Goal: Information Seeking & Learning: Check status

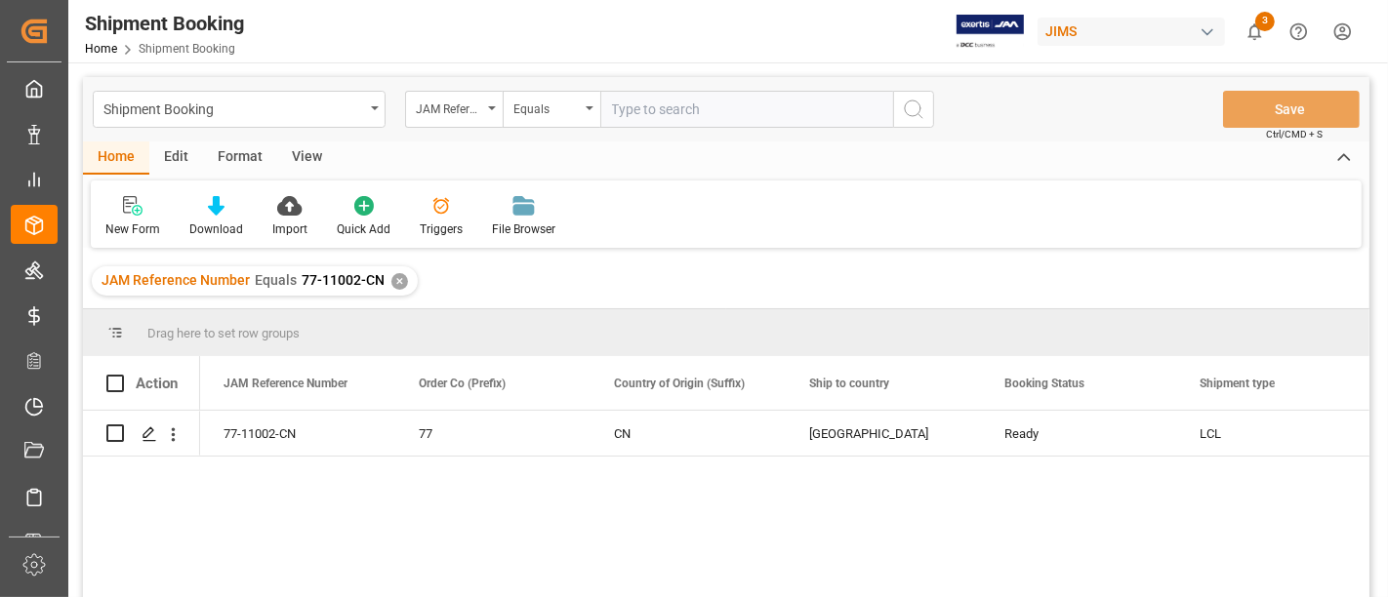
click at [391, 283] on div "✕" at bounding box center [399, 281] width 17 height 17
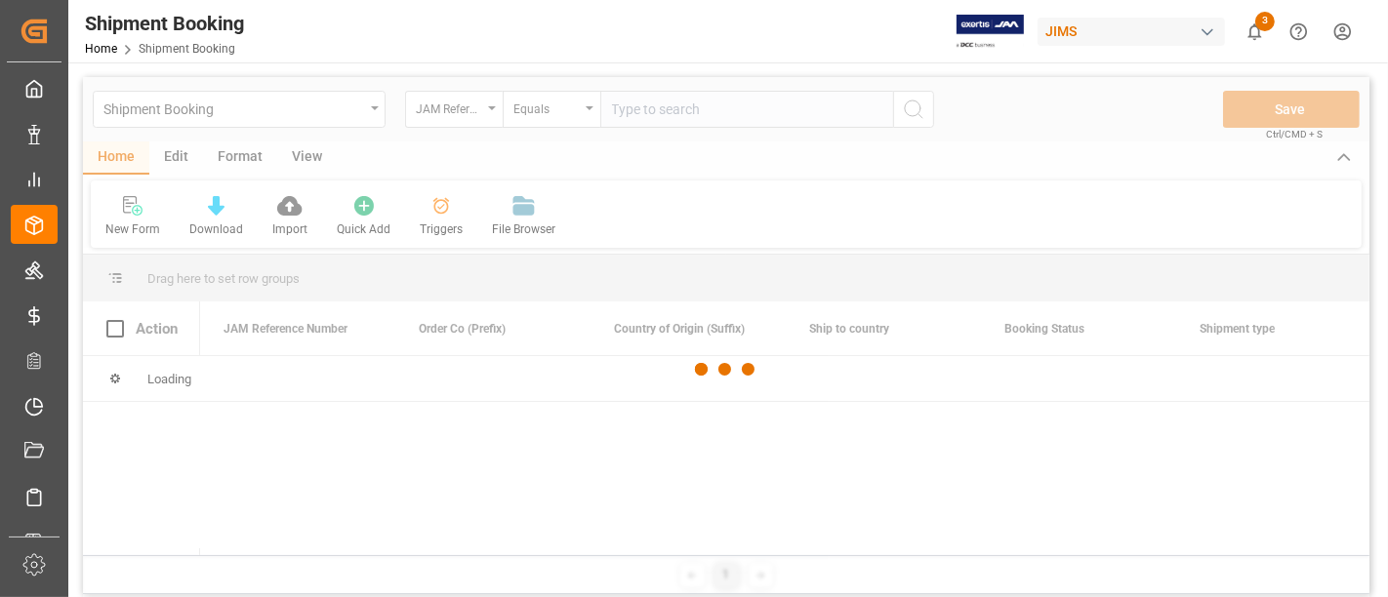
click at [632, 109] on div at bounding box center [726, 370] width 1286 height 586
drag, startPoint x: 632, startPoint y: 108, endPoint x: 638, endPoint y: 118, distance: 11.4
click at [637, 115] on div at bounding box center [726, 370] width 1286 height 586
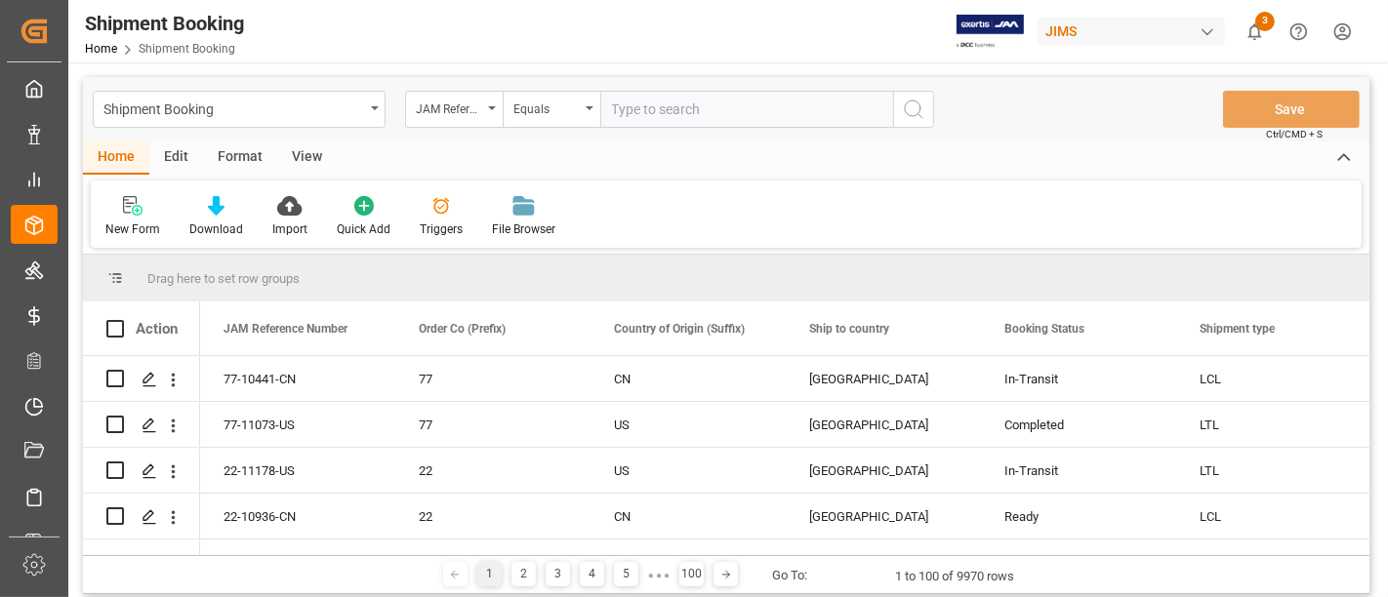
click at [634, 109] on input "text" at bounding box center [746, 109] width 293 height 37
paste input "77-10441-CN"
type input "77-10441-CN"
click at [906, 111] on icon "search button" at bounding box center [913, 109] width 23 height 23
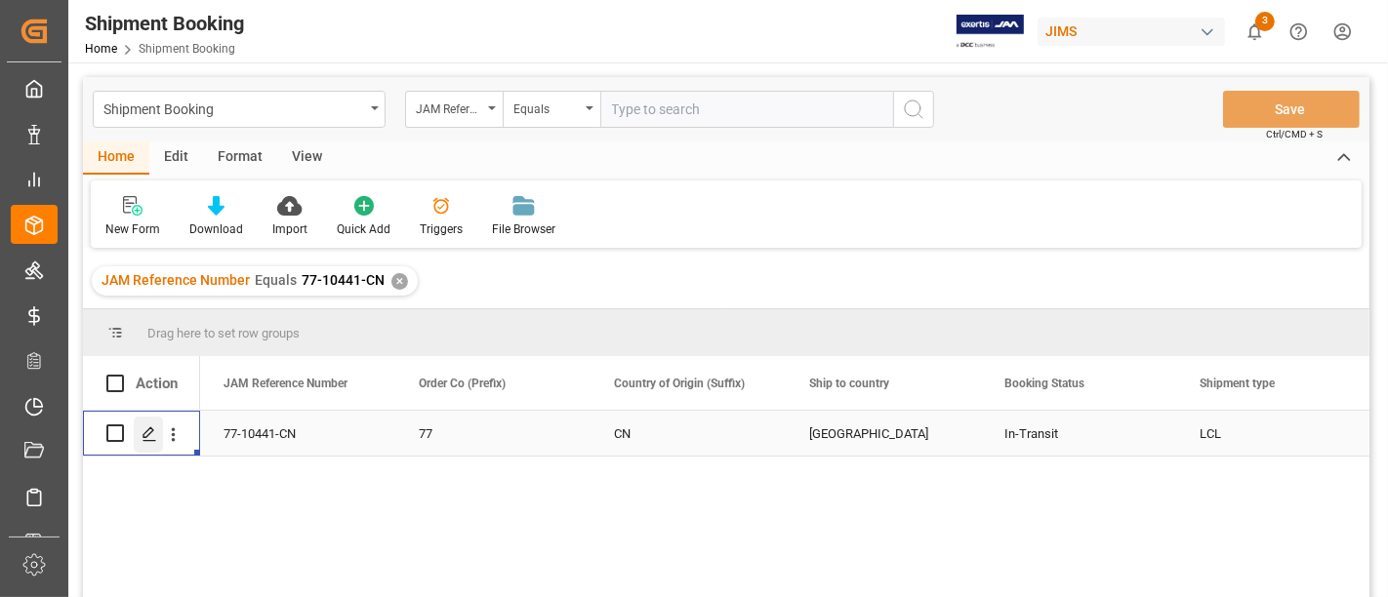
click at [154, 434] on icon "Press SPACE to select this row." at bounding box center [150, 435] width 16 height 16
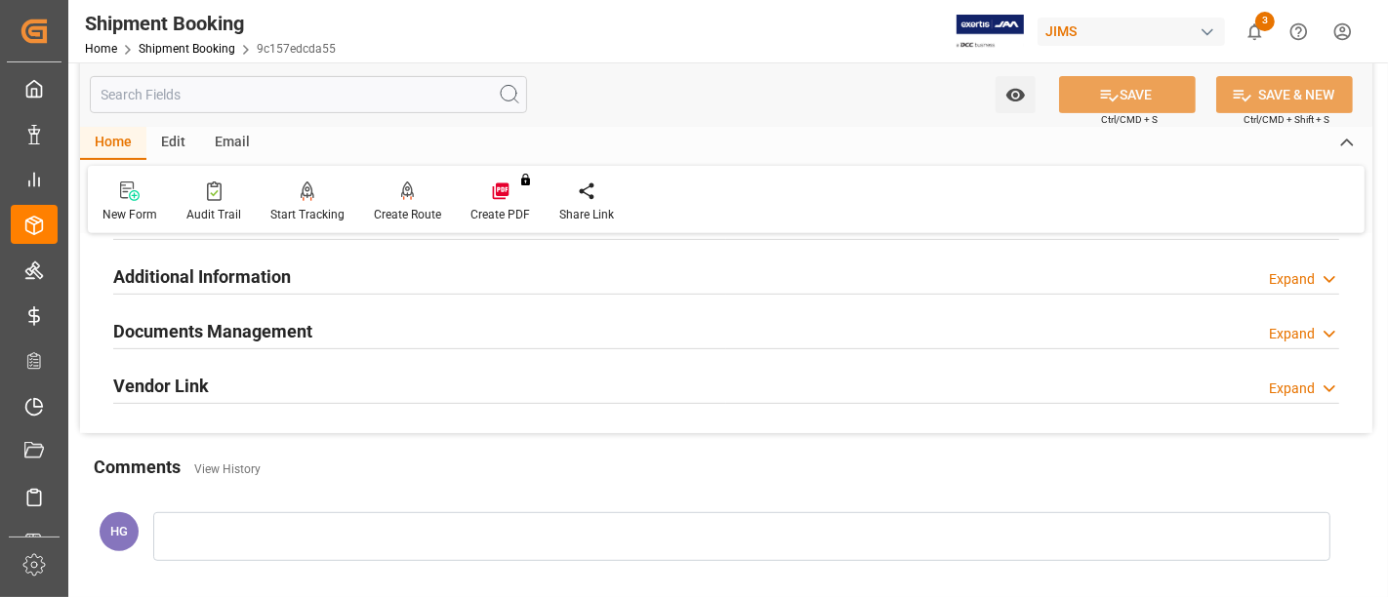
scroll to position [538, 0]
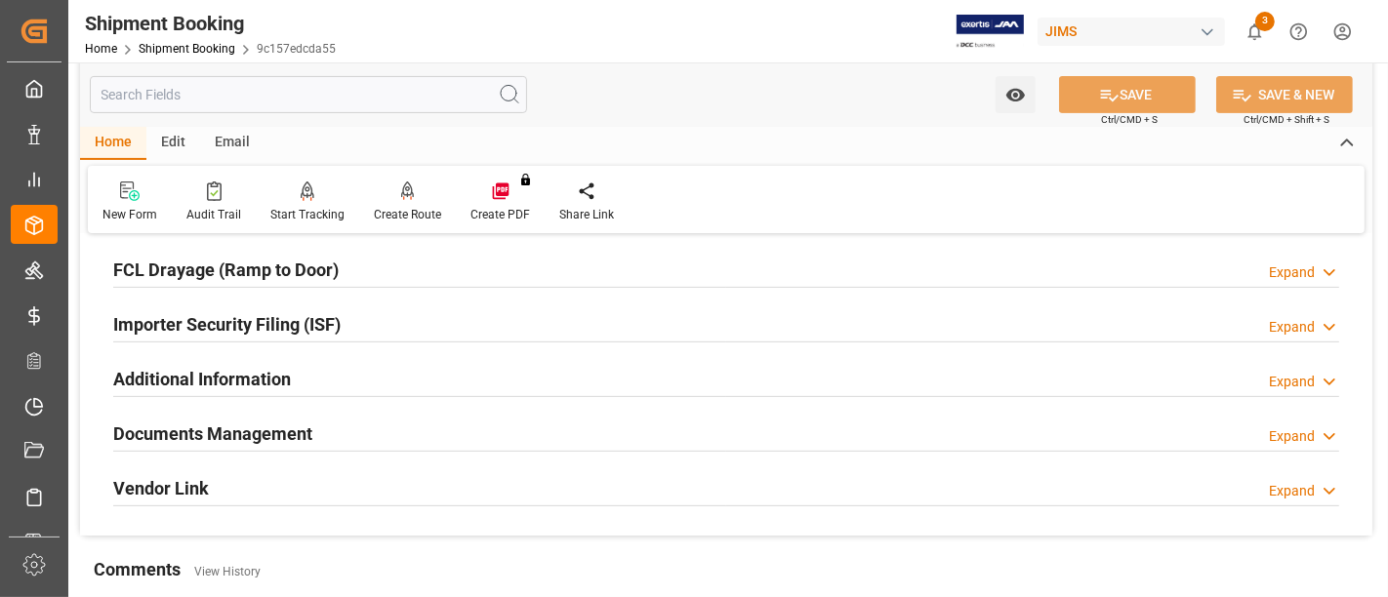
click at [248, 430] on h2 "Documents Management" at bounding box center [212, 434] width 199 height 26
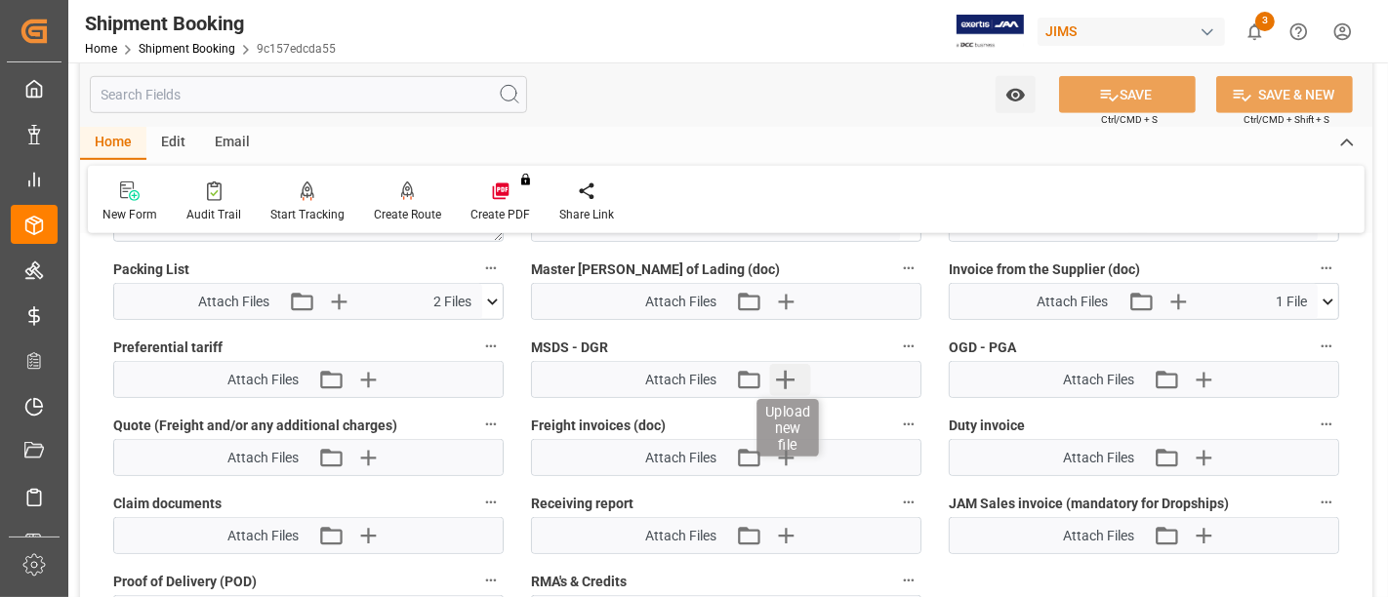
scroll to position [1189, 0]
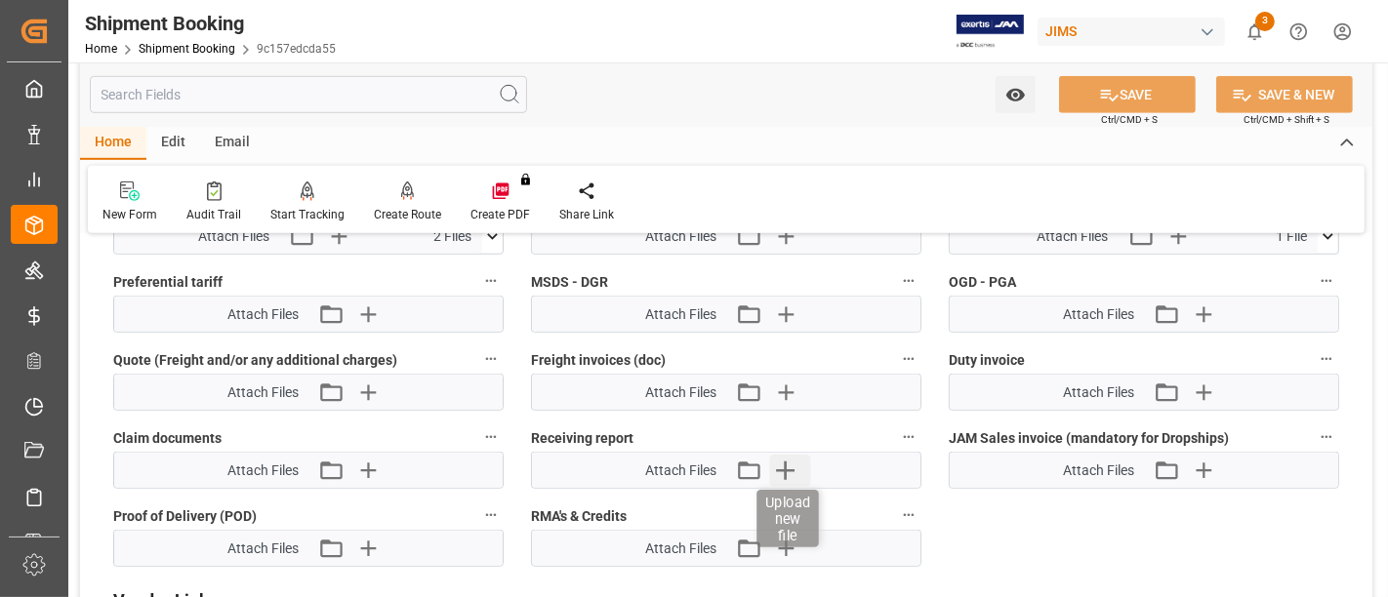
click at [789, 470] on icon "button" at bounding box center [785, 470] width 31 height 31
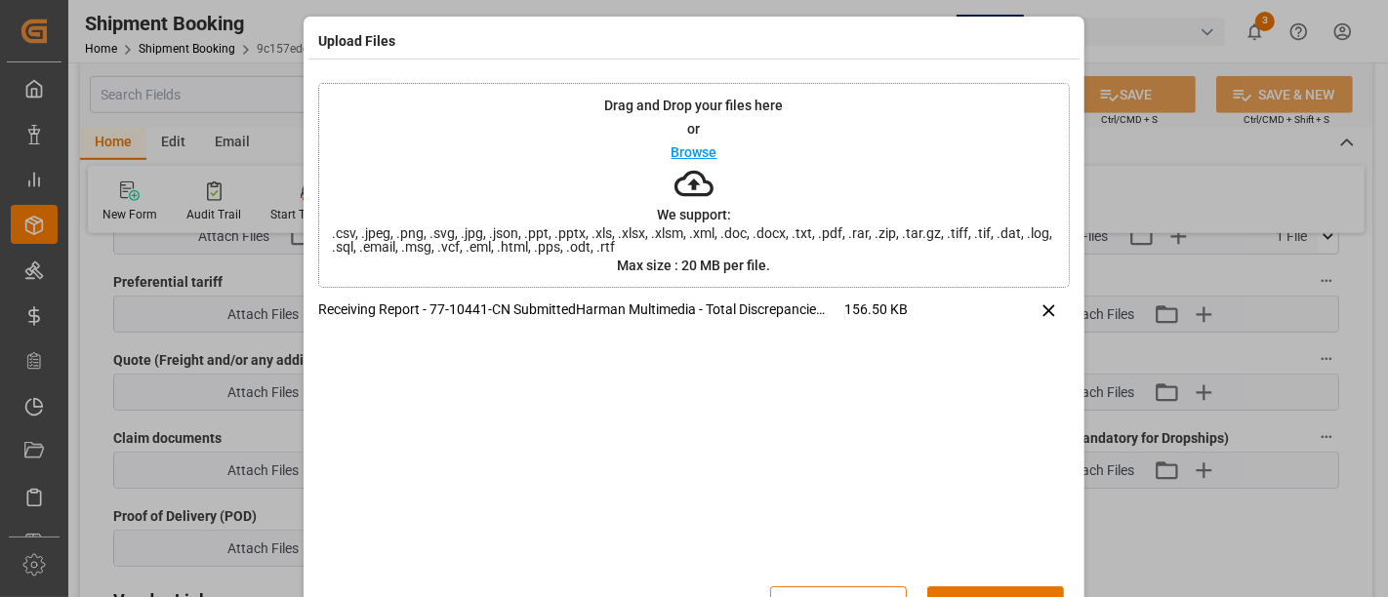
scroll to position [60, 0]
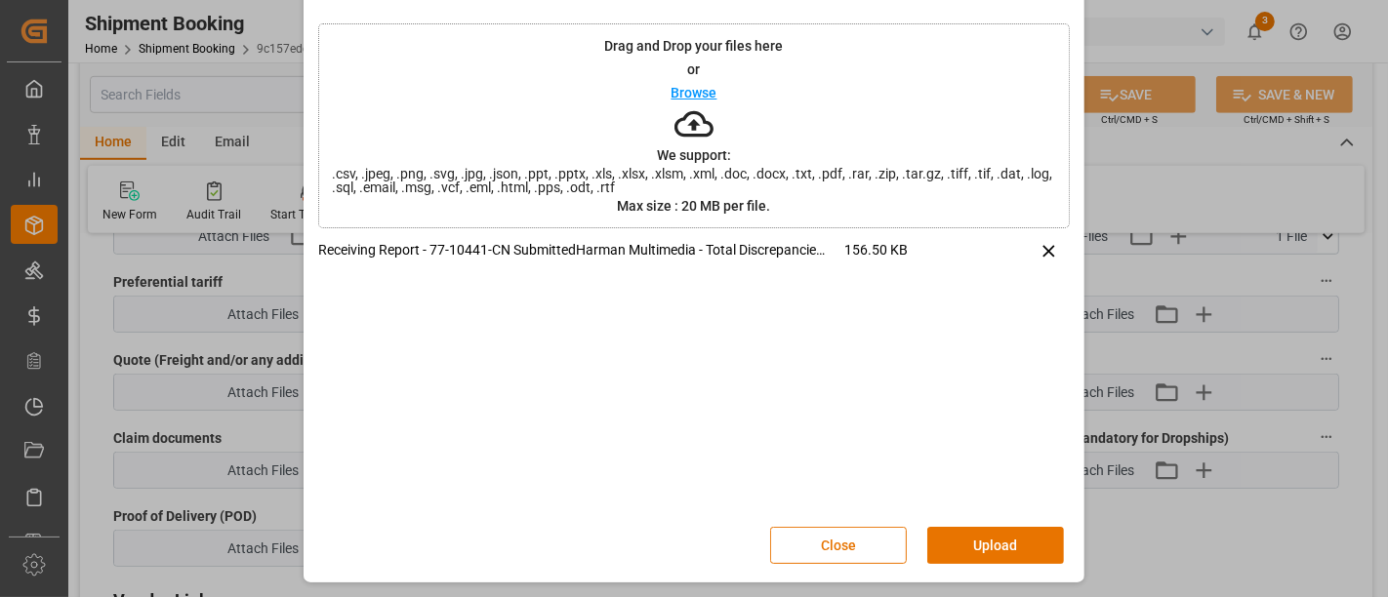
click at [966, 542] on button "Upload" at bounding box center [995, 545] width 137 height 37
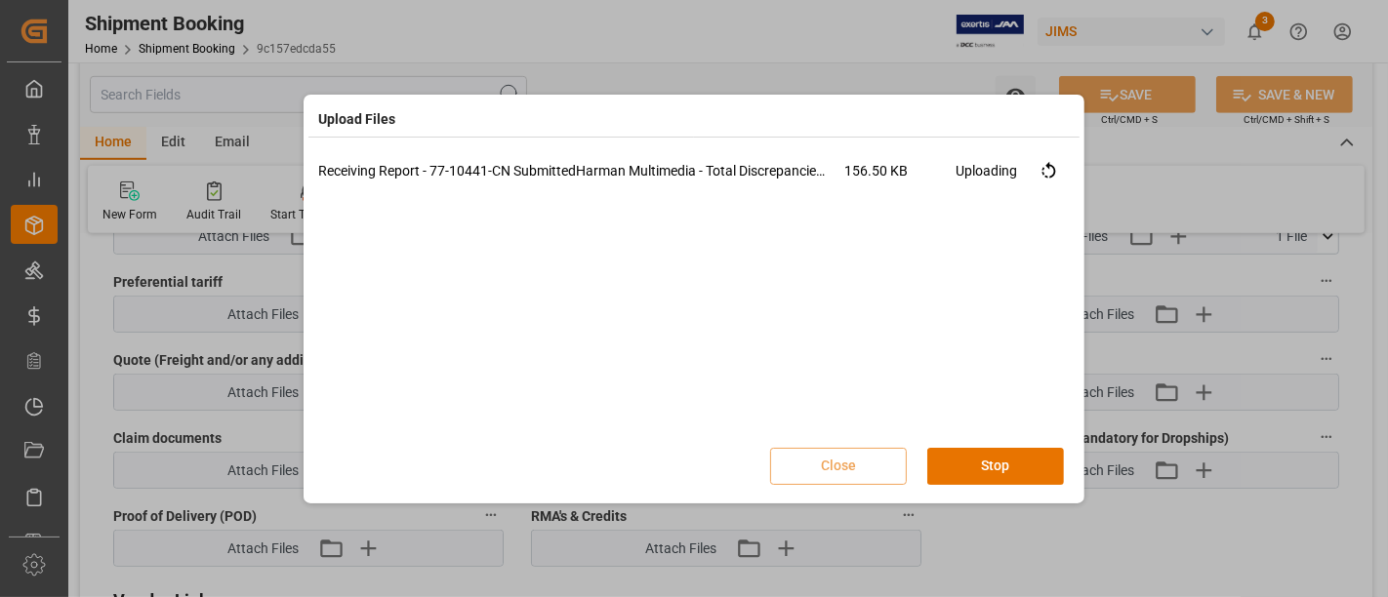
scroll to position [0, 0]
click at [966, 463] on button "Done" at bounding box center [995, 466] width 137 height 37
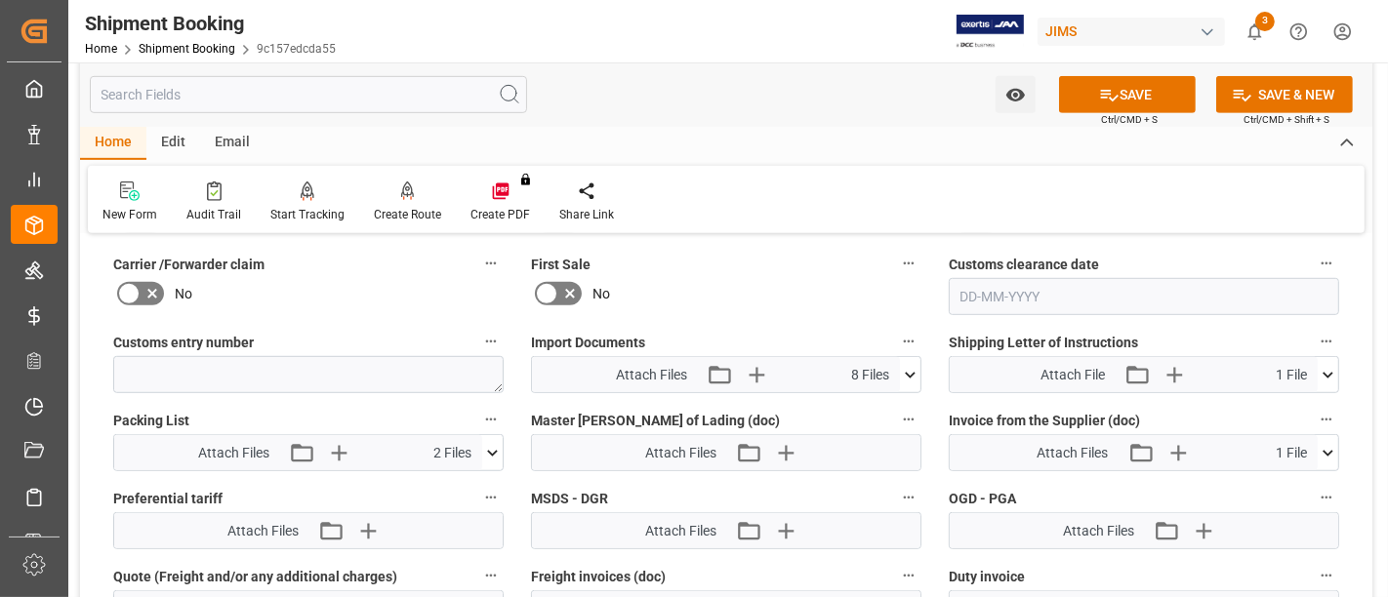
scroll to position [864, 0]
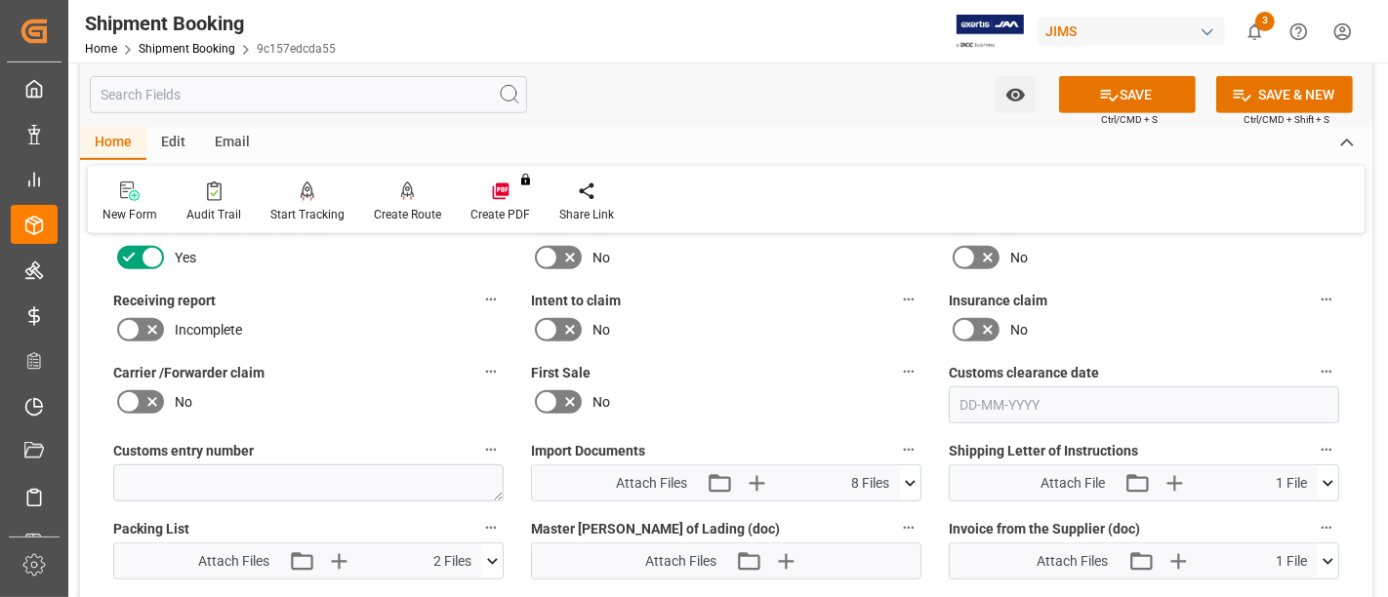
click at [129, 325] on icon at bounding box center [129, 329] width 12 height 9
click at [0, 0] on input "checkbox" at bounding box center [0, 0] width 0 height 0
click at [1123, 94] on button "SAVE" at bounding box center [1127, 94] width 137 height 37
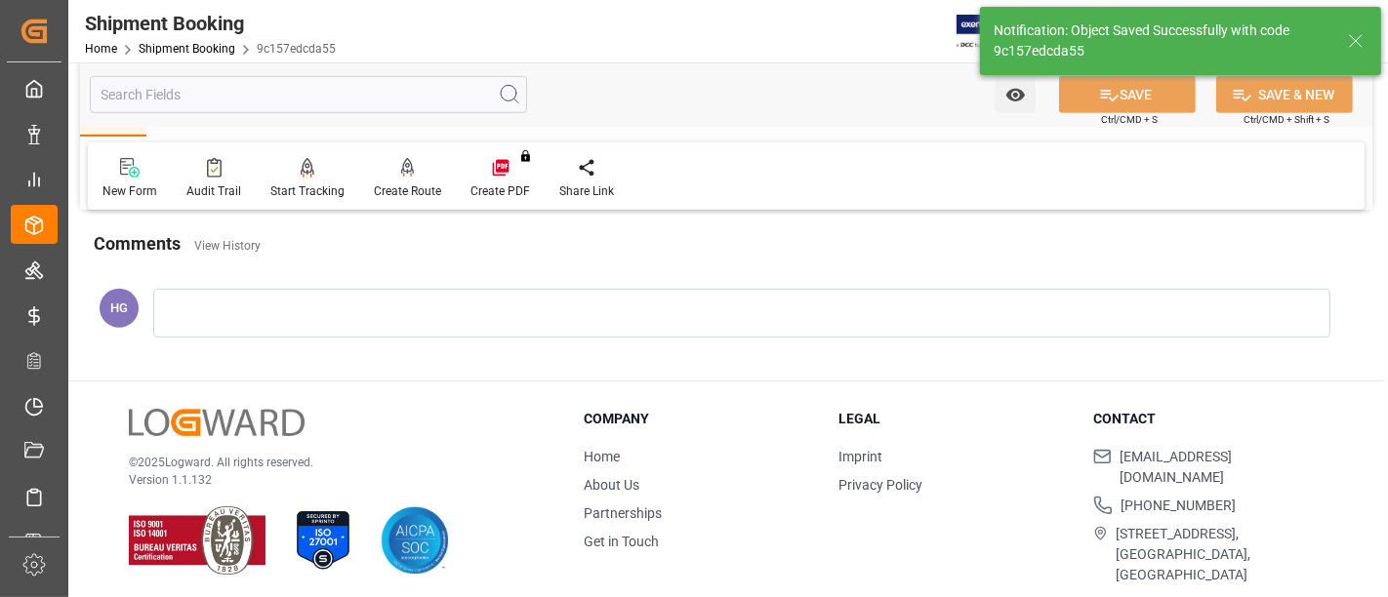
scroll to position [863, 0]
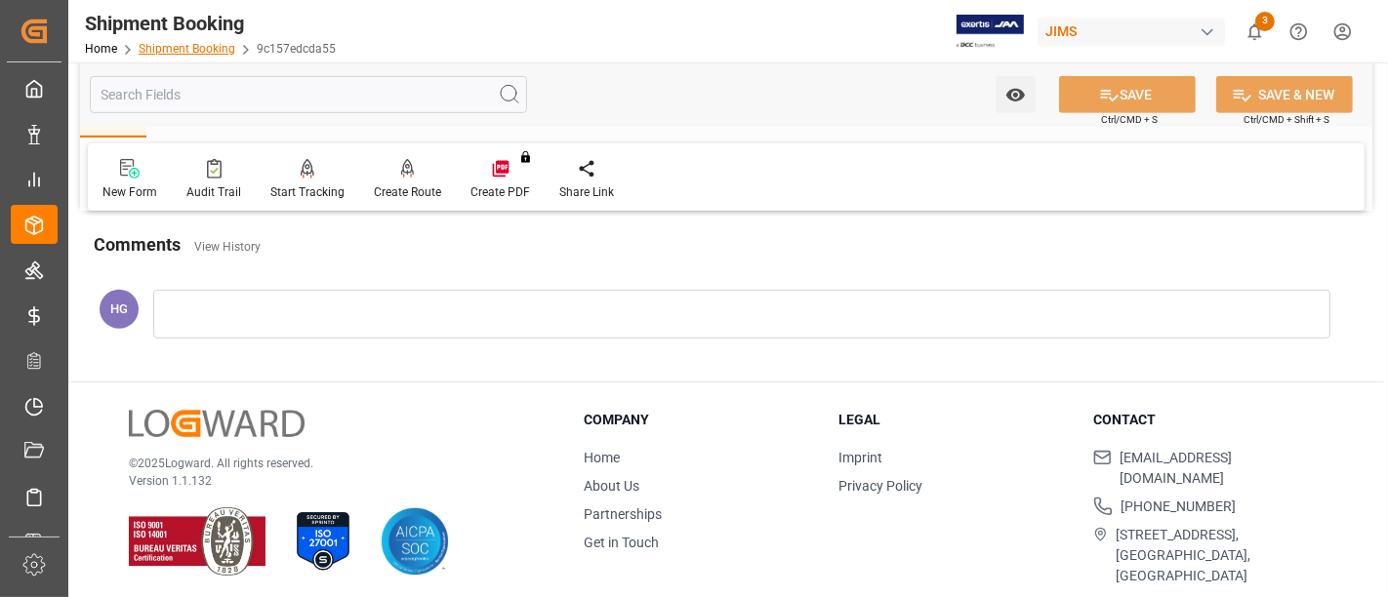
click at [179, 51] on link "Shipment Booking" at bounding box center [187, 49] width 97 height 14
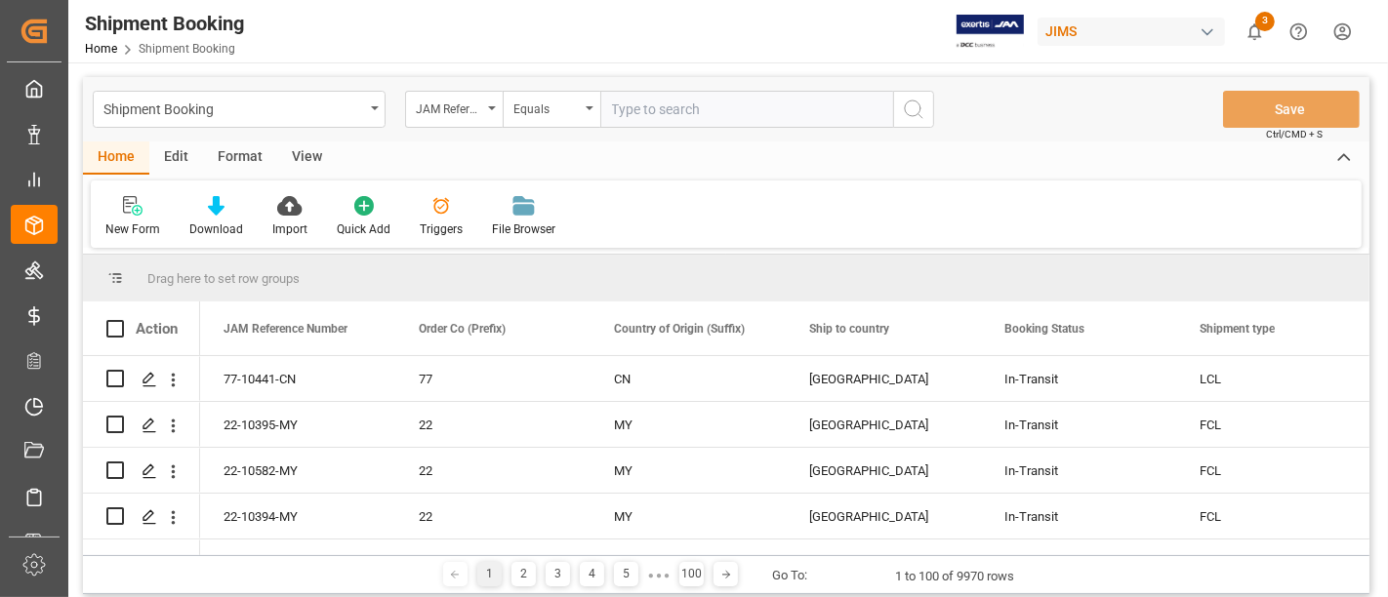
click at [641, 111] on input "text" at bounding box center [746, 109] width 293 height 37
type input "77-10314-CN"
click at [922, 107] on icon "search button" at bounding box center [913, 109] width 23 height 23
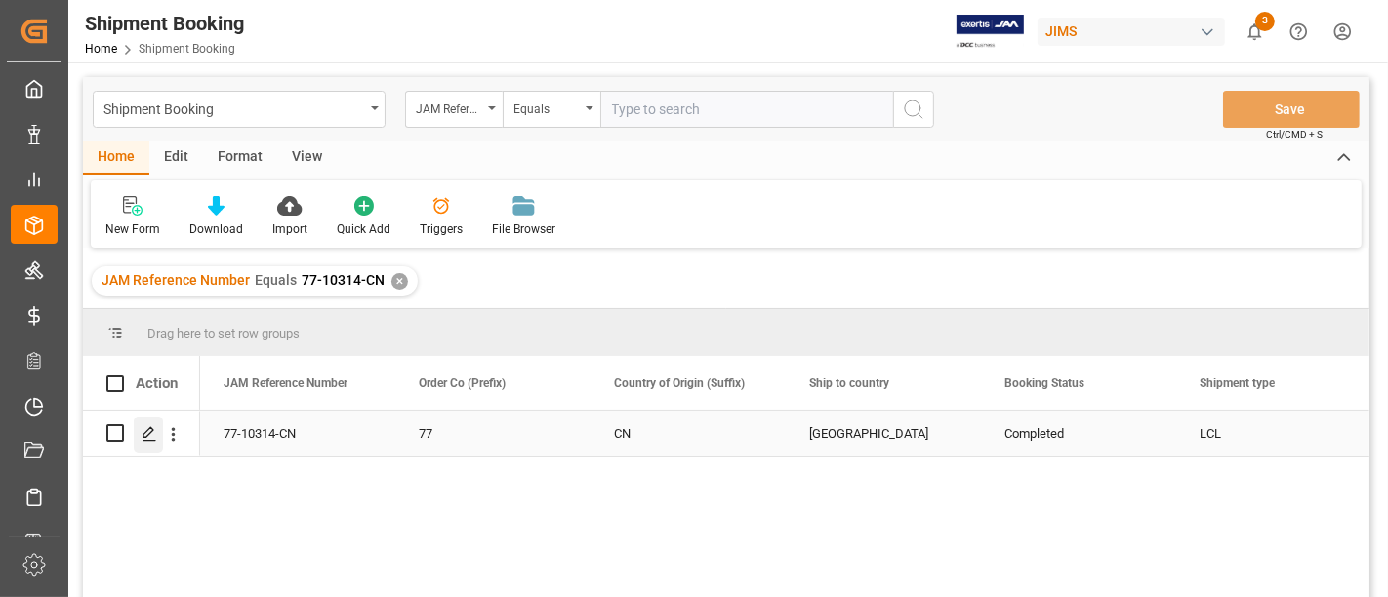
click at [153, 428] on icon "Press SPACE to select this row." at bounding box center [150, 435] width 16 height 16
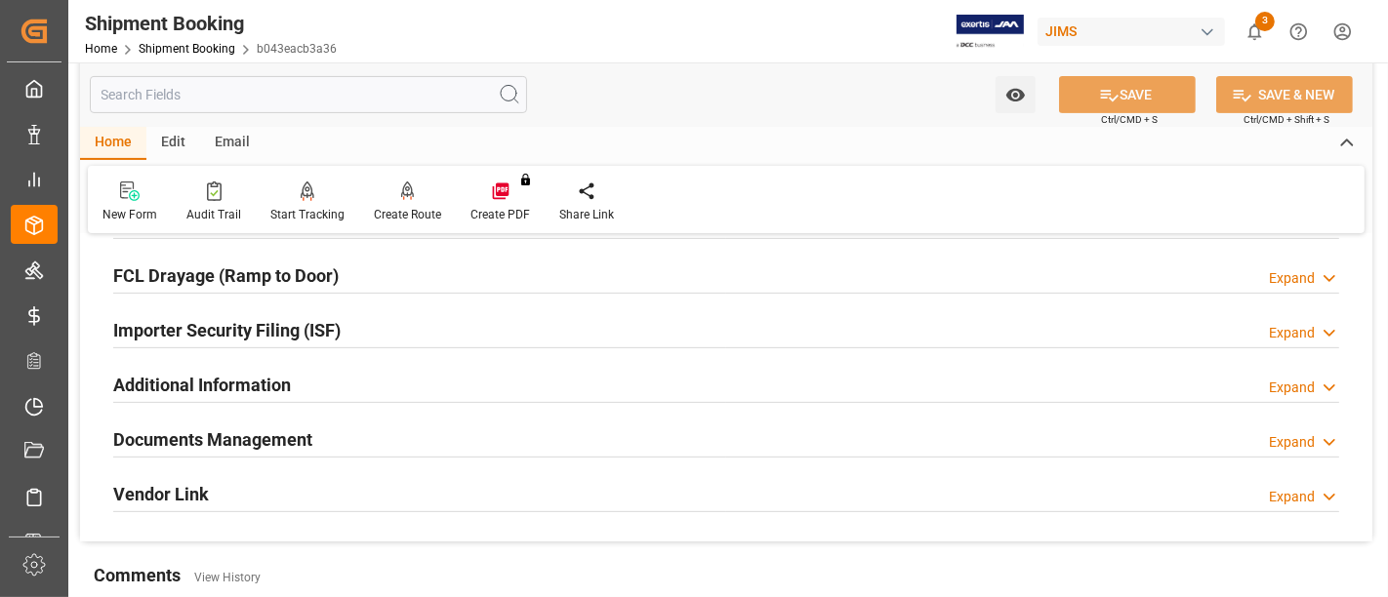
scroll to position [542, 0]
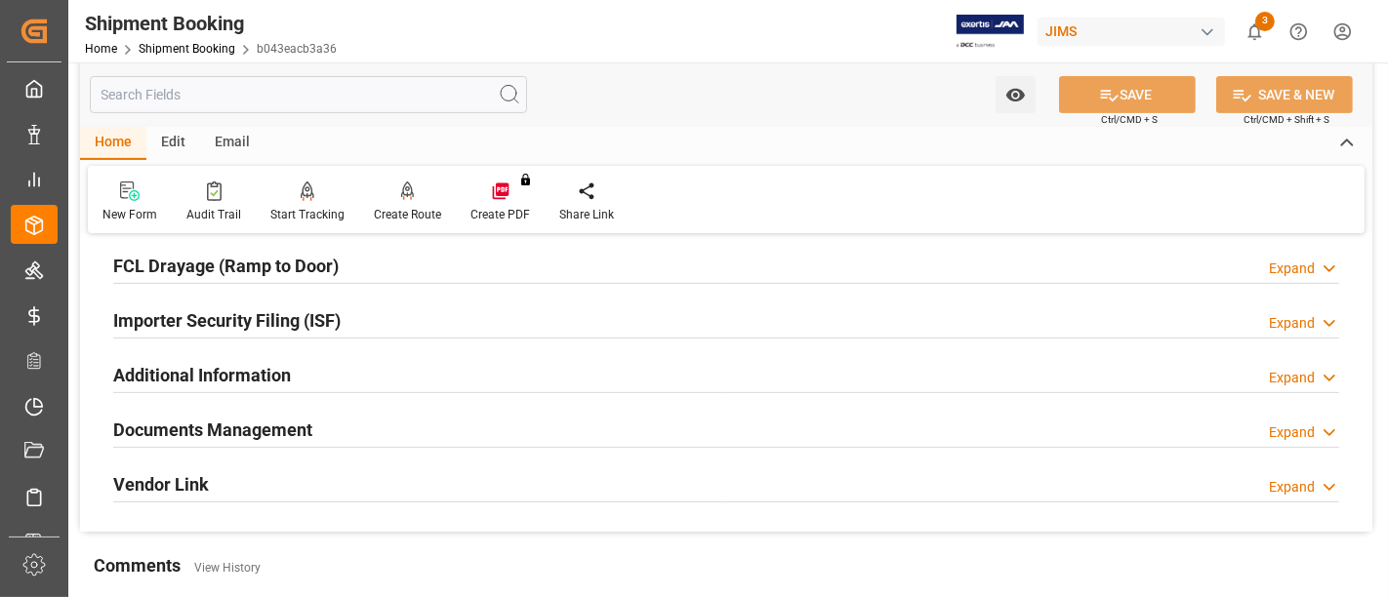
click at [217, 434] on h2 "Documents Management" at bounding box center [212, 430] width 199 height 26
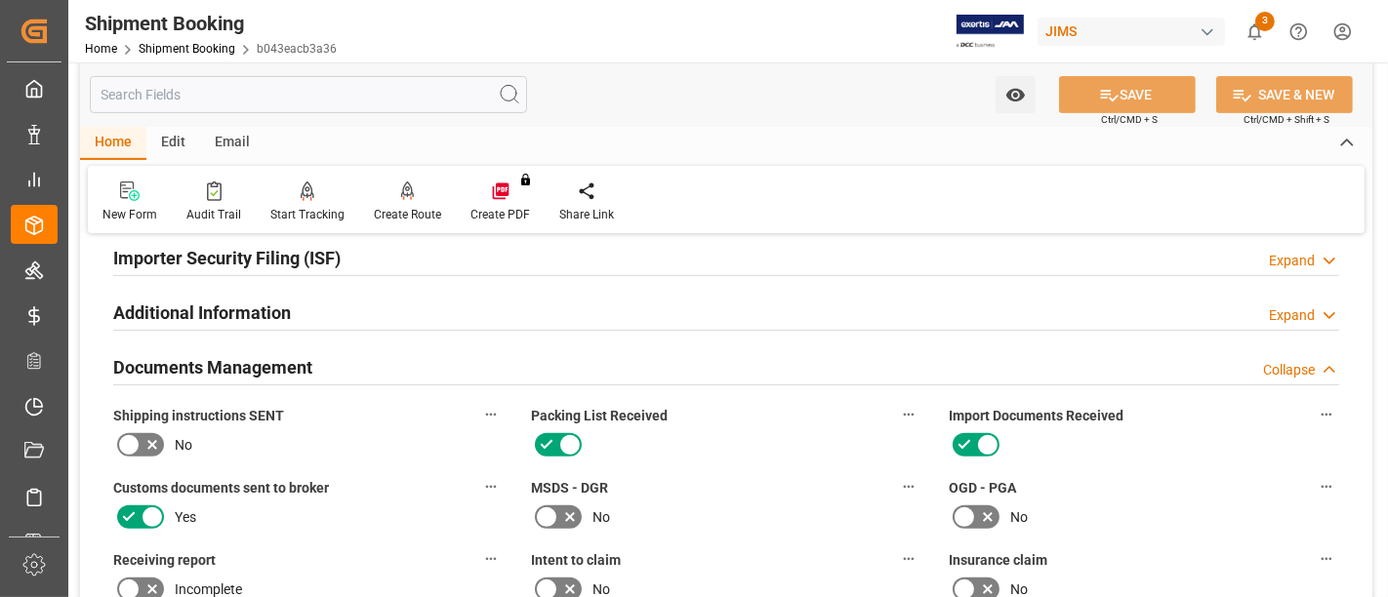
scroll to position [650, 0]
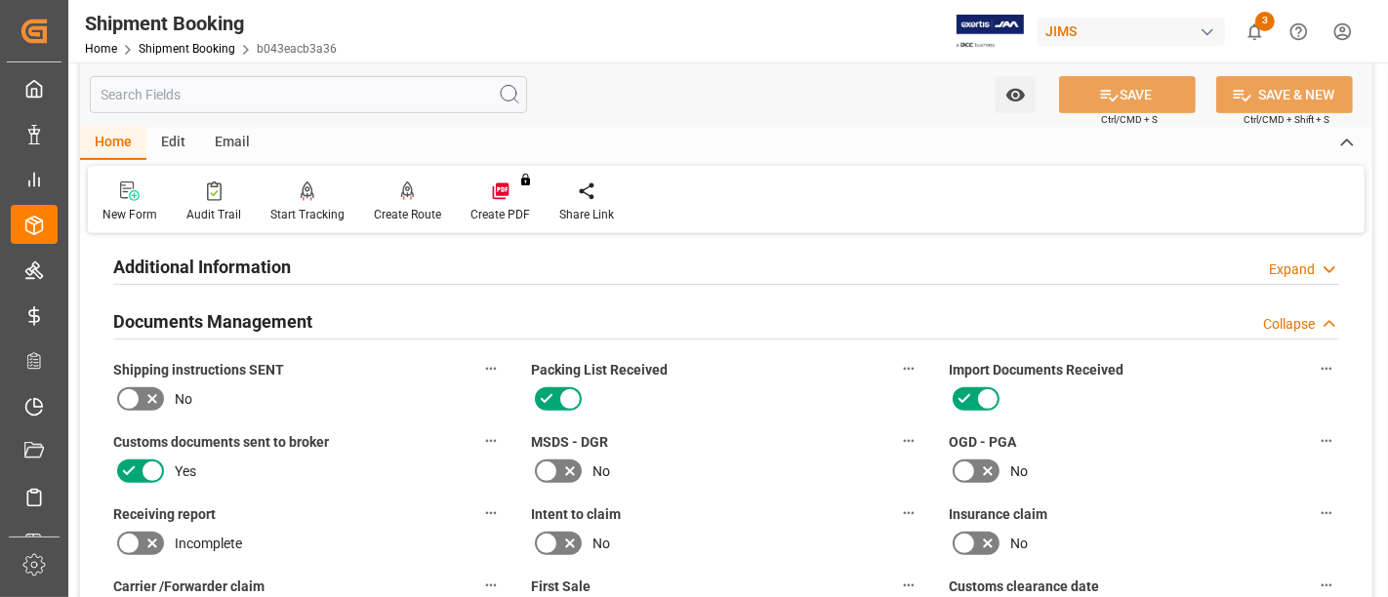
click at [141, 539] on icon at bounding box center [152, 543] width 23 height 23
click at [0, 0] on input "checkbox" at bounding box center [0, 0] width 0 height 0
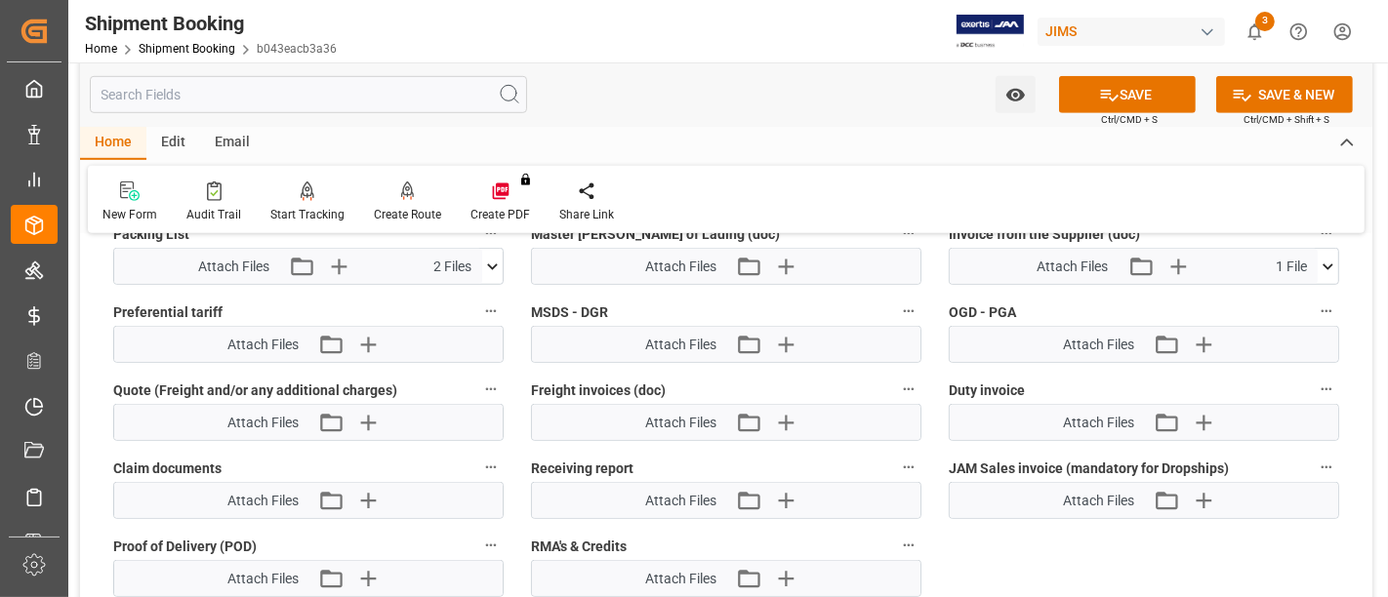
scroll to position [1193, 0]
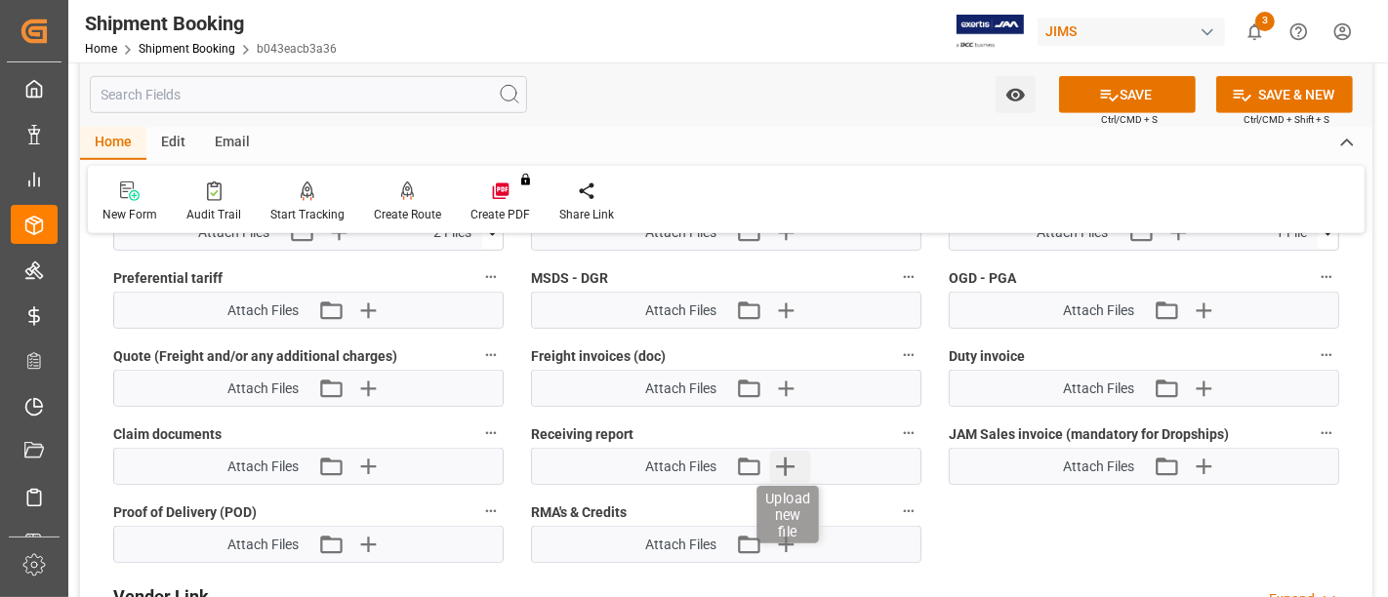
click at [775, 453] on icon "button" at bounding box center [785, 466] width 31 height 31
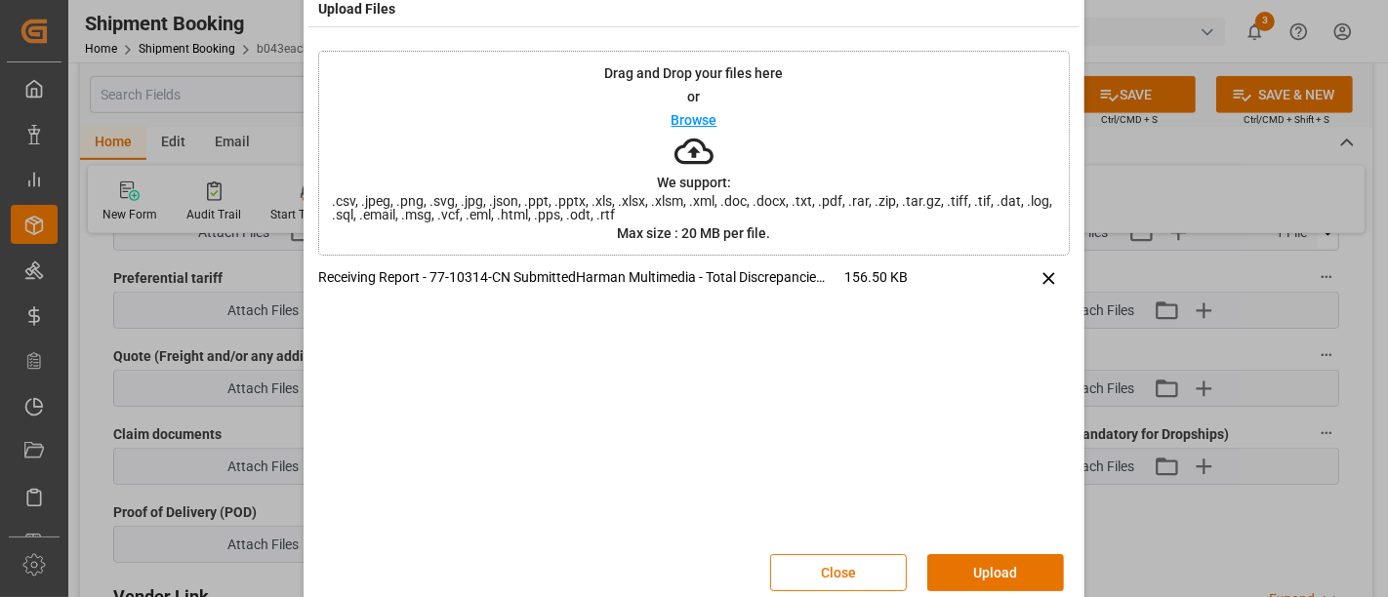
scroll to position [60, 0]
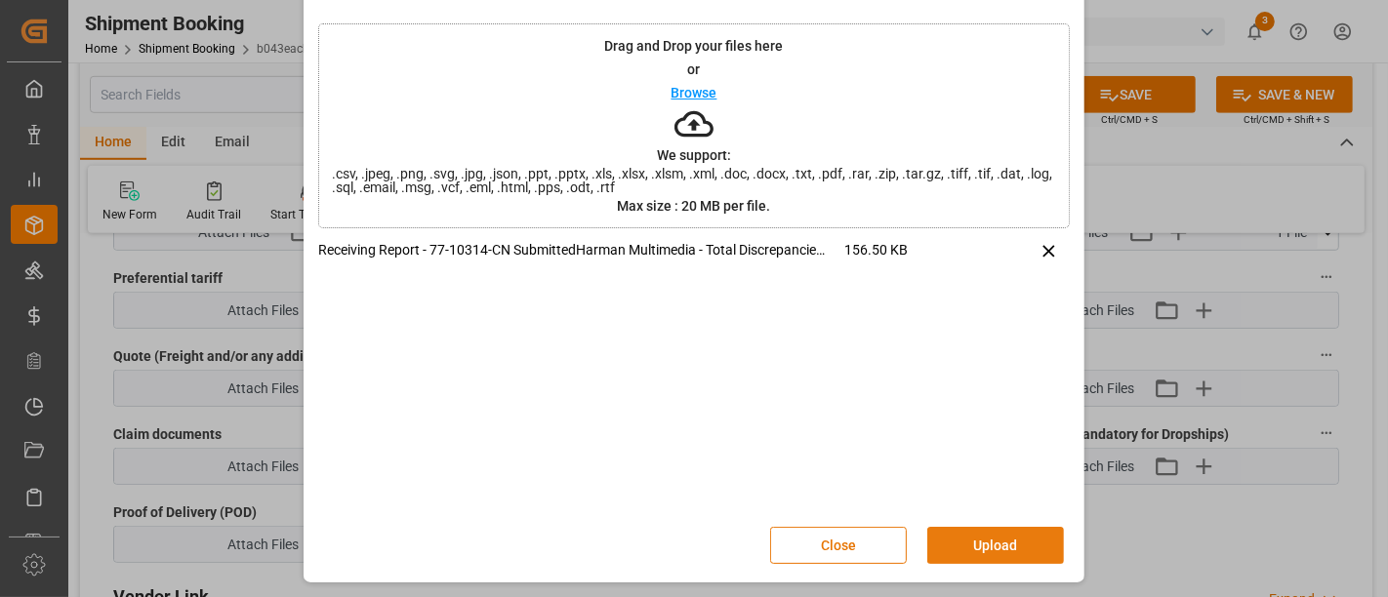
click at [970, 537] on button "Upload" at bounding box center [995, 545] width 137 height 37
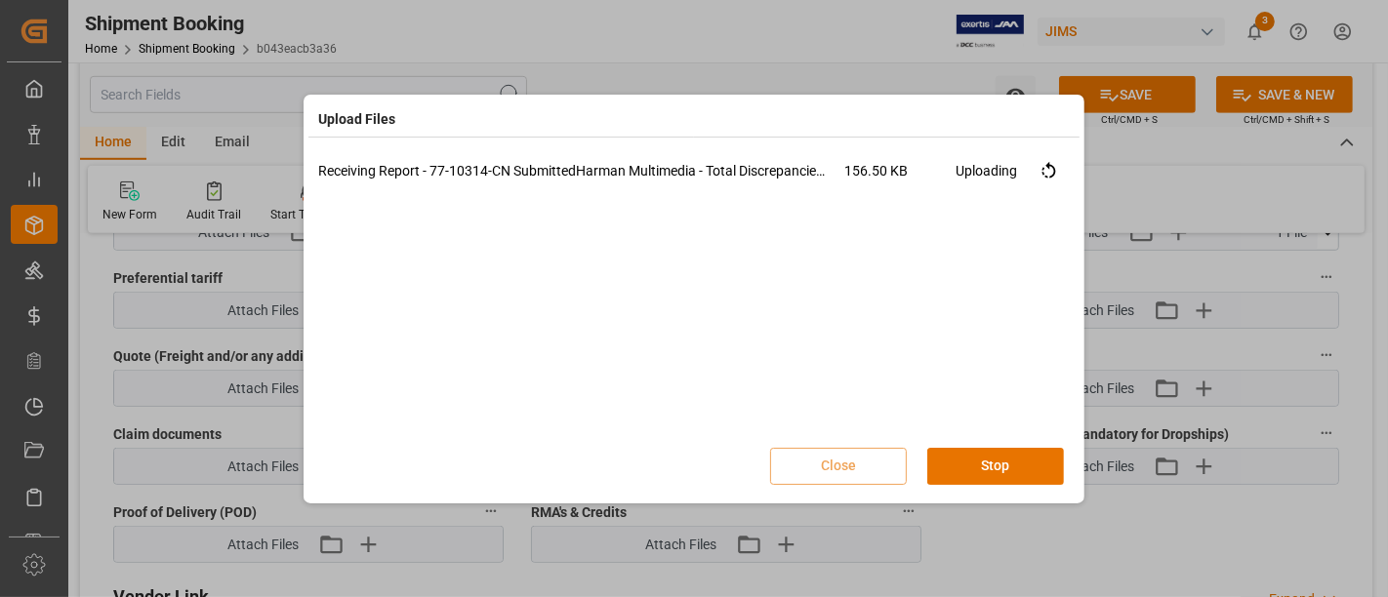
scroll to position [0, 0]
click at [984, 469] on button "Done" at bounding box center [995, 466] width 137 height 37
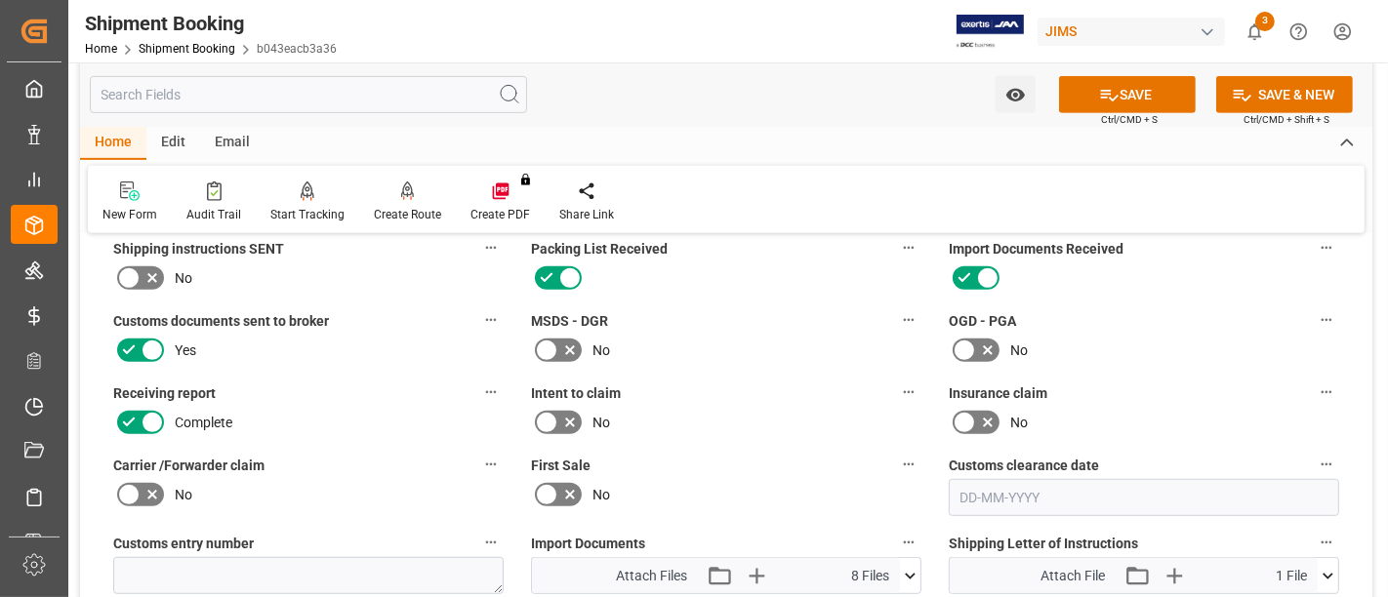
scroll to position [758, 0]
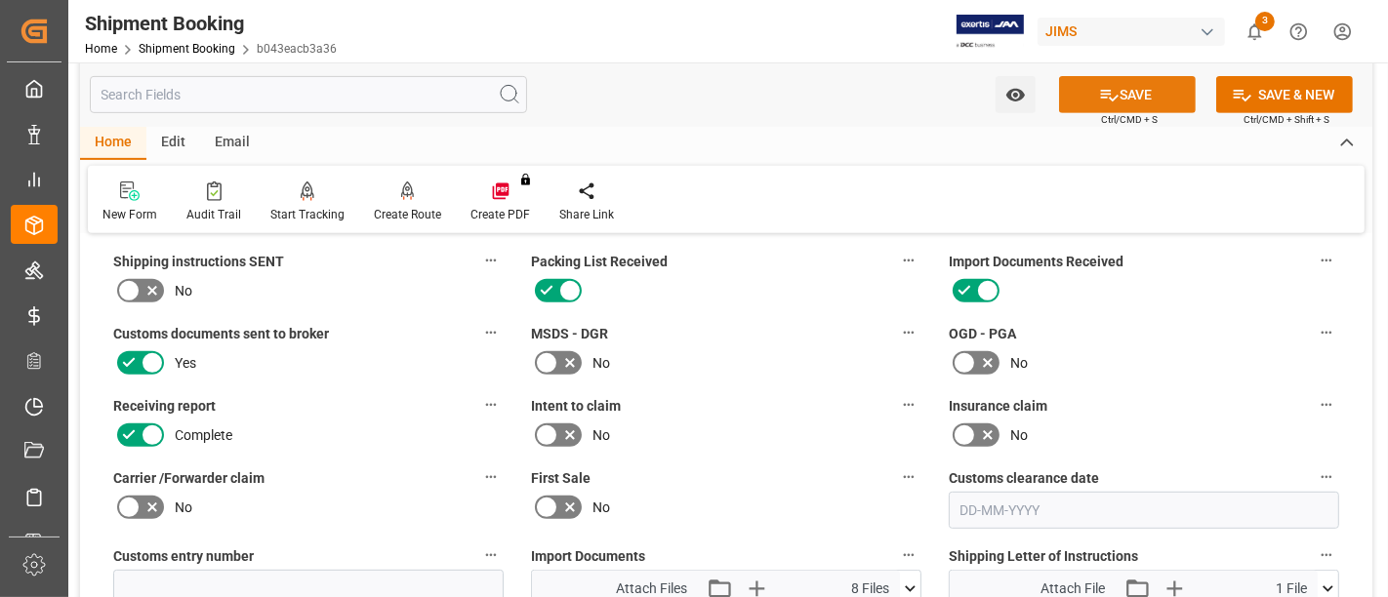
click at [1133, 96] on button "SAVE" at bounding box center [1127, 94] width 137 height 37
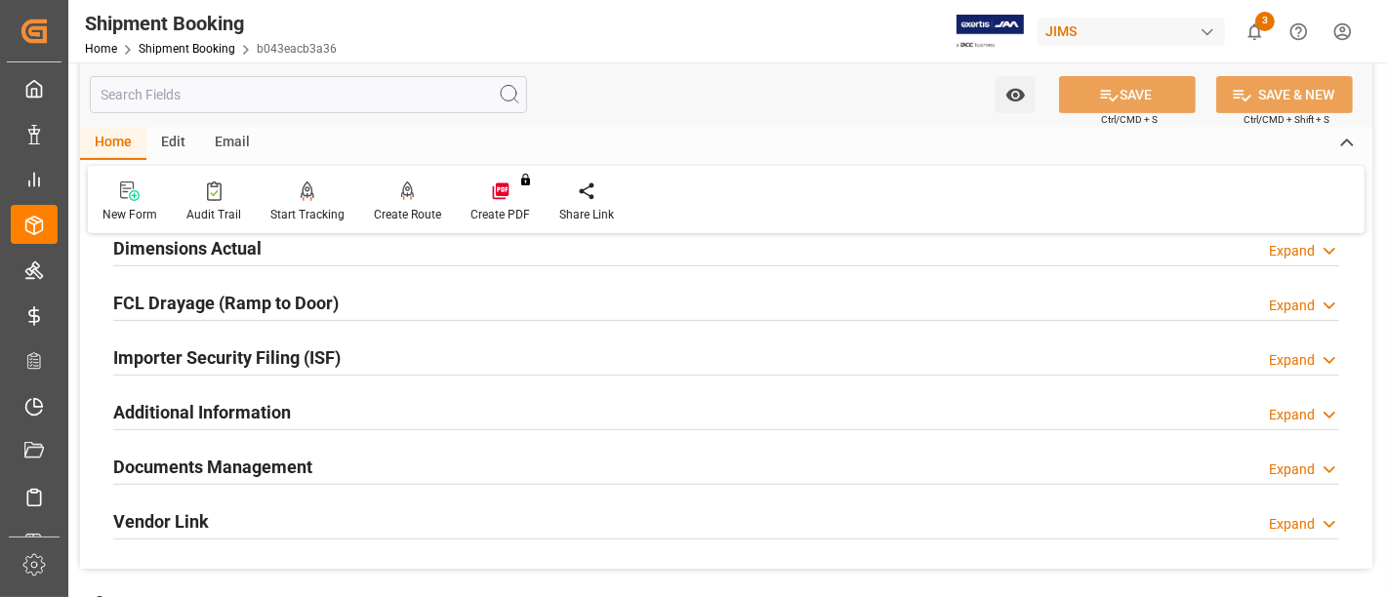
scroll to position [325, 0]
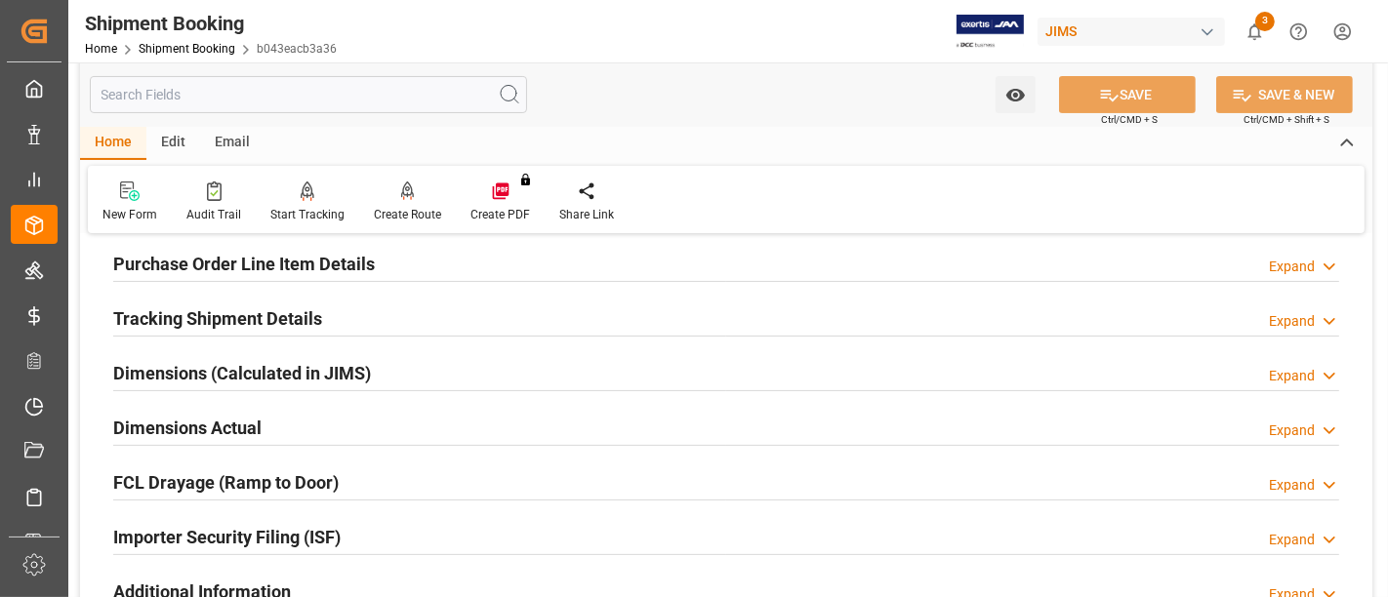
click at [192, 56] on div "Shipment Booking Home Shipment Booking b043eacb3a36" at bounding box center [210, 31] width 265 height 62
click at [197, 49] on link "Shipment Booking" at bounding box center [187, 49] width 97 height 14
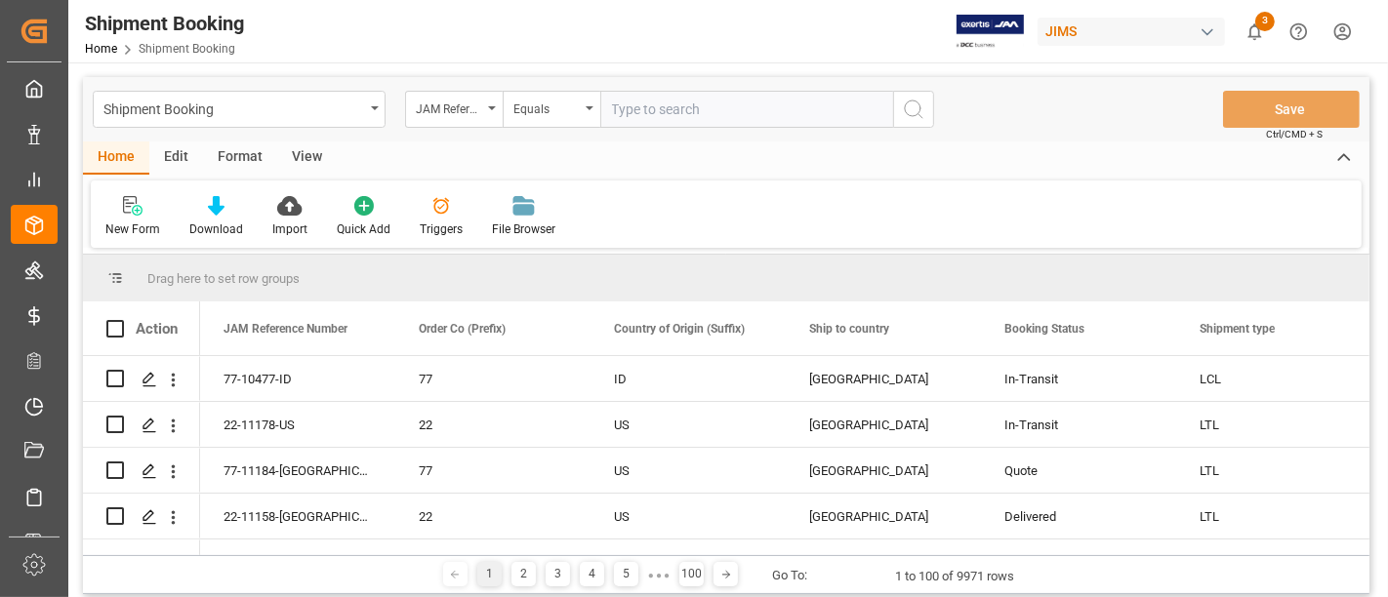
click at [651, 105] on input "text" at bounding box center [746, 109] width 293 height 37
type input "77-11169-cn"
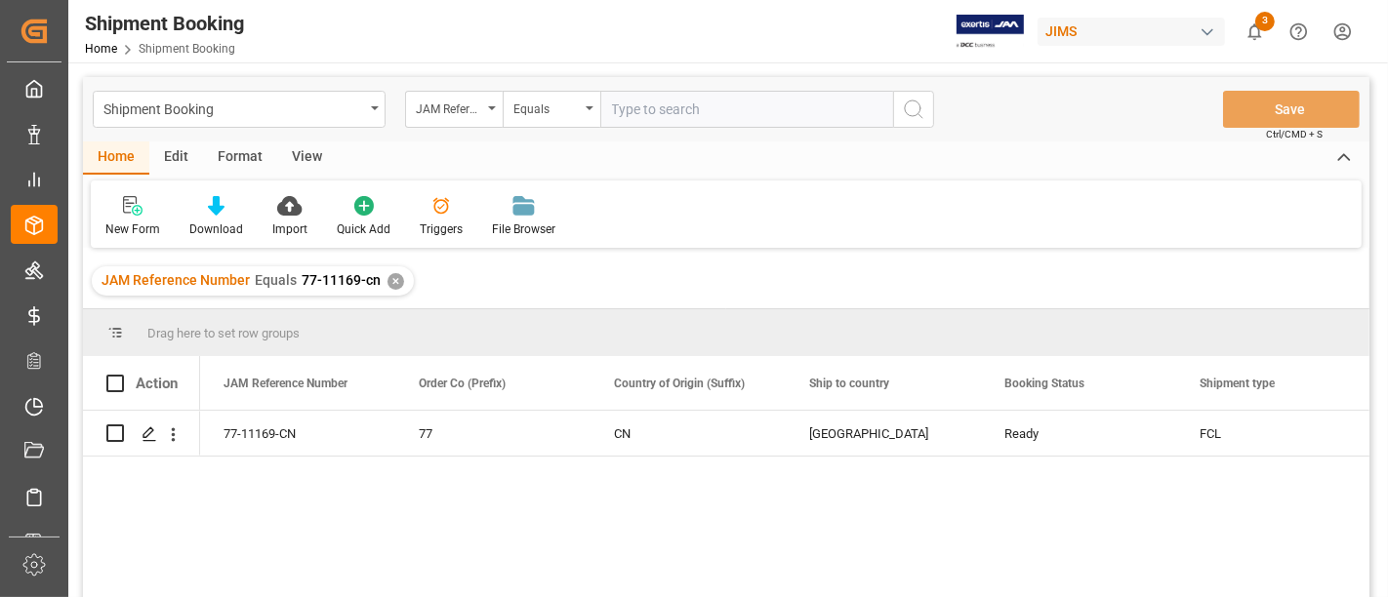
click at [306, 153] on div "View" at bounding box center [307, 158] width 60 height 33
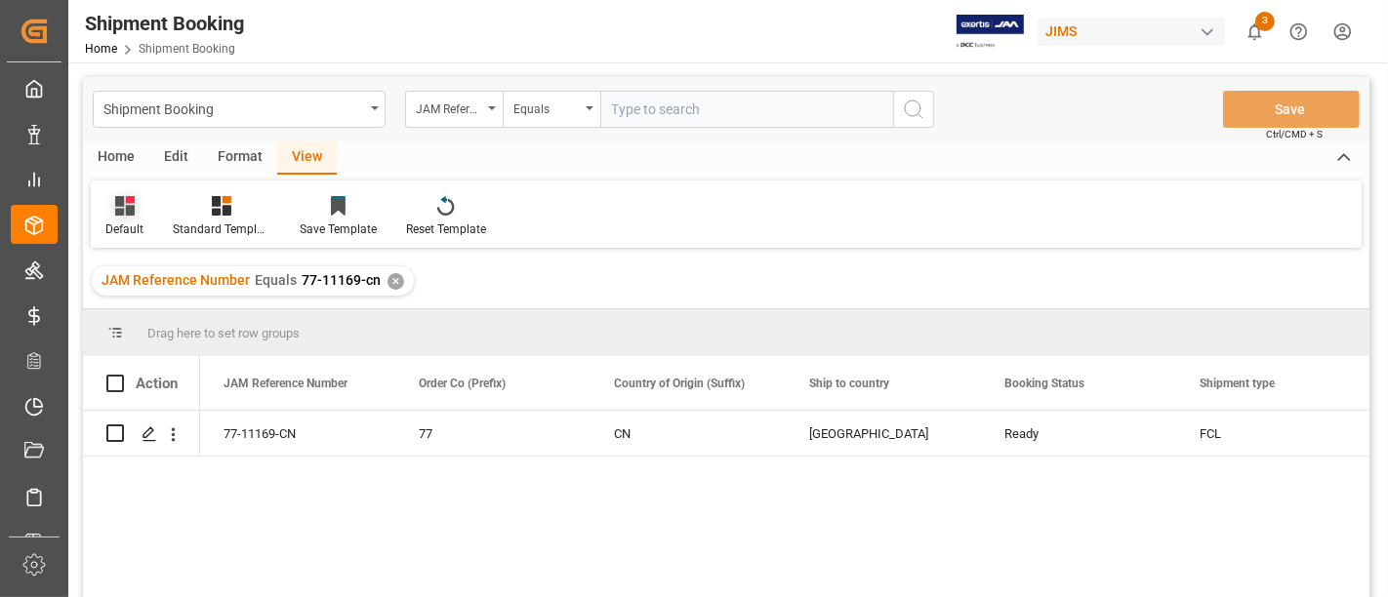
click at [137, 221] on div "Default" at bounding box center [124, 230] width 38 height 18
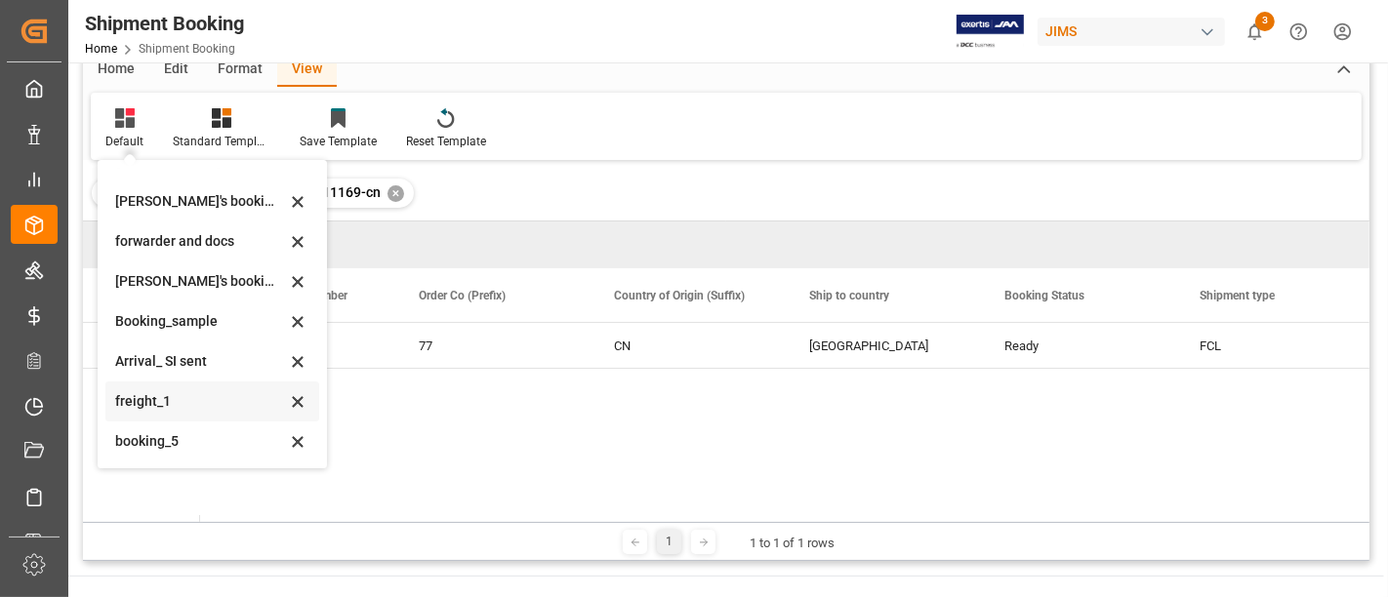
scroll to position [108, 0]
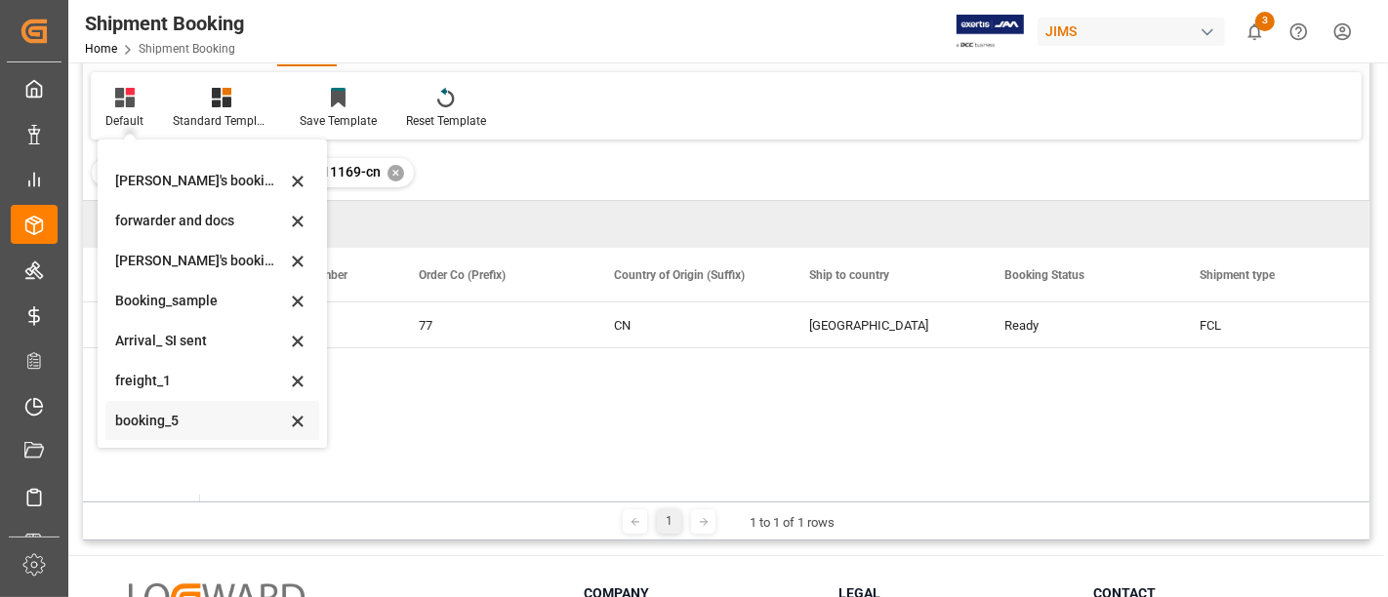
click at [182, 425] on div "booking_5" at bounding box center [200, 421] width 171 height 20
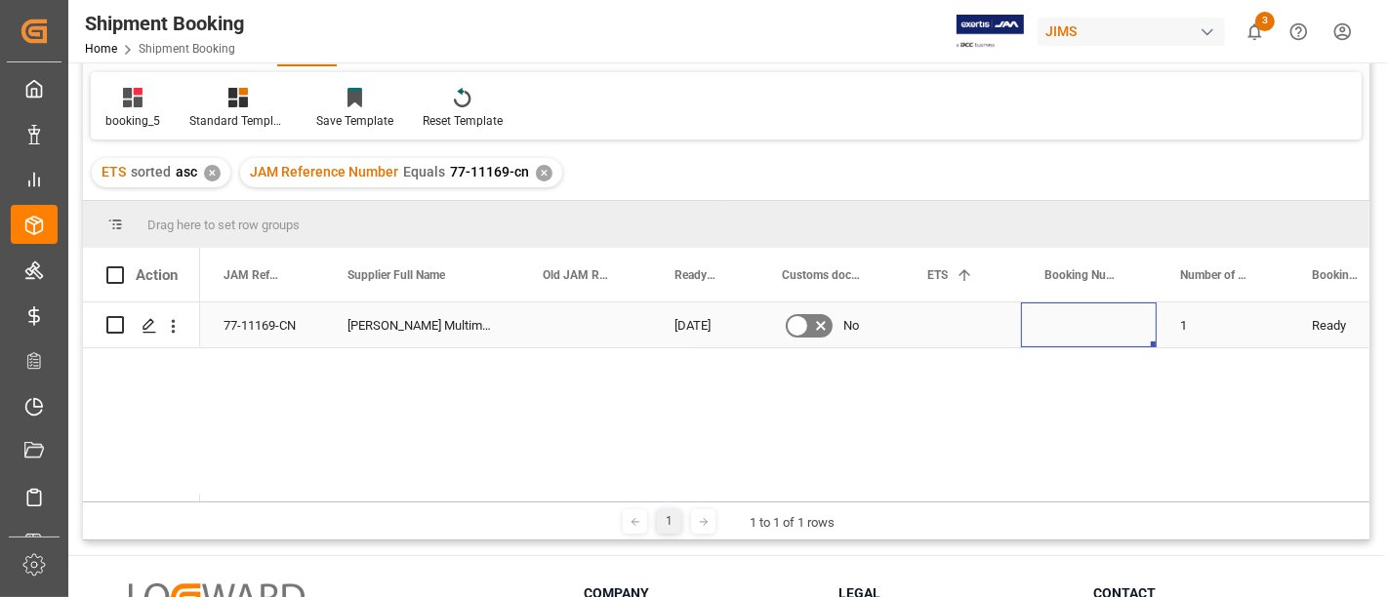
click at [1094, 333] on div "Press SPACE to select this row." at bounding box center [1089, 325] width 136 height 45
click at [1093, 332] on div "Press SPACE to select this row." at bounding box center [1089, 325] width 136 height 45
click at [1093, 332] on input "Press SPACE to select this row." at bounding box center [1089, 336] width 104 height 37
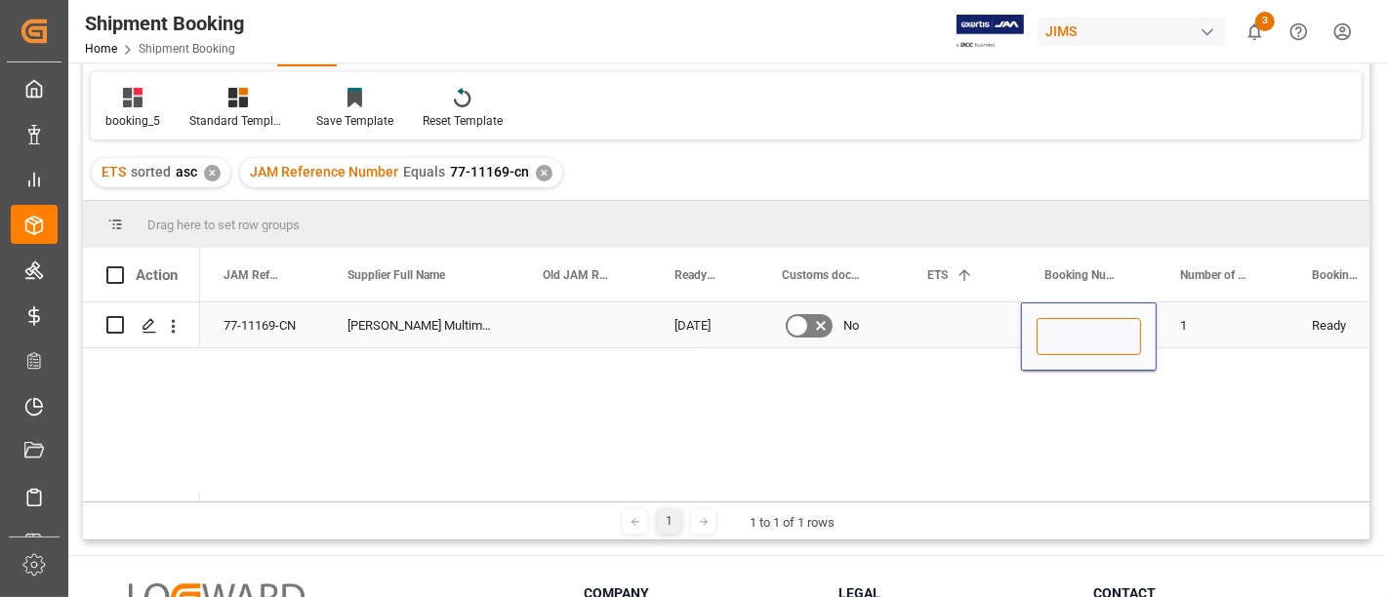
click at [1076, 344] on input "Press SPACE to select this row." at bounding box center [1089, 336] width 104 height 37
paste input "149507202202"
type input "149507202202"
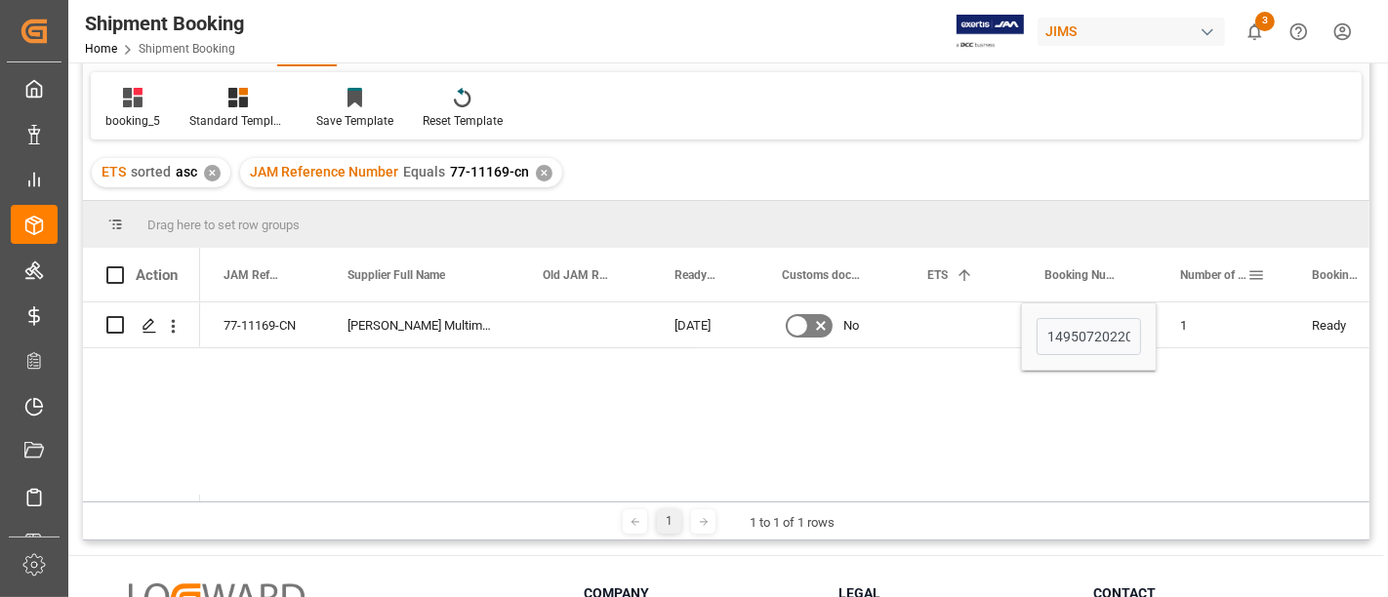
click at [1204, 297] on div "Number of Containers" at bounding box center [1213, 275] width 67 height 54
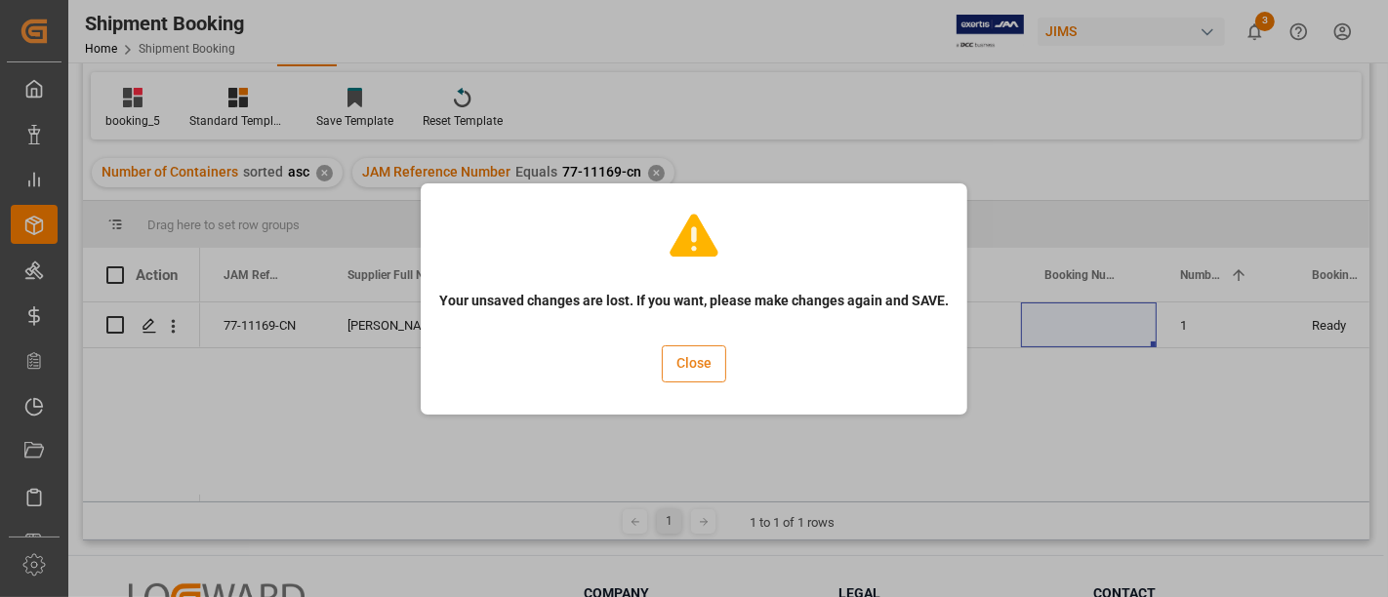
click at [698, 360] on button "Close" at bounding box center [694, 364] width 64 height 37
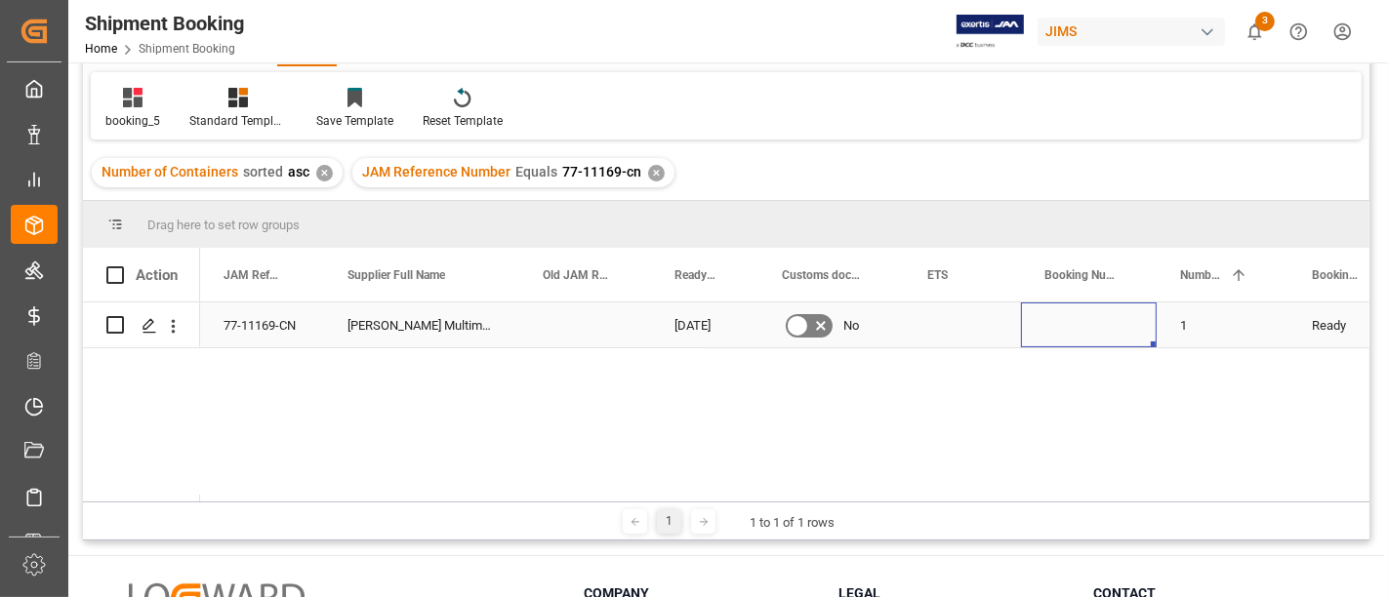
click at [1039, 339] on div "Press SPACE to select this row." at bounding box center [1089, 325] width 136 height 45
click at [1039, 335] on div "Press SPACE to select this row." at bounding box center [1089, 325] width 136 height 45
drag, startPoint x: 1039, startPoint y: 333, endPoint x: 1051, endPoint y: 329, distance: 12.3
click at [1039, 332] on div "Press SPACE to select this row." at bounding box center [1089, 325] width 136 height 45
click at [1052, 329] on div "Press SPACE to select this row." at bounding box center [1089, 325] width 136 height 45
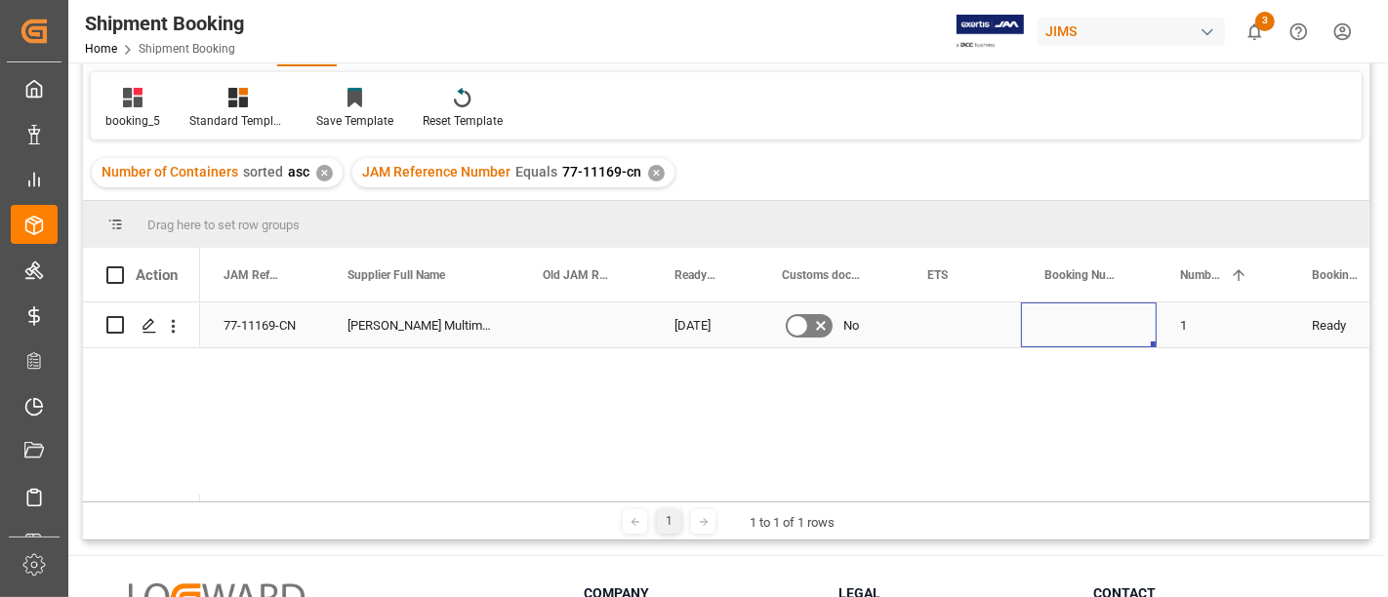
click at [1056, 330] on div "Press SPACE to select this row." at bounding box center [1089, 325] width 136 height 45
click at [1057, 330] on div "Press SPACE to select this row." at bounding box center [1089, 325] width 136 height 45
click at [1065, 330] on input "Press SPACE to select this row." at bounding box center [1089, 336] width 104 height 37
paste input "149507202202"
type input "149507202202"
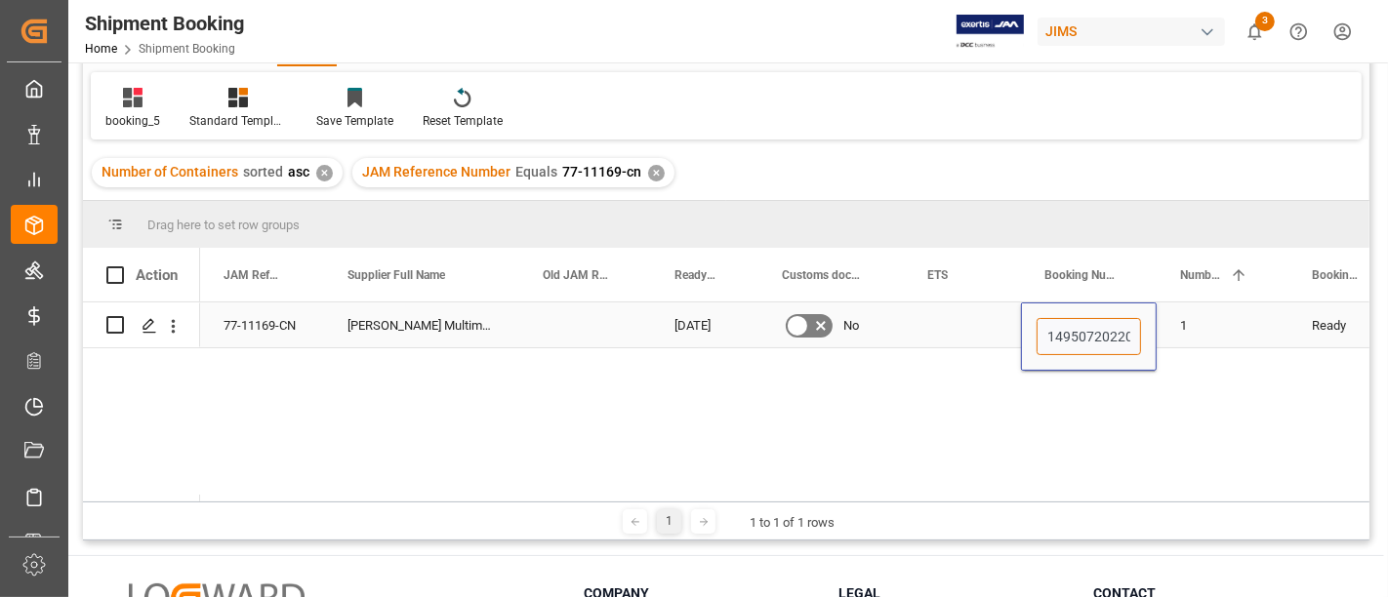
scroll to position [0, 8]
click at [945, 328] on div "Press SPACE to select this row." at bounding box center [962, 325] width 117 height 45
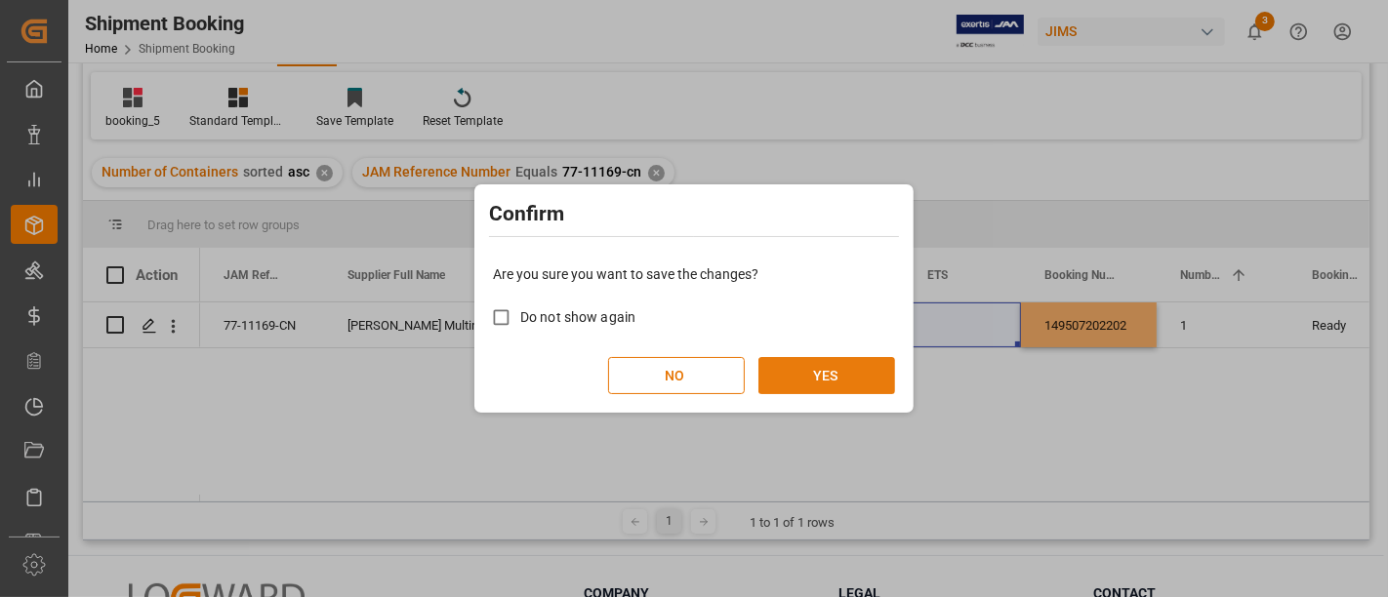
click at [814, 380] on button "YES" at bounding box center [826, 375] width 137 height 37
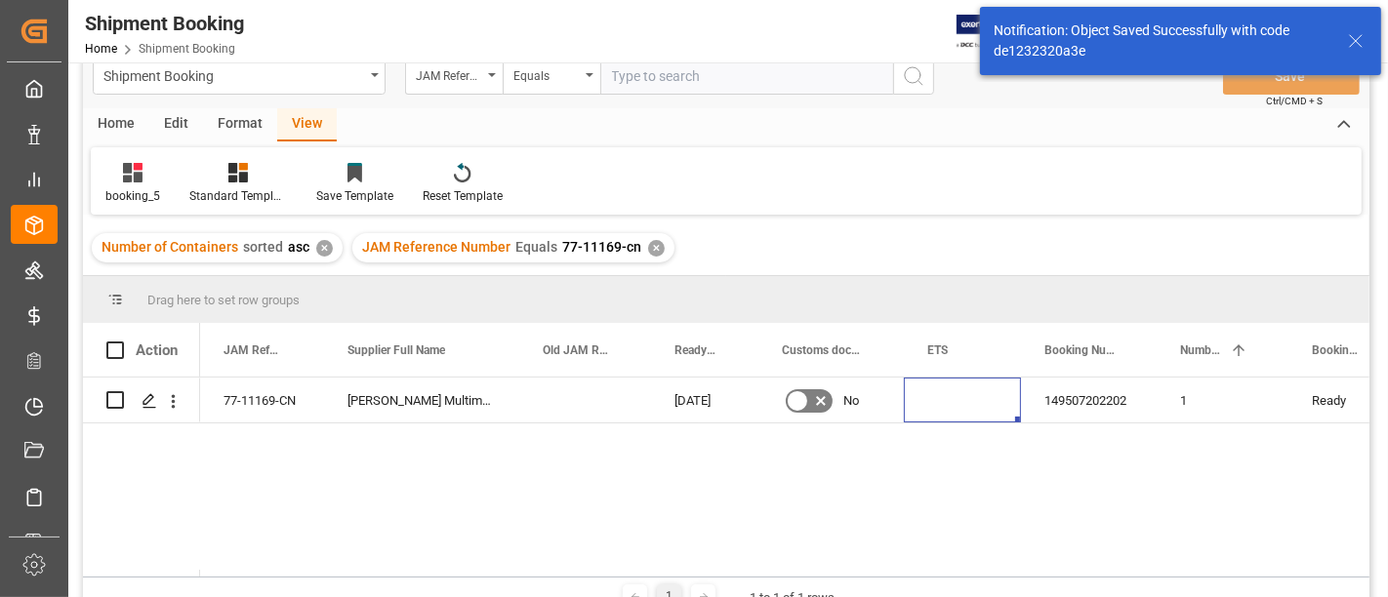
scroll to position [0, 0]
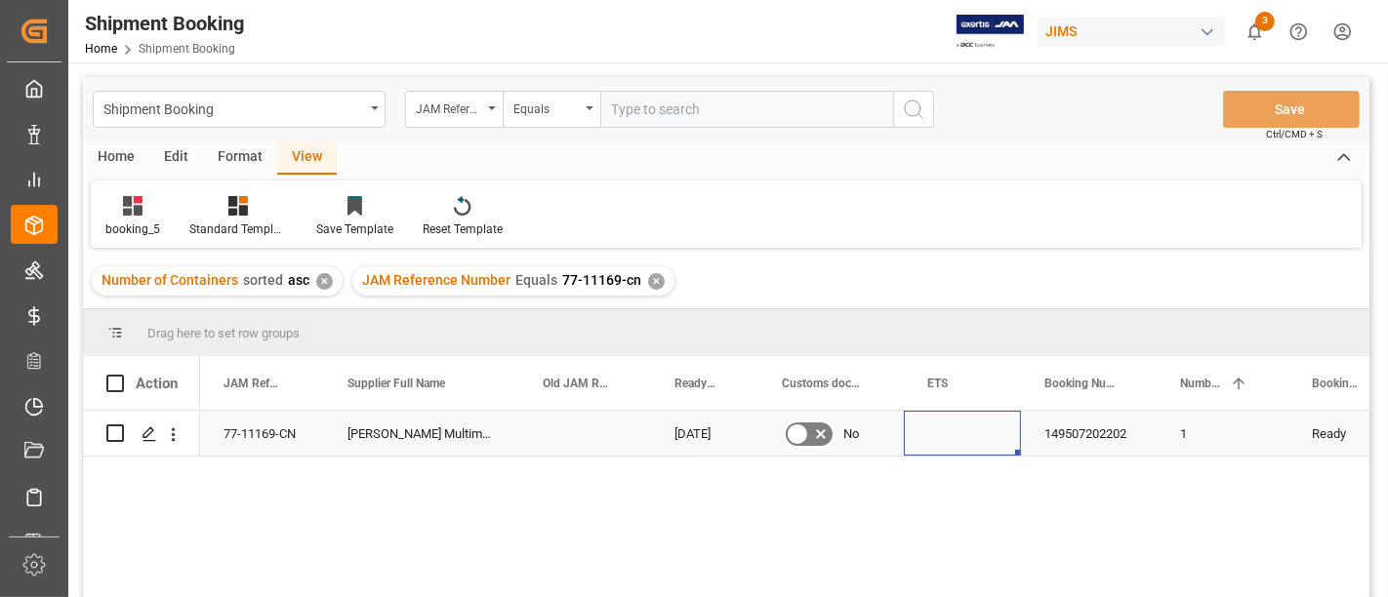
click at [956, 422] on div "Press SPACE to select this row." at bounding box center [962, 433] width 117 height 45
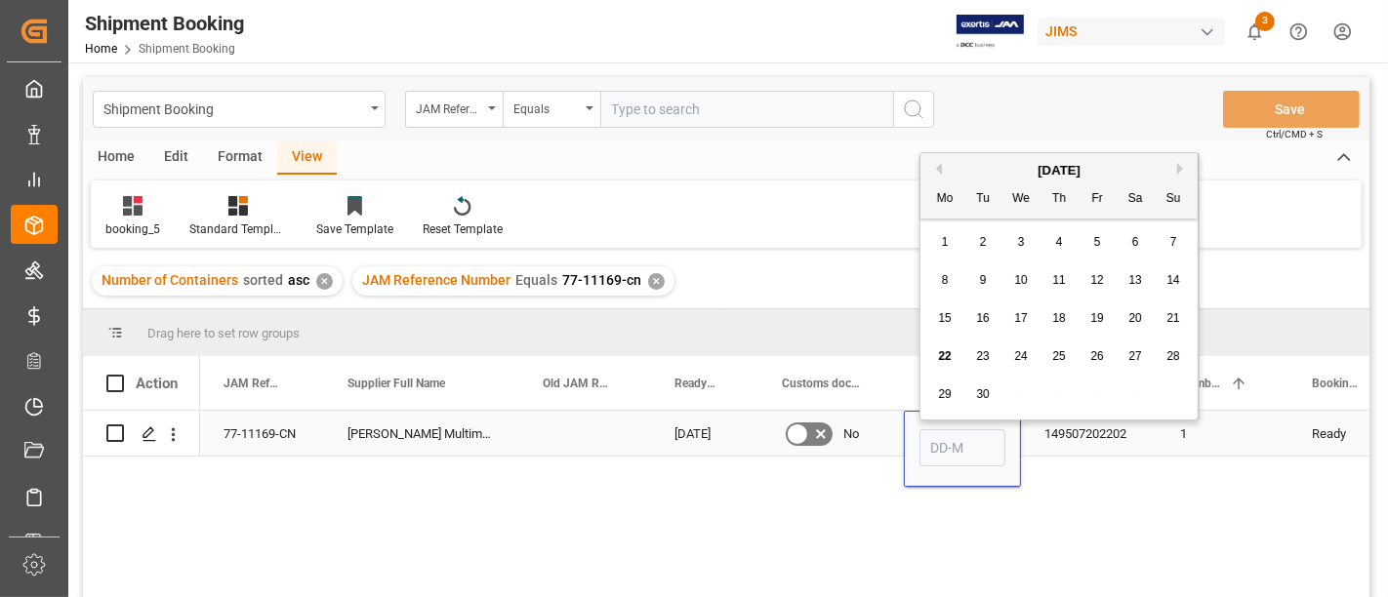
click at [956, 422] on div "Press SPACE to select this row." at bounding box center [962, 449] width 117 height 76
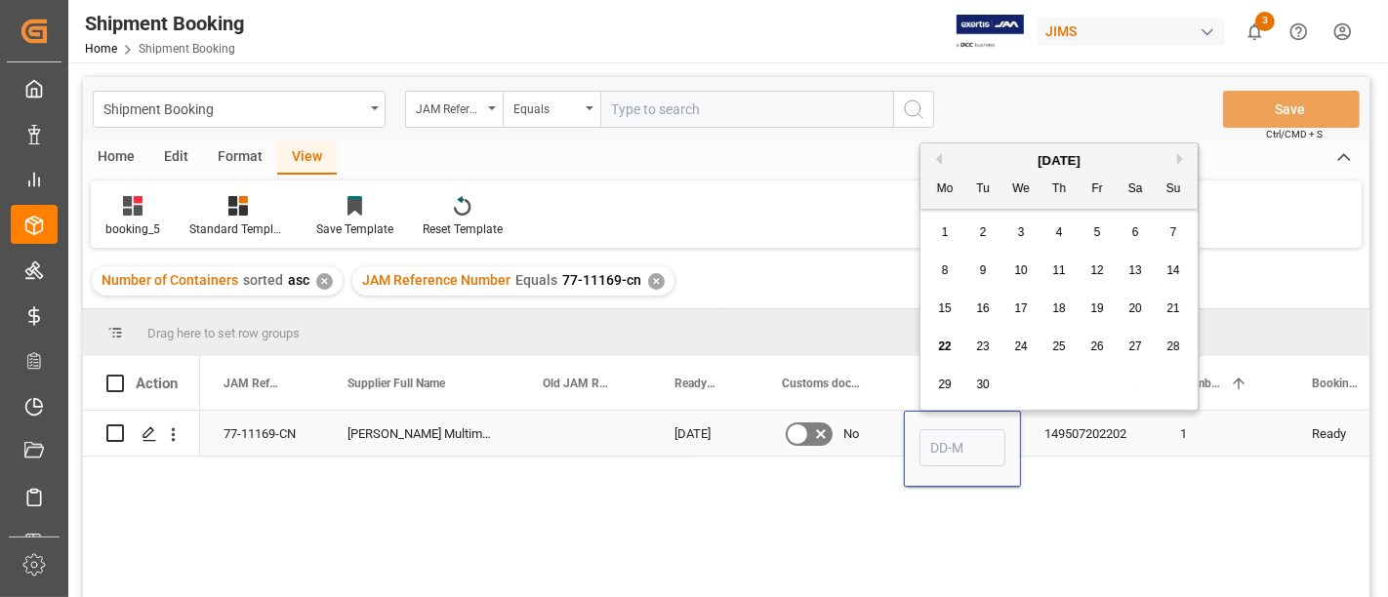
click at [957, 441] on input "Press SPACE to select this row." at bounding box center [962, 447] width 86 height 37
type input "[DATE]"
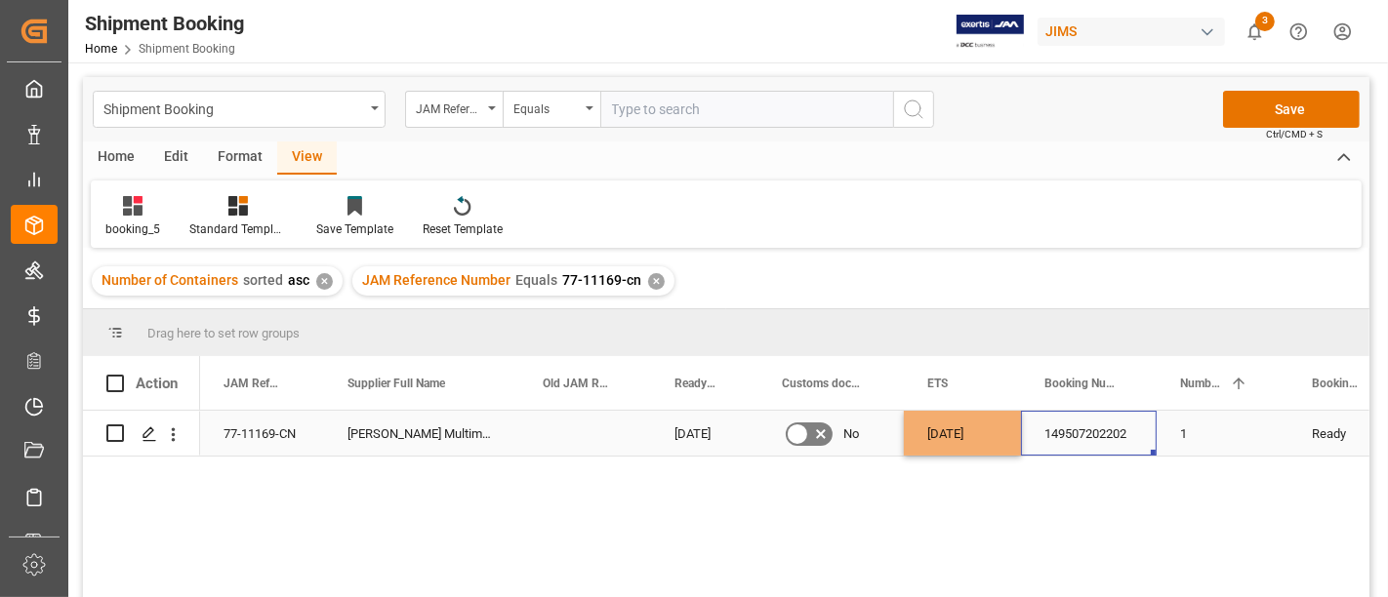
click at [1126, 434] on div "149507202202" at bounding box center [1089, 433] width 136 height 45
click at [1324, 104] on button "Save" at bounding box center [1291, 109] width 137 height 37
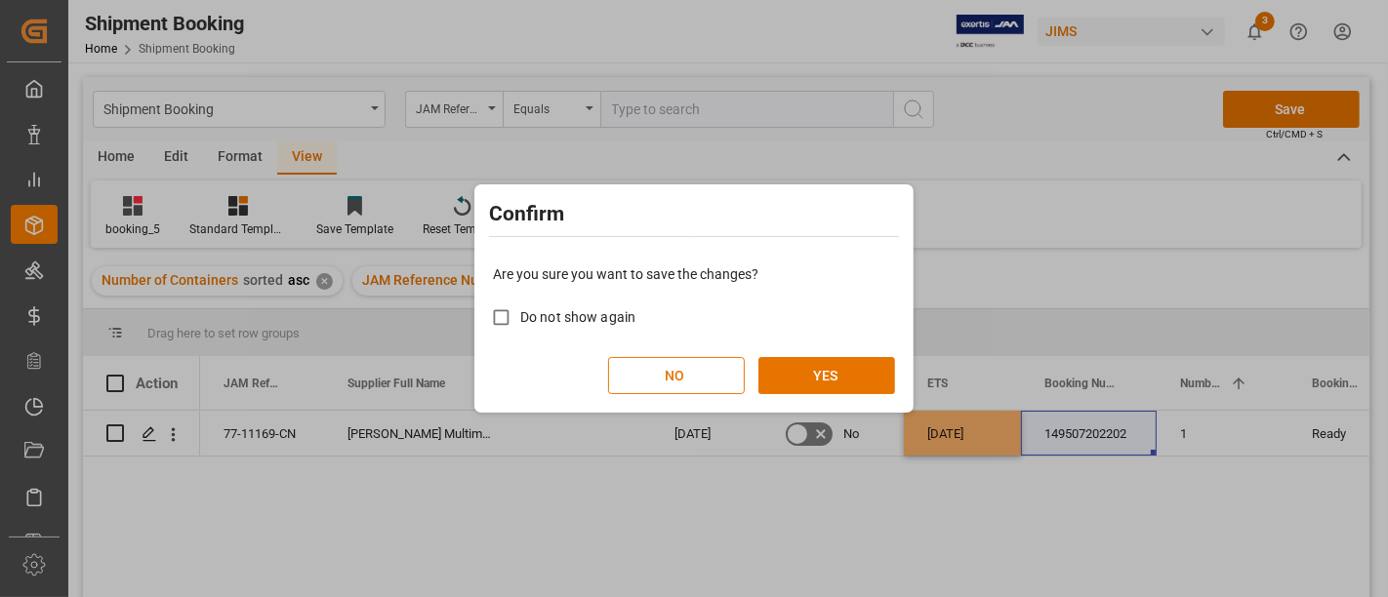
click at [858, 353] on div "Are you sure you want to save the changes? Do not show again NO YES" at bounding box center [693, 329] width 429 height 157
click at [829, 366] on button "YES" at bounding box center [826, 375] width 137 height 37
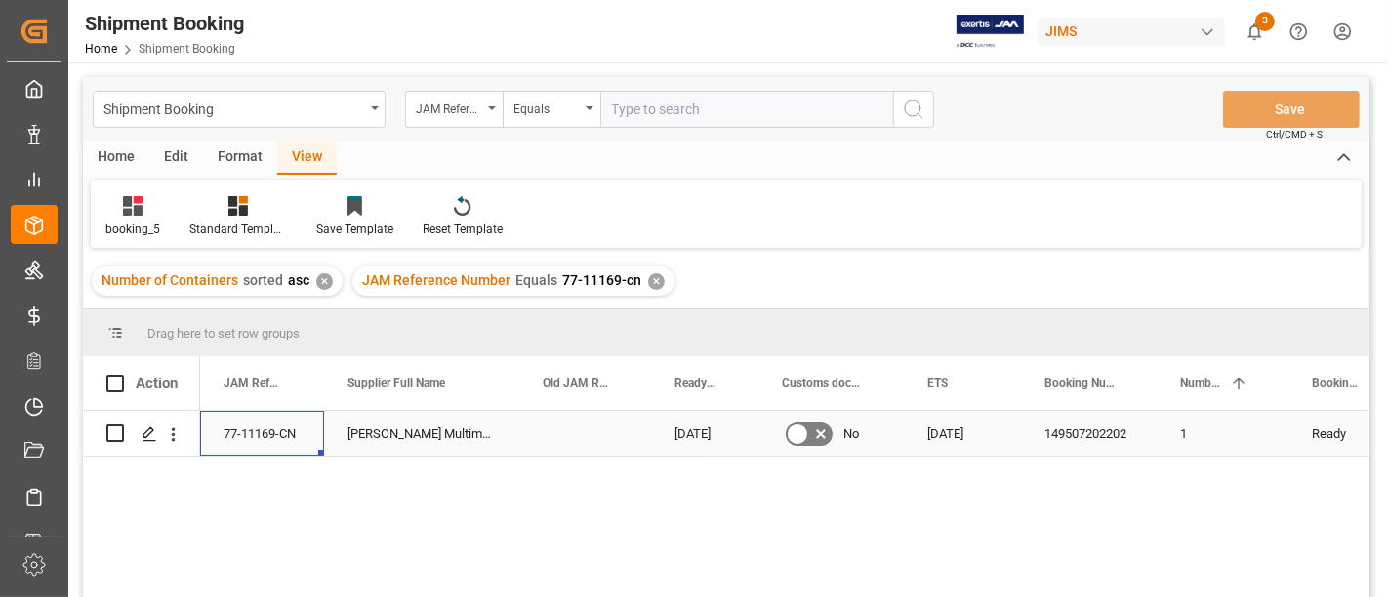
click at [268, 422] on div "77-11169-CN" at bounding box center [262, 433] width 124 height 45
click at [656, 275] on div "✕" at bounding box center [656, 281] width 17 height 17
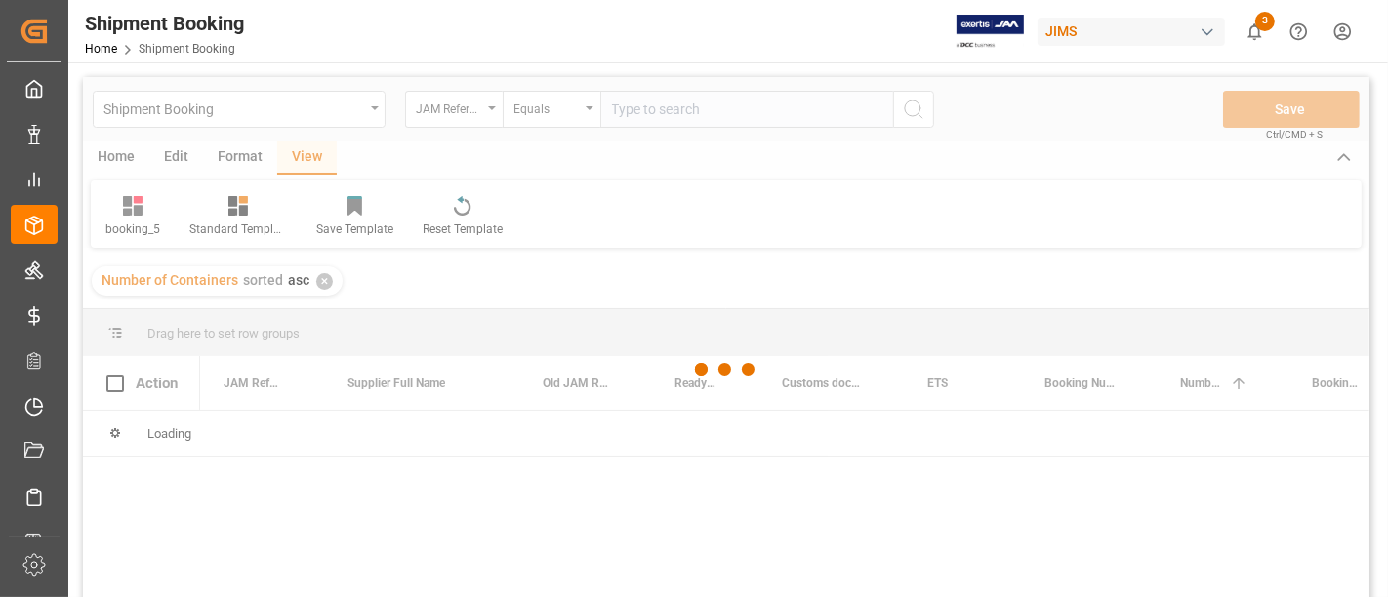
click at [624, 143] on div at bounding box center [726, 370] width 1286 height 586
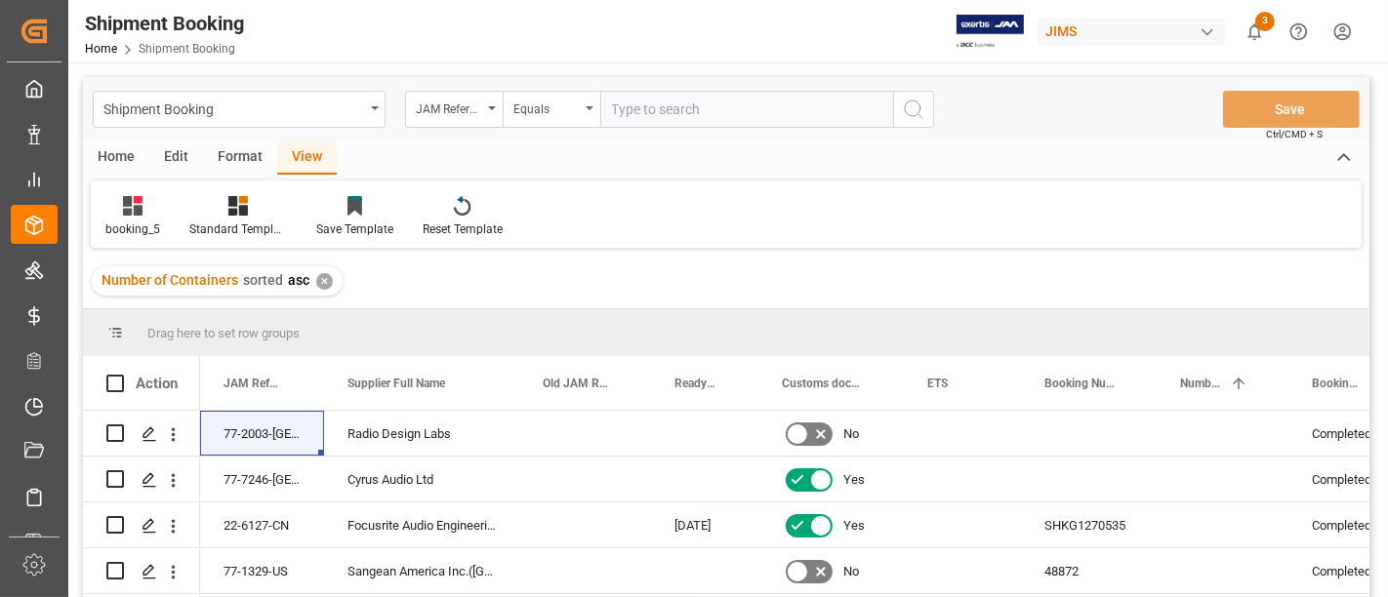
click at [626, 104] on input "text" at bounding box center [746, 109] width 293 height 37
paste input "77-11002-CN"
type input "77-11002-CN"
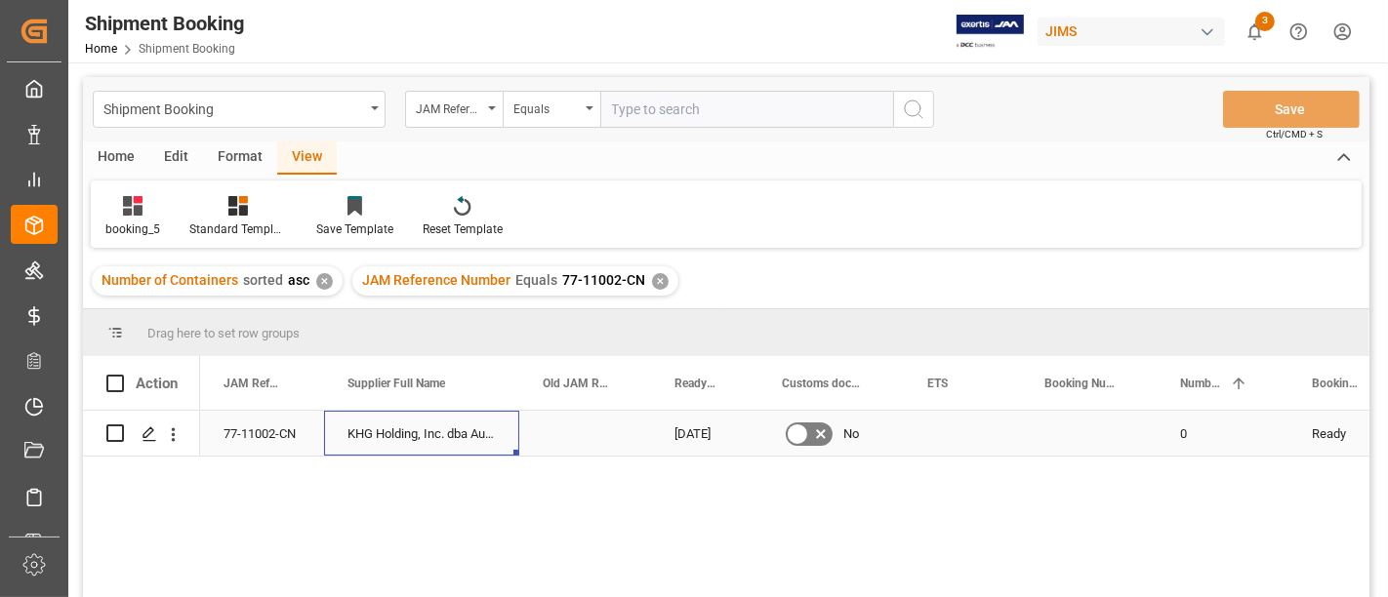
click at [392, 427] on div "KHG Holding, Inc. dba Austere" at bounding box center [421, 433] width 195 height 45
click at [286, 436] on div "77-11002-CN" at bounding box center [262, 433] width 124 height 45
click at [1084, 428] on div "Press SPACE to select this row." at bounding box center [1089, 433] width 136 height 45
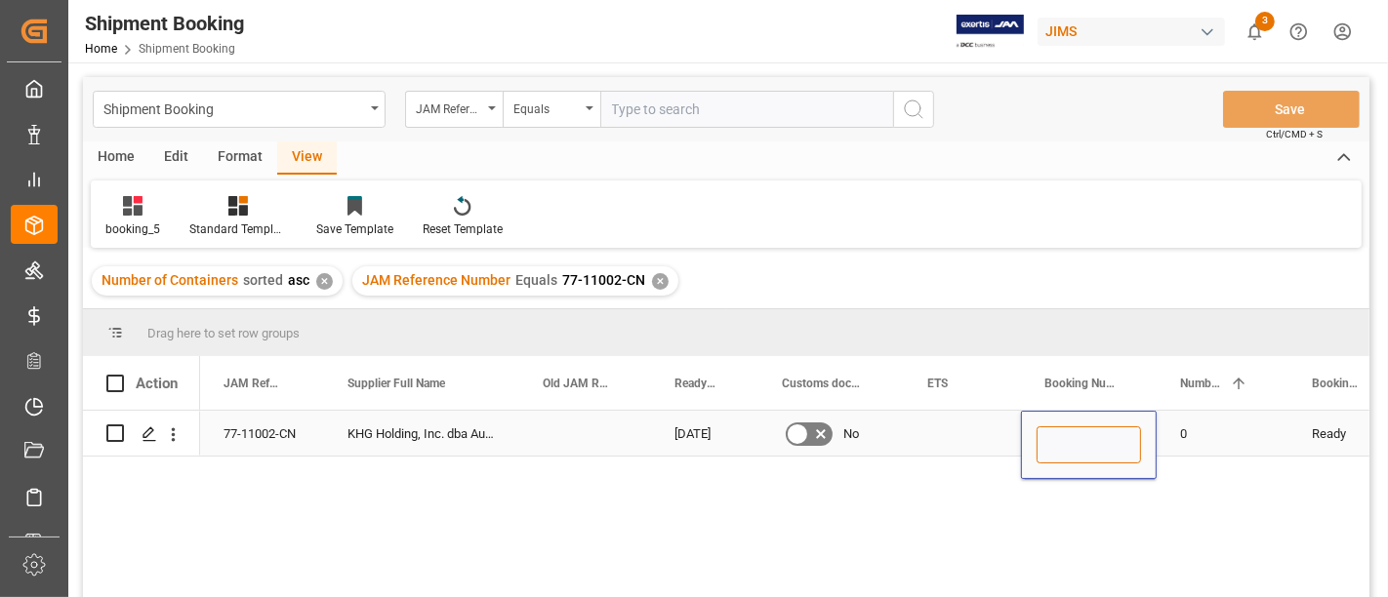
click at [1084, 428] on input "Press SPACE to select this row." at bounding box center [1089, 445] width 104 height 37
paste input "13638278"
type input "13638278"
click at [946, 431] on div "Press SPACE to select this row." at bounding box center [962, 433] width 117 height 45
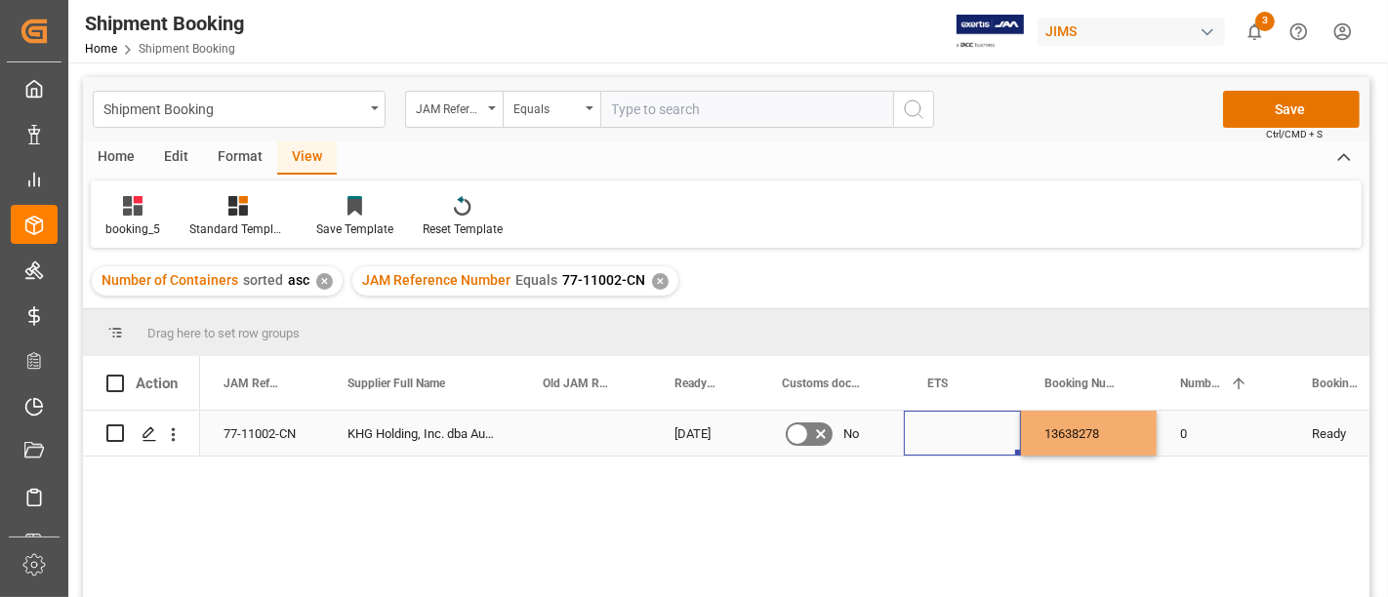
click at [943, 430] on div "Press SPACE to select this row." at bounding box center [962, 433] width 117 height 45
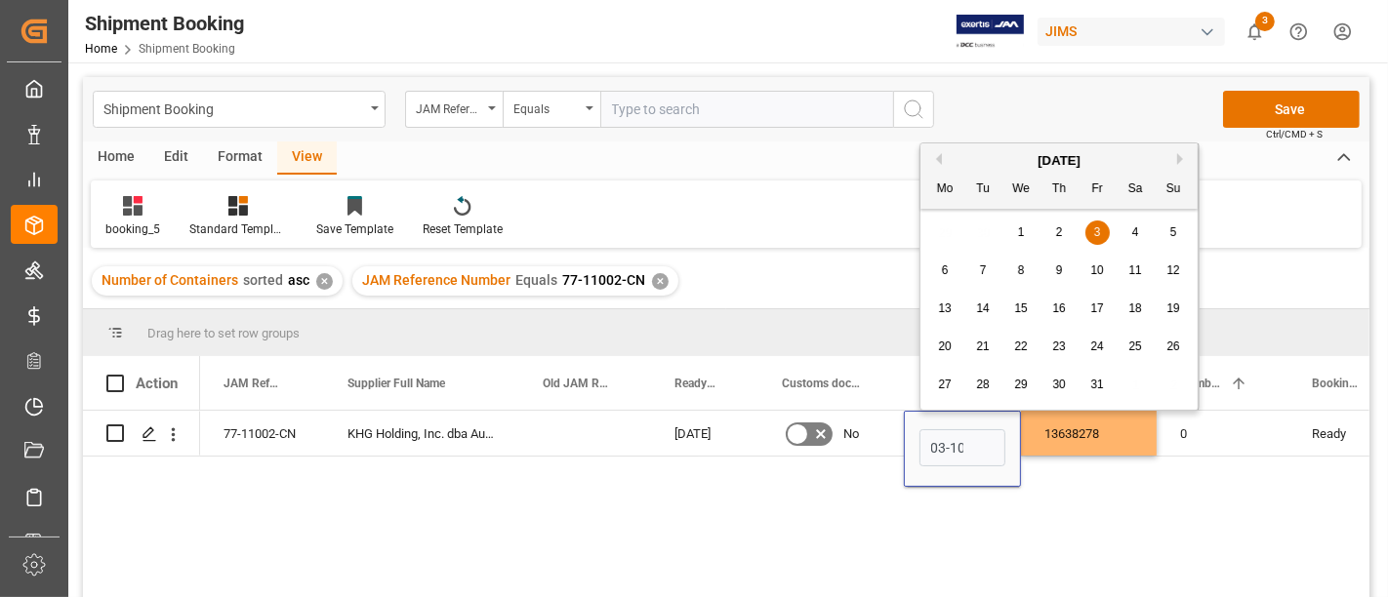
type input "[DATE]"
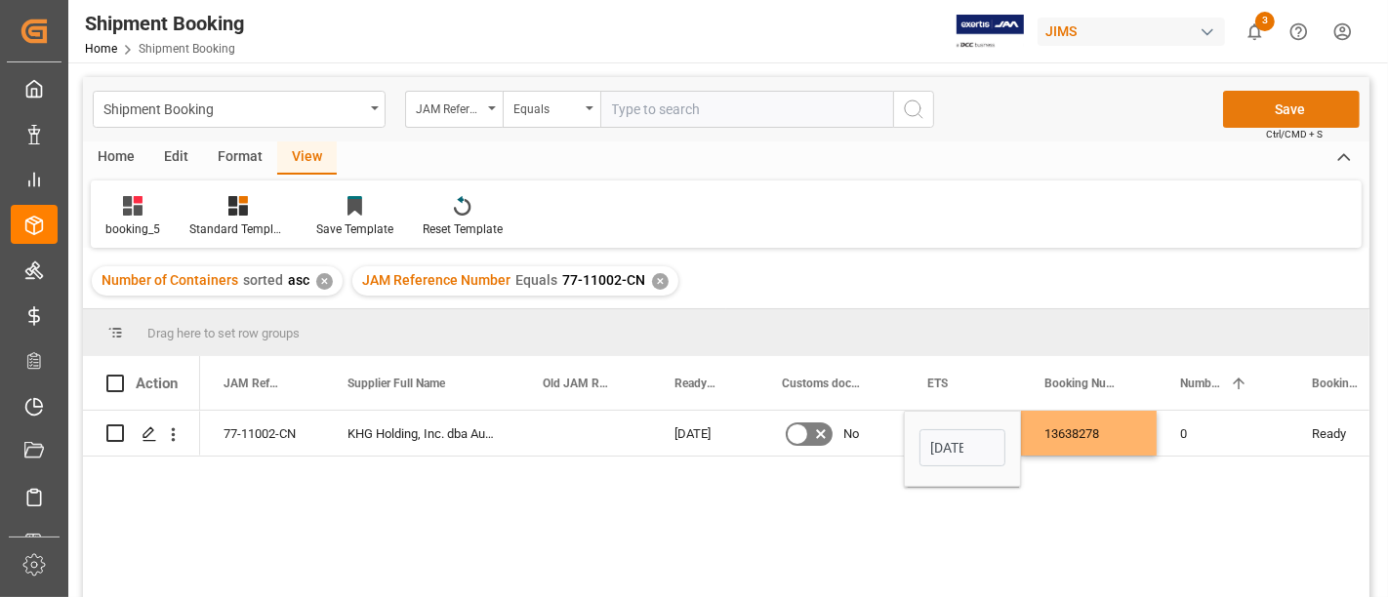
click at [1280, 98] on button "Save" at bounding box center [1291, 109] width 137 height 37
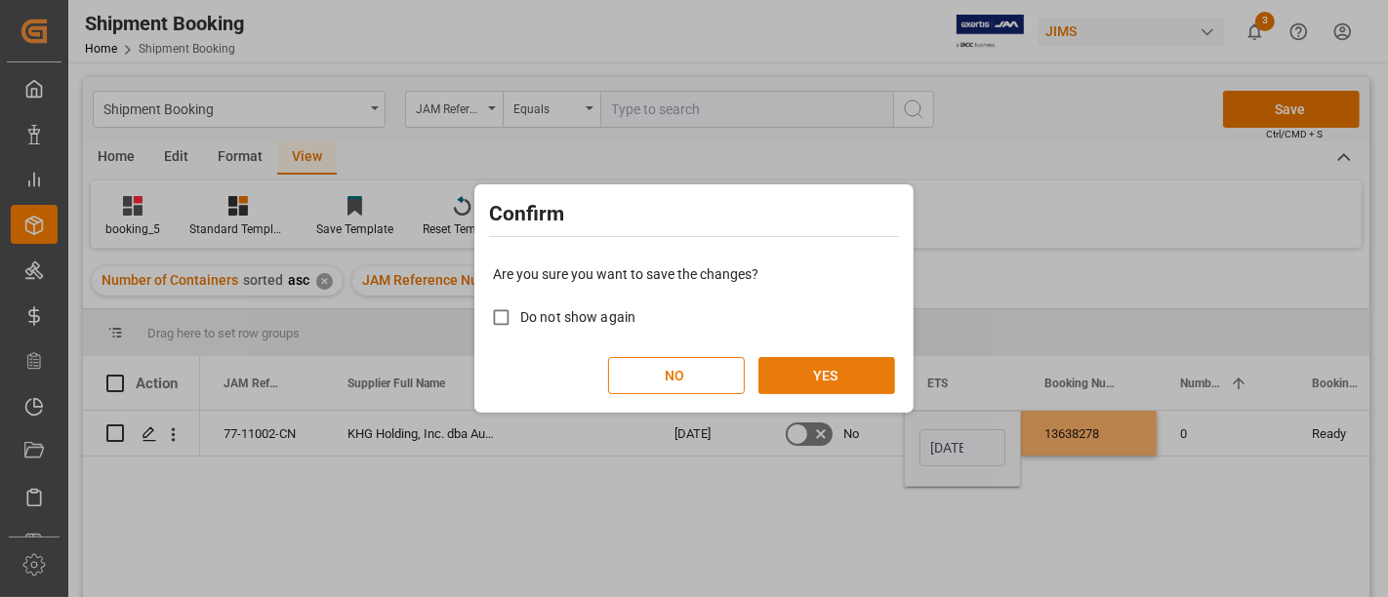
click at [794, 372] on button "YES" at bounding box center [826, 375] width 137 height 37
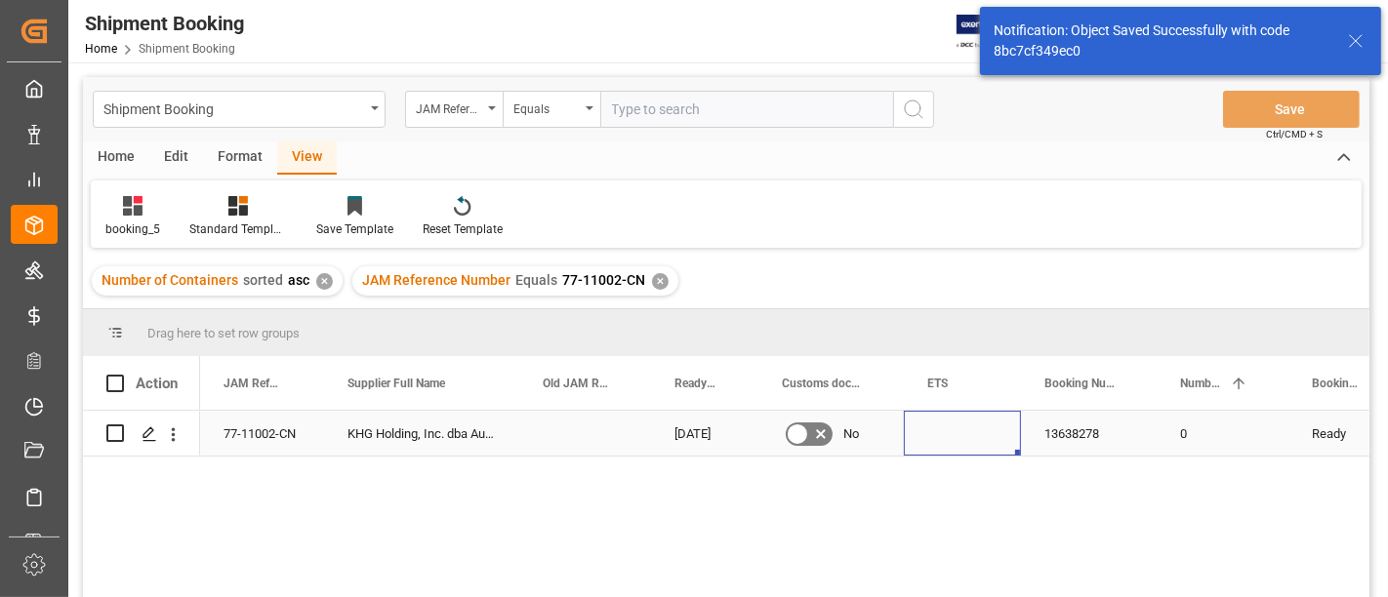
click at [925, 433] on div "Press SPACE to select this row." at bounding box center [962, 433] width 117 height 45
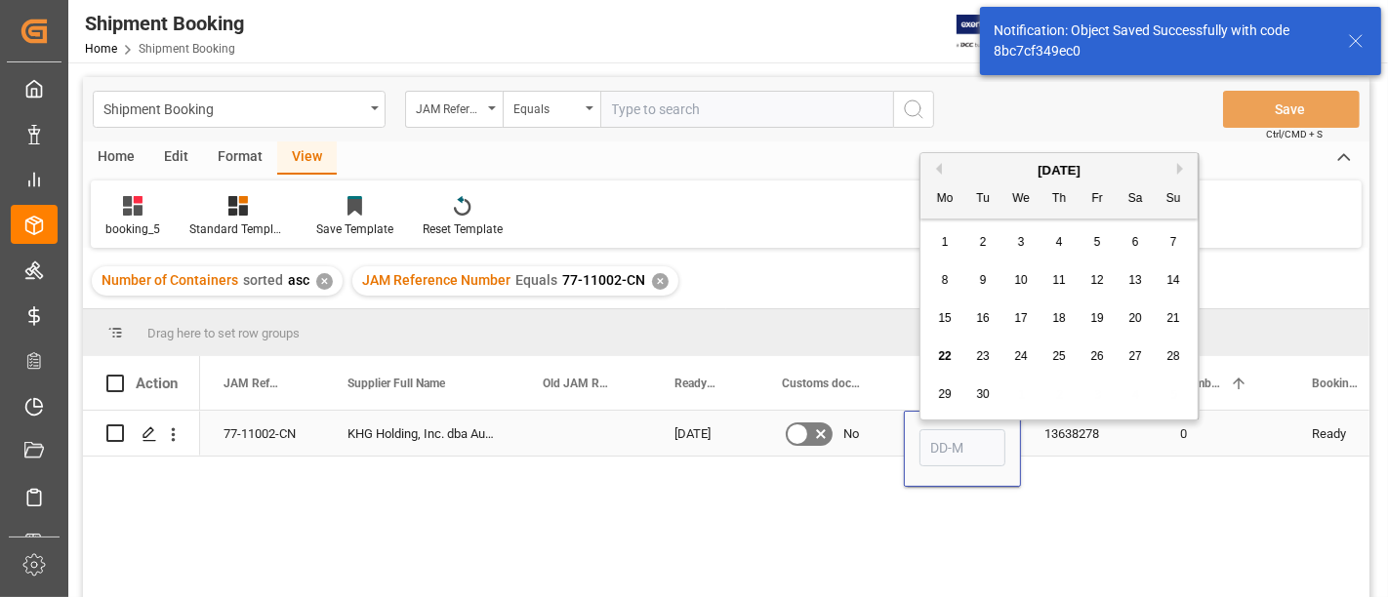
click at [925, 433] on input "Press SPACE to select this row." at bounding box center [962, 447] width 86 height 37
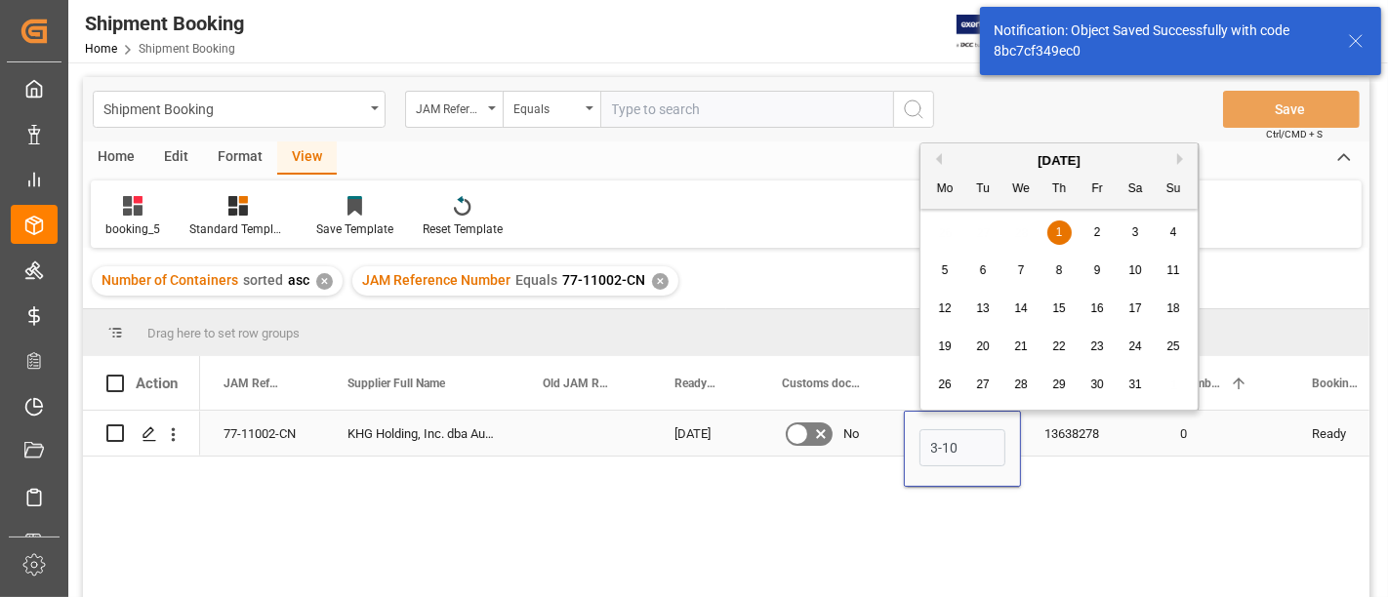
type input "[DATE]"
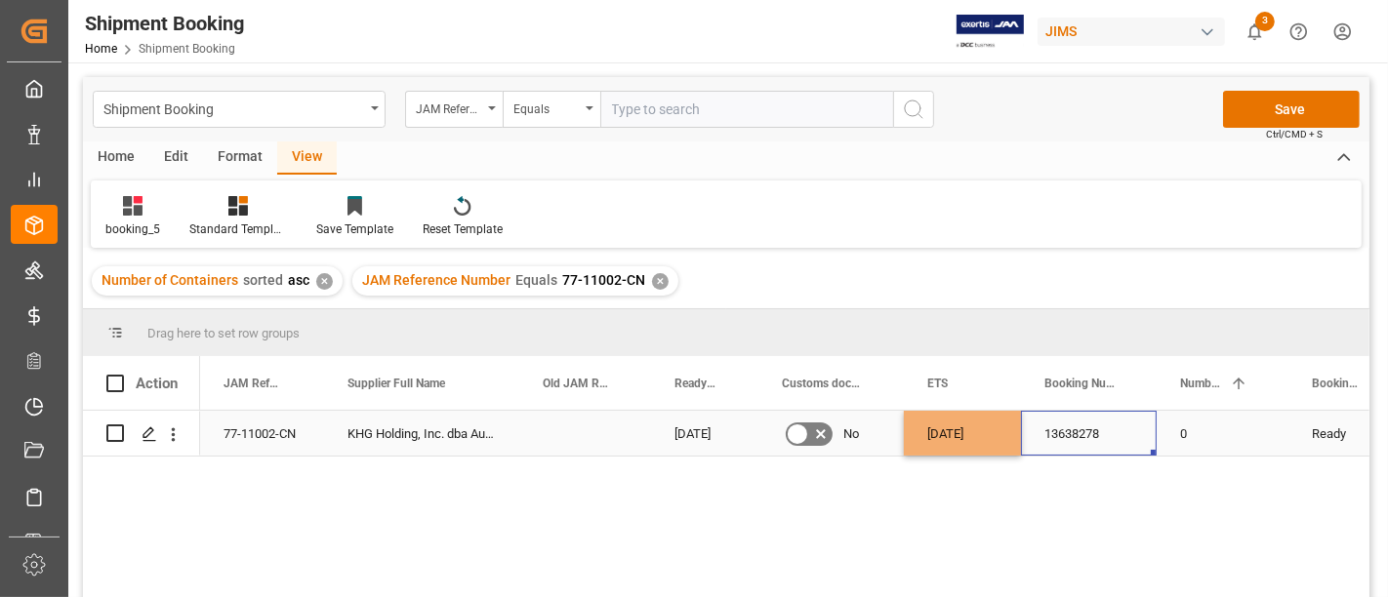
click at [1048, 437] on div "13638278" at bounding box center [1089, 433] width 136 height 45
click at [1293, 102] on button "Save" at bounding box center [1291, 109] width 137 height 37
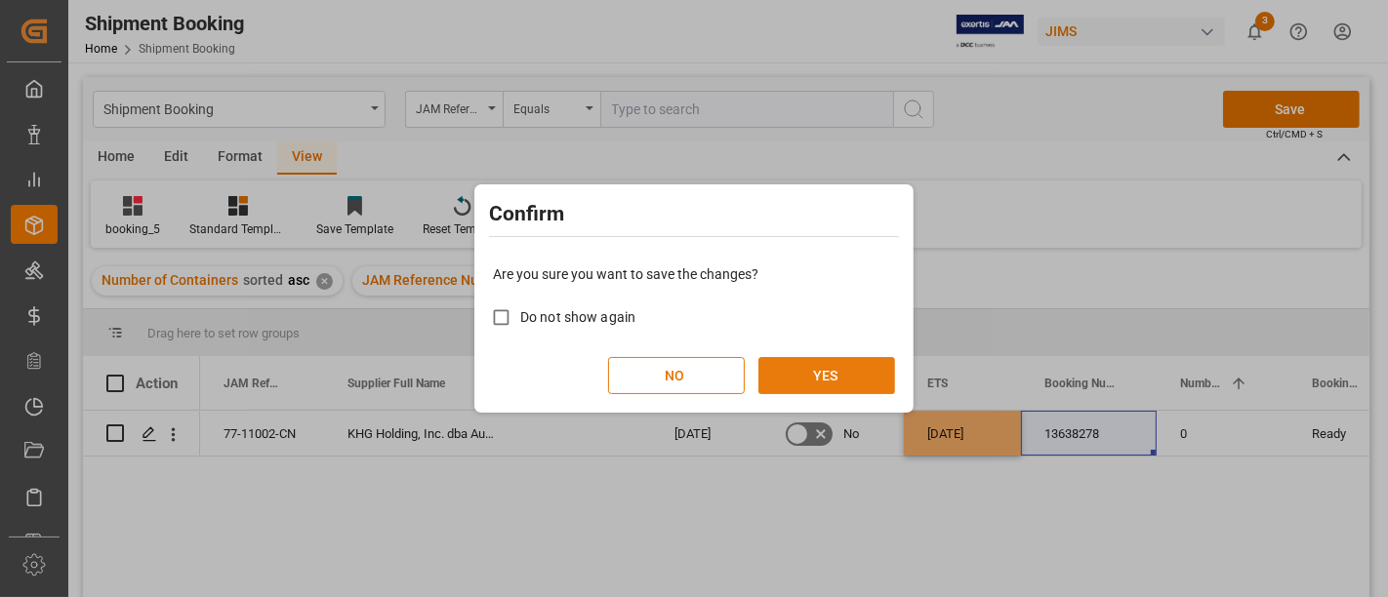
click at [805, 372] on button "YES" at bounding box center [826, 375] width 137 height 37
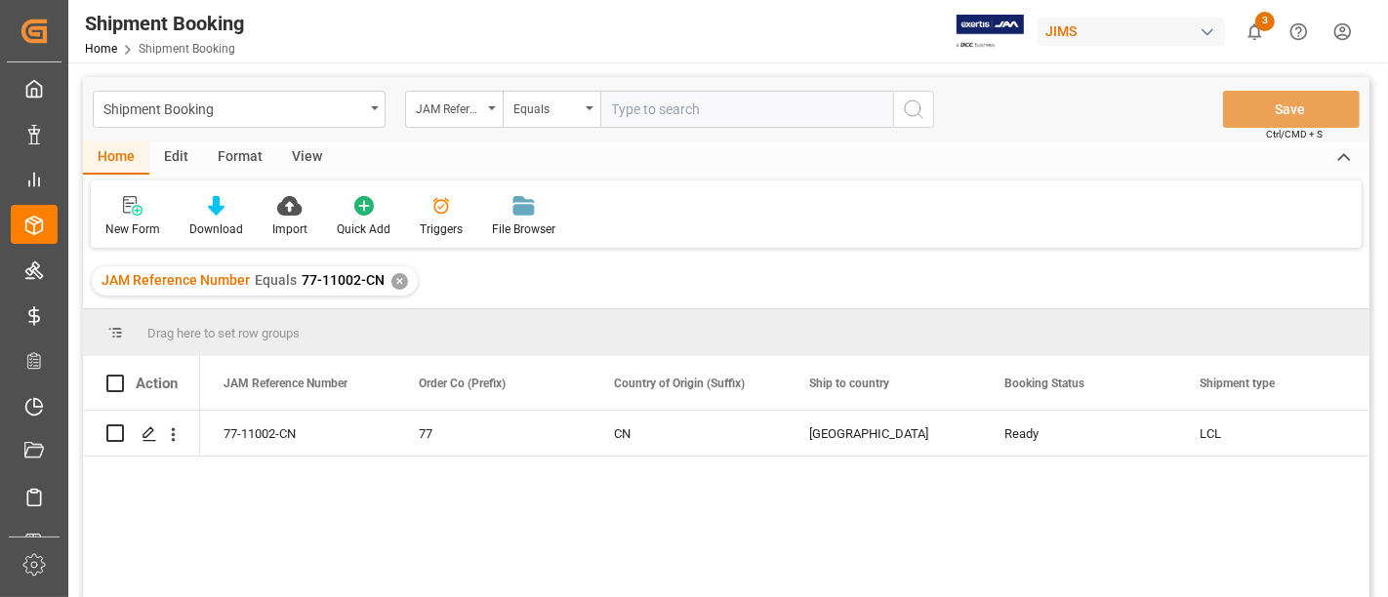
click at [466, 26] on div "Shipment Booking Home Shipment Booking JIMS 3 Notifications Only show unread Al…" at bounding box center [721, 31] width 1333 height 62
click at [340, 109] on div "Shipment Booking" at bounding box center [233, 108] width 261 height 24
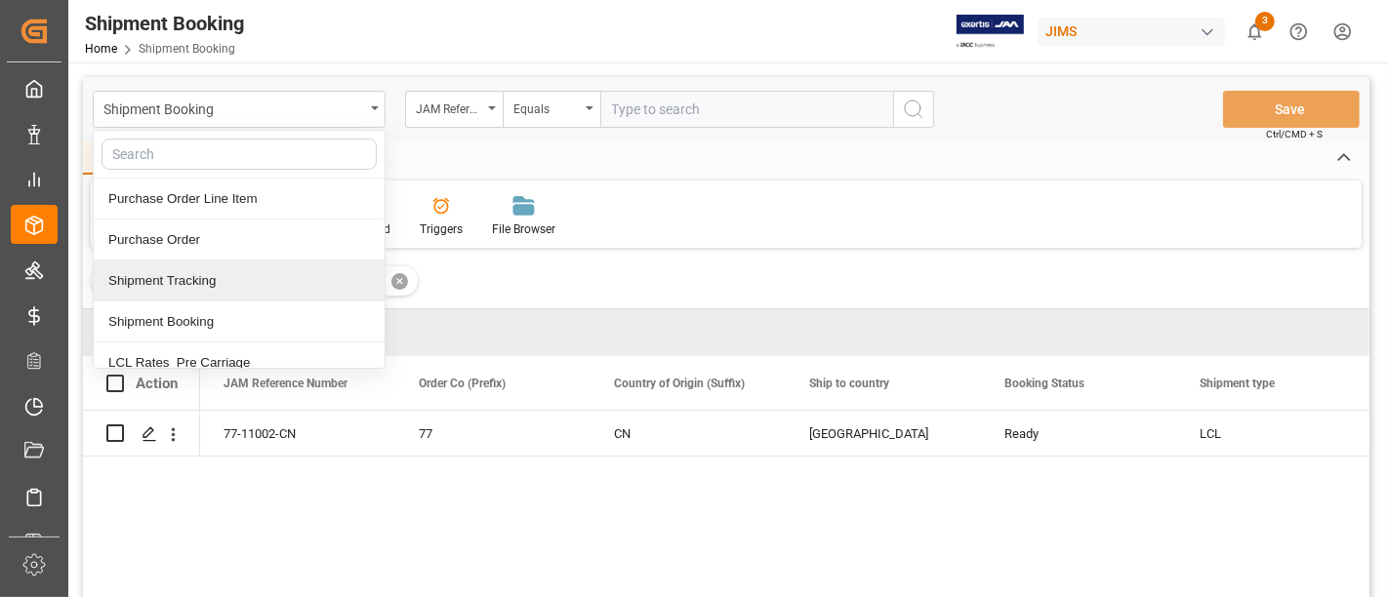
click at [184, 285] on div "Shipment Tracking" at bounding box center [239, 281] width 291 height 41
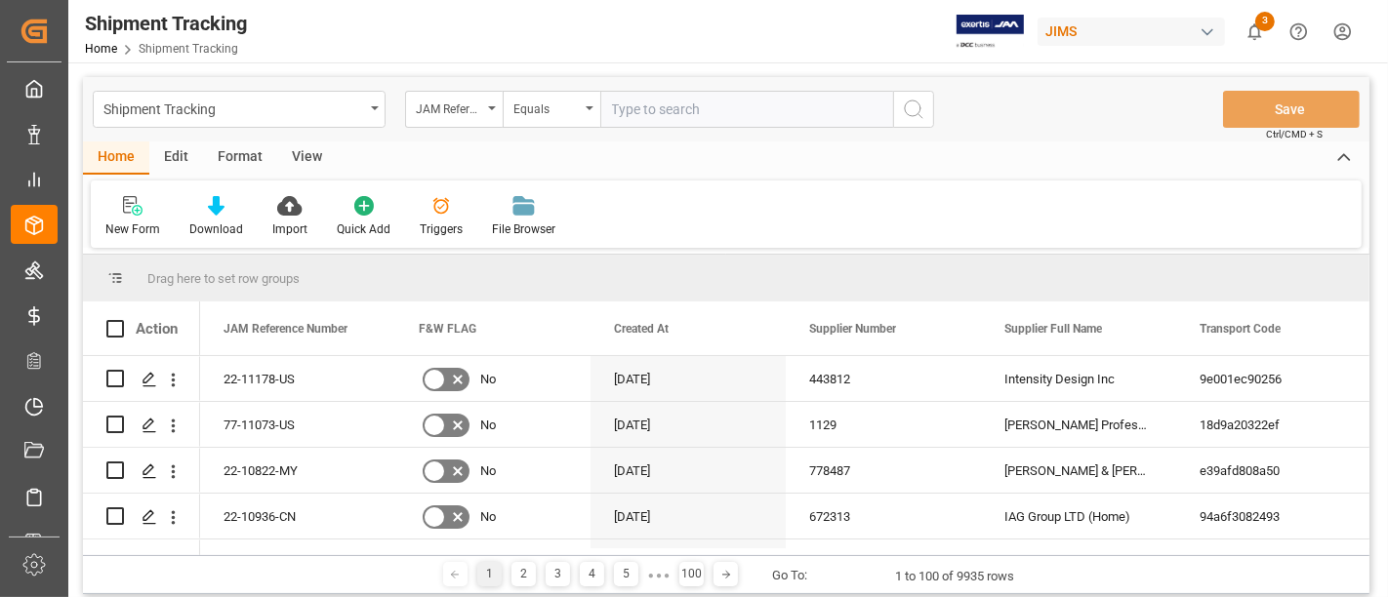
click at [655, 90] on div "Shipment Tracking JAM Reference Number Equals Save Ctrl/CMD + S" at bounding box center [726, 109] width 1286 height 64
click at [661, 119] on input "text" at bounding box center [746, 109] width 293 height 37
paste input "77-10441-CN"
type input "77-10441-CN"
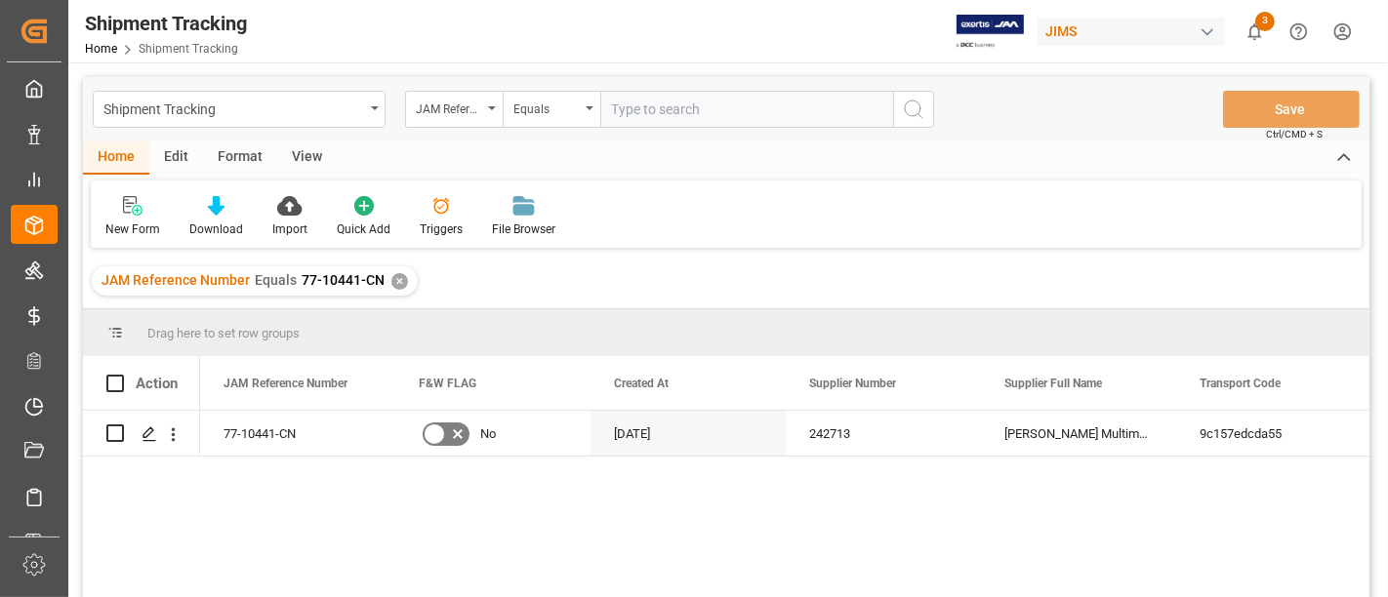
click at [299, 156] on div "View" at bounding box center [307, 158] width 60 height 33
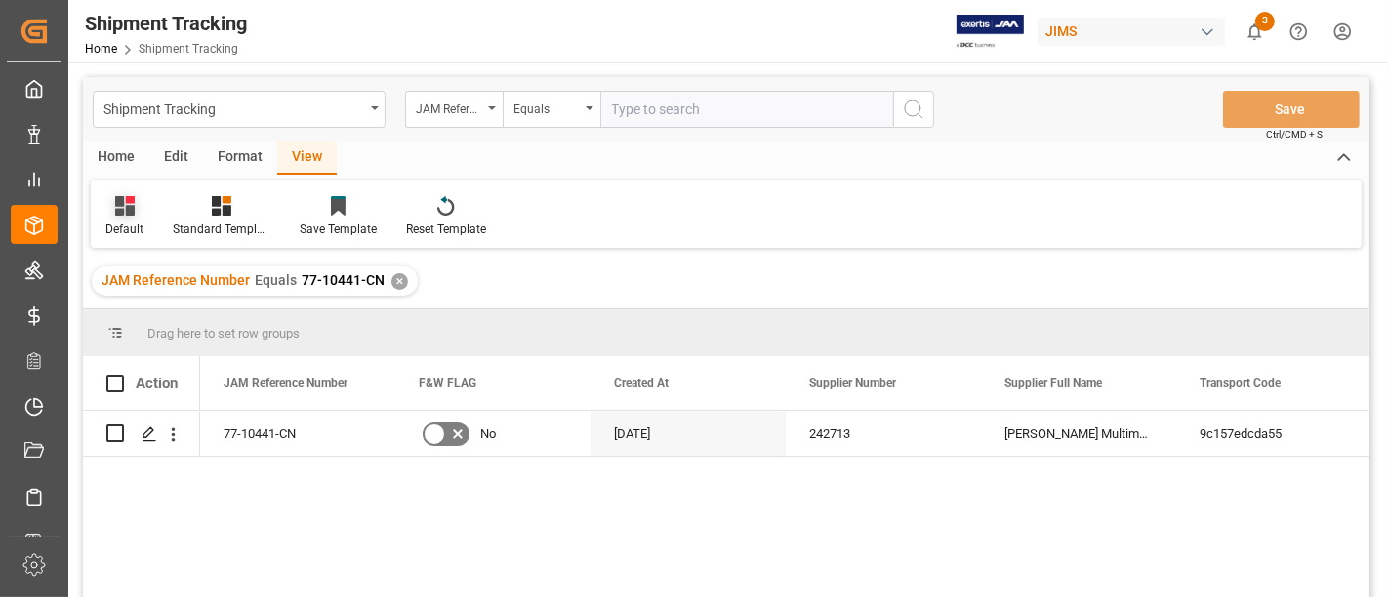
click at [139, 221] on div "Default" at bounding box center [124, 230] width 38 height 18
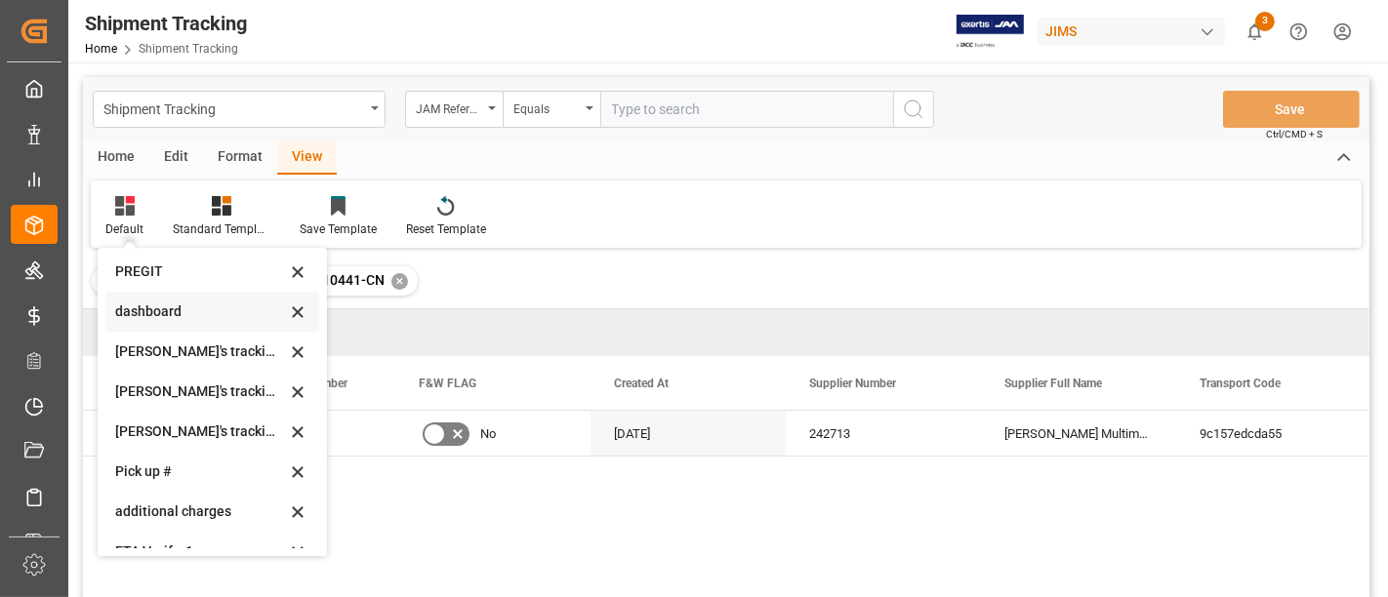
scroll to position [325, 0]
click at [210, 437] on div "Huixin's tracking all_sample" at bounding box center [200, 431] width 171 height 20
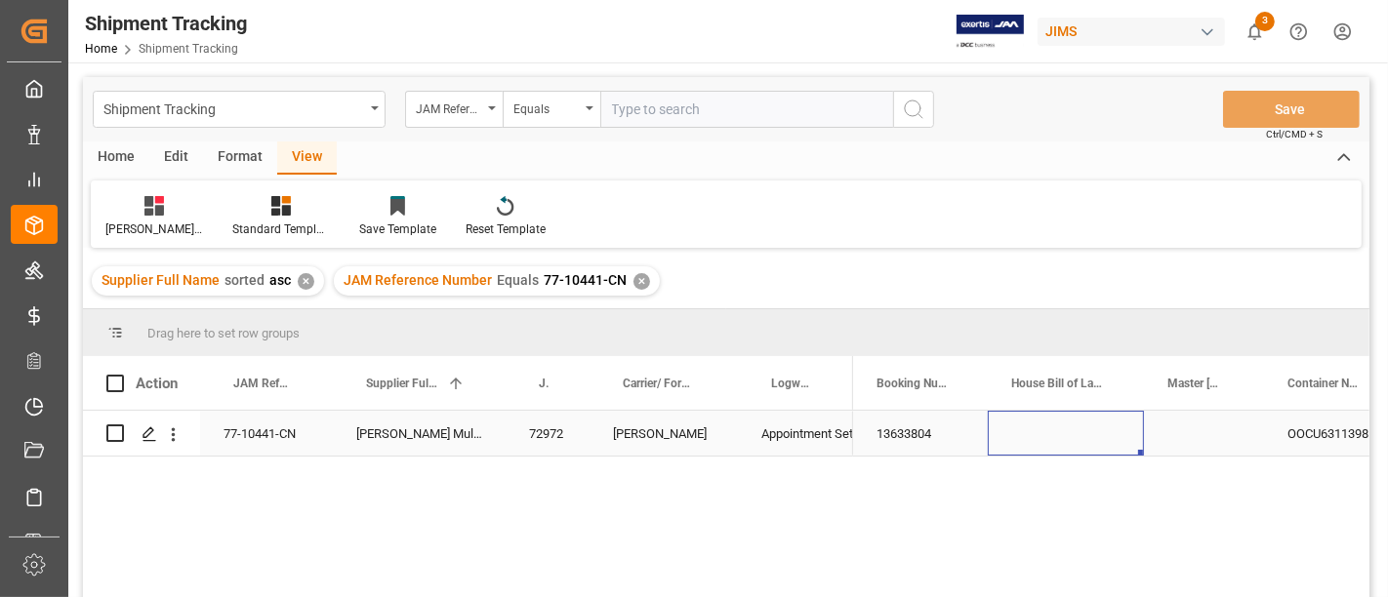
click at [1019, 432] on div "Press SPACE to select this row." at bounding box center [1066, 433] width 156 height 45
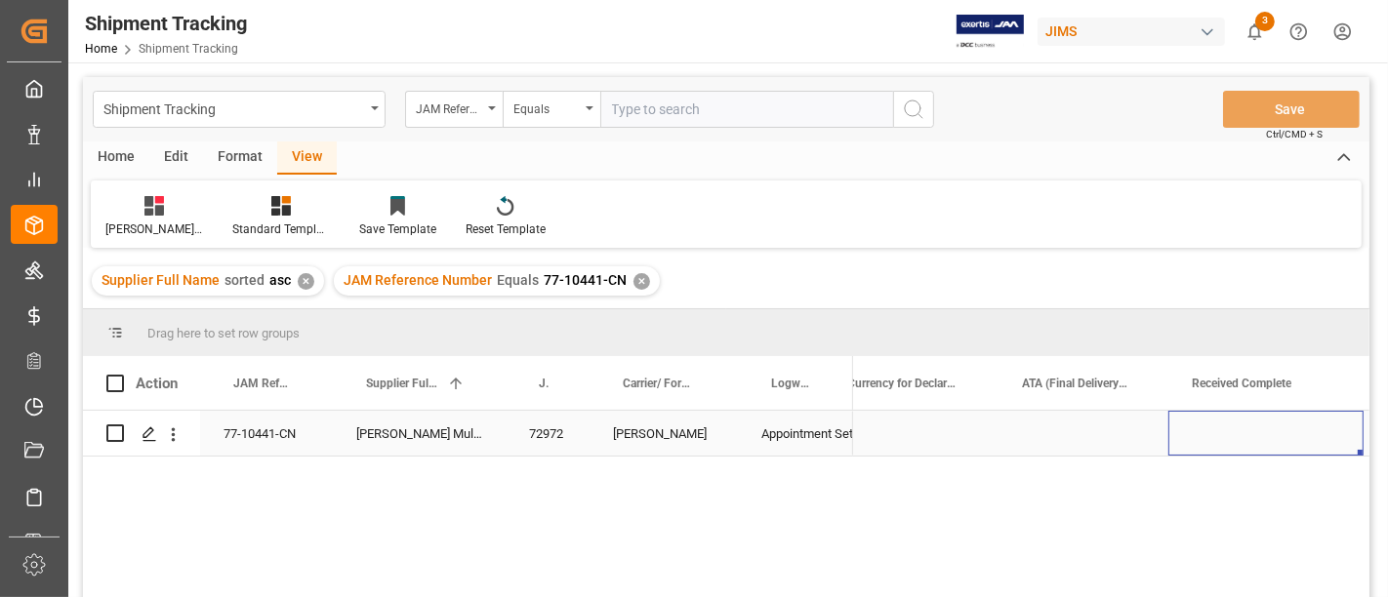
scroll to position [0, 2431]
click at [1089, 428] on div "Press SPACE to select this row." at bounding box center [1070, 433] width 195 height 45
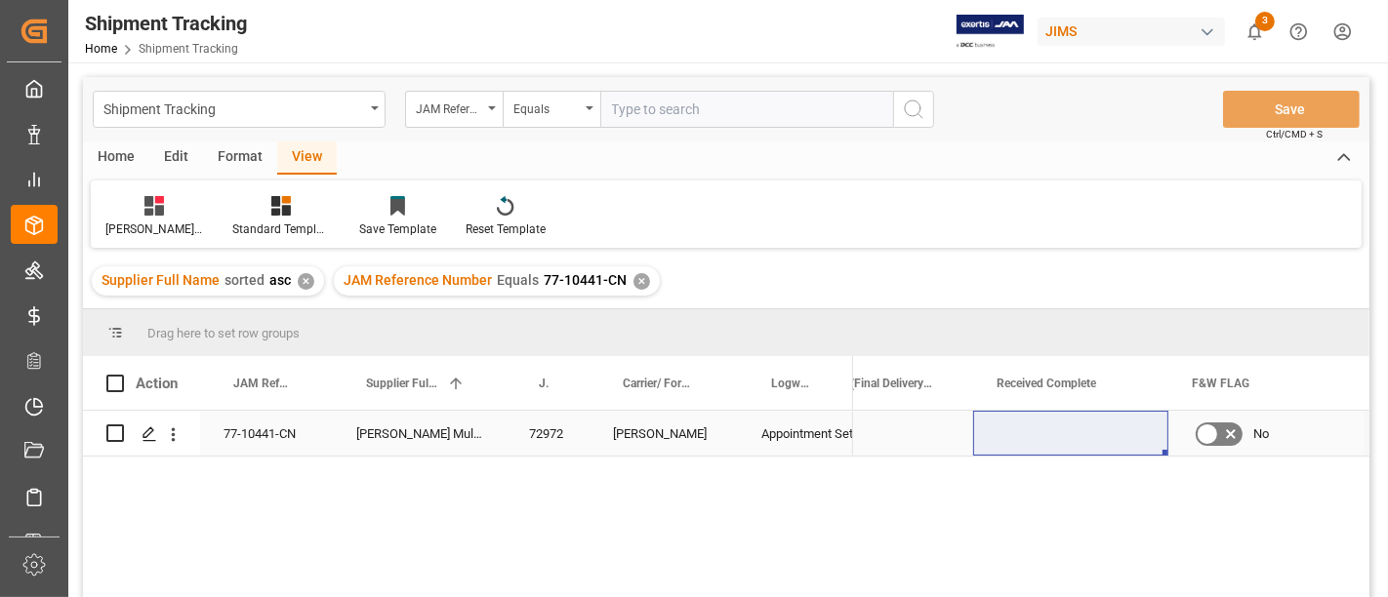
click at [1016, 433] on div "Press SPACE to select this row." at bounding box center [1070, 433] width 195 height 45
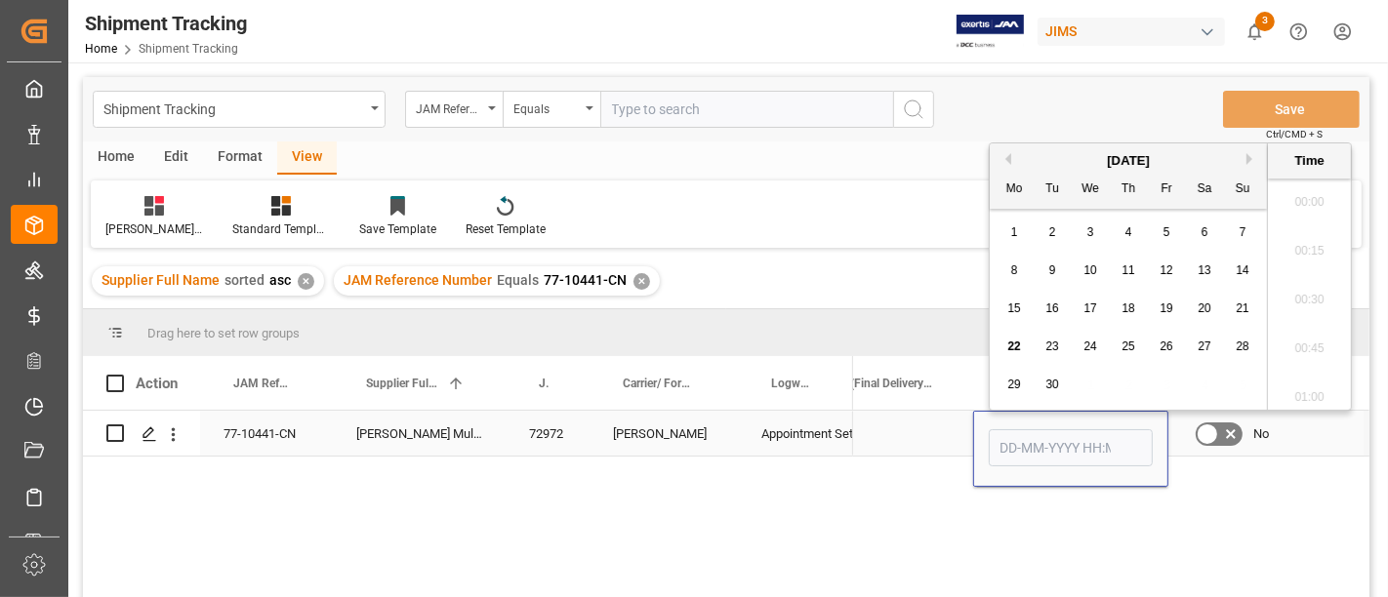
scroll to position [2102, 0]
type input "22-09-2025 00:00"
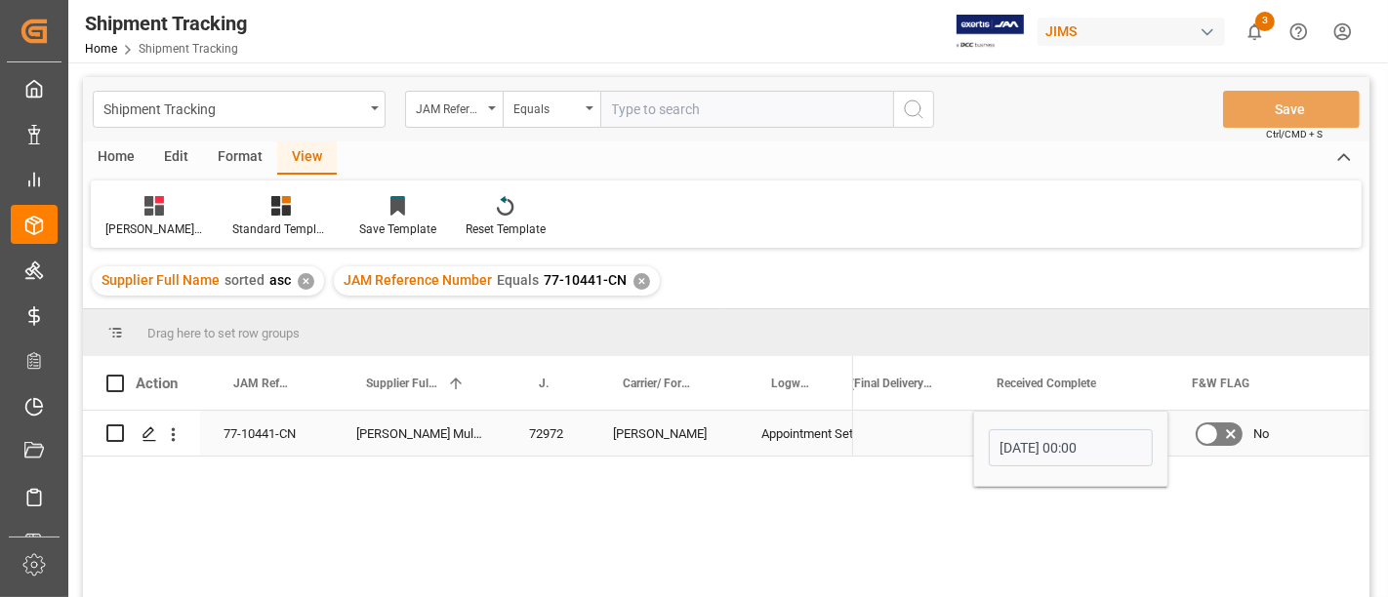
click at [906, 450] on div "Press SPACE to select this row." at bounding box center [888, 433] width 170 height 45
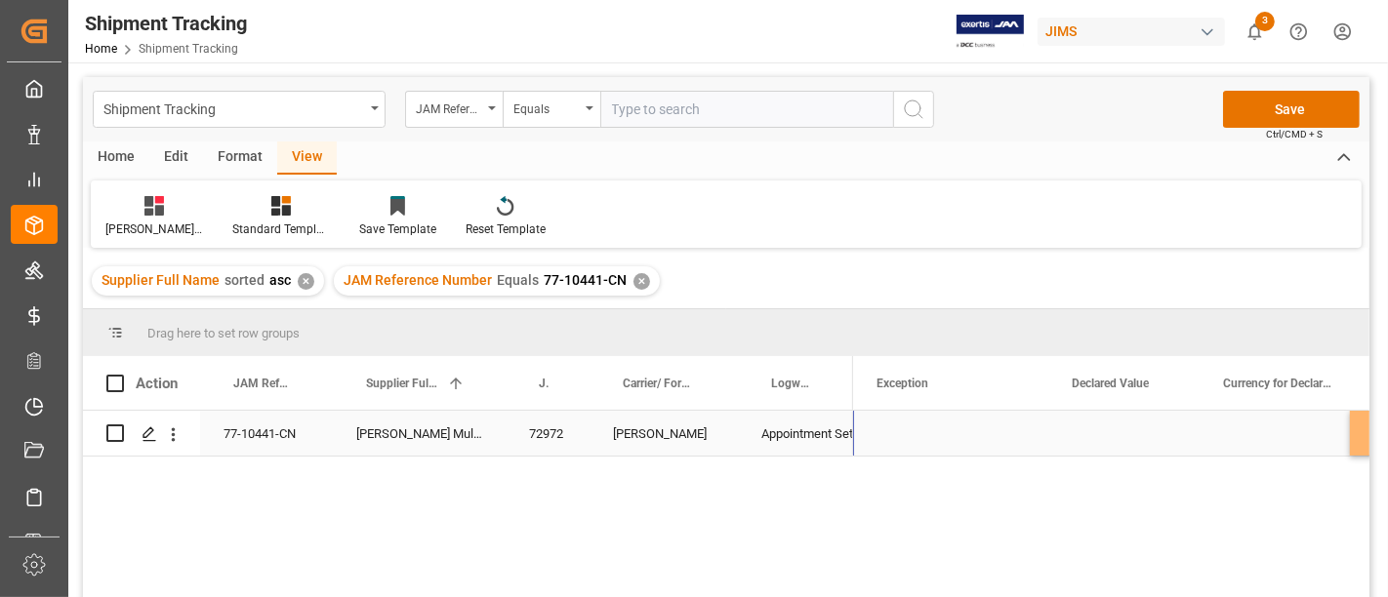
scroll to position [0, 0]
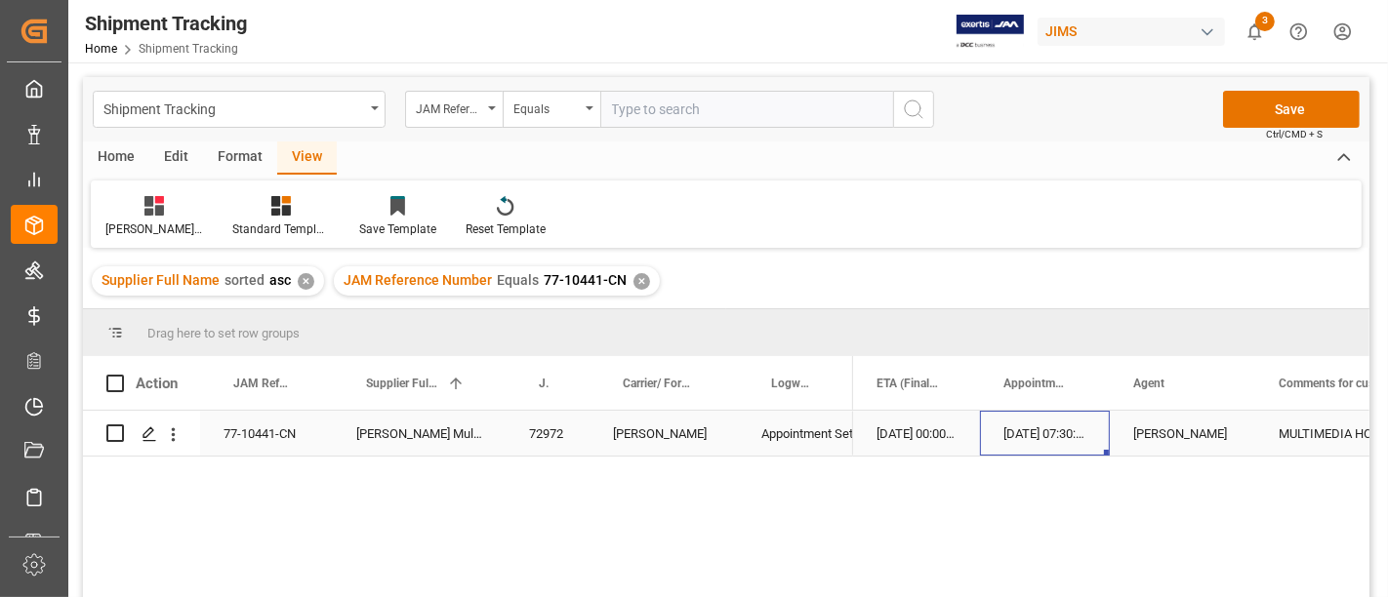
click at [1029, 446] on div "22-09-2025 07:30:00" at bounding box center [1045, 433] width 130 height 45
click at [910, 435] on div "30-09-2025 00:00:00" at bounding box center [916, 433] width 127 height 45
click at [1032, 429] on div "22-09-2025 07:30:00" at bounding box center [1045, 433] width 130 height 45
click at [1322, 100] on button "Save" at bounding box center [1291, 109] width 137 height 37
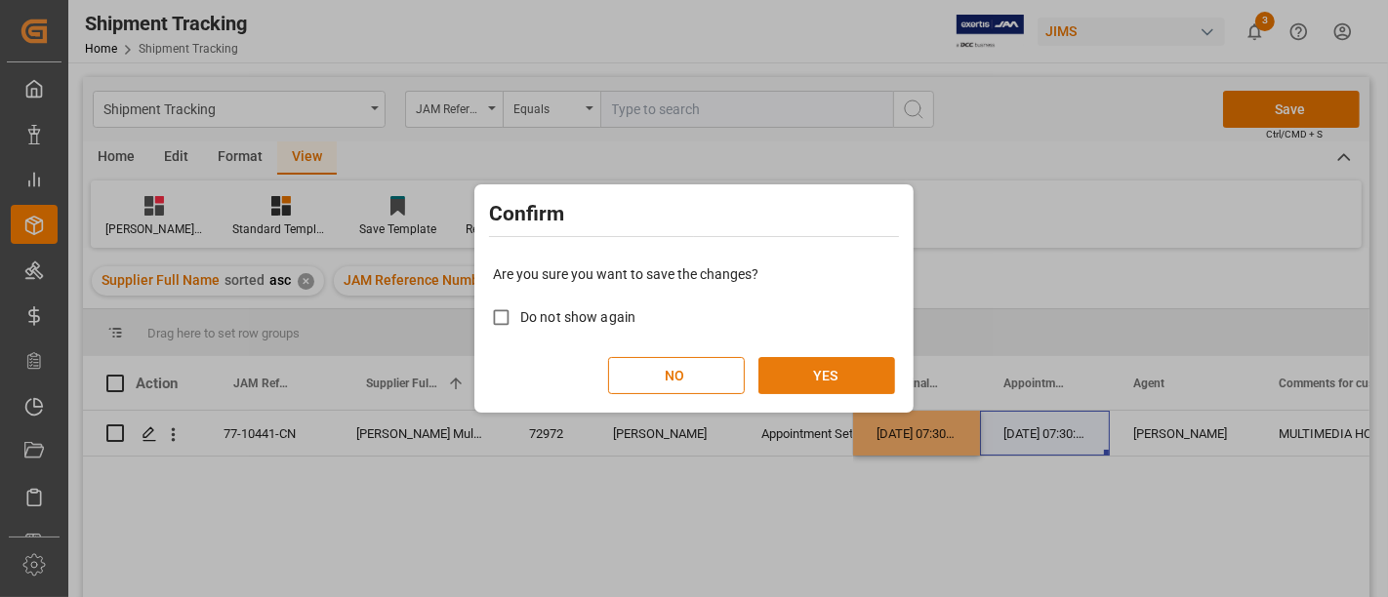
click at [852, 362] on button "YES" at bounding box center [826, 375] width 137 height 37
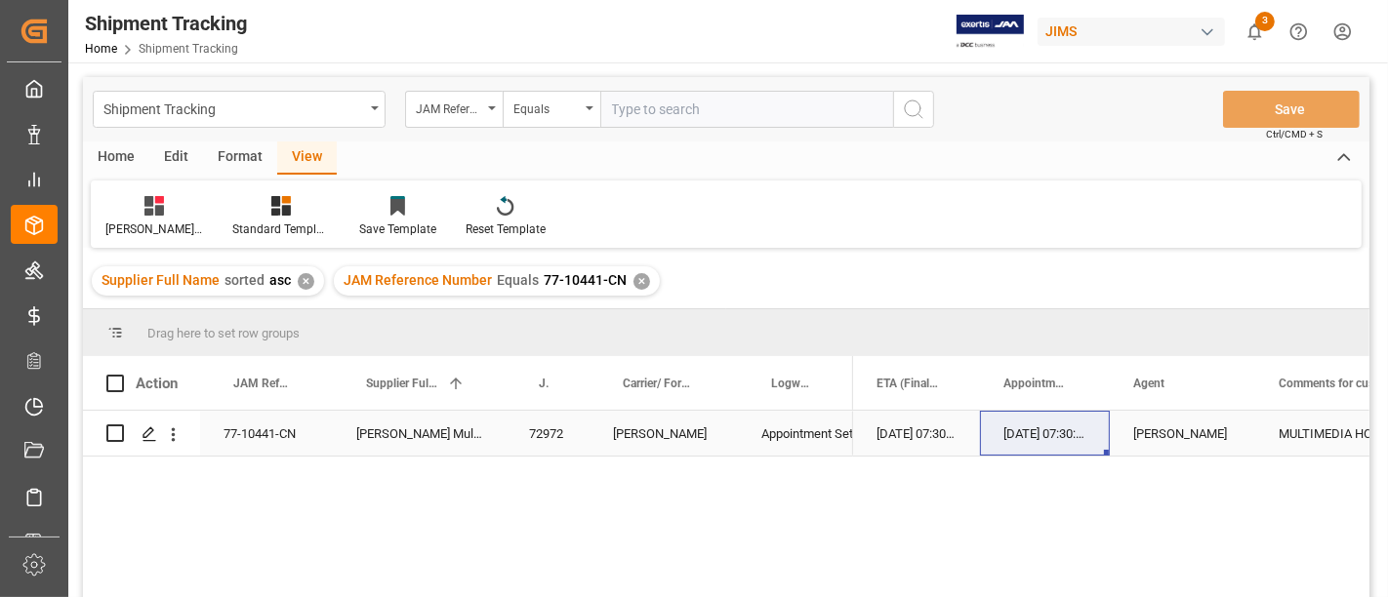
click at [275, 423] on div "77-10441-CN" at bounding box center [266, 433] width 133 height 45
click at [633, 283] on div "✕" at bounding box center [641, 281] width 17 height 17
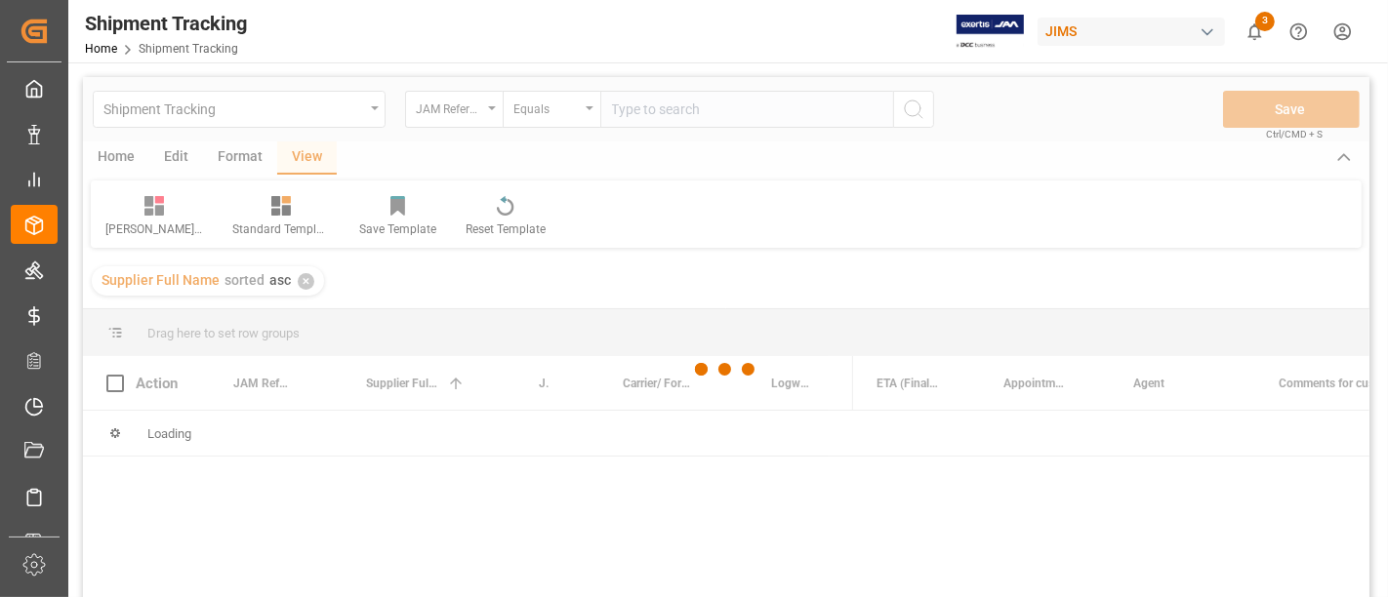
click at [640, 96] on div at bounding box center [726, 370] width 1286 height 586
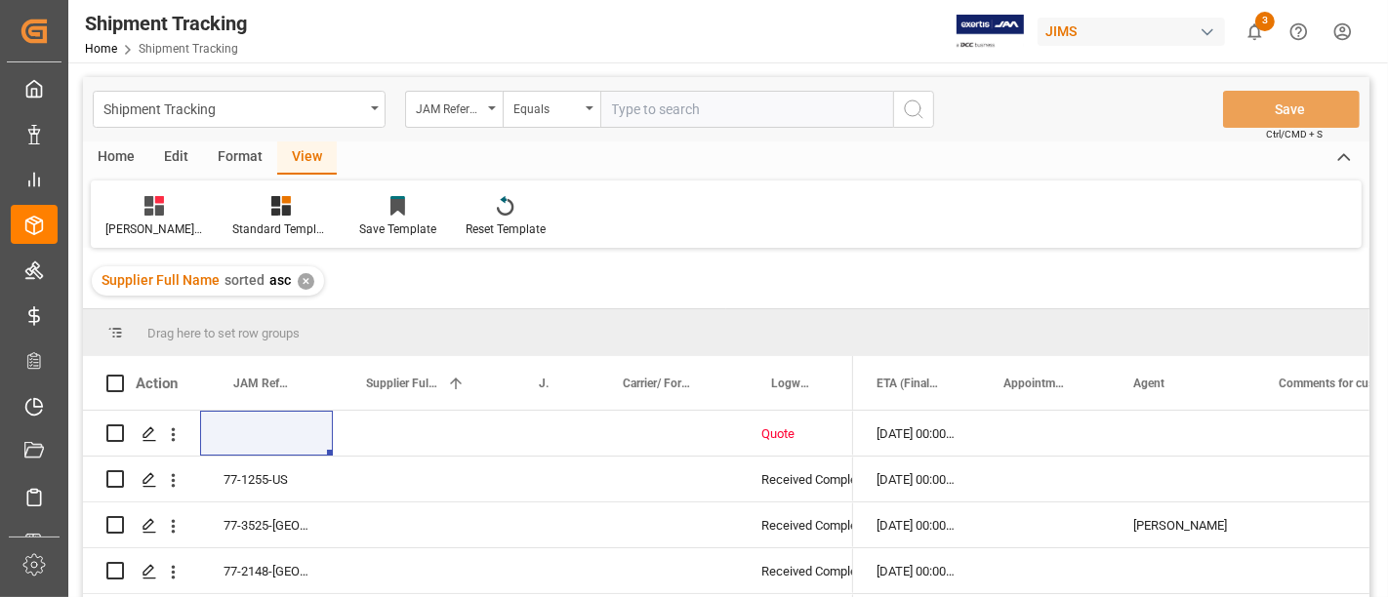
click at [663, 104] on input "text" at bounding box center [746, 109] width 293 height 37
paste input "77-10314-CN"
type input "77-10314-CN"
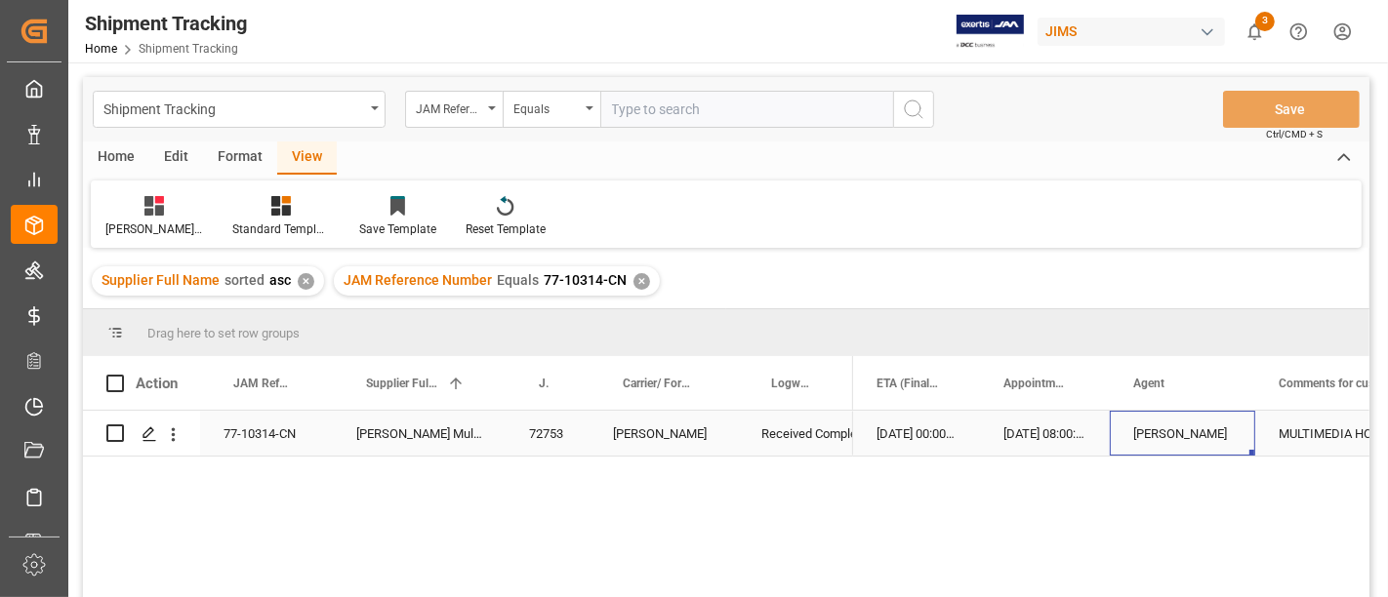
click at [1140, 437] on div "[PERSON_NAME]" at bounding box center [1182, 434] width 99 height 45
click at [919, 436] on div "30-09-2025 00:00:00" at bounding box center [916, 433] width 127 height 45
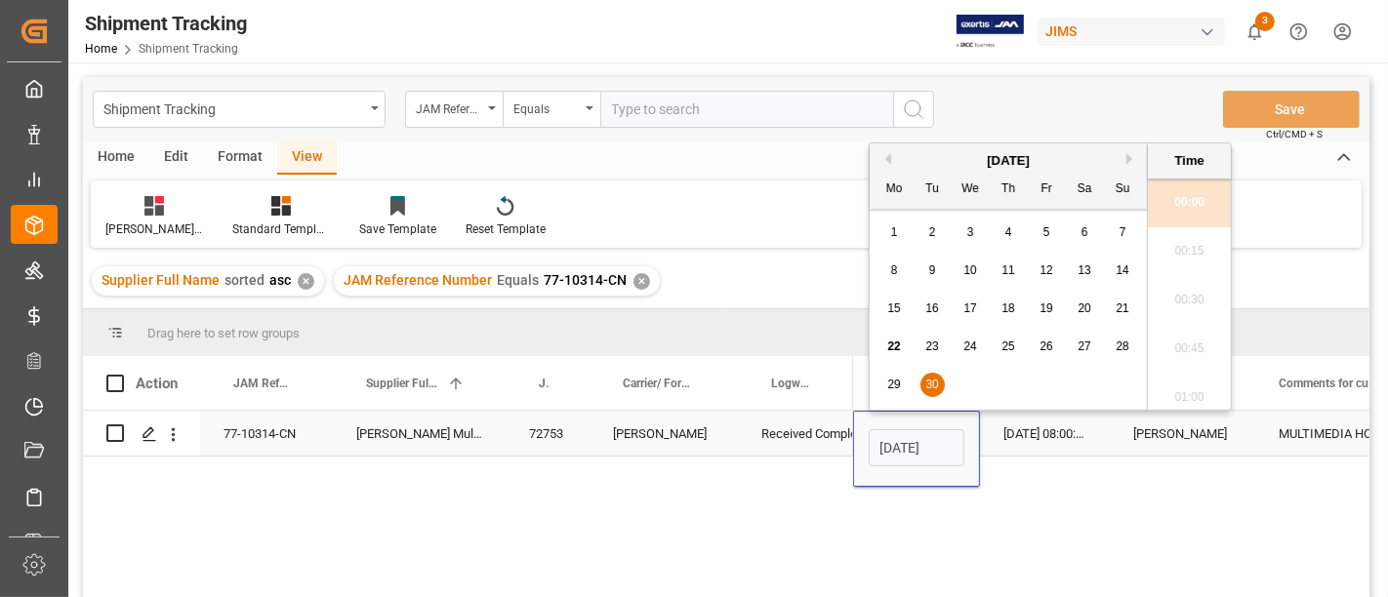
scroll to position [2151, 0]
click at [889, 344] on span "22" at bounding box center [893, 347] width 13 height 14
type input "22-09-2025 00:00"
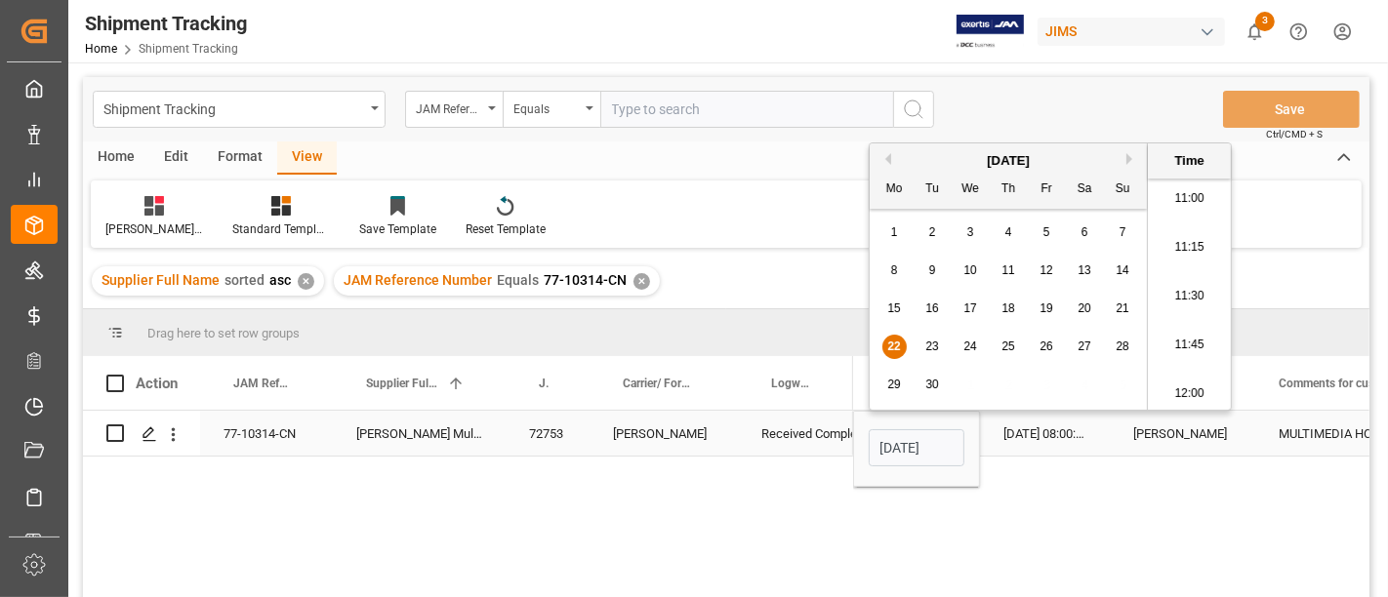
click at [1068, 443] on div "22-09-2025 08:00:00" at bounding box center [1045, 433] width 130 height 45
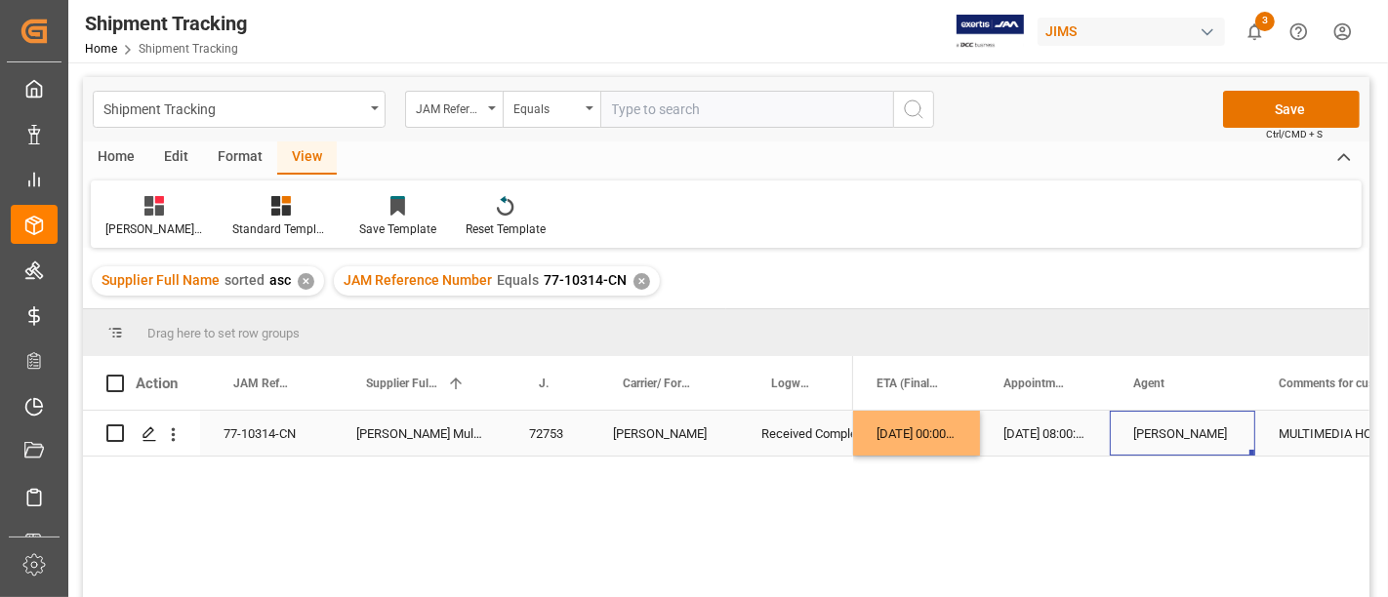
click at [1175, 441] on div "[PERSON_NAME]" at bounding box center [1182, 434] width 99 height 45
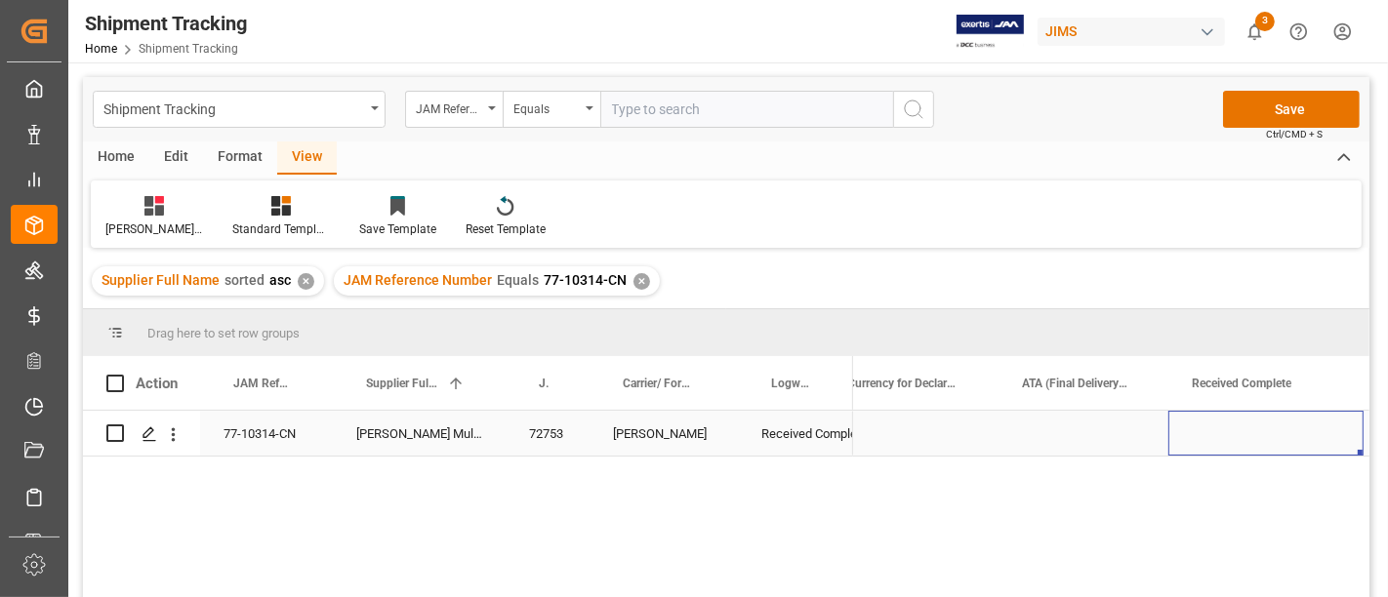
scroll to position [0, 2431]
click at [1040, 444] on div "Press SPACE to select this row." at bounding box center [1070, 433] width 195 height 45
click at [1044, 444] on div "Press SPACE to select this row." at bounding box center [1070, 433] width 195 height 45
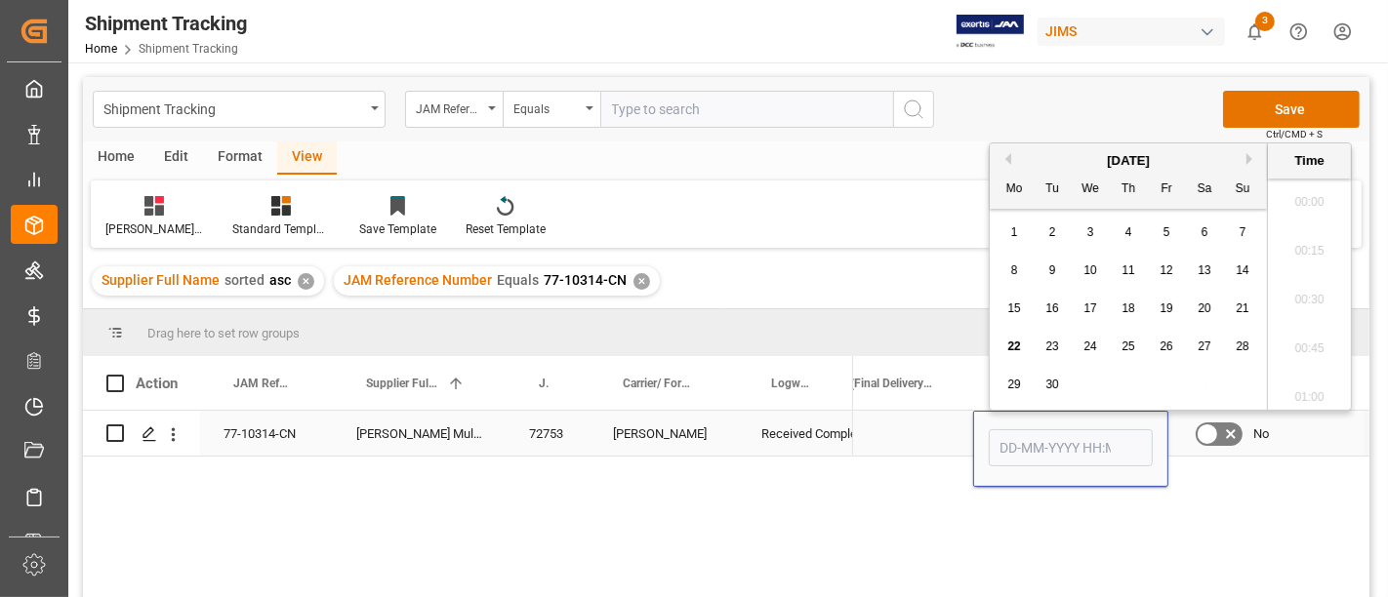
click at [1046, 444] on input "Press SPACE to select this row." at bounding box center [1071, 447] width 164 height 37
click at [1017, 342] on span "22" at bounding box center [1013, 347] width 13 height 14
type input "22-09-2025 00:00"
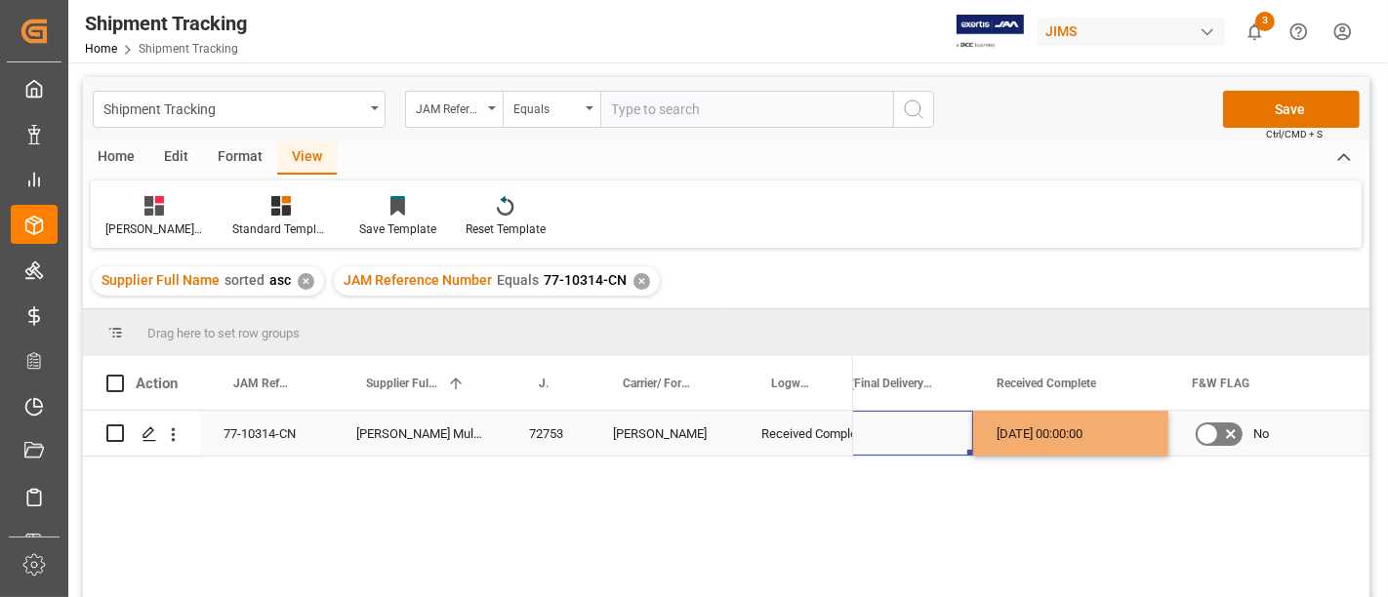
click at [919, 444] on div "Press SPACE to select this row." at bounding box center [888, 433] width 170 height 45
click at [1311, 101] on button "Save" at bounding box center [1291, 109] width 137 height 37
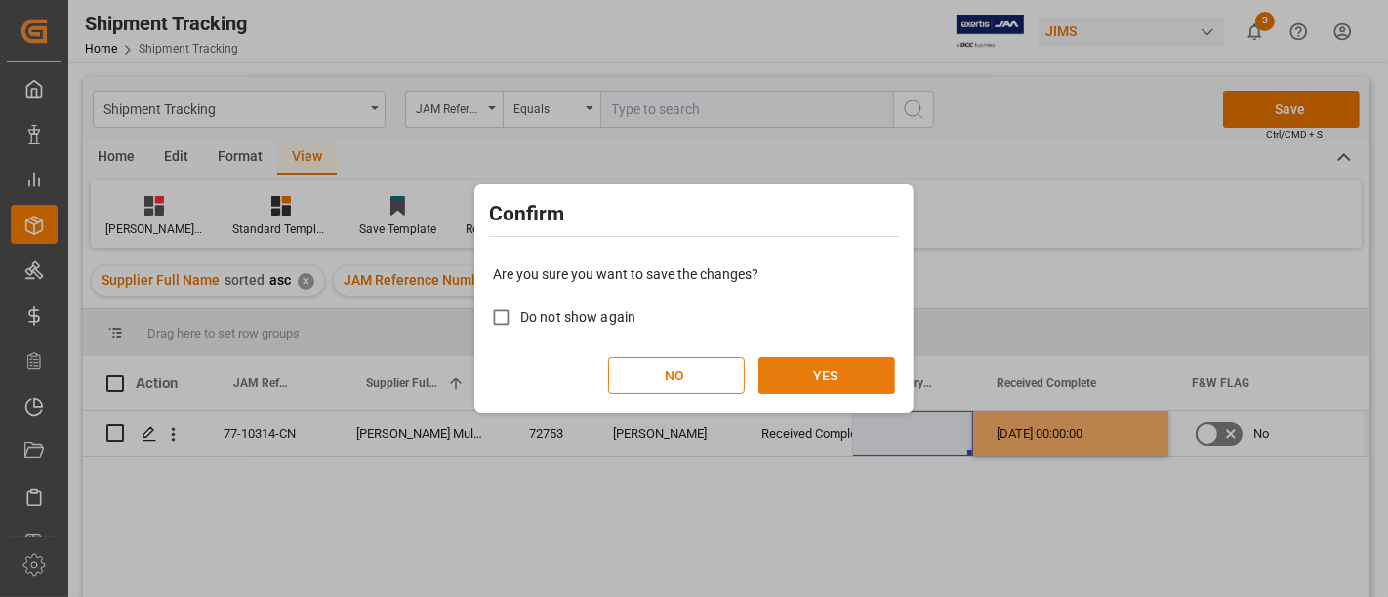
click at [847, 369] on button "YES" at bounding box center [826, 375] width 137 height 37
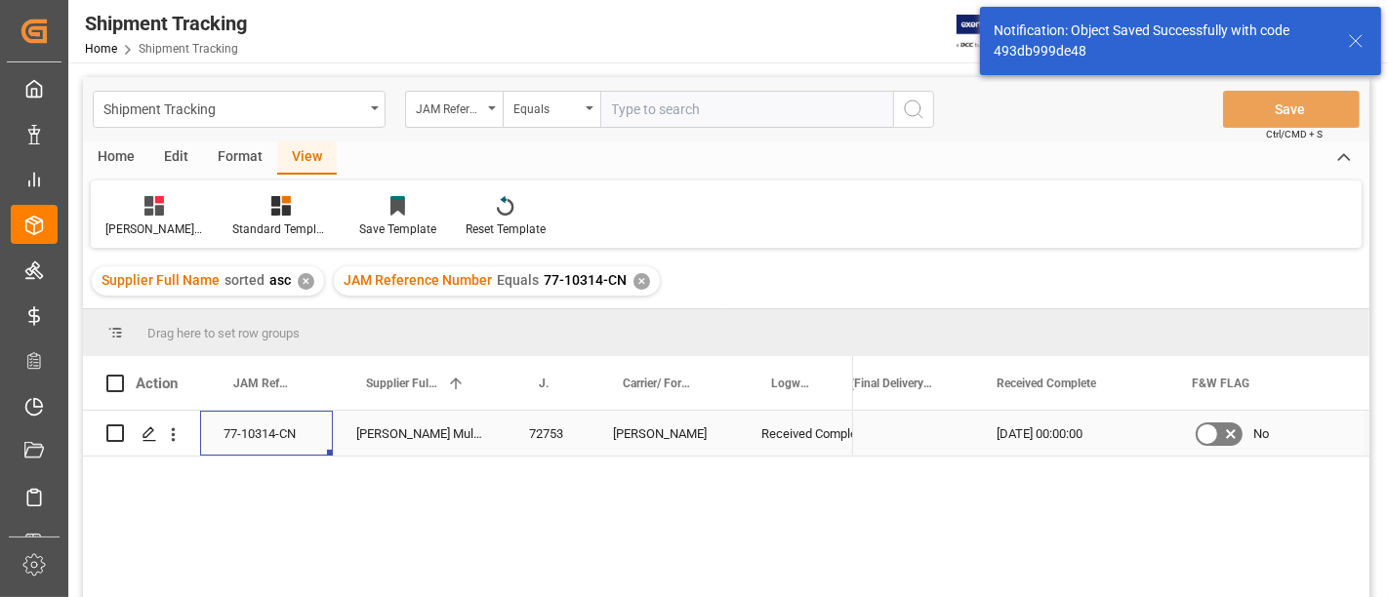
click at [265, 439] on div "77-10314-CN" at bounding box center [266, 433] width 133 height 45
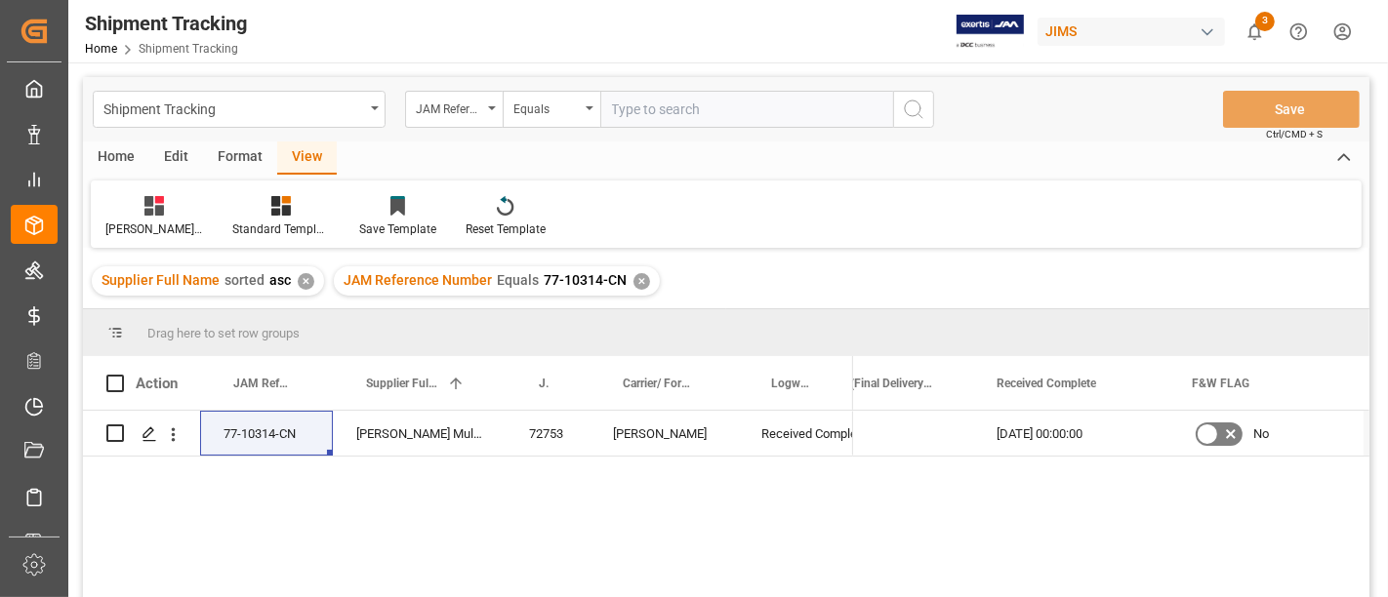
click at [470, 519] on div "77-10314-CN Harman Multimedia China 72753 DELMAR Received Complete 22-09-2025 0…" at bounding box center [726, 507] width 1286 height 192
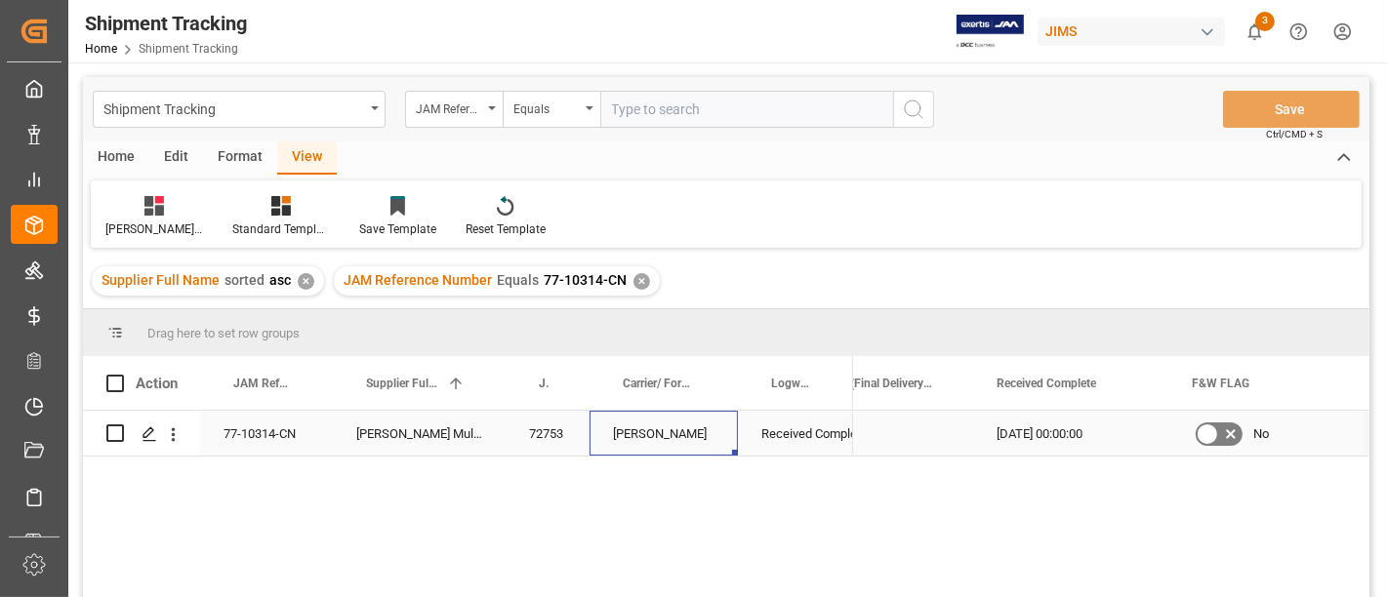
click at [652, 430] on div "DELMAR" at bounding box center [664, 433] width 148 height 45
click at [634, 282] on div "✕" at bounding box center [641, 281] width 17 height 17
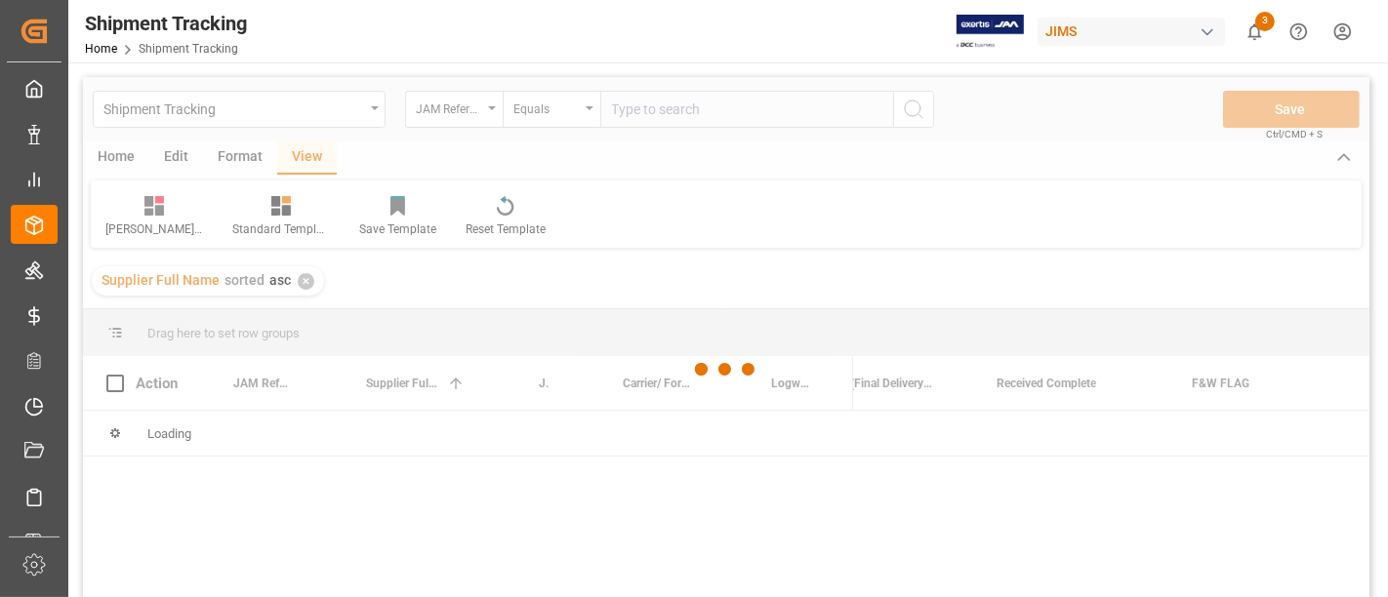
click at [663, 102] on div at bounding box center [726, 370] width 1286 height 586
click at [664, 106] on div at bounding box center [726, 370] width 1286 height 586
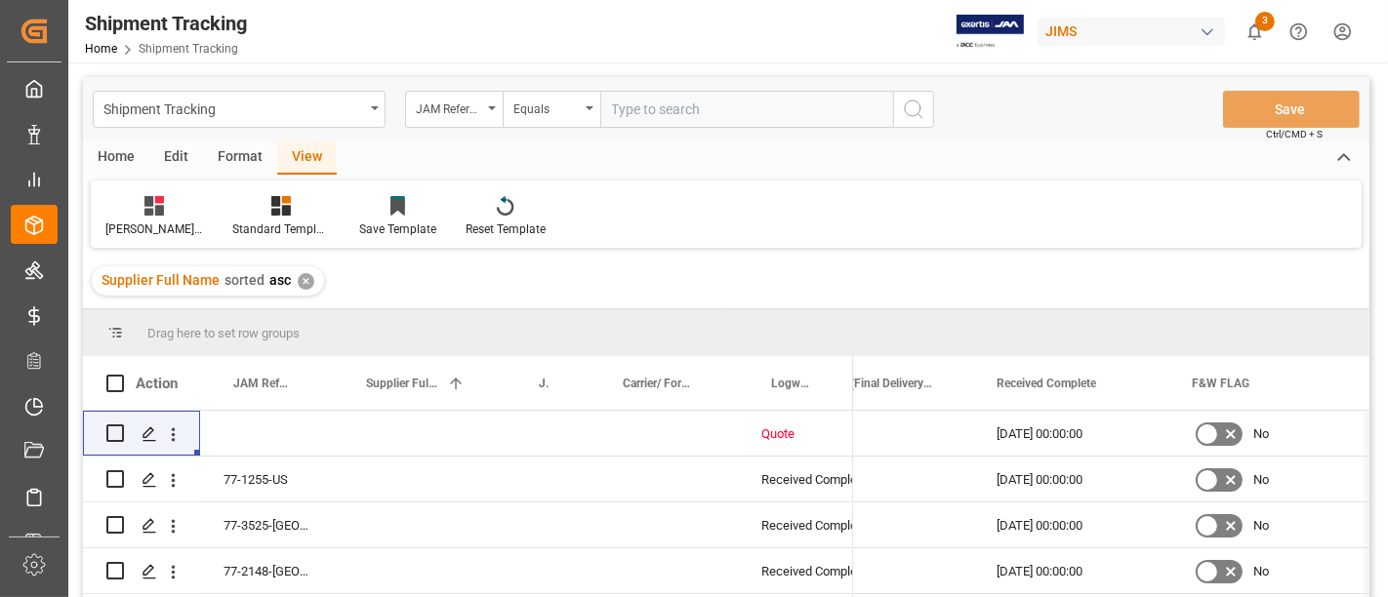
click at [664, 106] on input "text" at bounding box center [746, 109] width 293 height 37
paste input "77-11169-CN"
type input "77-11169-CN"
click at [920, 112] on icon "search button" at bounding box center [913, 109] width 23 height 23
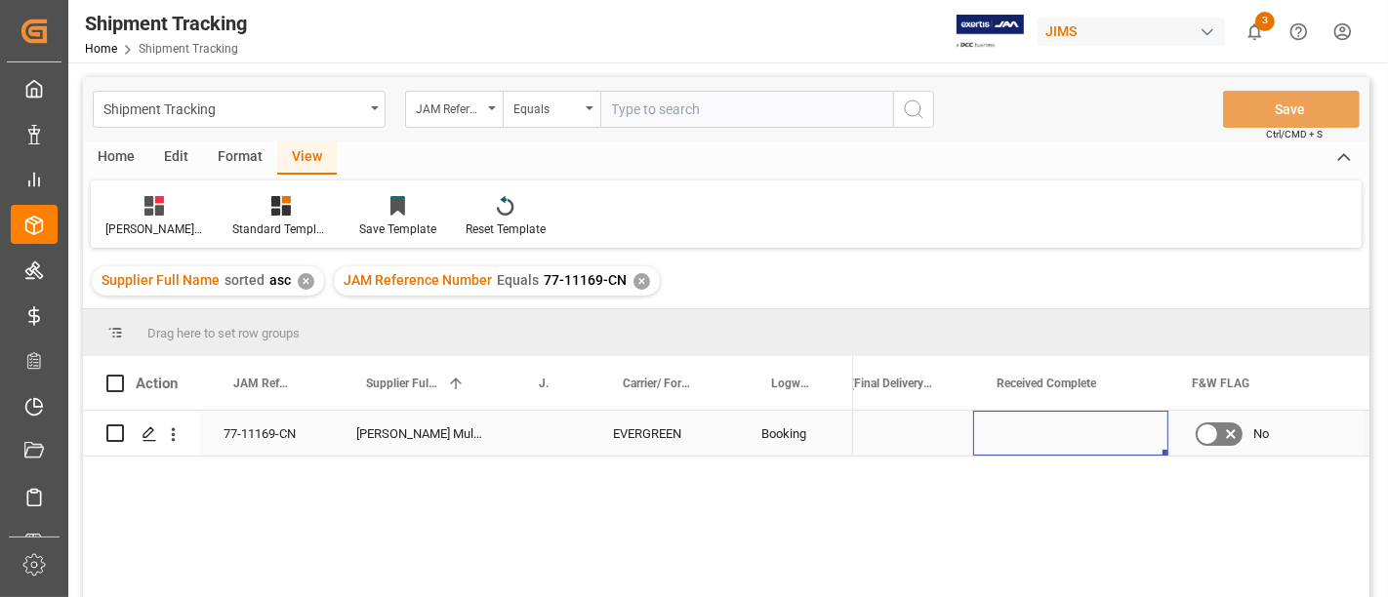
click at [1000, 414] on div "Press SPACE to select this row." at bounding box center [1070, 433] width 195 height 45
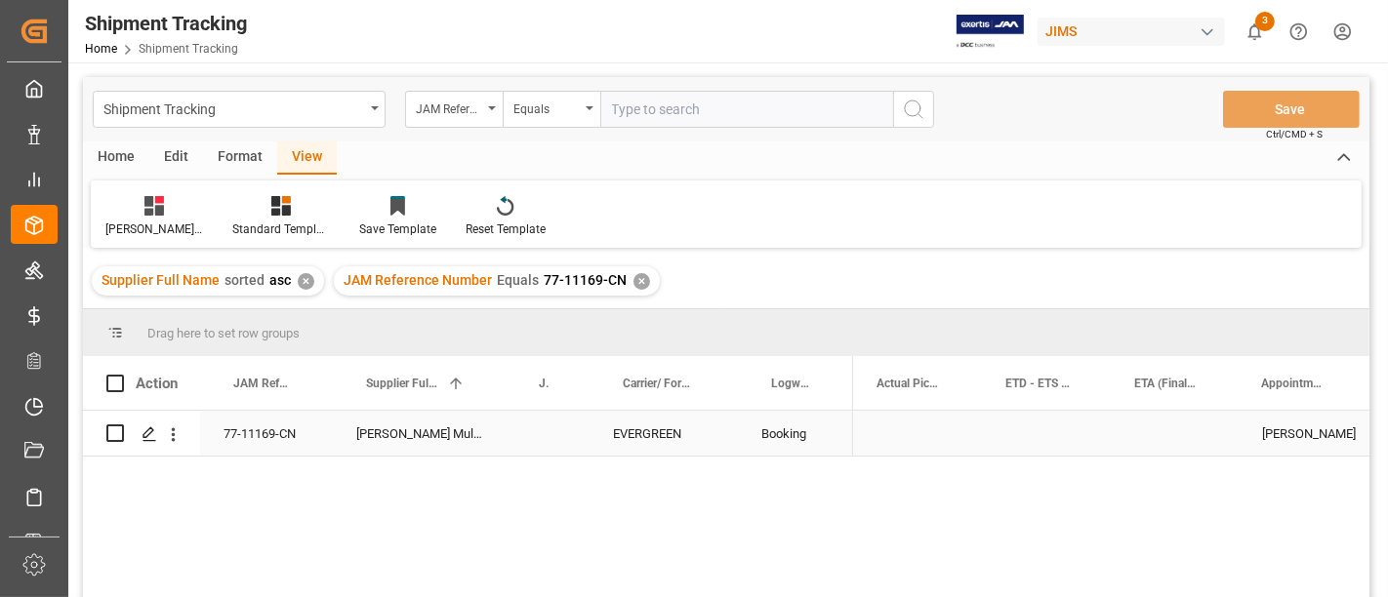
scroll to position [0, 933]
click at [1066, 432] on div "Press SPACE to select this row." at bounding box center [1046, 433] width 129 height 45
click at [1065, 432] on div "Press SPACE to select this row." at bounding box center [1046, 433] width 129 height 45
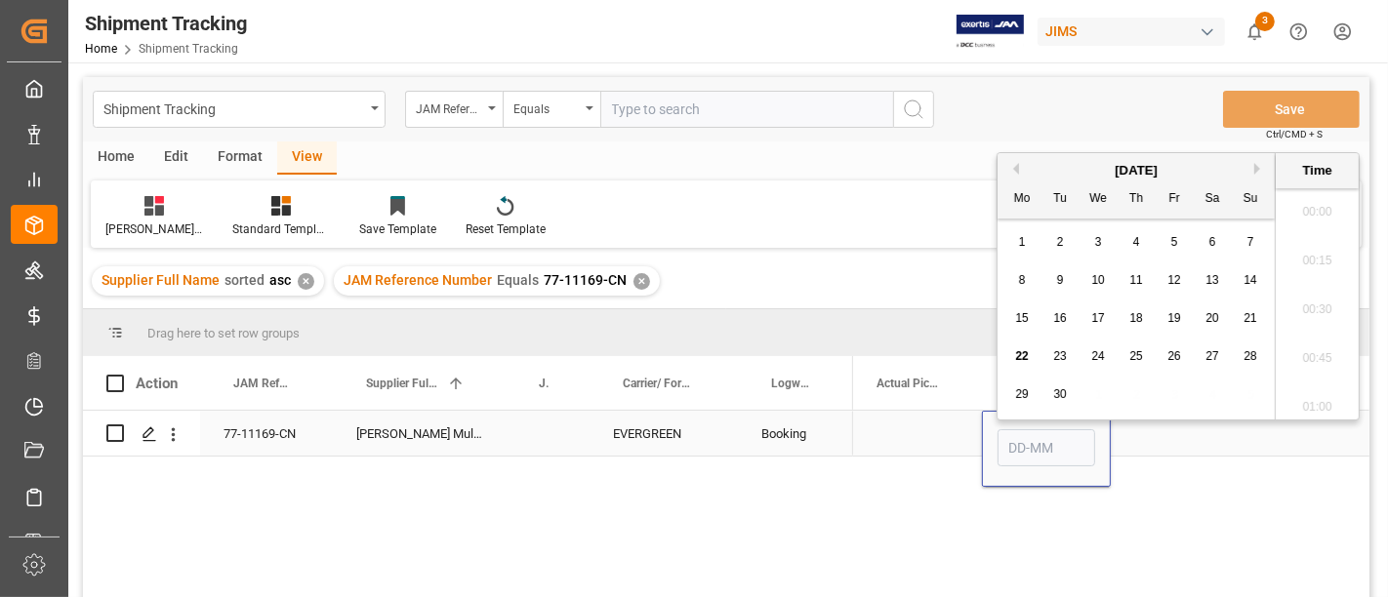
scroll to position [2151, 0]
click at [1065, 432] on input "Press SPACE to select this row." at bounding box center [1047, 447] width 98 height 37
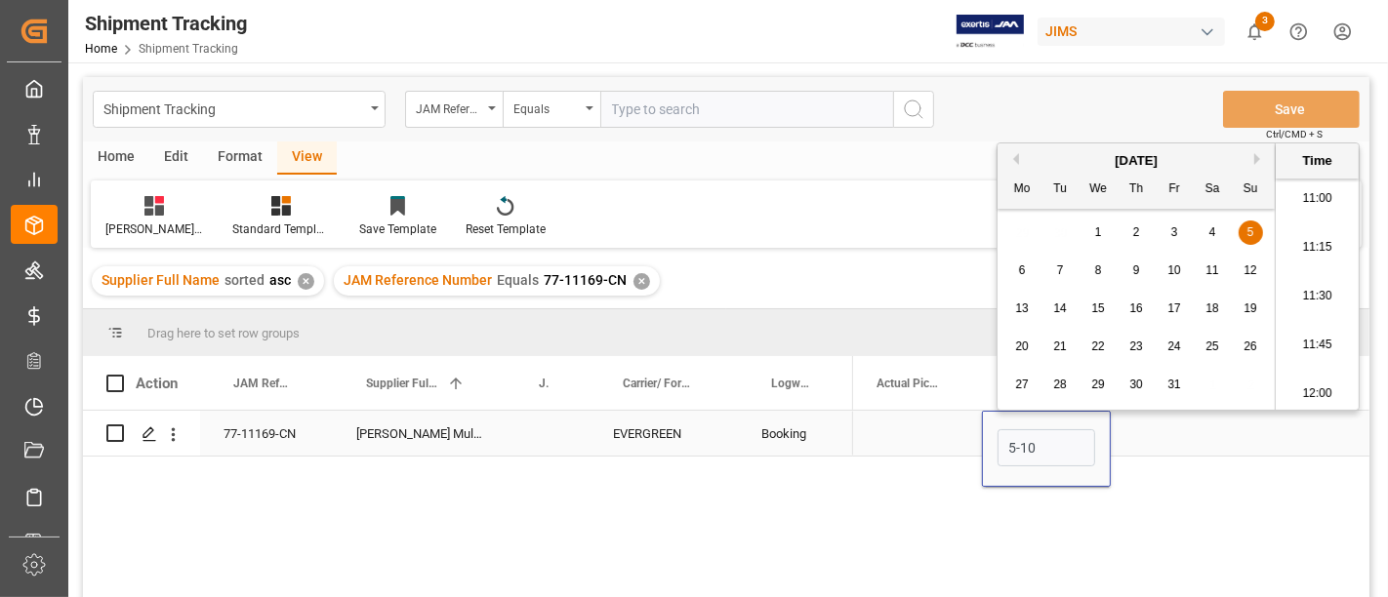
type input "05-10-2025 00:00"
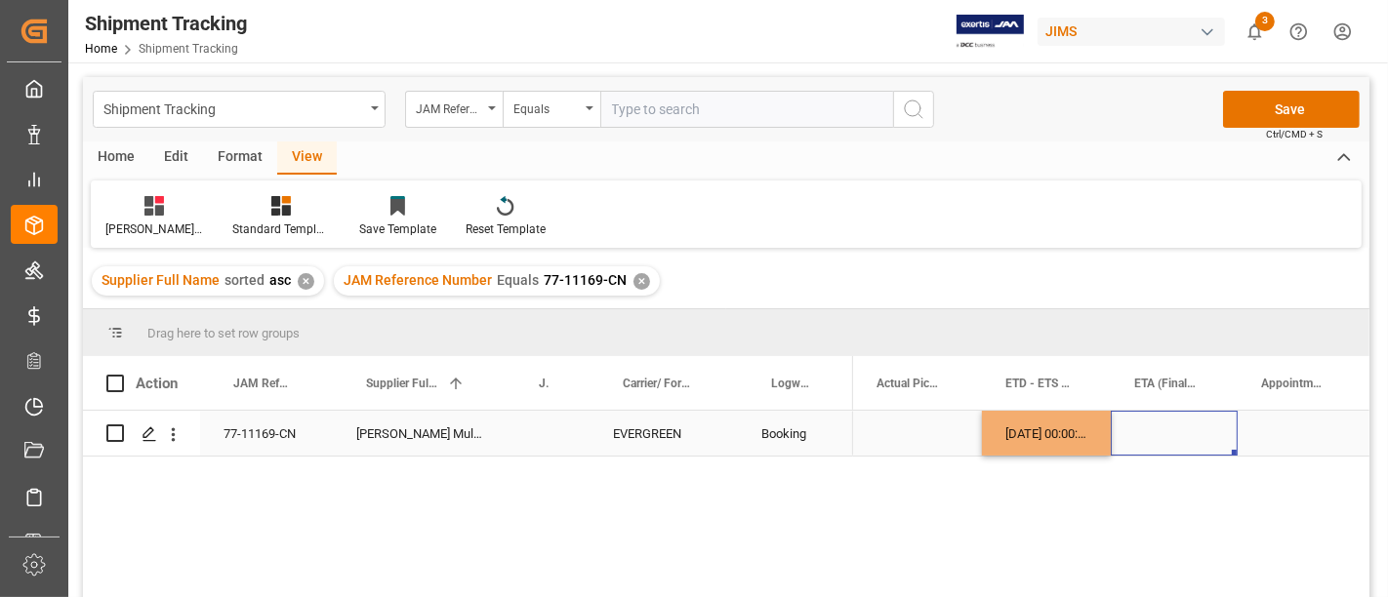
click at [1158, 441] on div "Press SPACE to select this row." at bounding box center [1174, 433] width 127 height 45
click at [1166, 440] on div "Press SPACE to select this row." at bounding box center [1174, 433] width 127 height 45
click at [1167, 440] on div "Press SPACE to select this row." at bounding box center [1174, 433] width 127 height 45
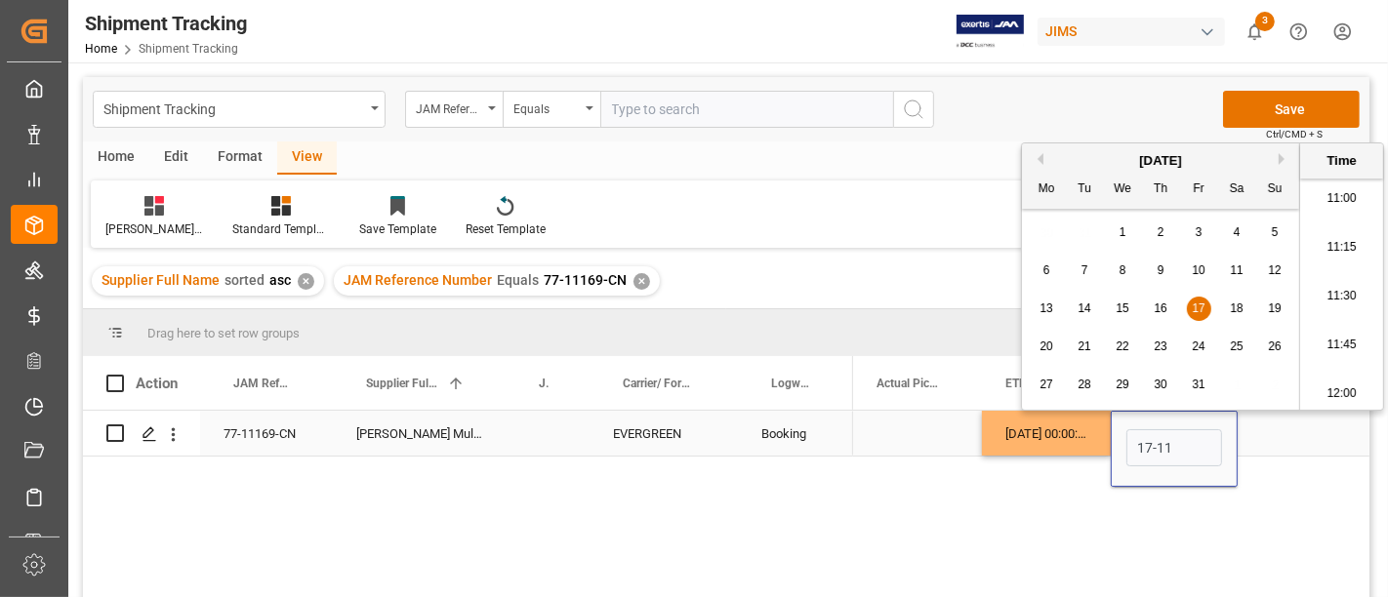
type input "17-11-2025 00:00"
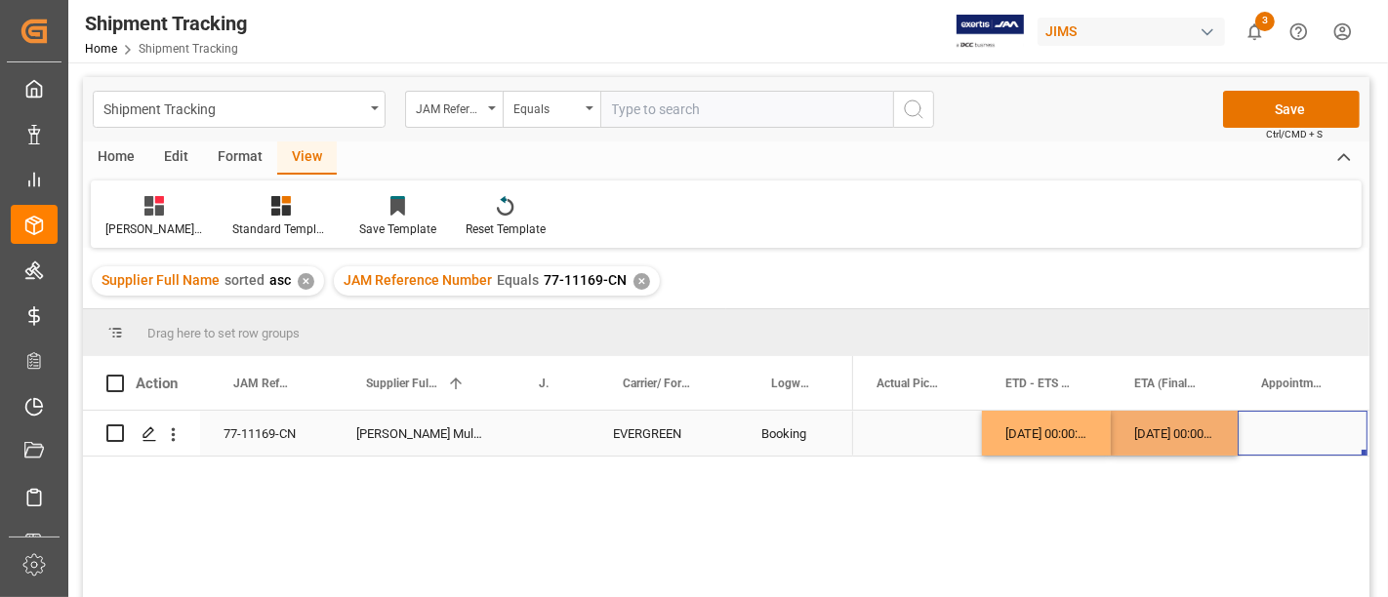
click at [1288, 433] on div "Press SPACE to select this row." at bounding box center [1303, 433] width 130 height 45
click at [1188, 434] on div "17-11-2025 00:00:00" at bounding box center [1174, 433] width 127 height 45
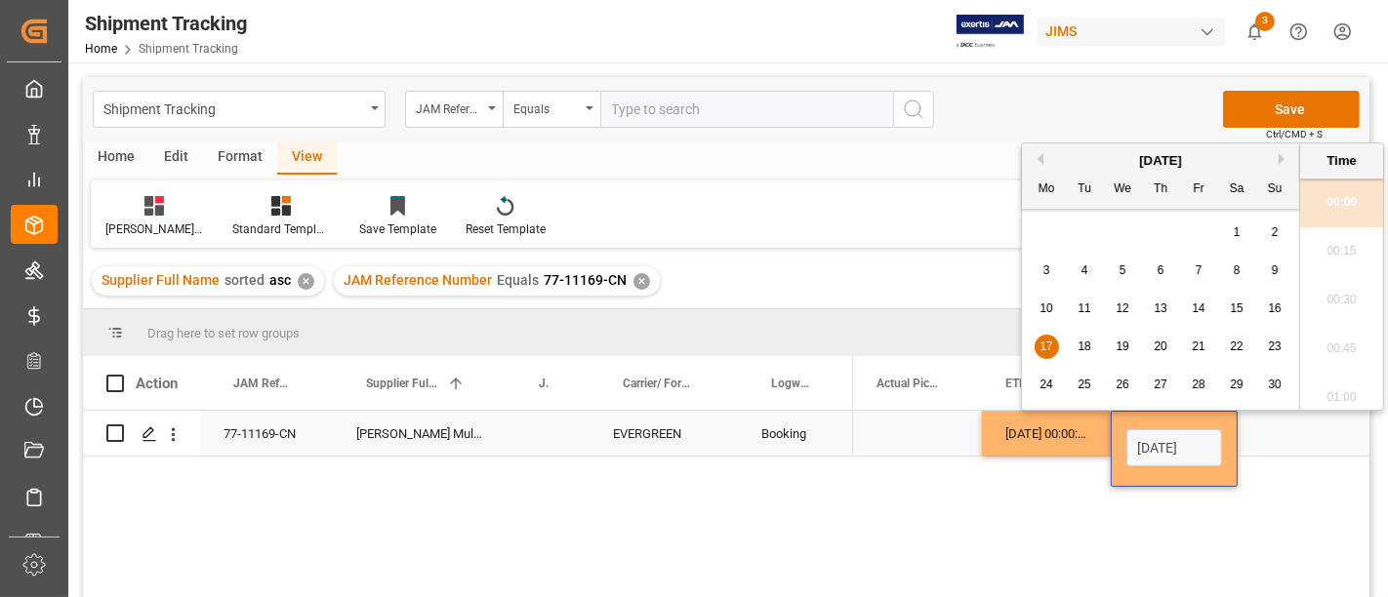
scroll to position [0, 62]
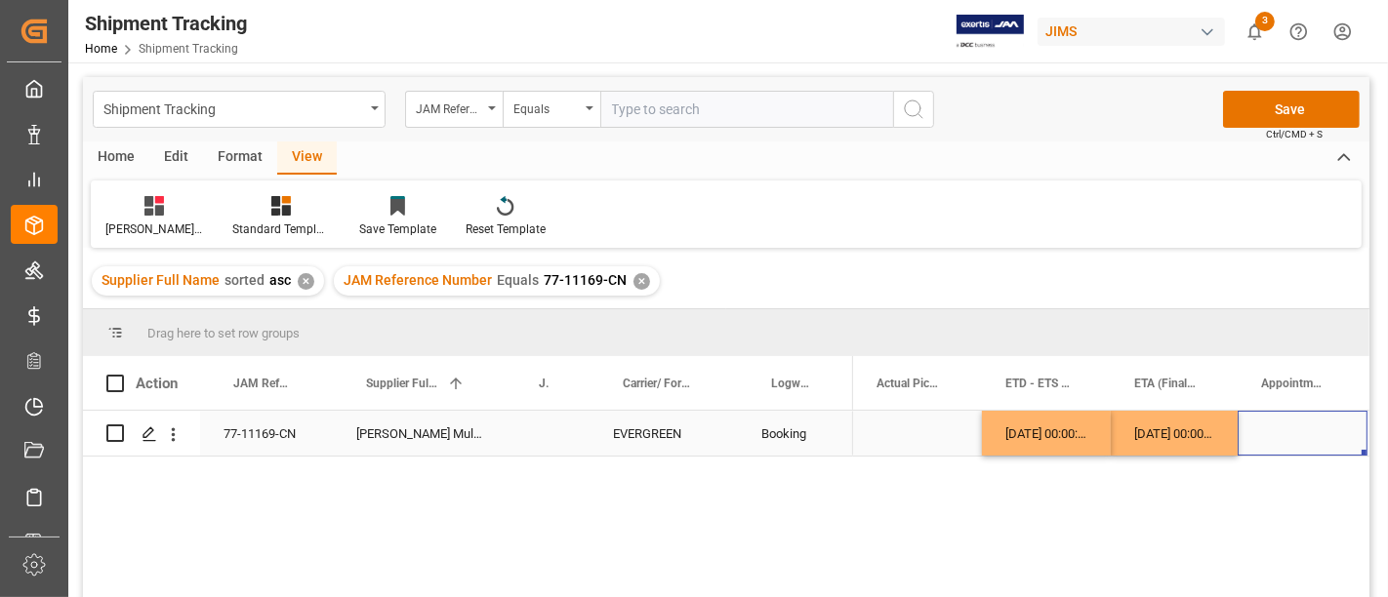
click at [1290, 435] on div "Press SPACE to select this row." at bounding box center [1303, 433] width 130 height 45
click at [1262, 105] on button "Save" at bounding box center [1291, 109] width 137 height 37
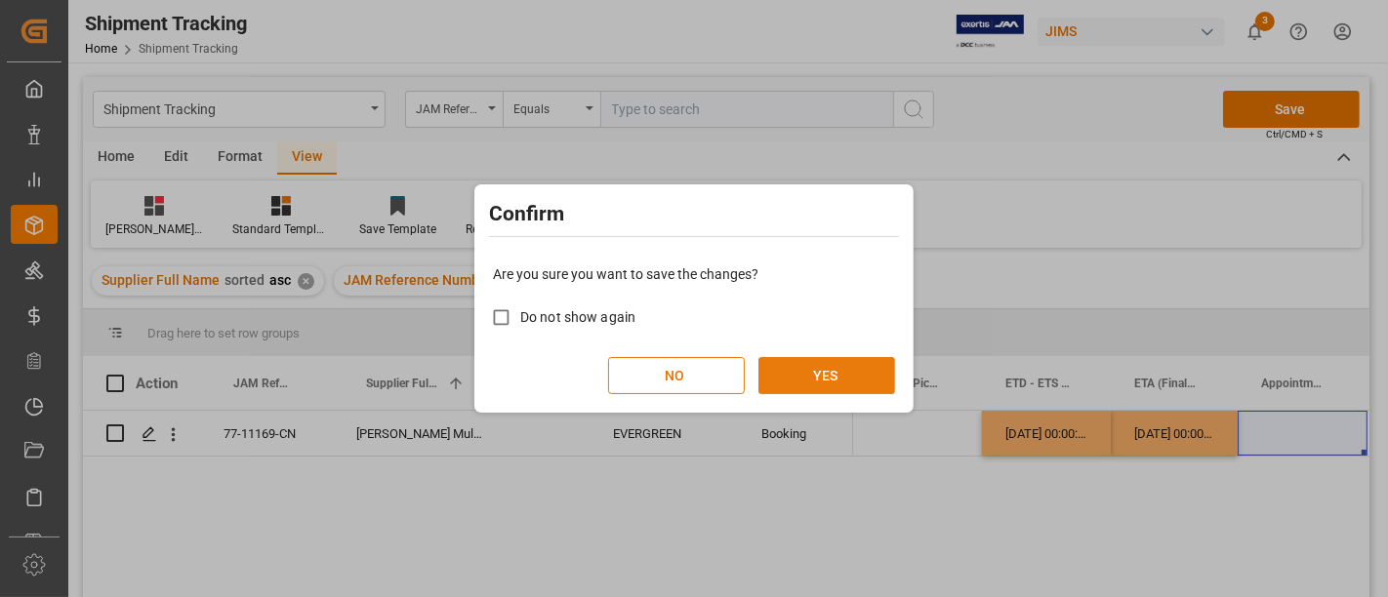
click at [804, 364] on button "YES" at bounding box center [826, 375] width 137 height 37
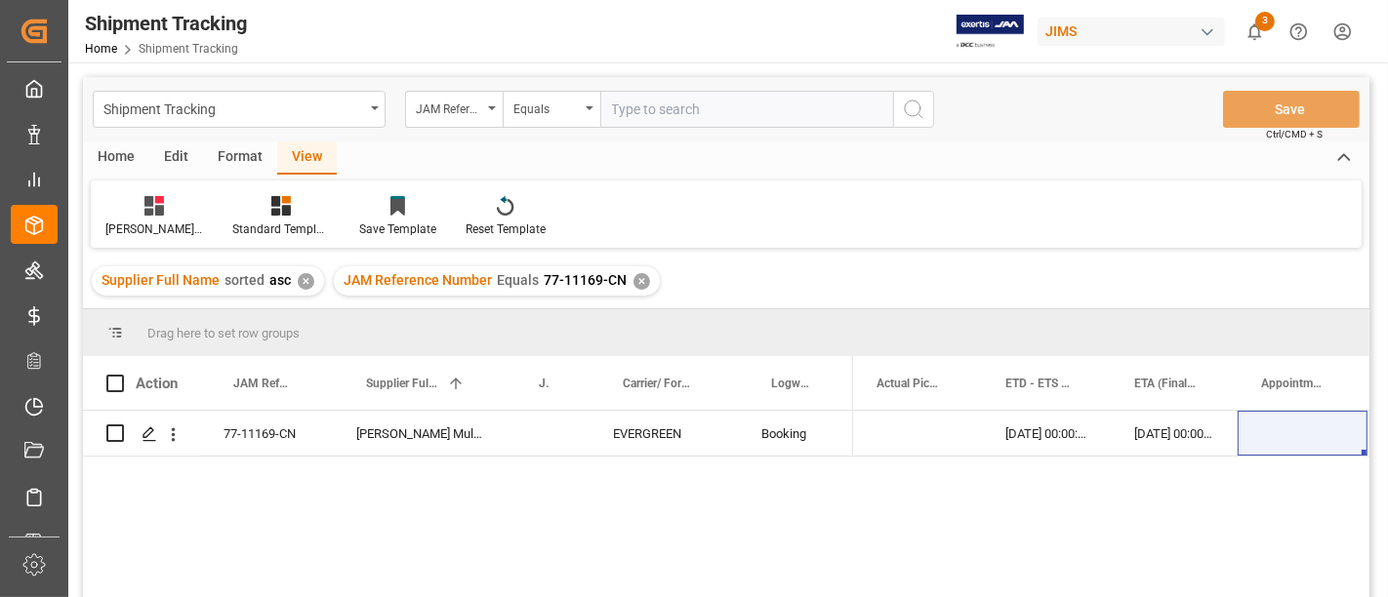
click at [618, 275] on span "77-11169-CN" at bounding box center [585, 280] width 83 height 16
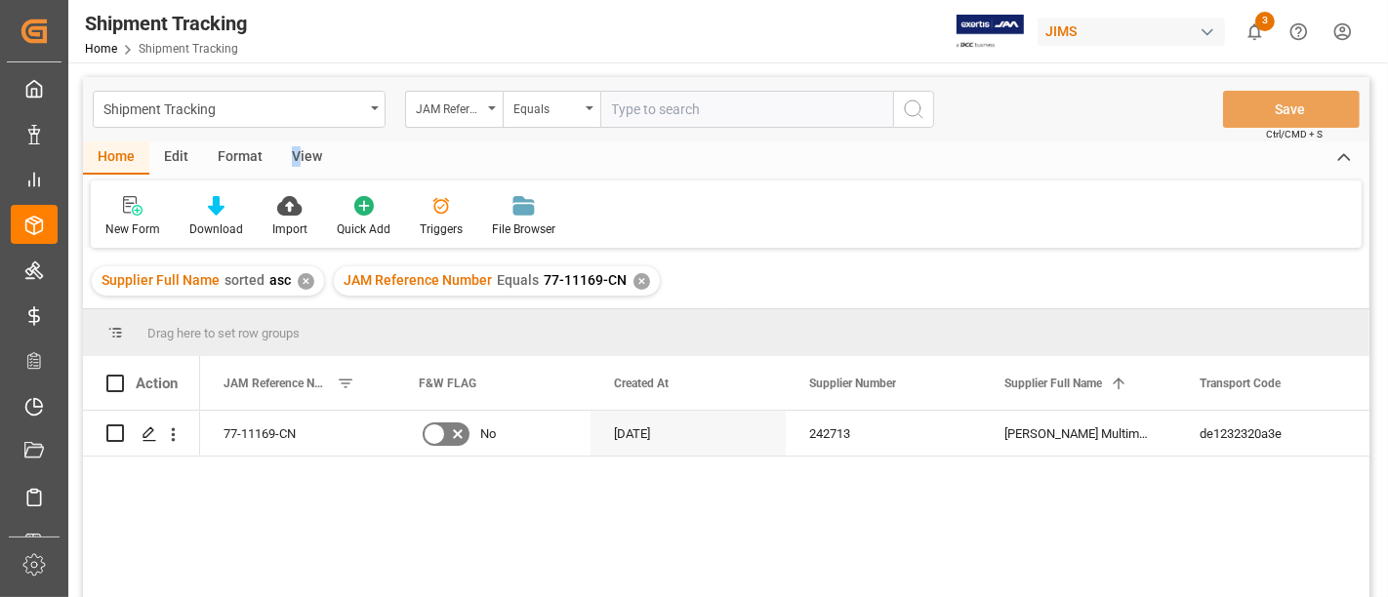
click at [294, 156] on div "View" at bounding box center [307, 158] width 60 height 33
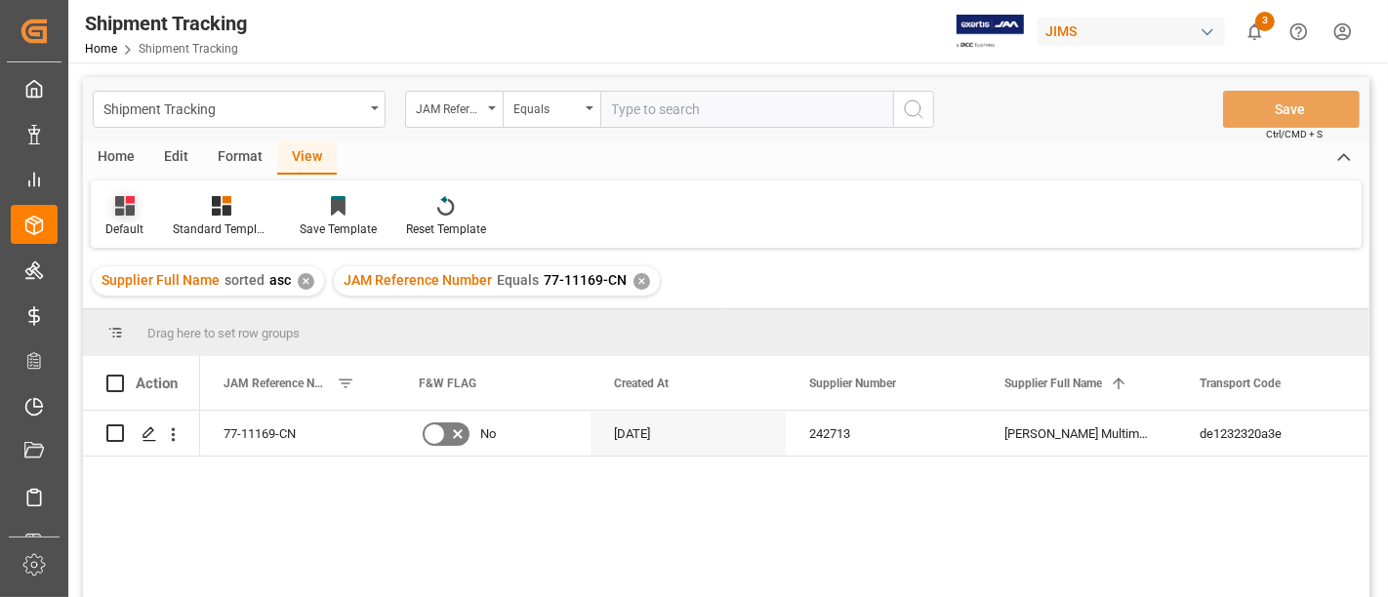
click at [117, 205] on icon at bounding box center [125, 206] width 20 height 20
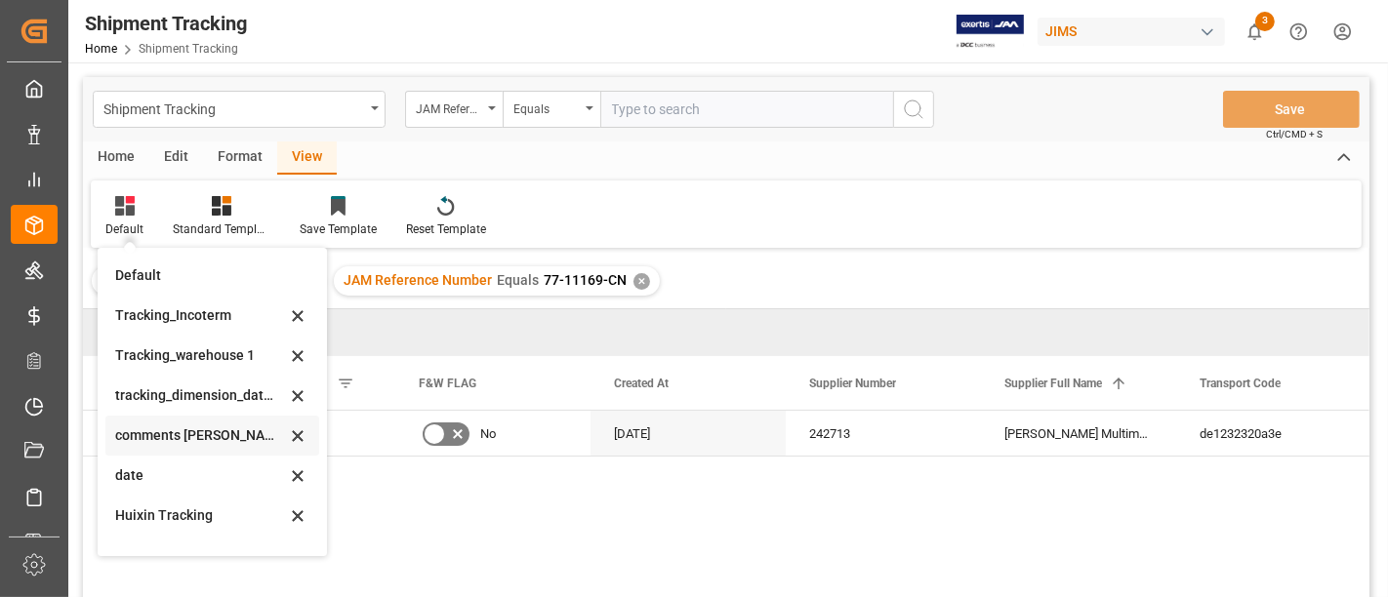
scroll to position [325, 0]
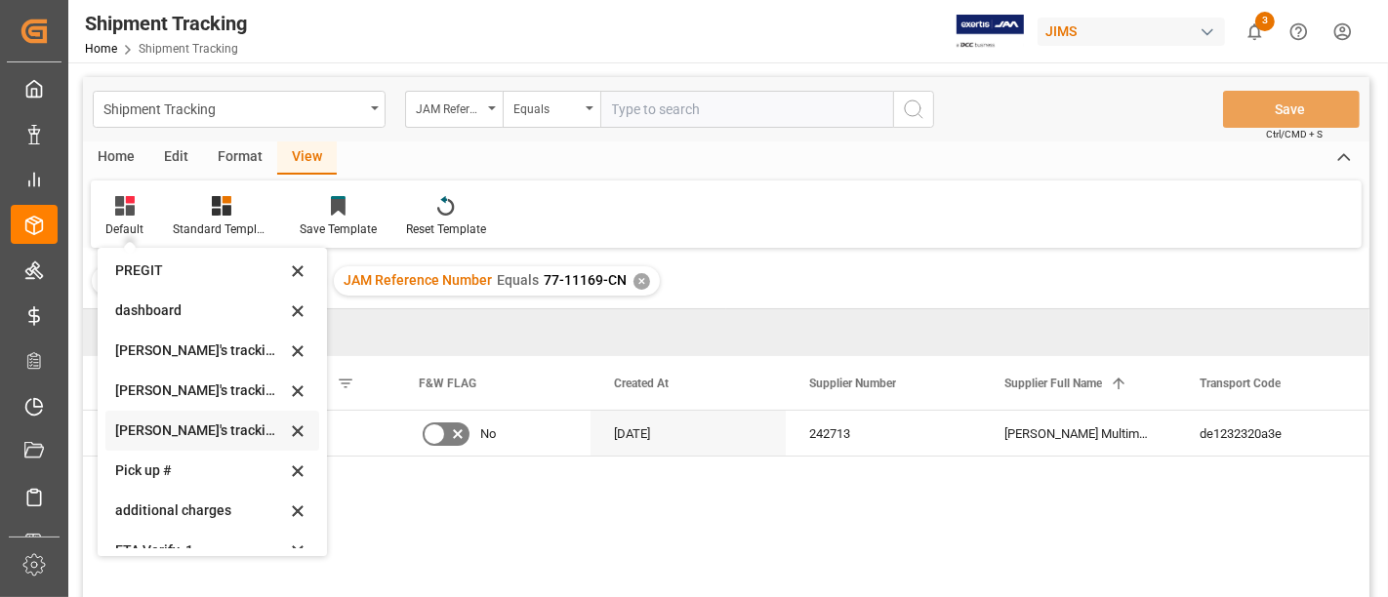
click at [197, 437] on div "[PERSON_NAME]'s tracking all_sample" at bounding box center [200, 431] width 171 height 20
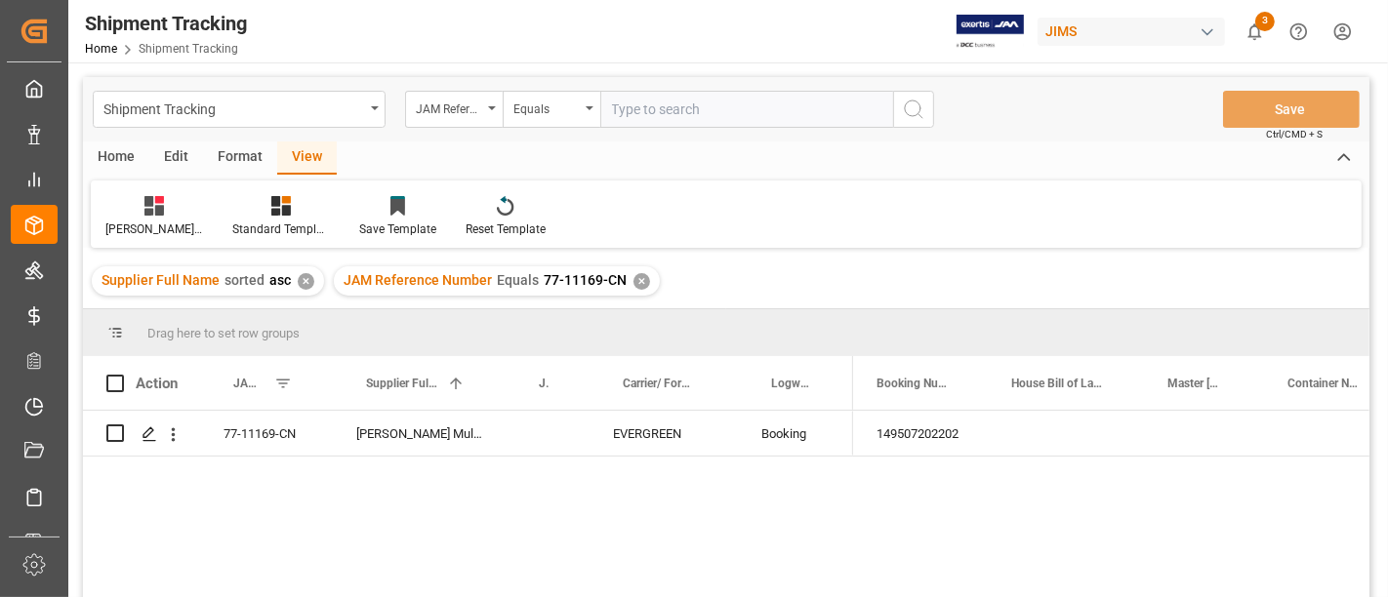
click at [639, 285] on div "✕" at bounding box center [641, 281] width 17 height 17
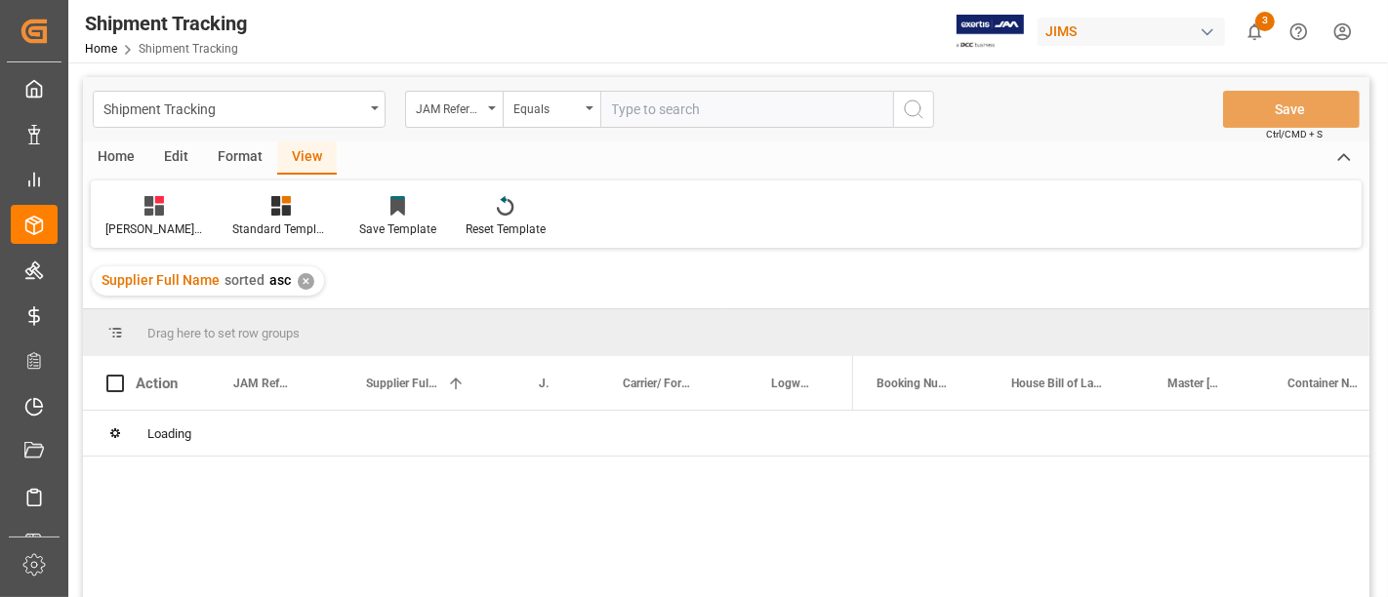
click at [636, 108] on input "text" at bounding box center [746, 109] width 293 height 37
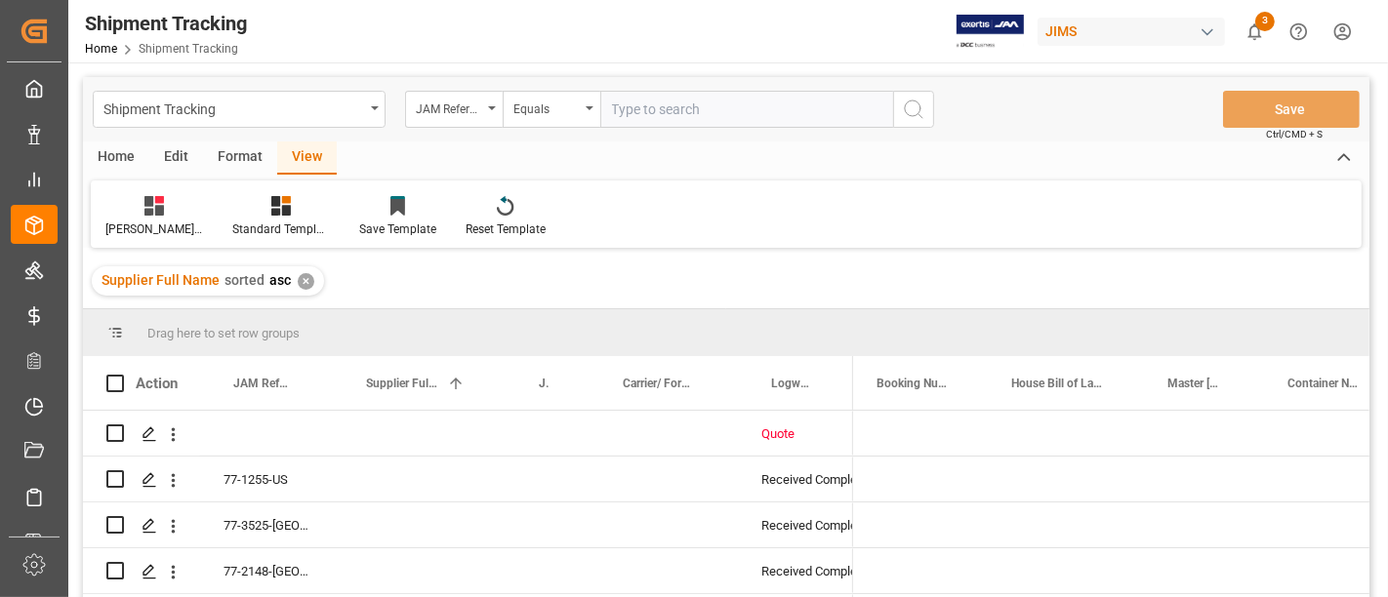
paste input "77-11002-CN"
type input "77-11002-CN"
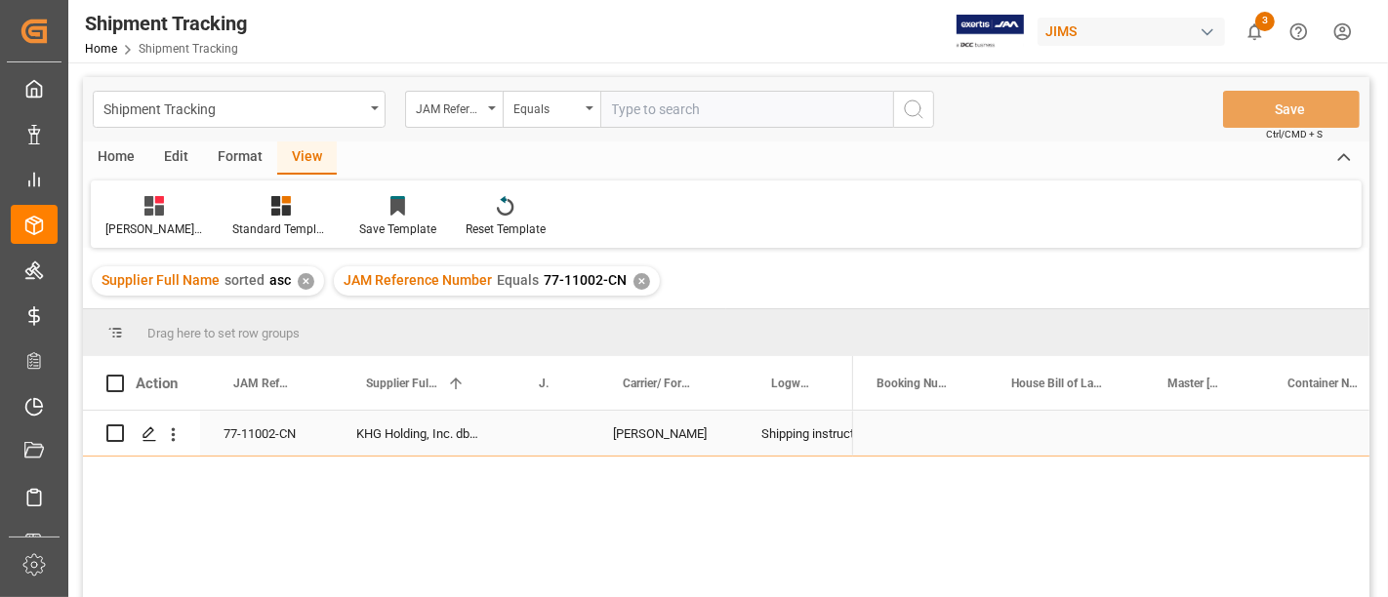
click at [951, 420] on div "Press SPACE to select this row." at bounding box center [920, 433] width 135 height 45
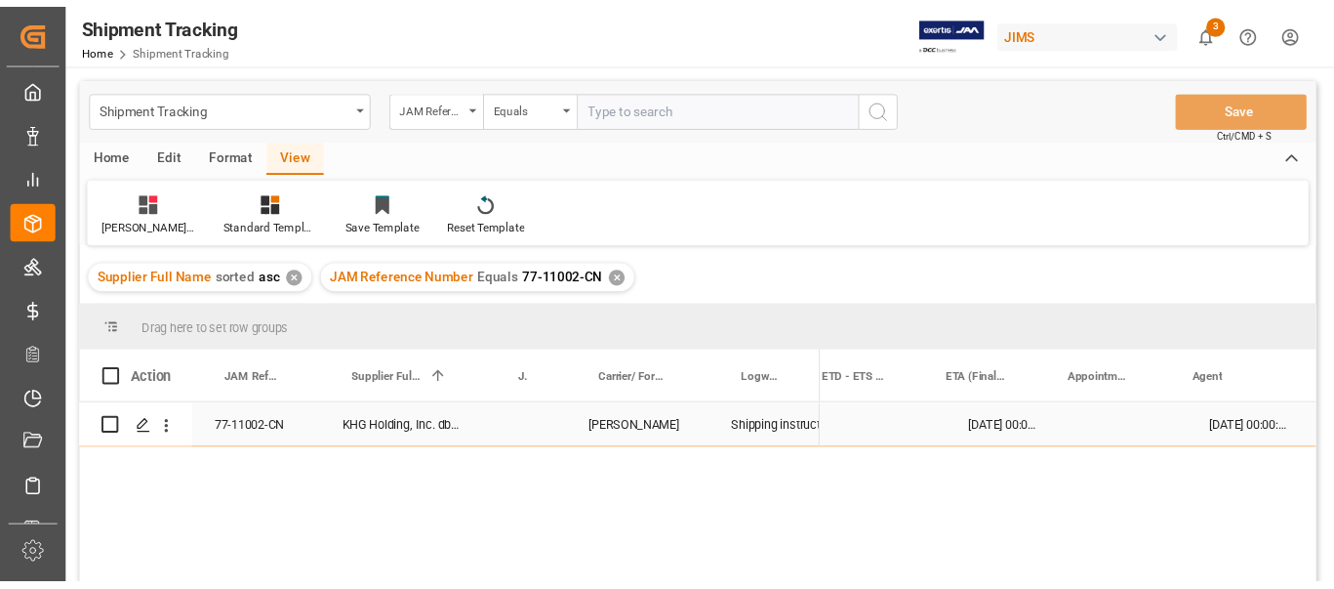
scroll to position [0, 1082]
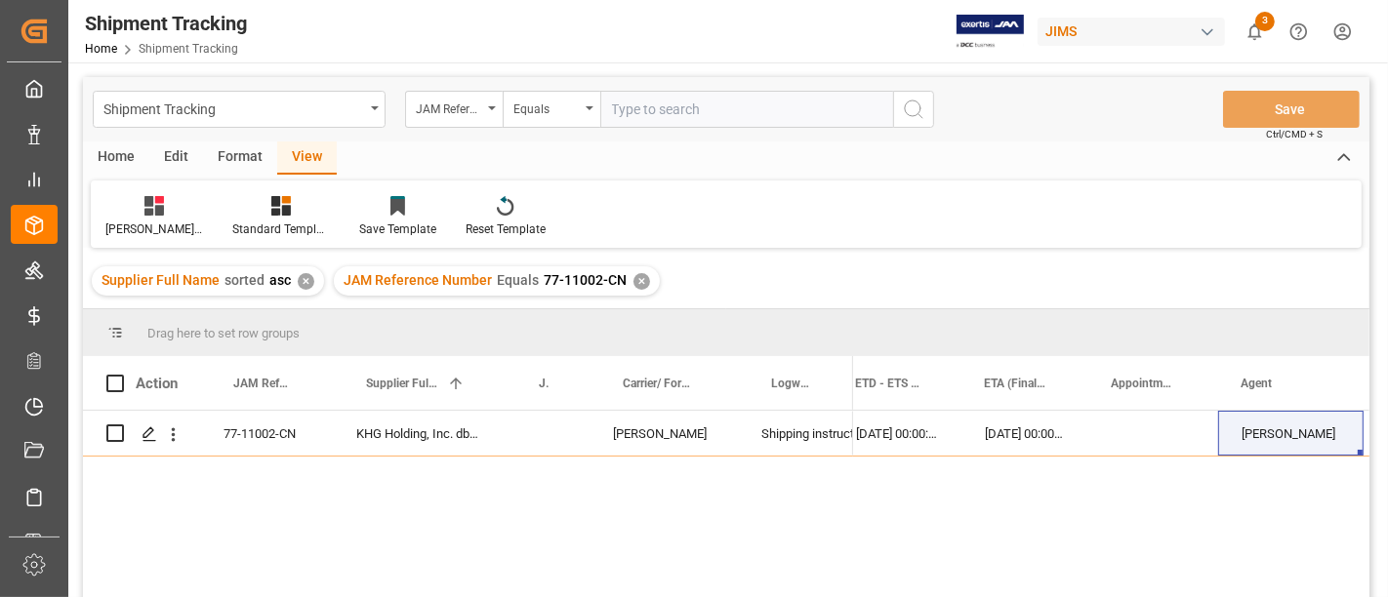
click at [637, 271] on div "JAM Reference Number Equals 77-11002-CN ✕" at bounding box center [497, 280] width 326 height 29
click at [633, 280] on div "✕" at bounding box center [641, 281] width 17 height 17
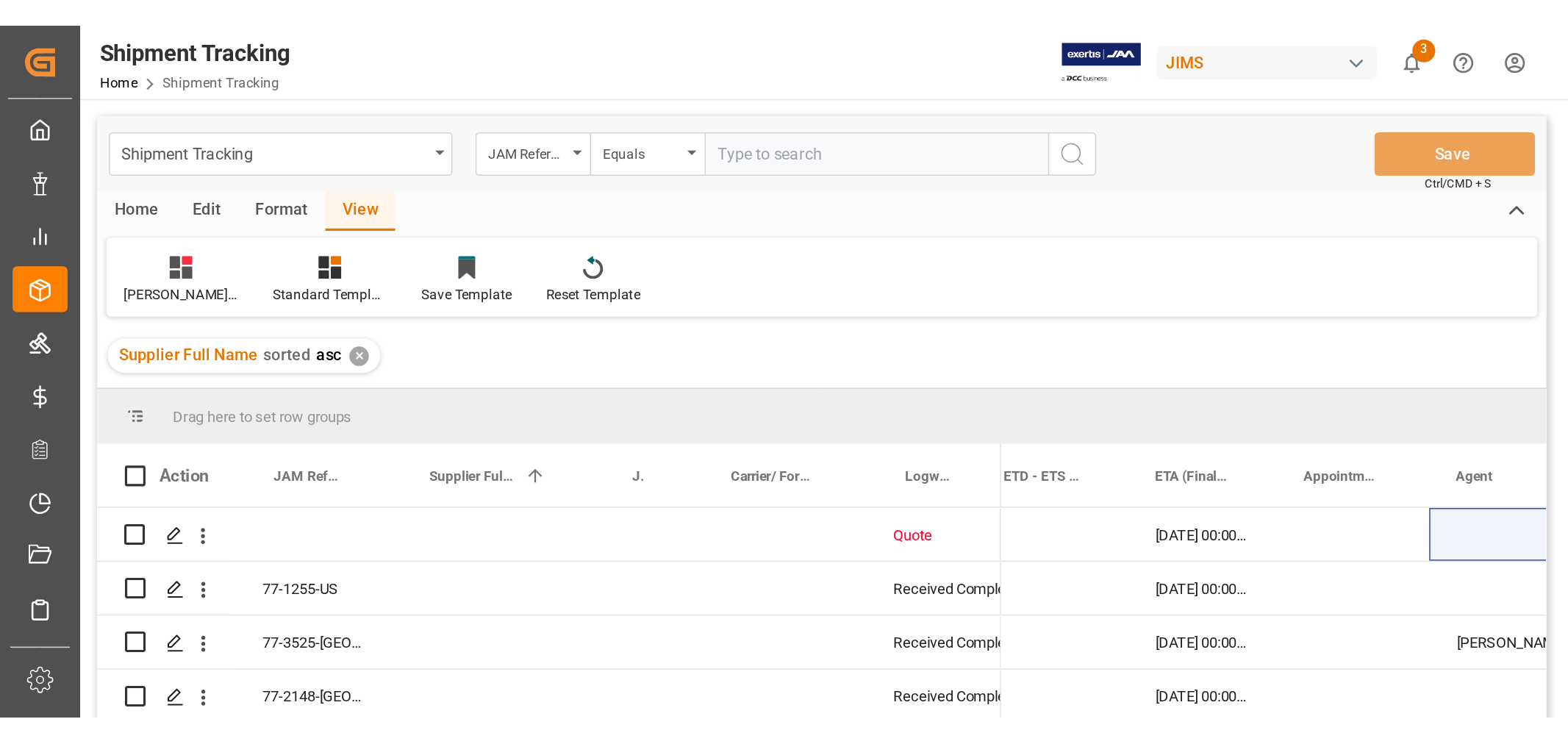
scroll to position [0, 816]
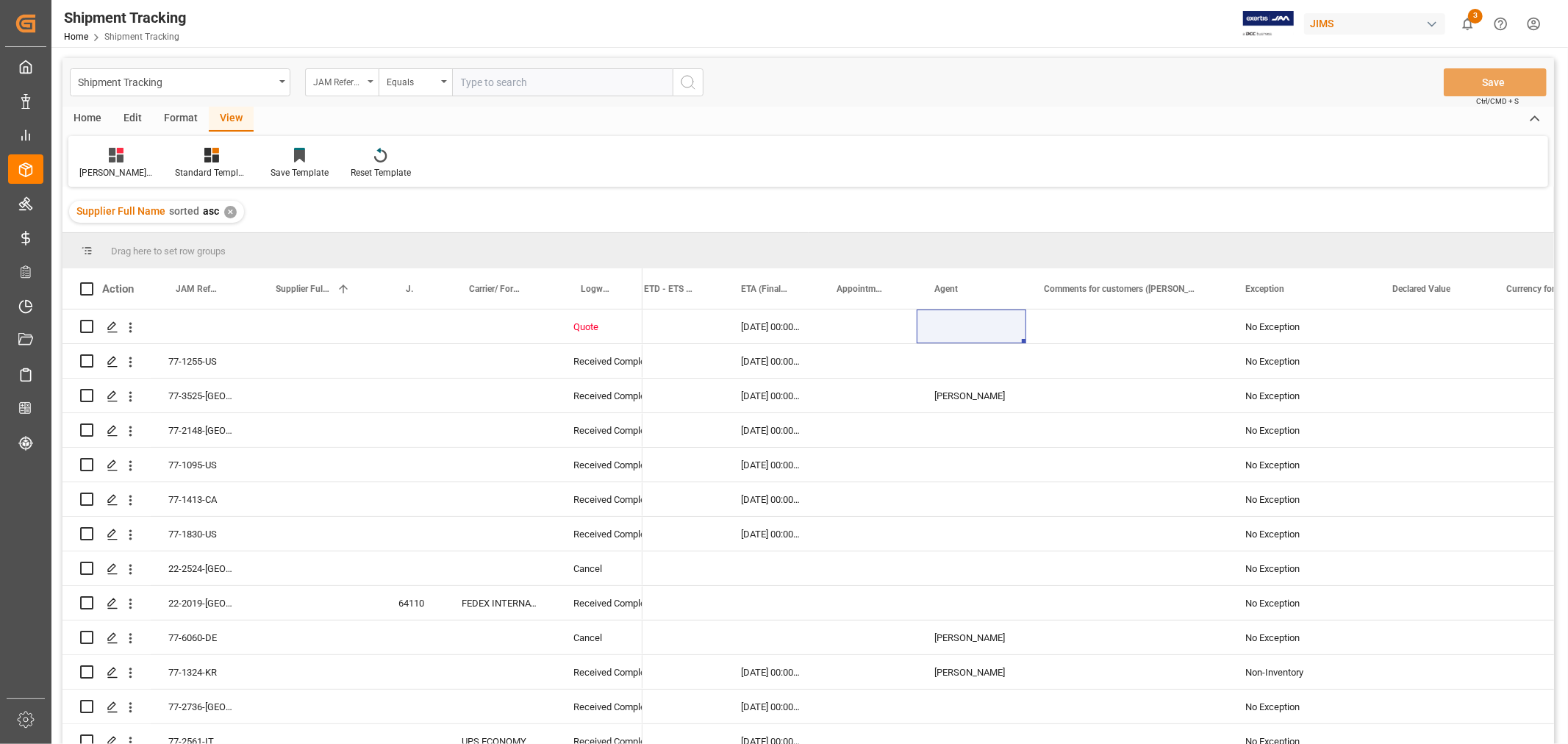
click at [319, 79] on div "JAM Reference Number" at bounding box center [338, 81] width 50 height 17
type input "h"
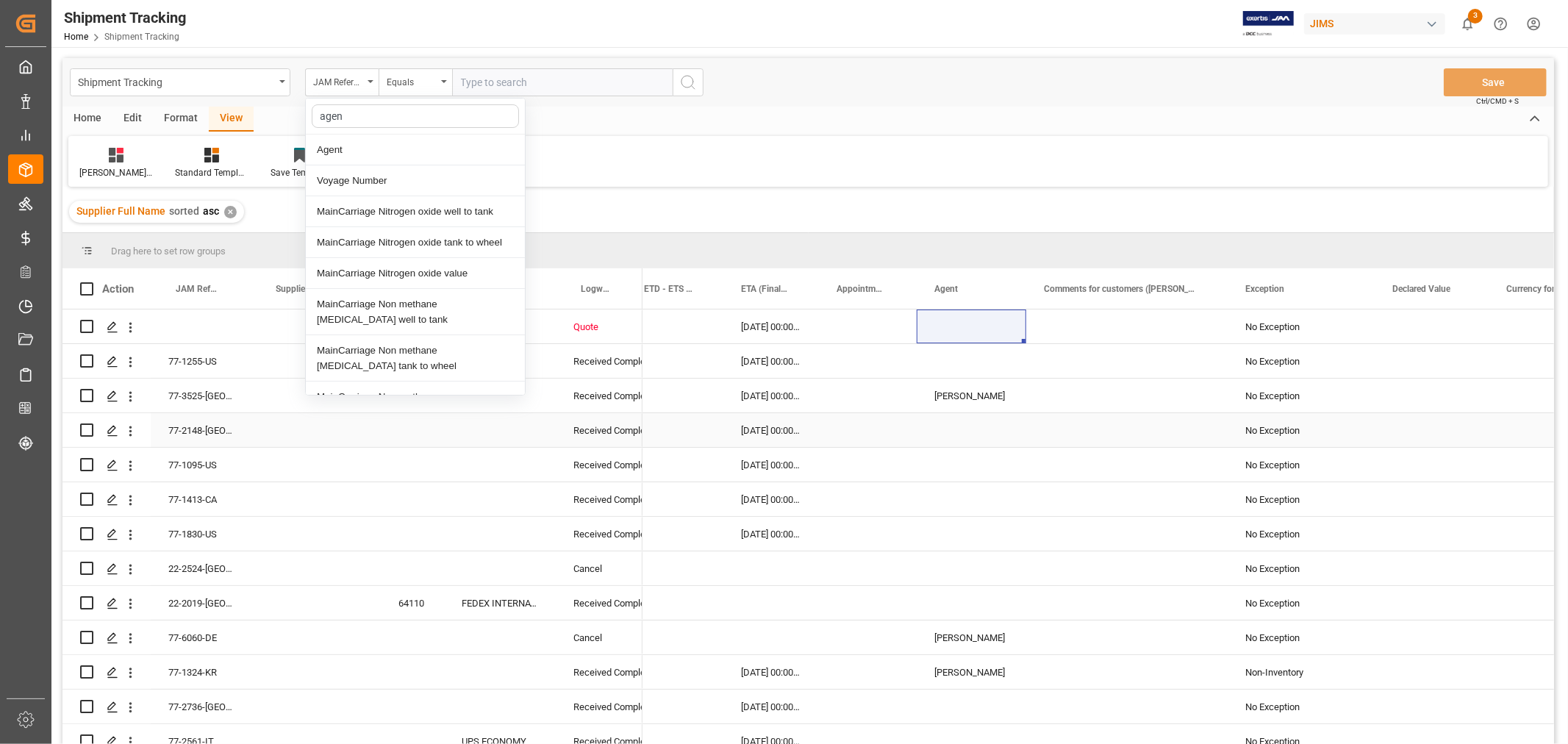
type input "agent"
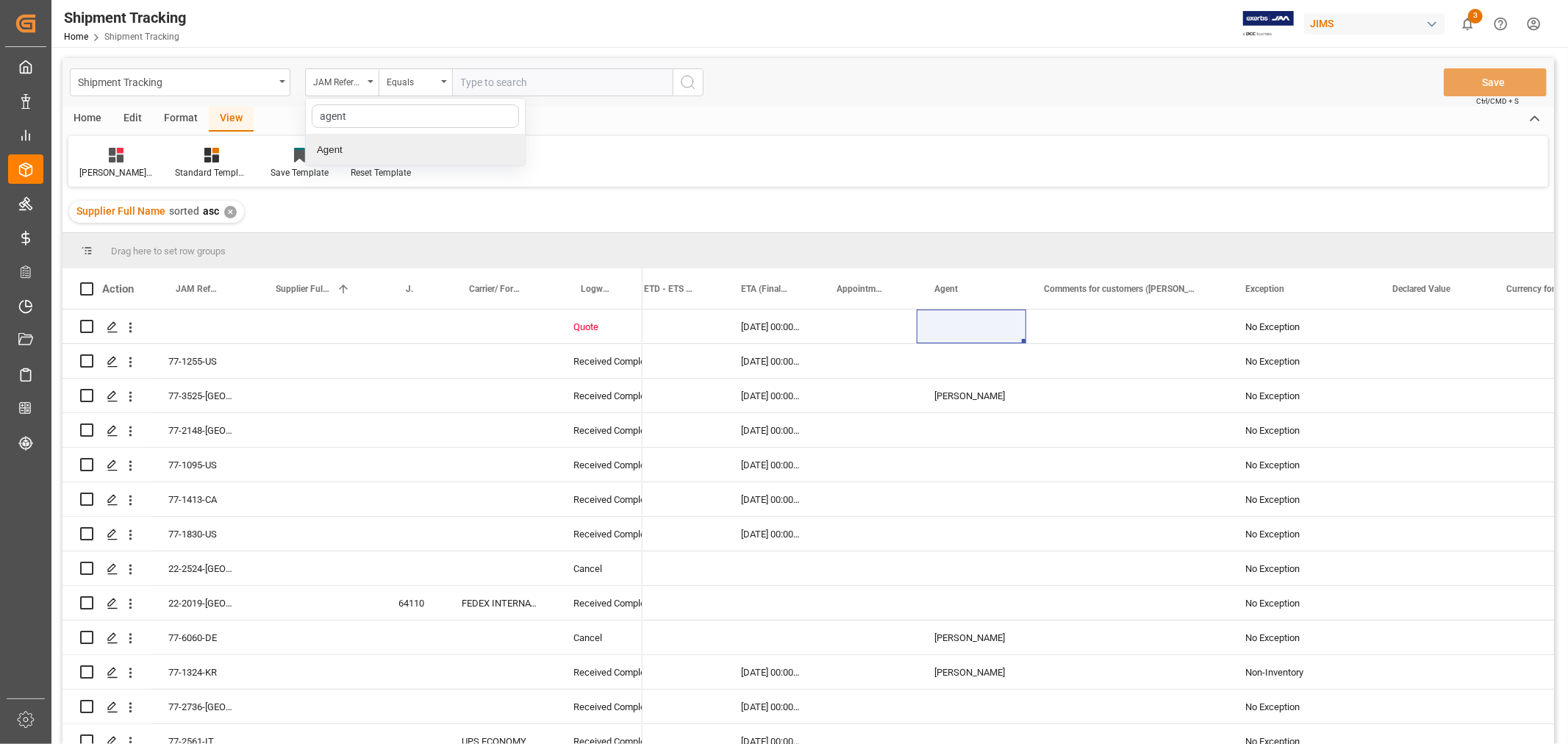
click at [436, 150] on div "Agent" at bounding box center [415, 150] width 219 height 31
click at [511, 81] on span "Select Items" at bounding box center [492, 83] width 63 height 12
type input "hui"
click at [525, 148] on span "[PERSON_NAME]" at bounding box center [521, 149] width 80 height 12
click at [481, 148] on input "[PERSON_NAME]" at bounding box center [467, 150] width 29 height 29
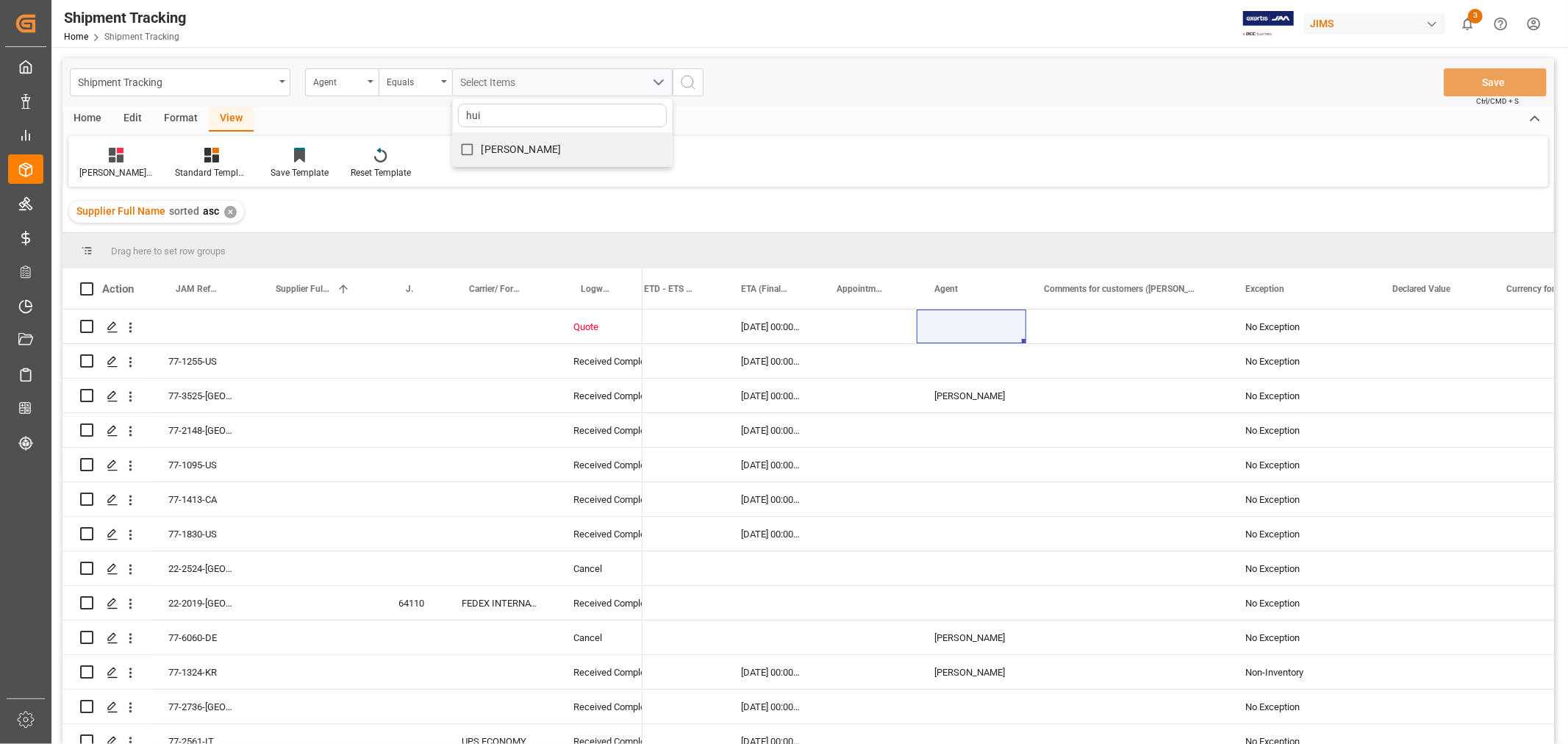
checkbox input "true"
click at [690, 85] on icon "search button" at bounding box center [688, 82] width 17 height 17
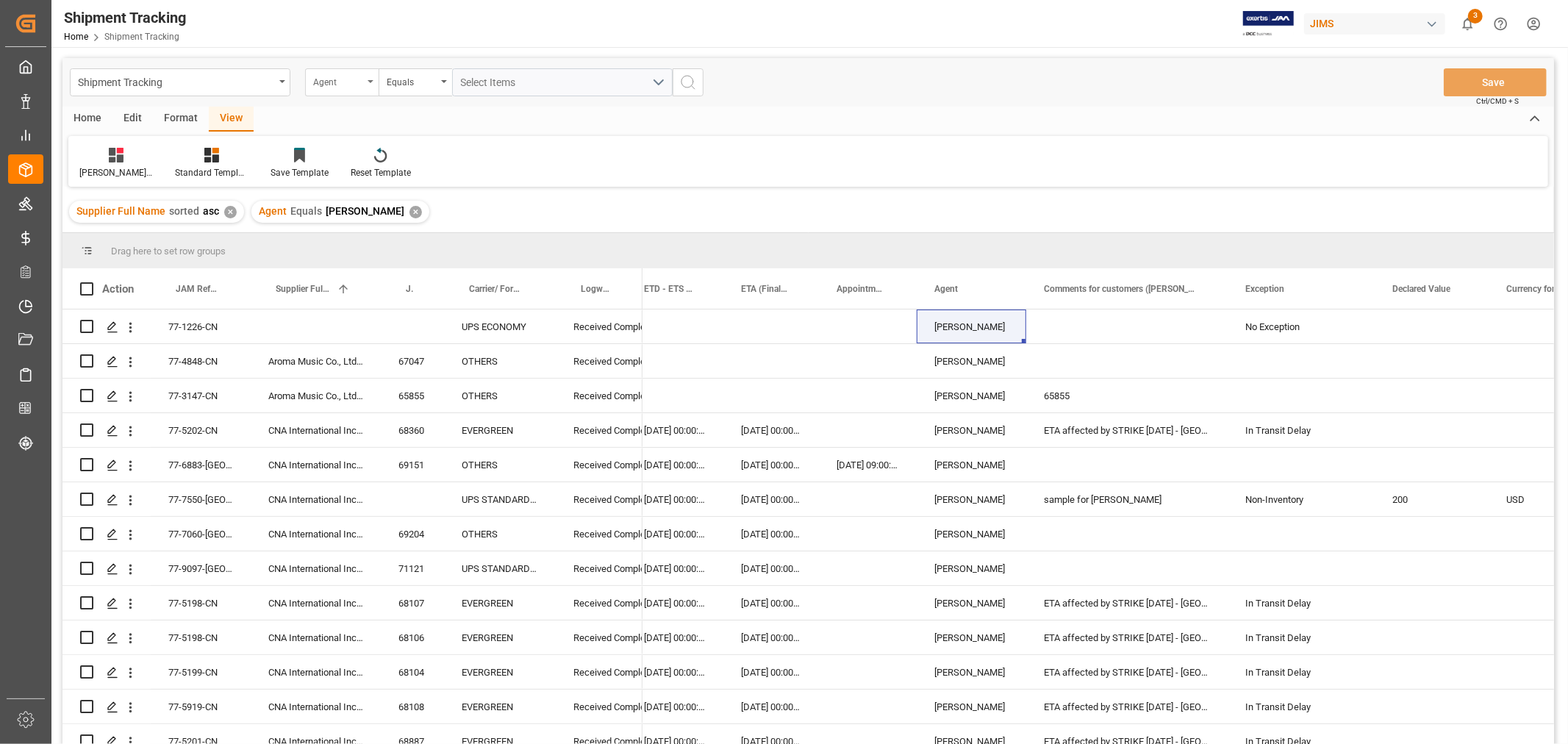
click at [371, 78] on div "Agent" at bounding box center [342, 82] width 74 height 28
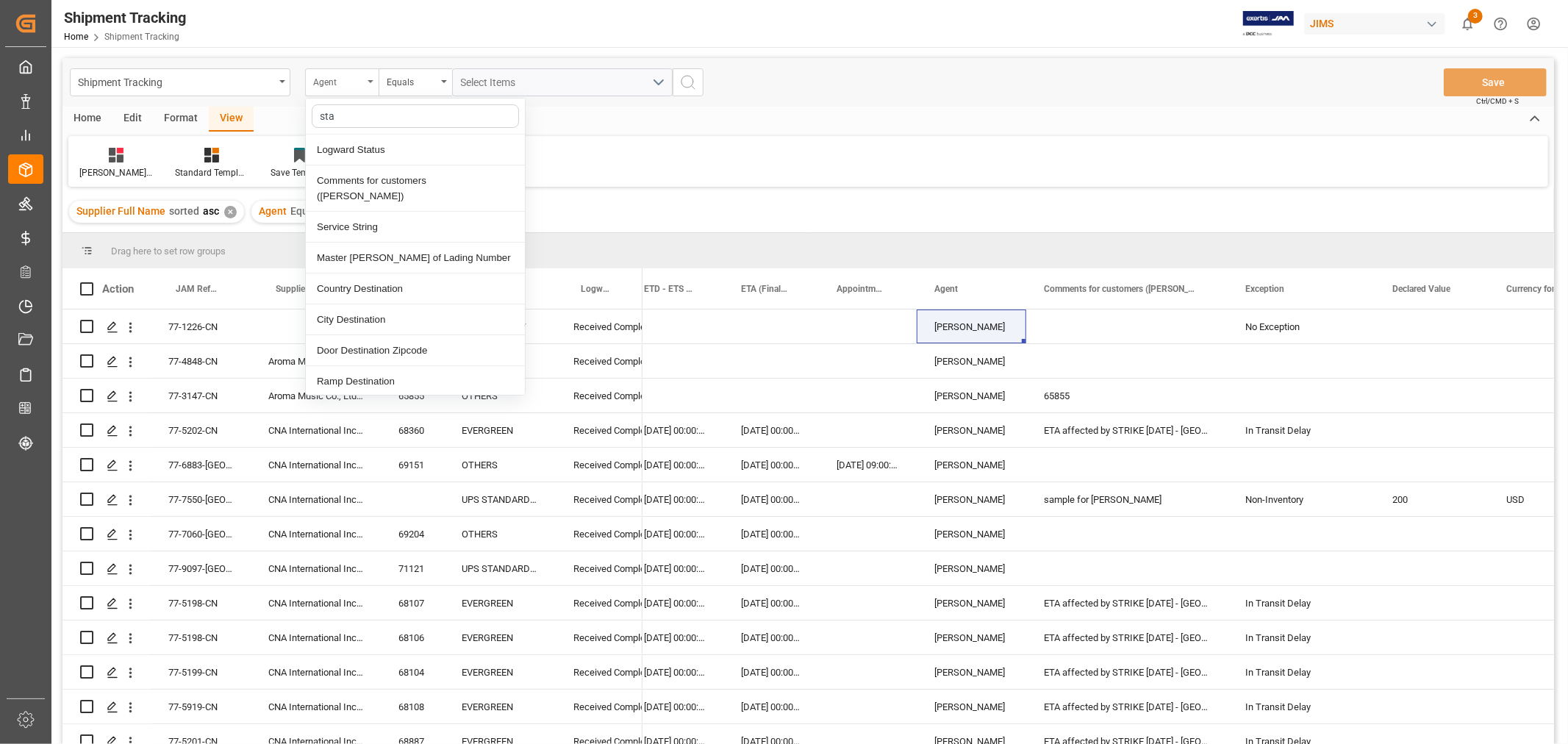
type input "stat"
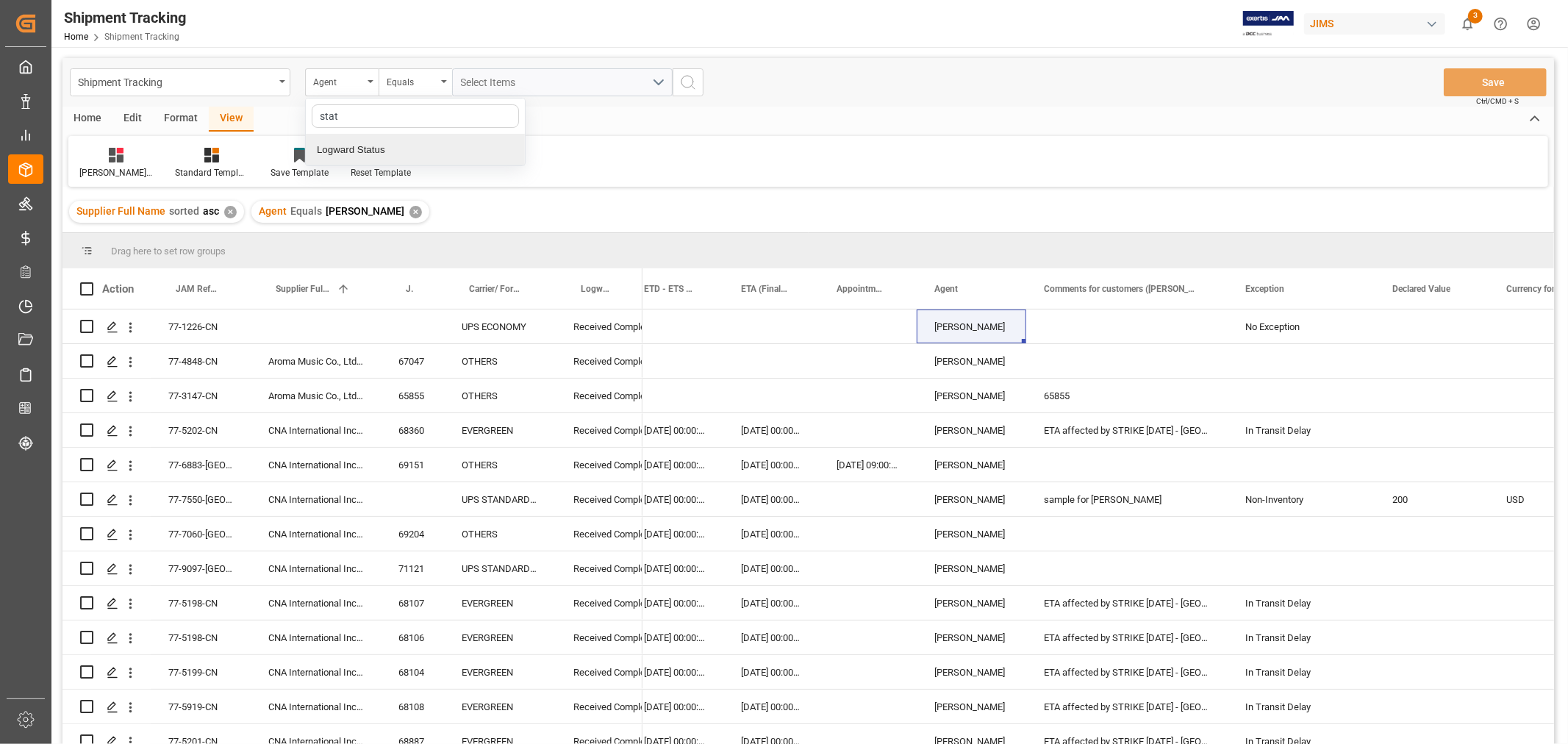
click at [374, 157] on div "Logward Status" at bounding box center [415, 150] width 219 height 31
click at [518, 82] on span "Select Items" at bounding box center [492, 83] width 63 height 12
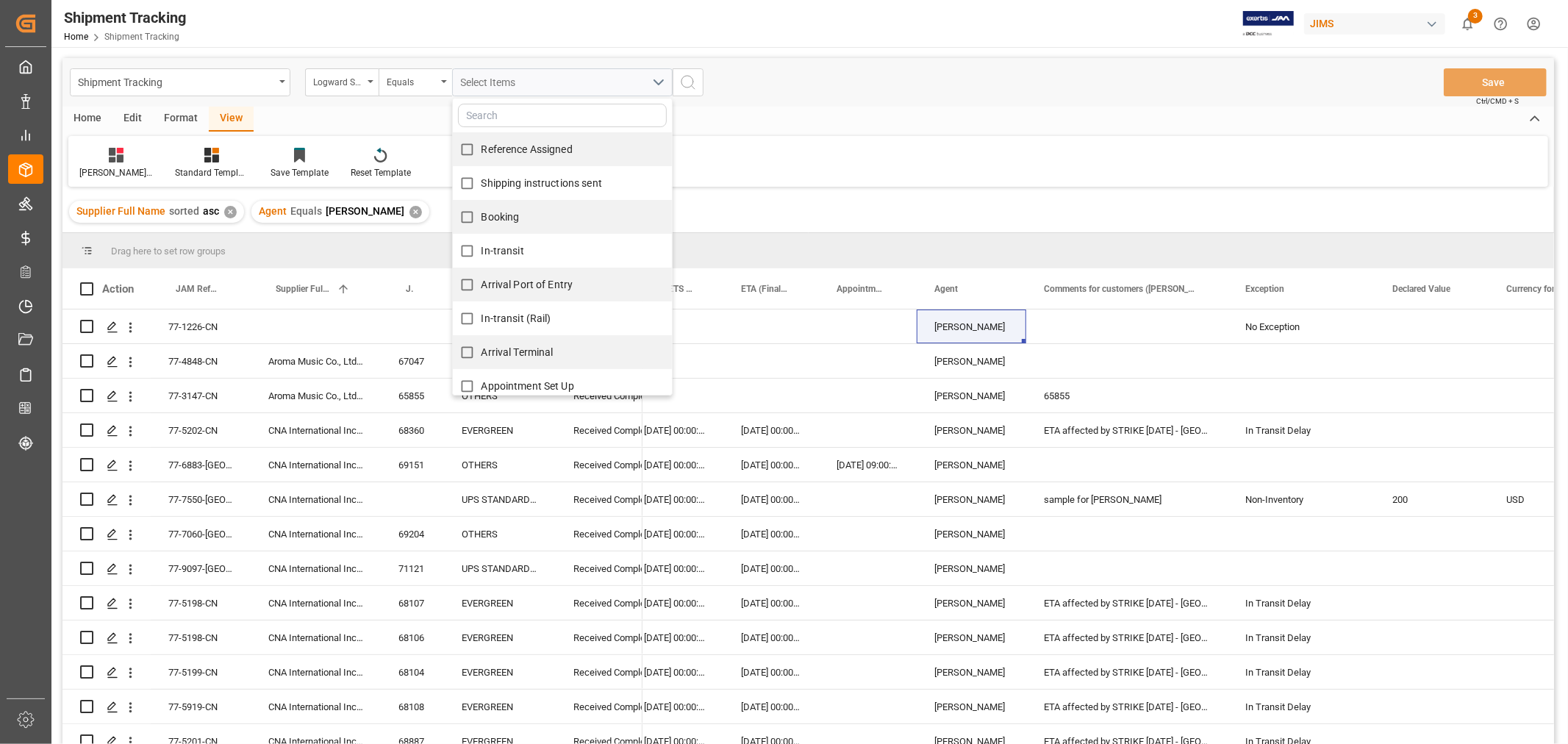
click at [540, 383] on span "Appointment Set Up" at bounding box center [527, 386] width 93 height 12
click at [481, 383] on input "Appointment Set Up" at bounding box center [467, 386] width 29 height 29
checkbox input "true"
click at [692, 81] on icon "search button" at bounding box center [688, 82] width 17 height 17
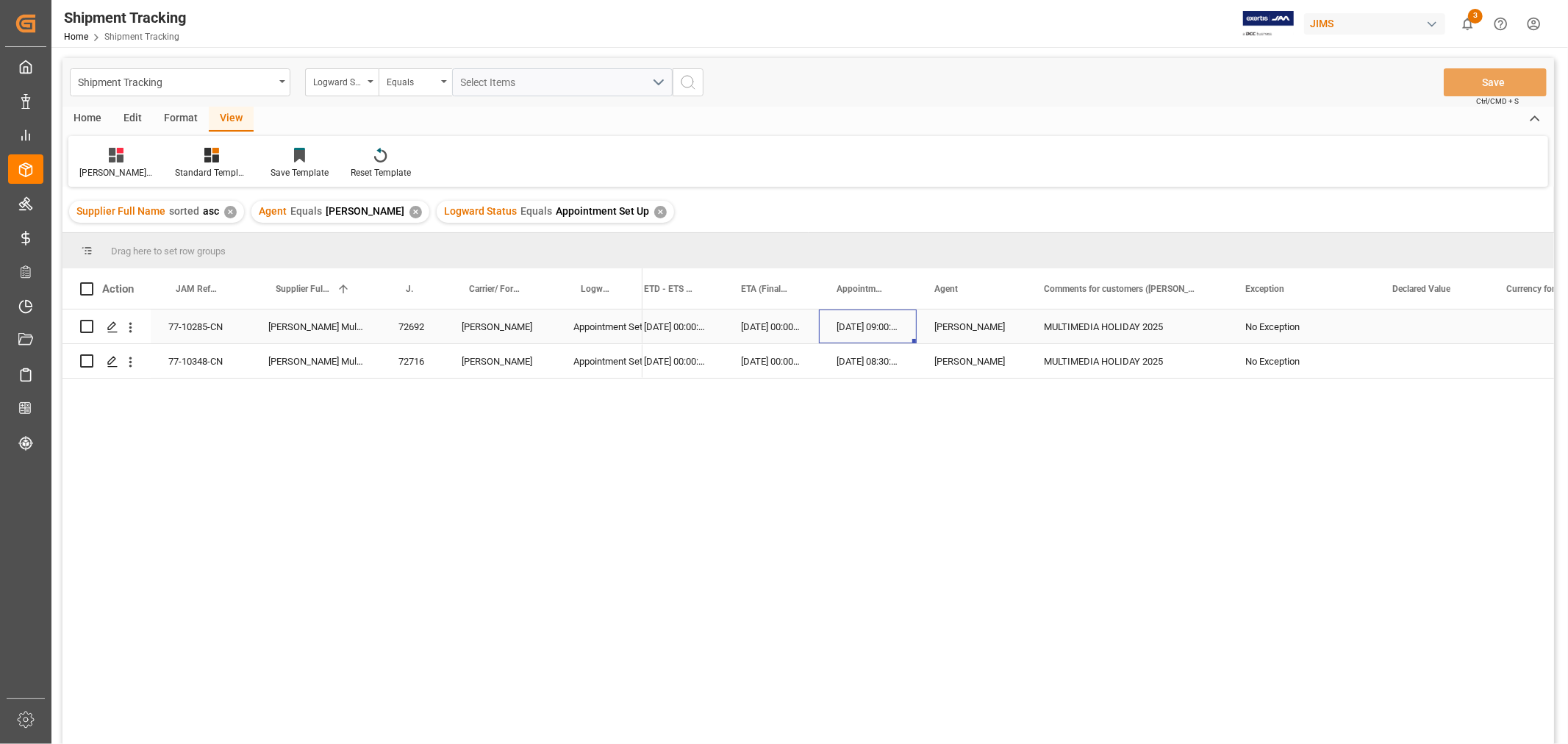
click at [850, 326] on div "22-09-2025 09:00:00" at bounding box center [868, 326] width 98 height 34
click at [776, 324] on div "30-09-2025 00:00:00" at bounding box center [770, 326] width 96 height 34
click at [775, 348] on div "30-09-2025 00:00:00" at bounding box center [770, 361] width 96 height 34
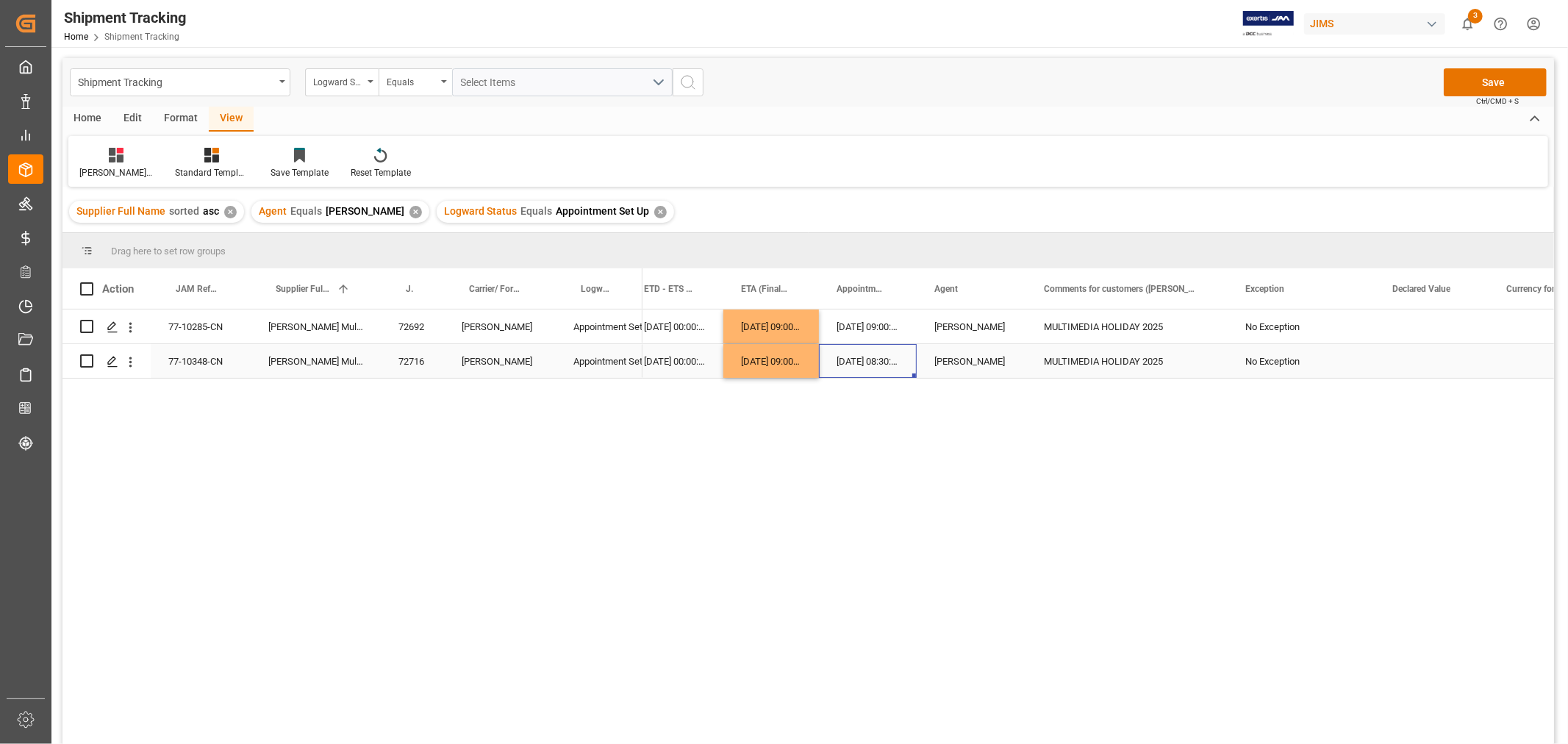
click at [875, 347] on div "22-09-2025 08:30:00" at bounding box center [868, 361] width 98 height 34
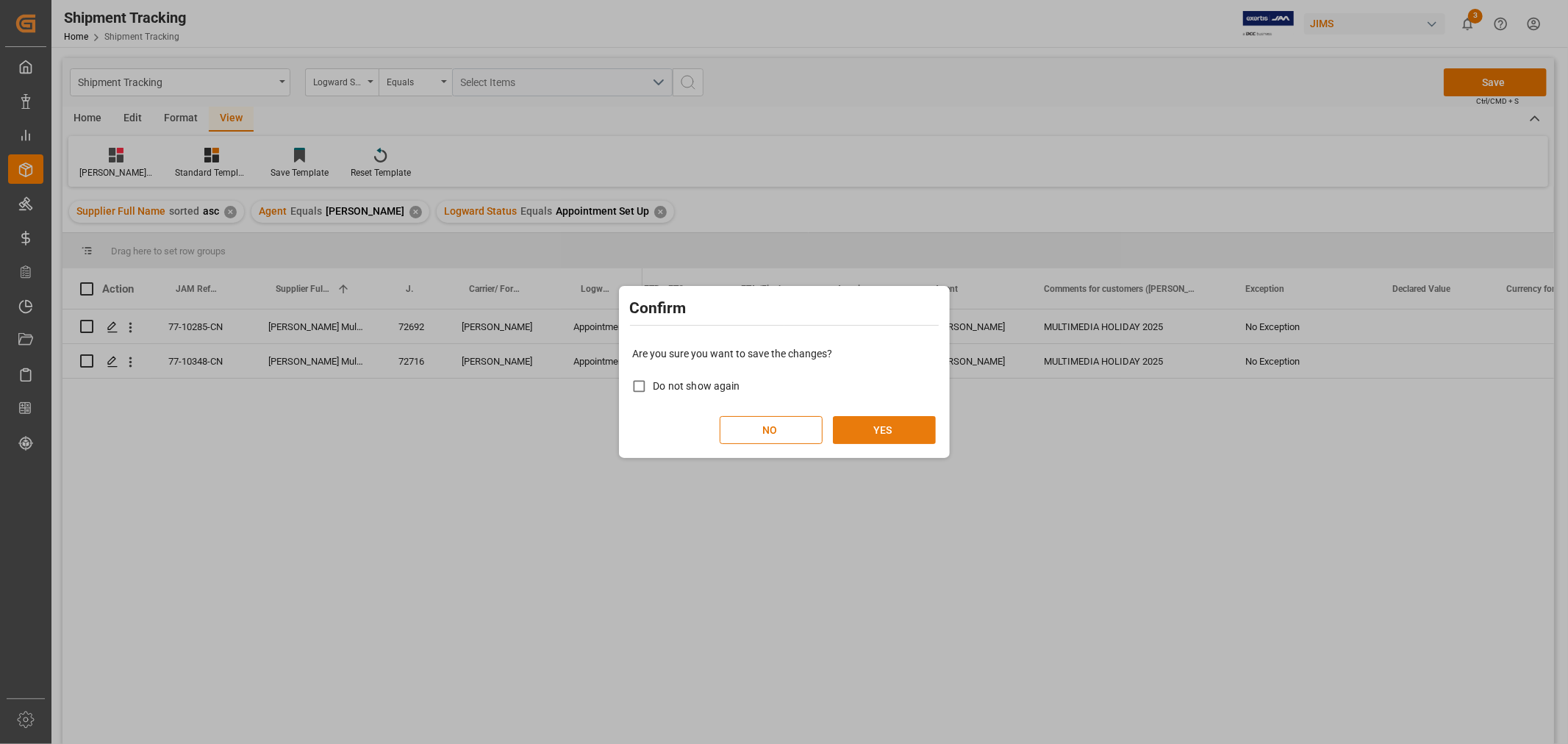
click at [877, 426] on button "YES" at bounding box center [884, 429] width 103 height 28
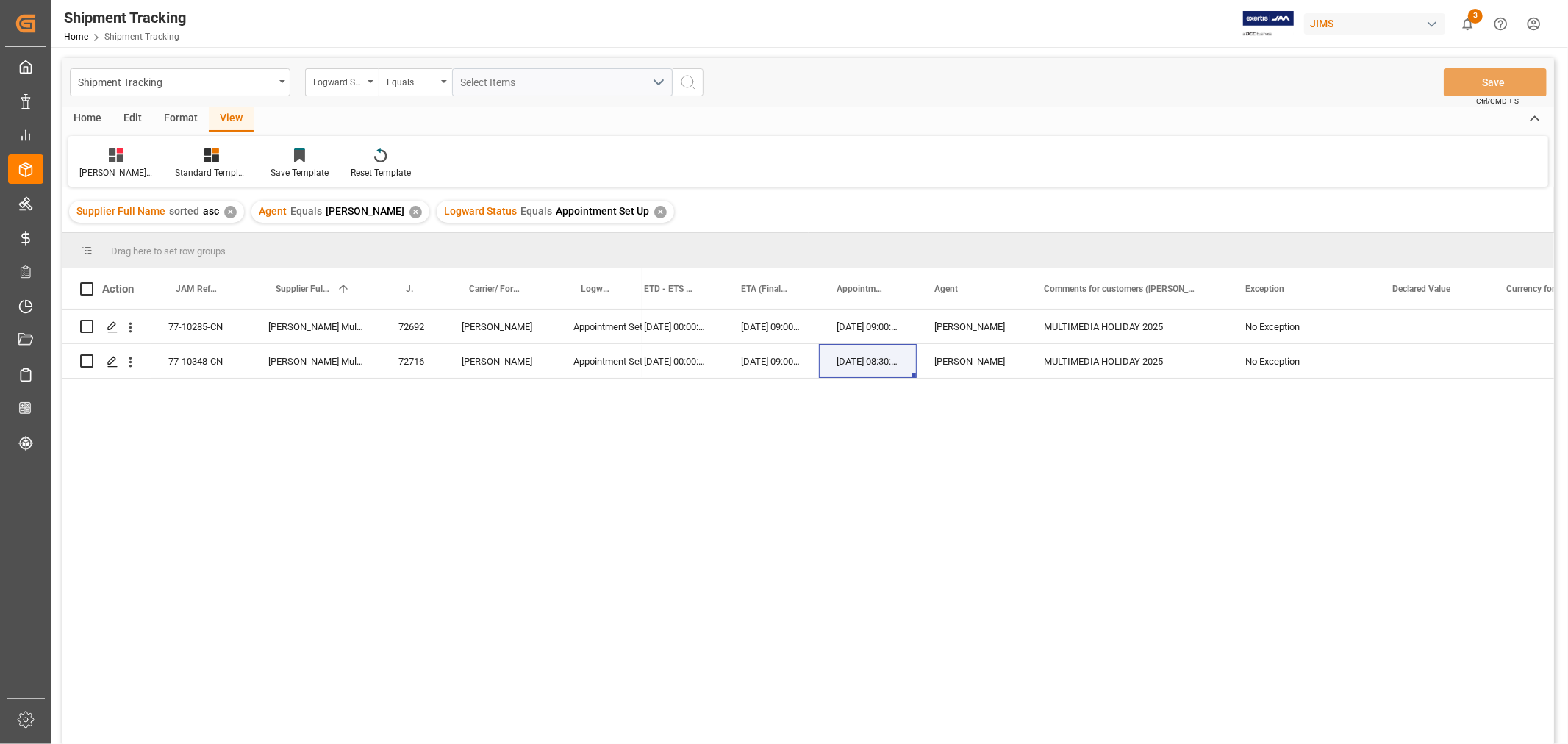
click at [654, 208] on div "✕" at bounding box center [660, 212] width 13 height 13
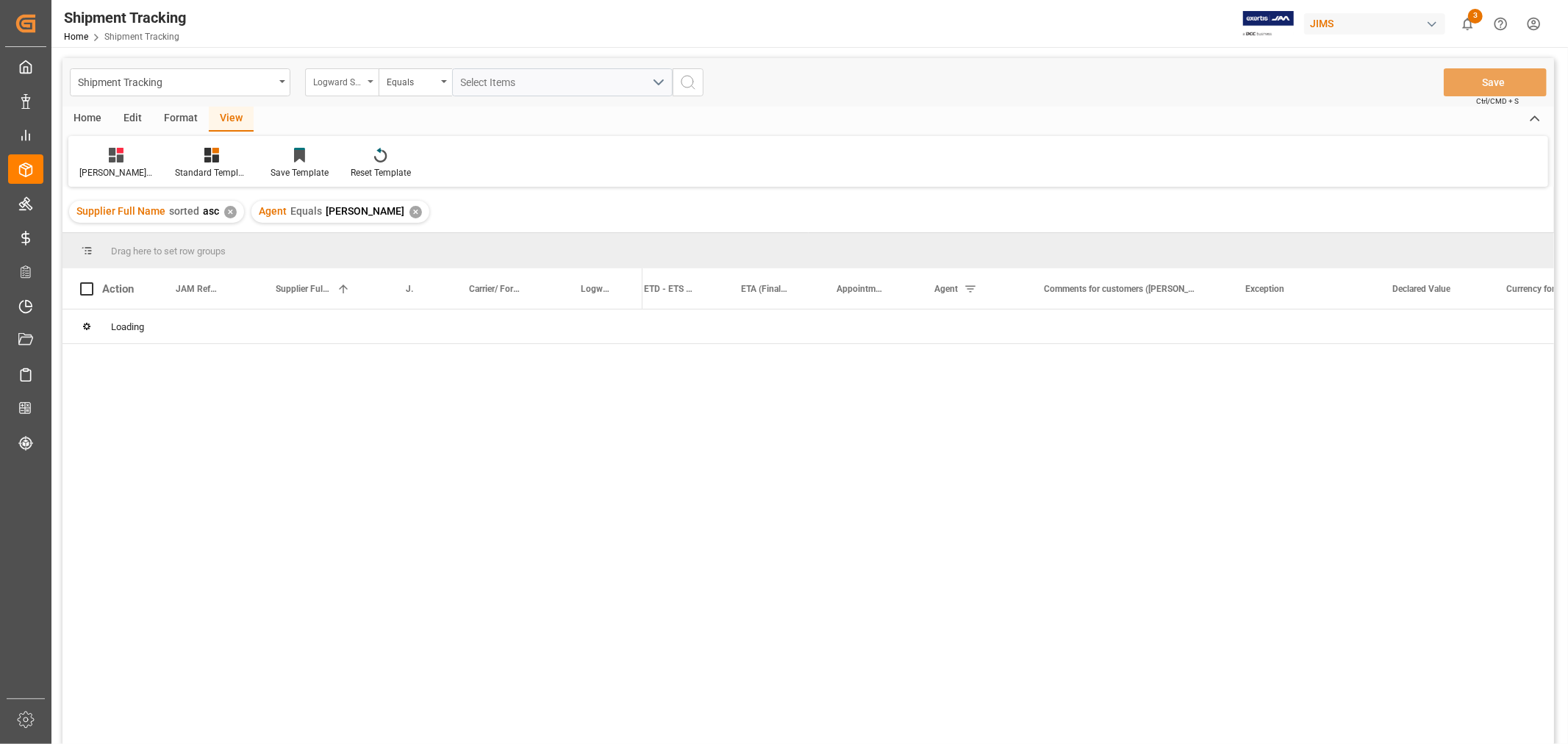
click at [331, 81] on div "Logward Status" at bounding box center [338, 81] width 50 height 17
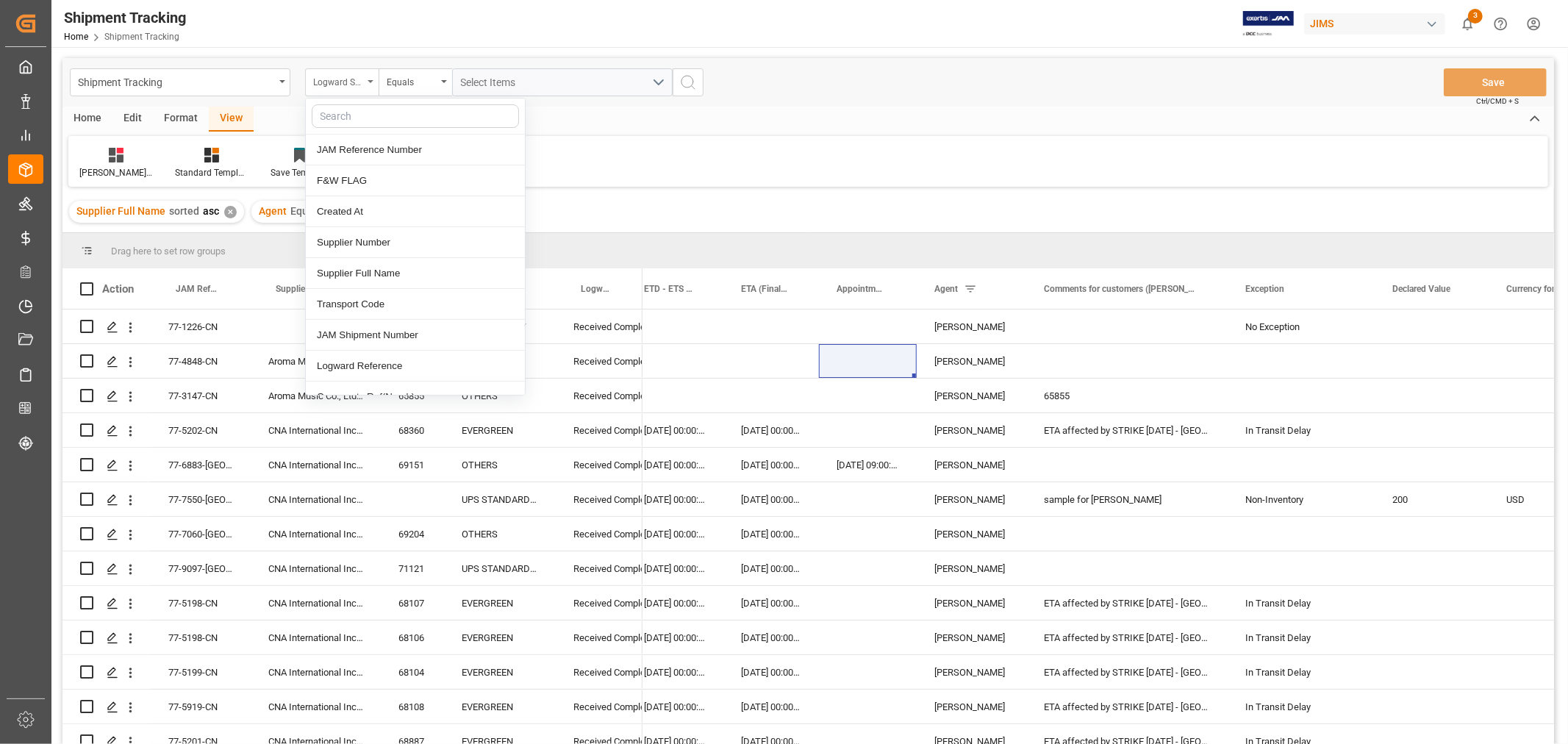
click at [375, 78] on div "Logward Status" at bounding box center [342, 82] width 74 height 28
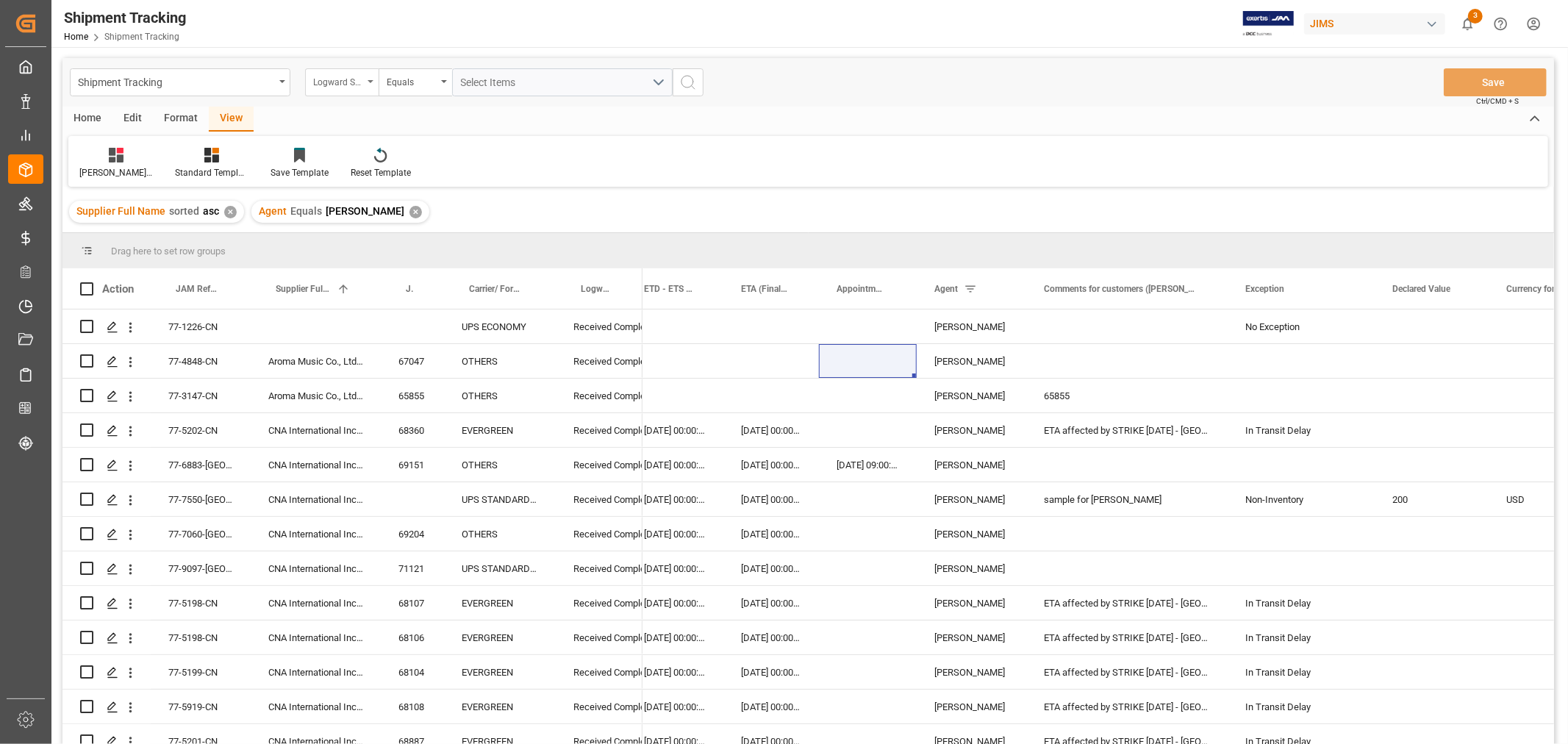
click at [371, 78] on div "Logward Status" at bounding box center [342, 82] width 74 height 28
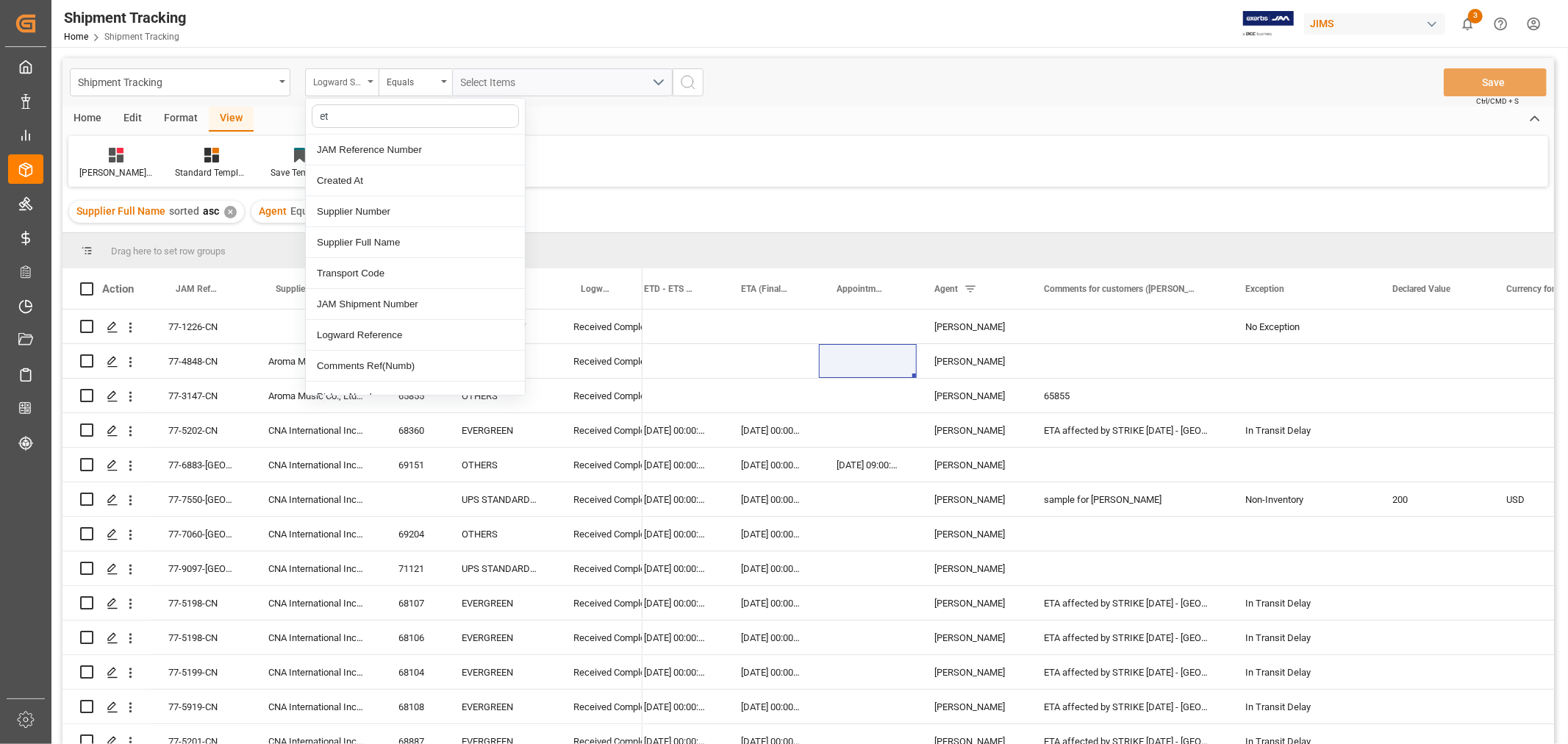
type input "eta"
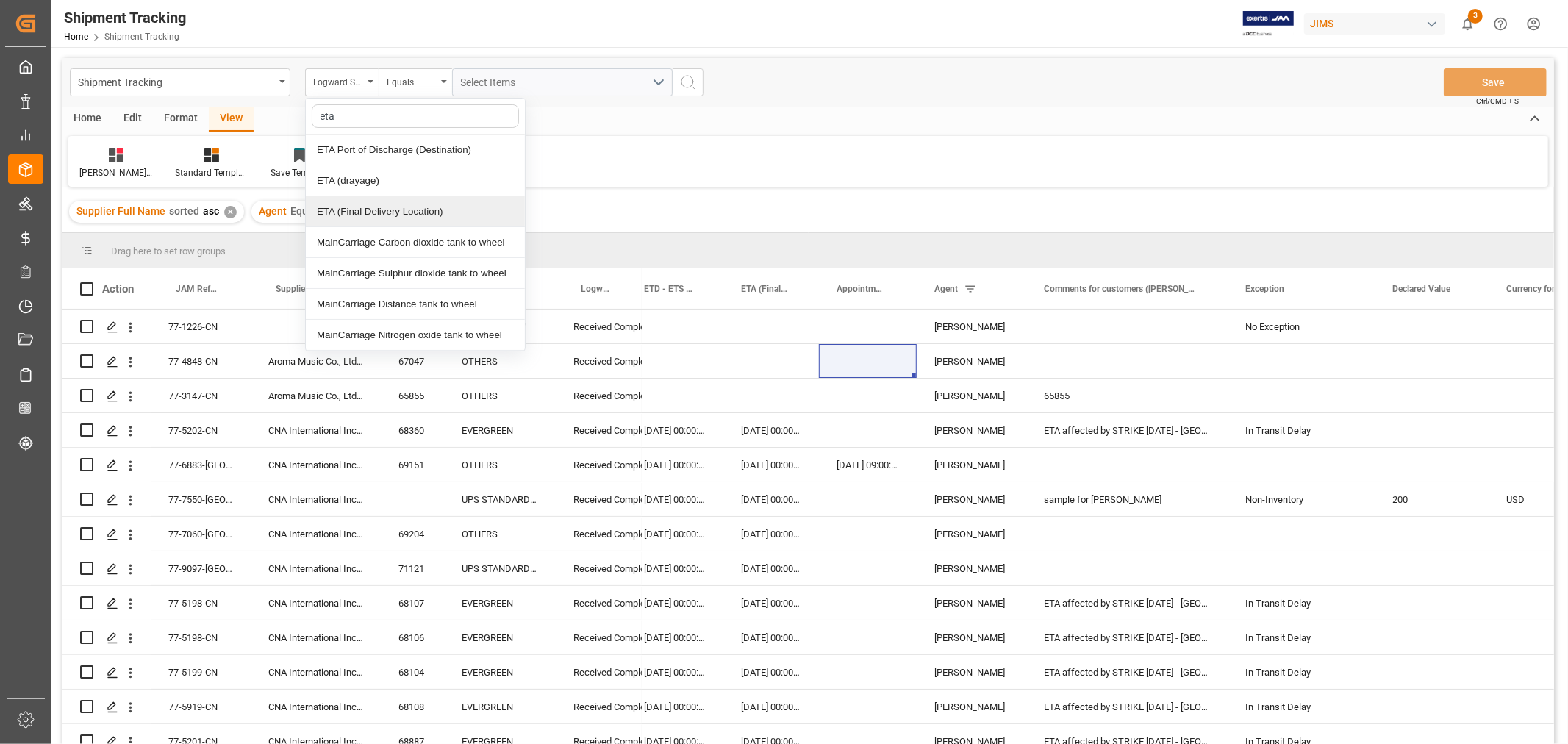
click at [388, 209] on div "ETA (Final Delivery Location)" at bounding box center [415, 212] width 219 height 31
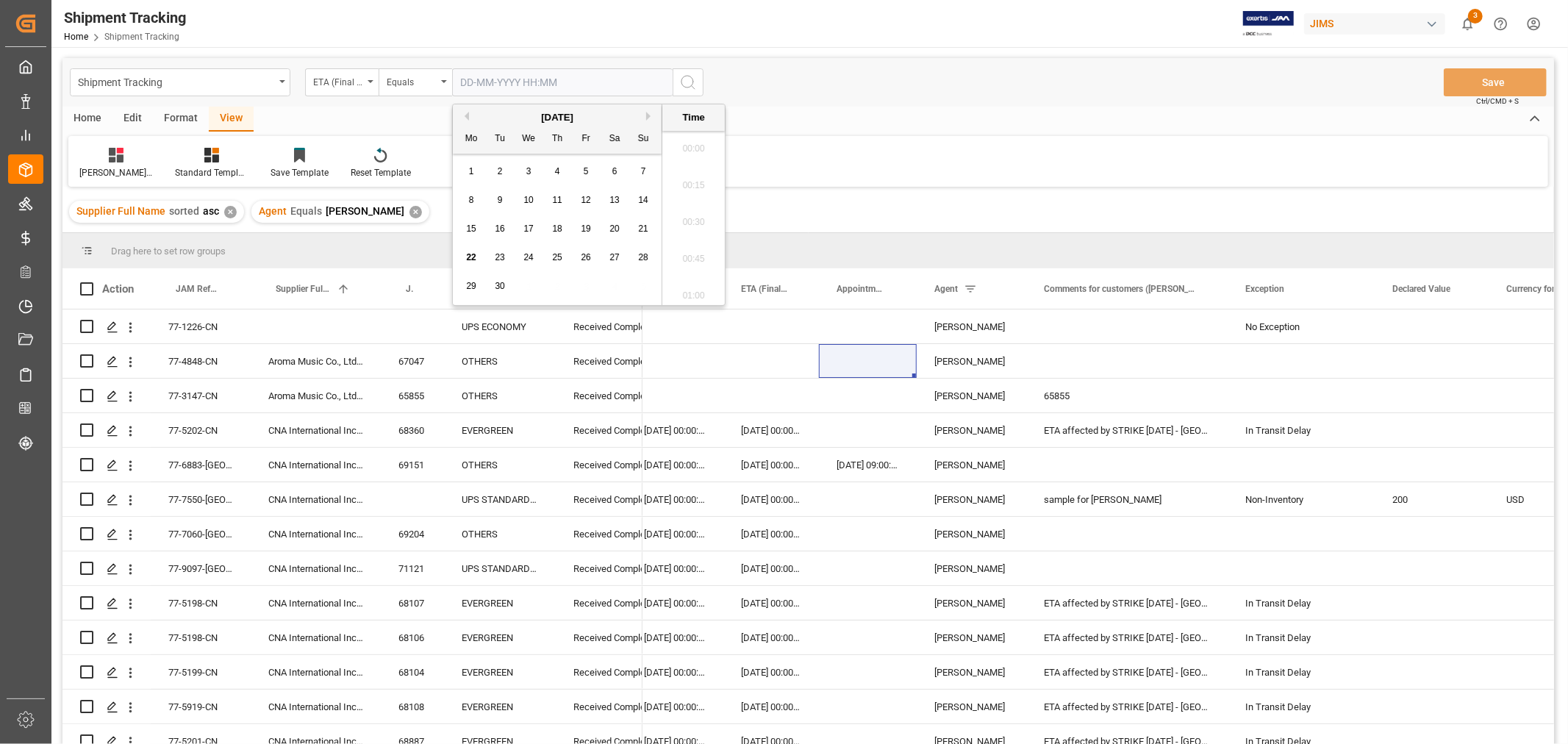
click at [468, 84] on input "text" at bounding box center [562, 82] width 221 height 28
click at [500, 282] on span "30" at bounding box center [499, 286] width 10 height 11
type input "30-09-2025 00:00"
click at [682, 75] on icon "search button" at bounding box center [688, 82] width 17 height 17
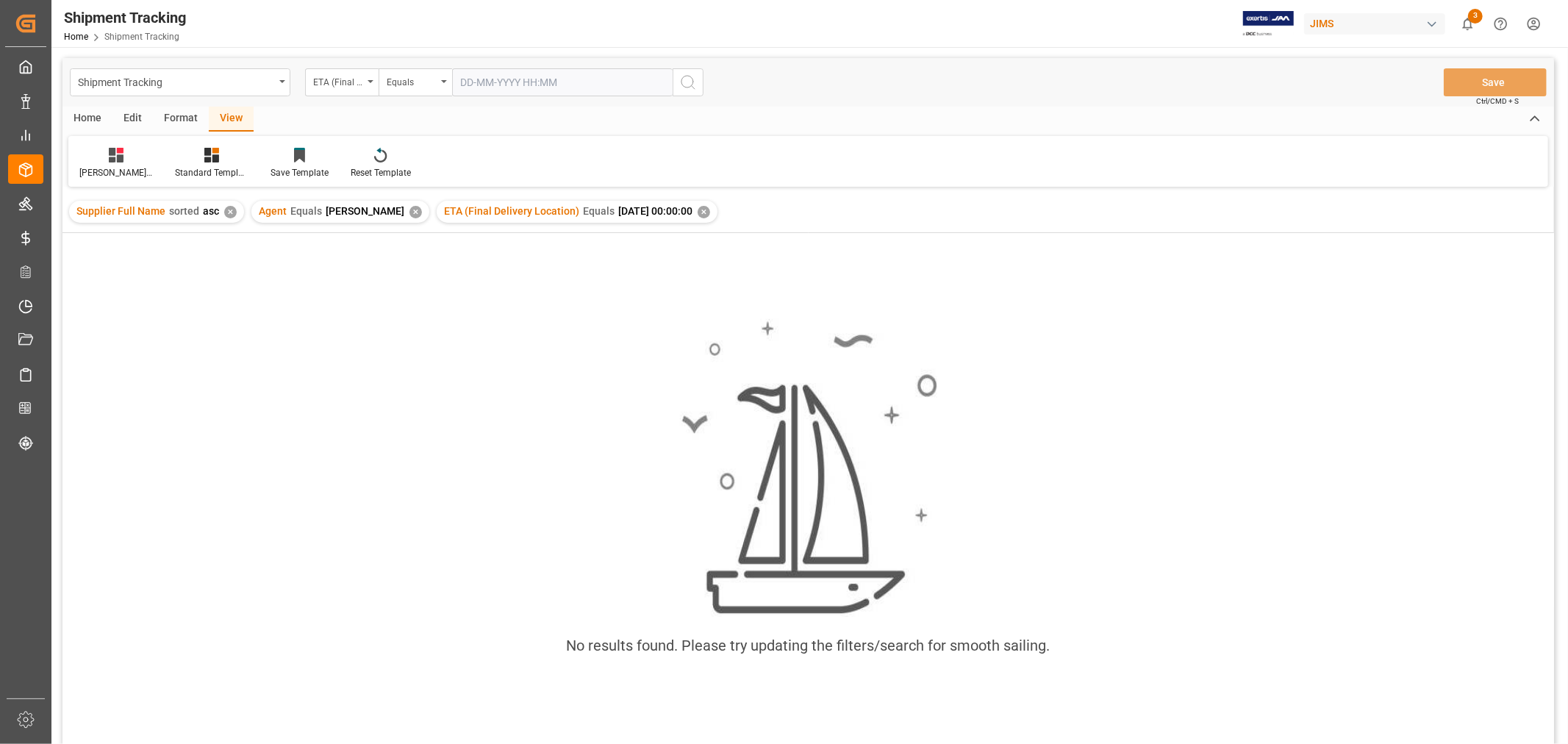
click at [697, 208] on div "✕" at bounding box center [703, 212] width 13 height 13
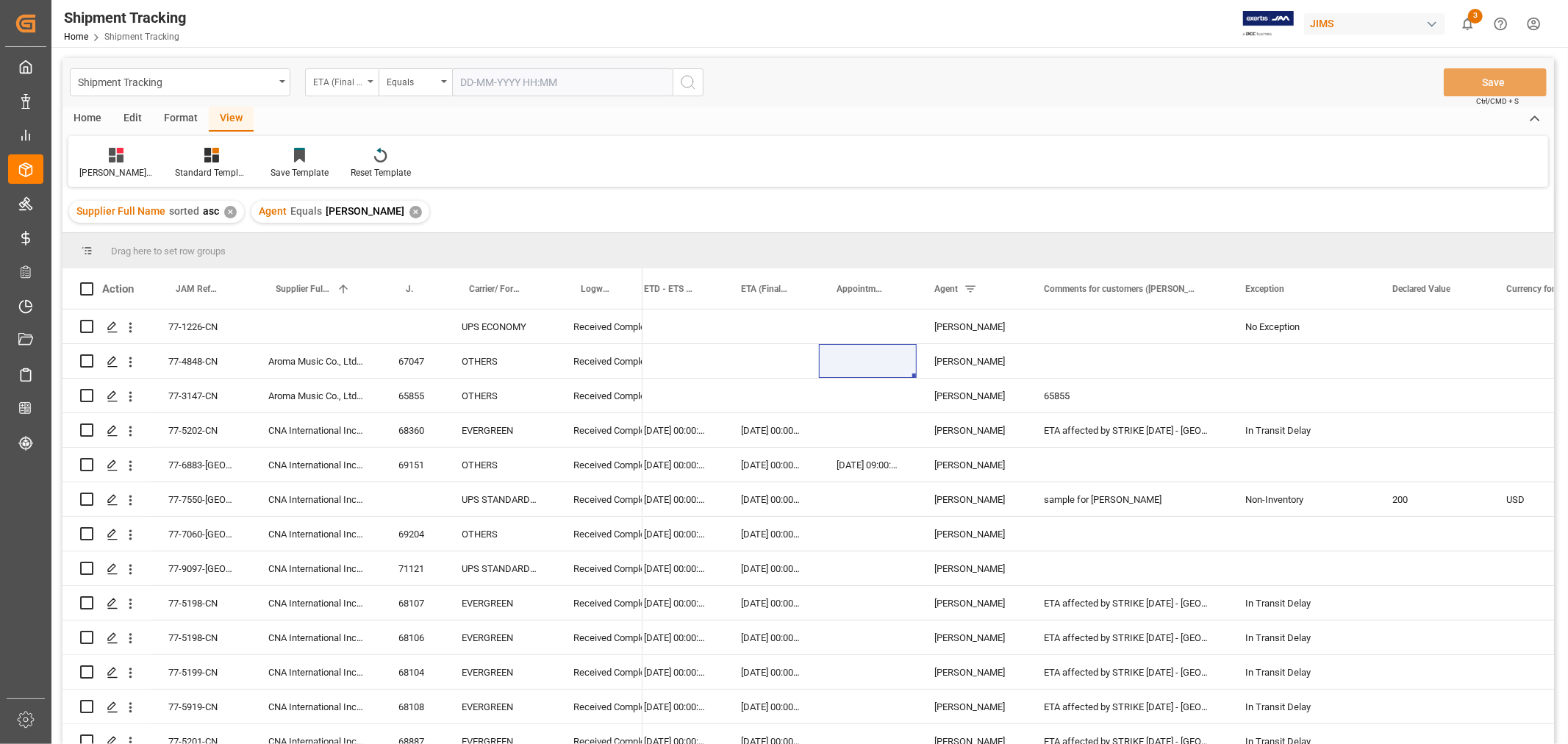
click at [369, 83] on div "ETA (Final Delivery Location)" at bounding box center [342, 82] width 74 height 28
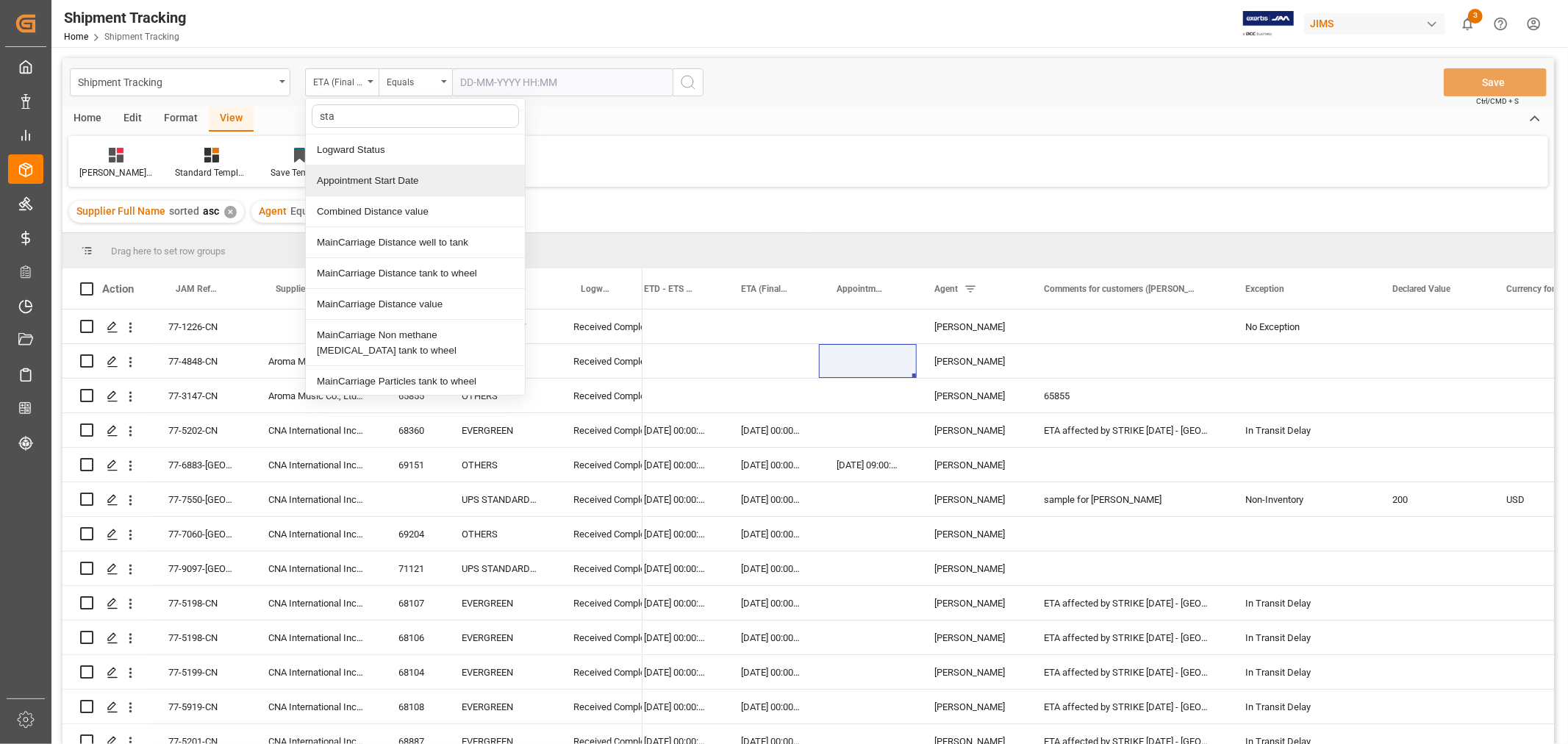
type input "stat"
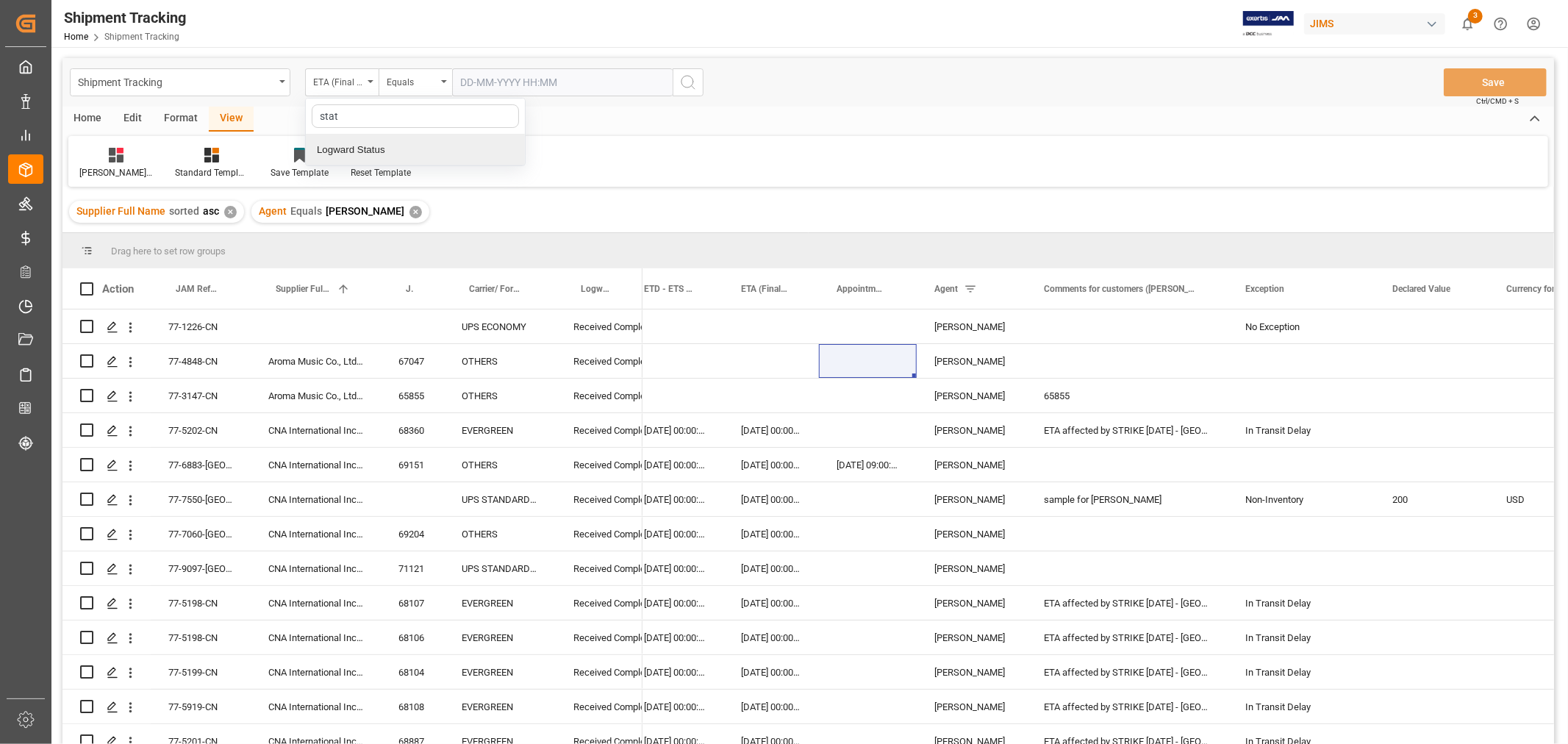
click at [350, 152] on div "Logward Status" at bounding box center [415, 150] width 219 height 31
click at [425, 85] on div "Equals" at bounding box center [411, 81] width 50 height 17
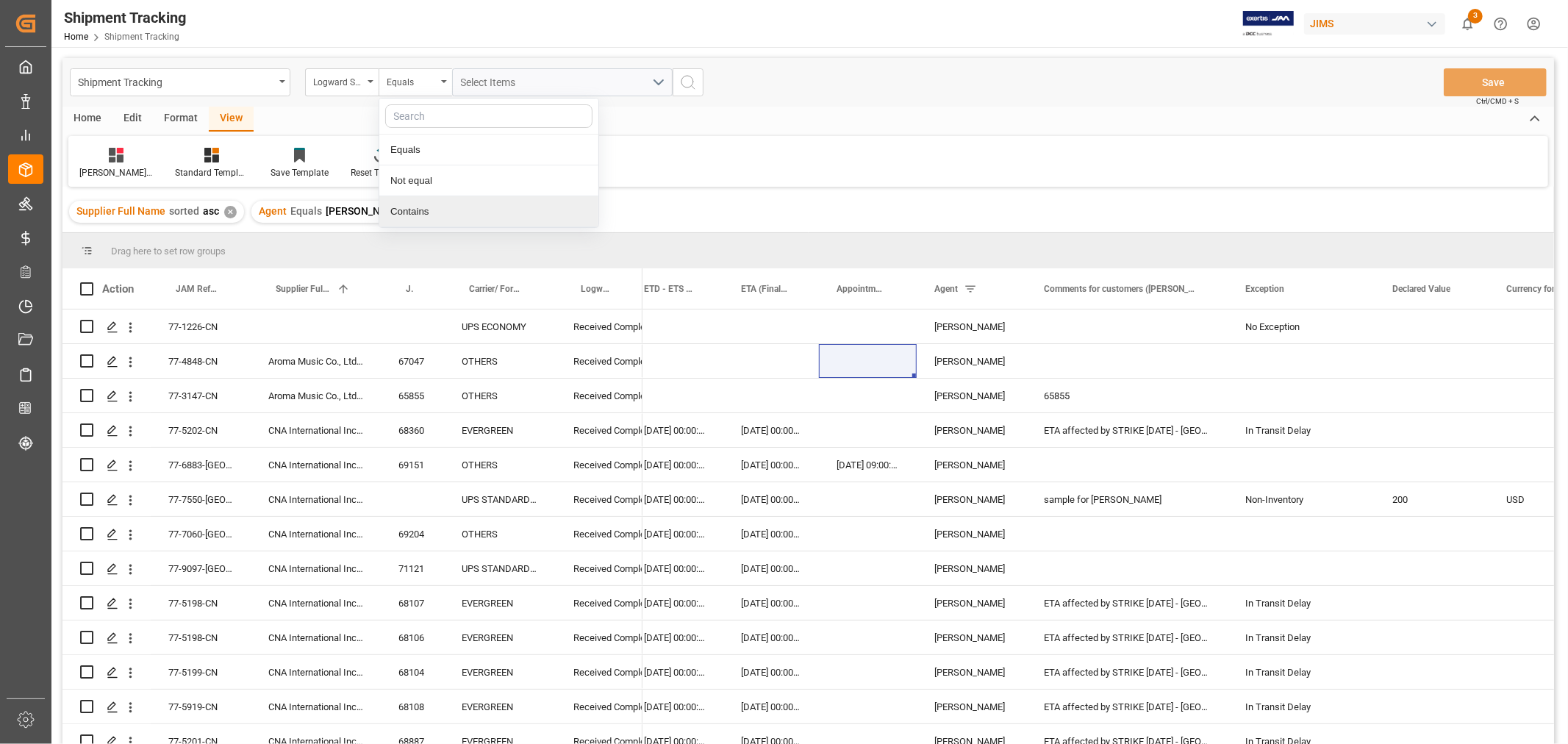
click at [432, 211] on div "Contains" at bounding box center [489, 212] width 219 height 31
click at [473, 81] on span "Select Items" at bounding box center [492, 83] width 63 height 12
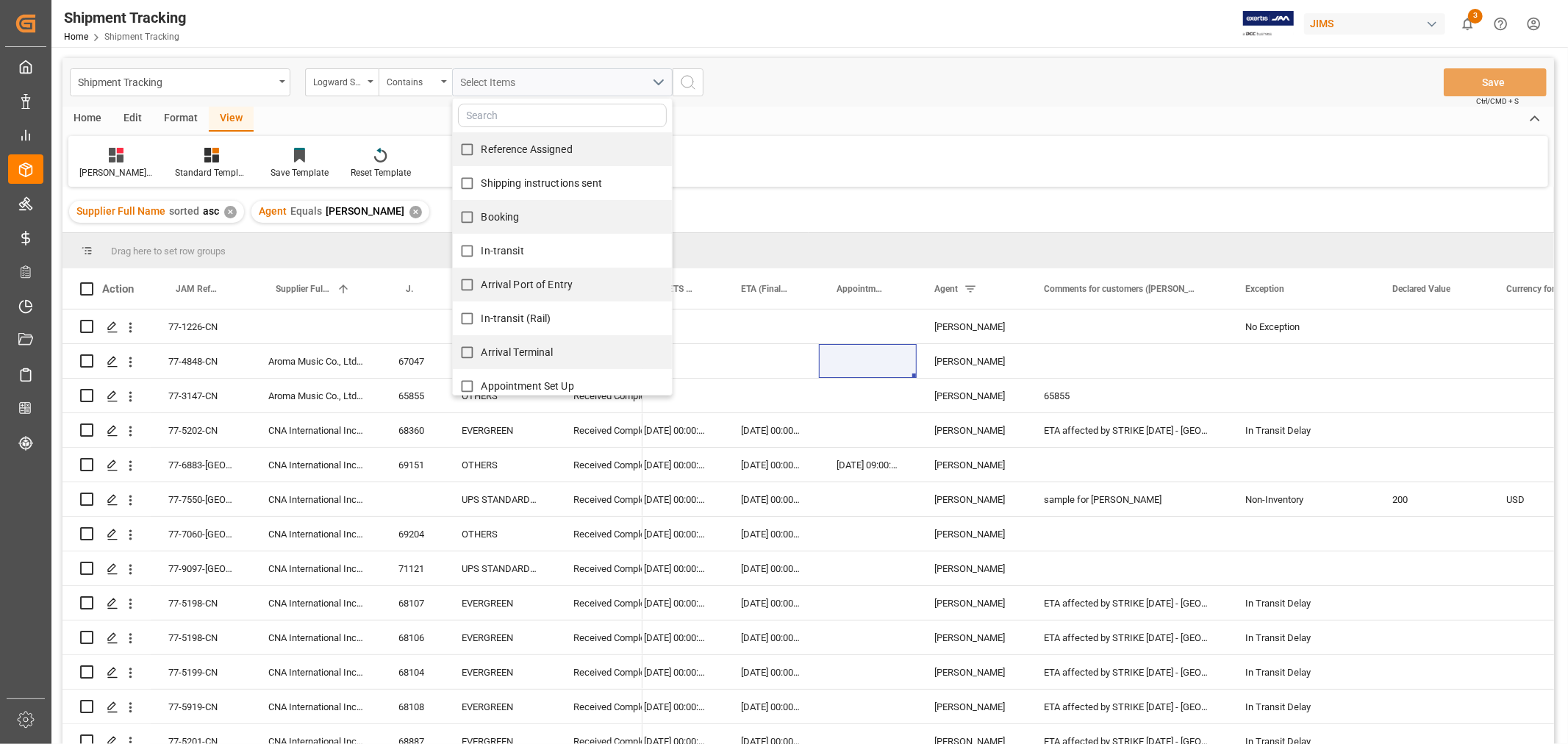
click at [468, 147] on input "Reference Assigned" at bounding box center [467, 150] width 29 height 29
checkbox input "true"
click at [466, 188] on input "Shipping instructions sent" at bounding box center [467, 183] width 29 height 29
checkbox input "true"
click at [468, 225] on input "Booking" at bounding box center [467, 217] width 29 height 29
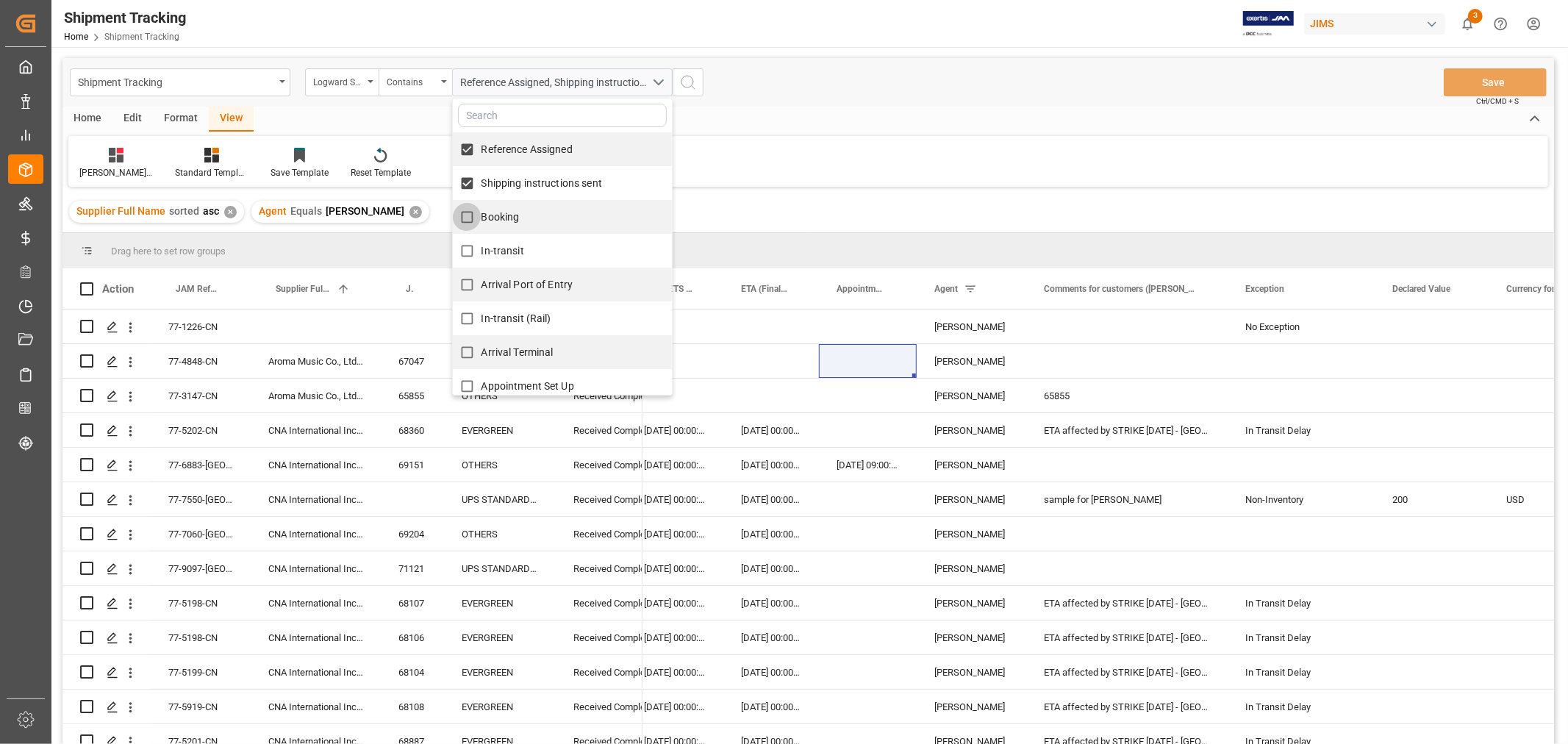
checkbox input "true"
click at [468, 258] on input "In-transit" at bounding box center [467, 251] width 29 height 29
checkbox input "true"
click at [468, 151] on input "Reference Assigned" at bounding box center [467, 150] width 29 height 29
checkbox input "false"
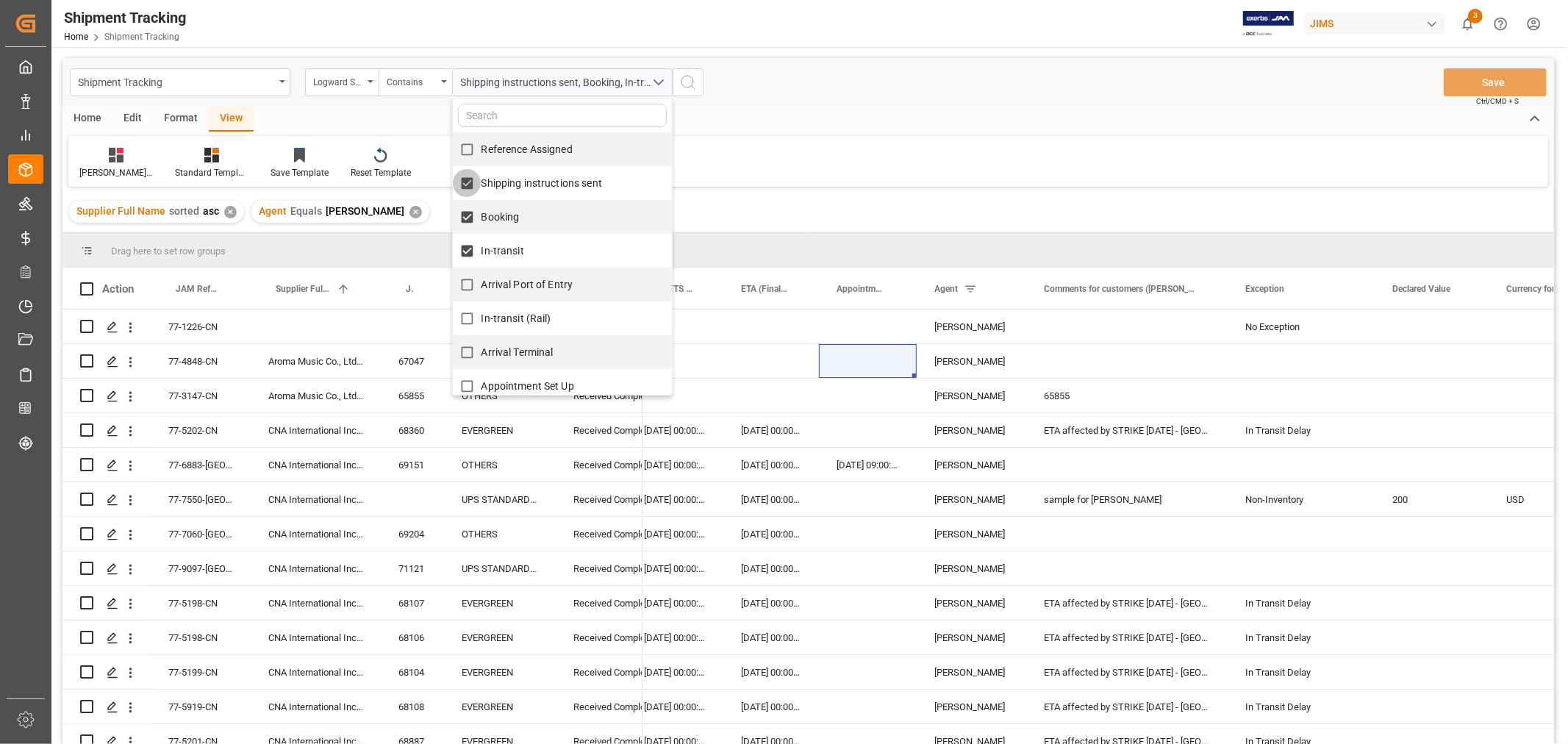
click at [471, 181] on input "Shipping instructions sent" at bounding box center [467, 183] width 29 height 29
checkbox input "false"
click at [471, 209] on input "Booking" at bounding box center [467, 217] width 29 height 29
checkbox input "false"
click at [480, 278] on input "Arrival Port of Entry" at bounding box center [467, 285] width 29 height 29
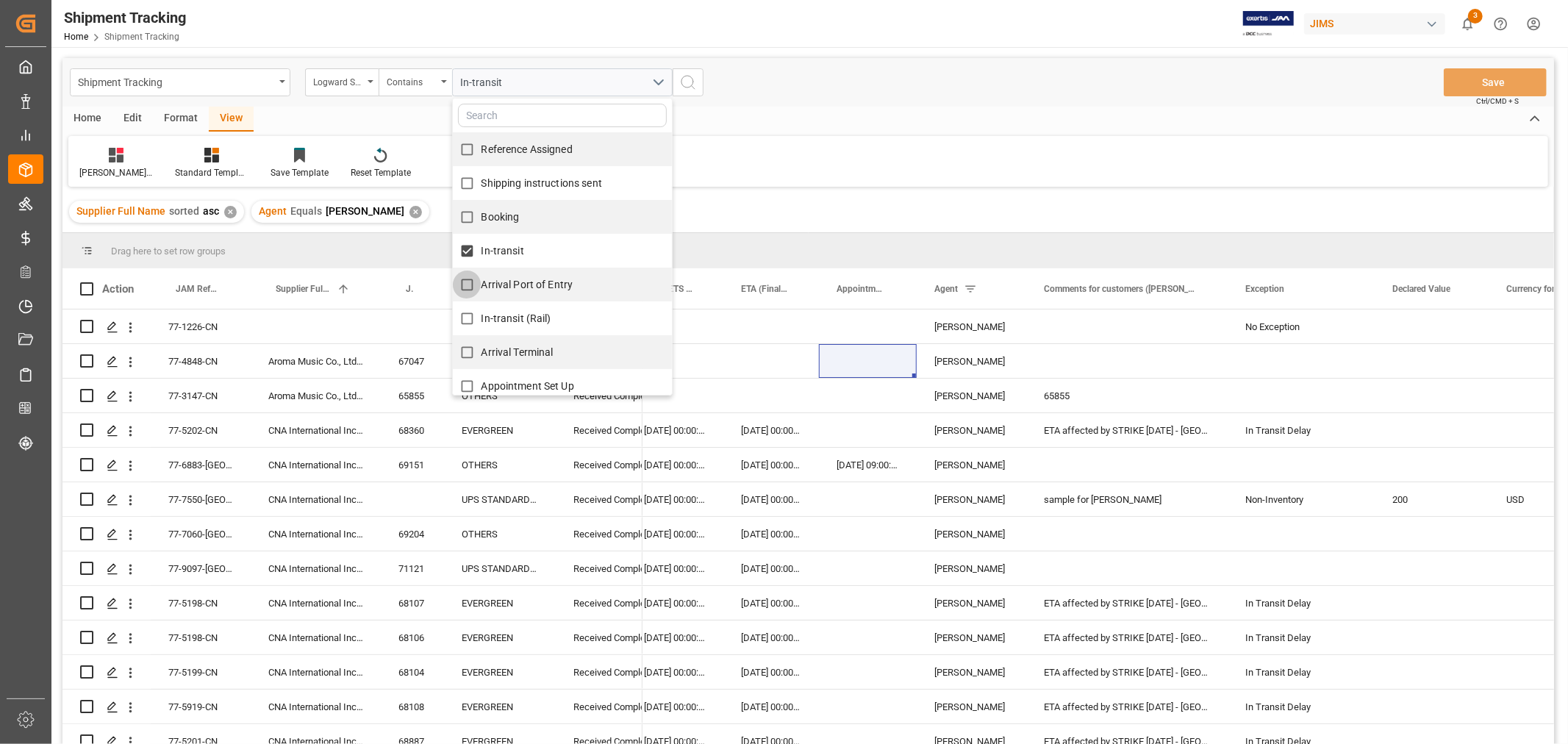
checkbox input "true"
click at [494, 311] on span "In-transit (Rail)" at bounding box center [516, 319] width 70 height 15
click at [481, 311] on input "In-transit (Rail)" at bounding box center [467, 319] width 29 height 29
checkbox input "true"
click at [509, 352] on span "Arrival Terminal" at bounding box center [517, 352] width 72 height 12
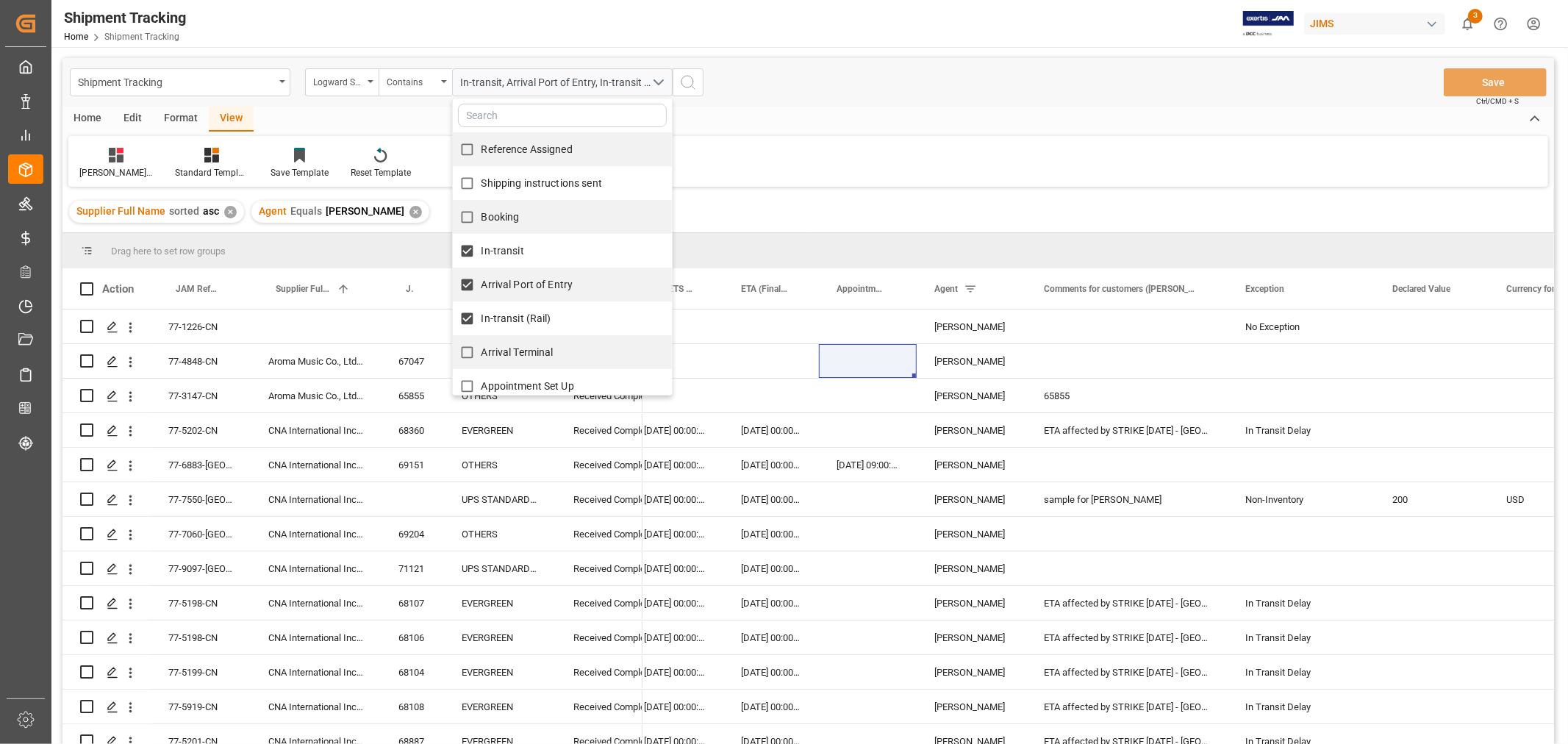
click at [481, 352] on input "Arrival Terminal" at bounding box center [467, 352] width 29 height 29
checkbox input "true"
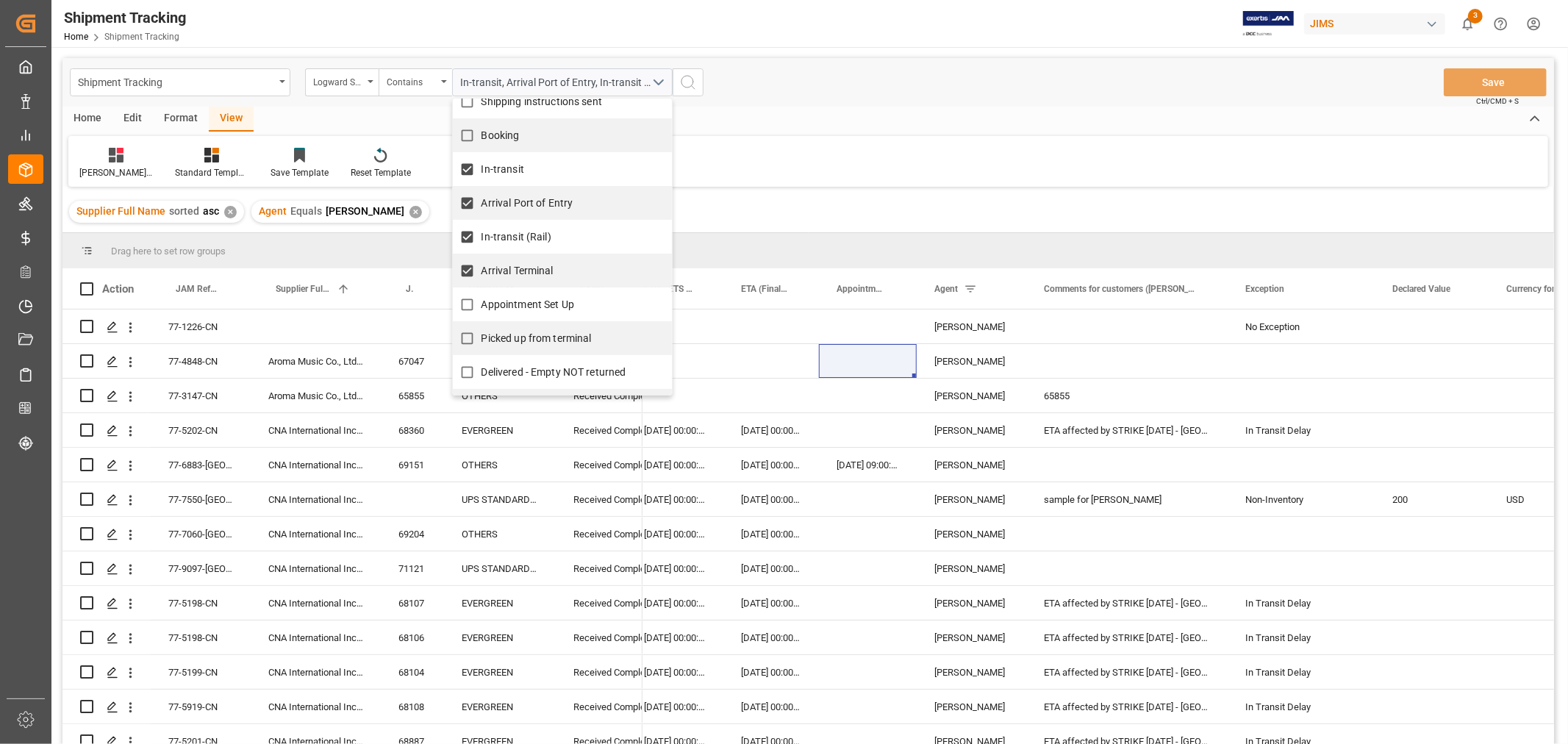
click at [522, 311] on span "Appointment Set Up" at bounding box center [527, 304] width 93 height 15
click at [481, 311] on input "Appointment Set Up" at bounding box center [467, 305] width 29 height 29
checkbox input "true"
click at [522, 334] on span "Picked up from terminal" at bounding box center [536, 338] width 110 height 12
click at [481, 334] on input "Picked up from terminal" at bounding box center [467, 338] width 29 height 29
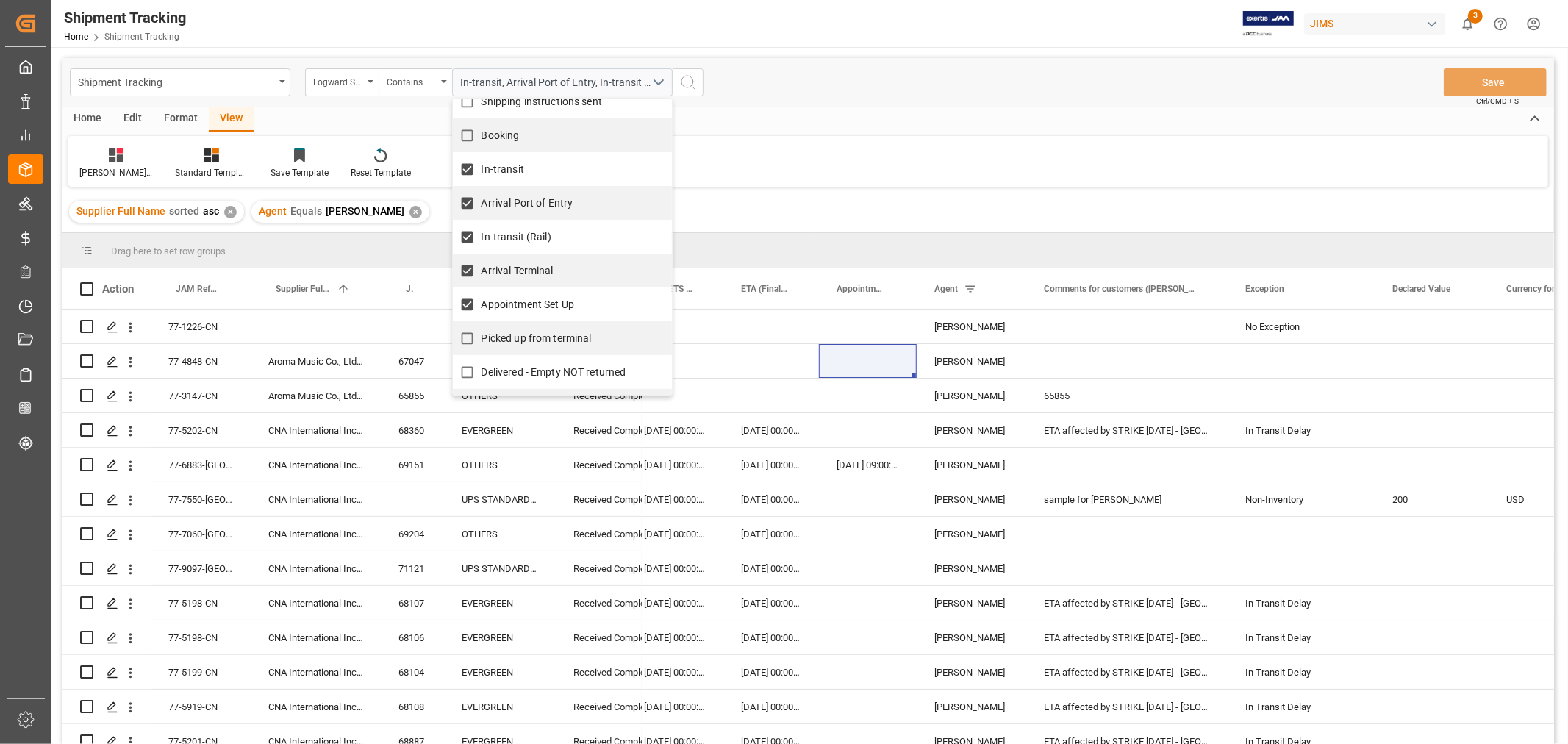
checkbox input "true"
click at [688, 77] on icon "search button" at bounding box center [688, 82] width 17 height 17
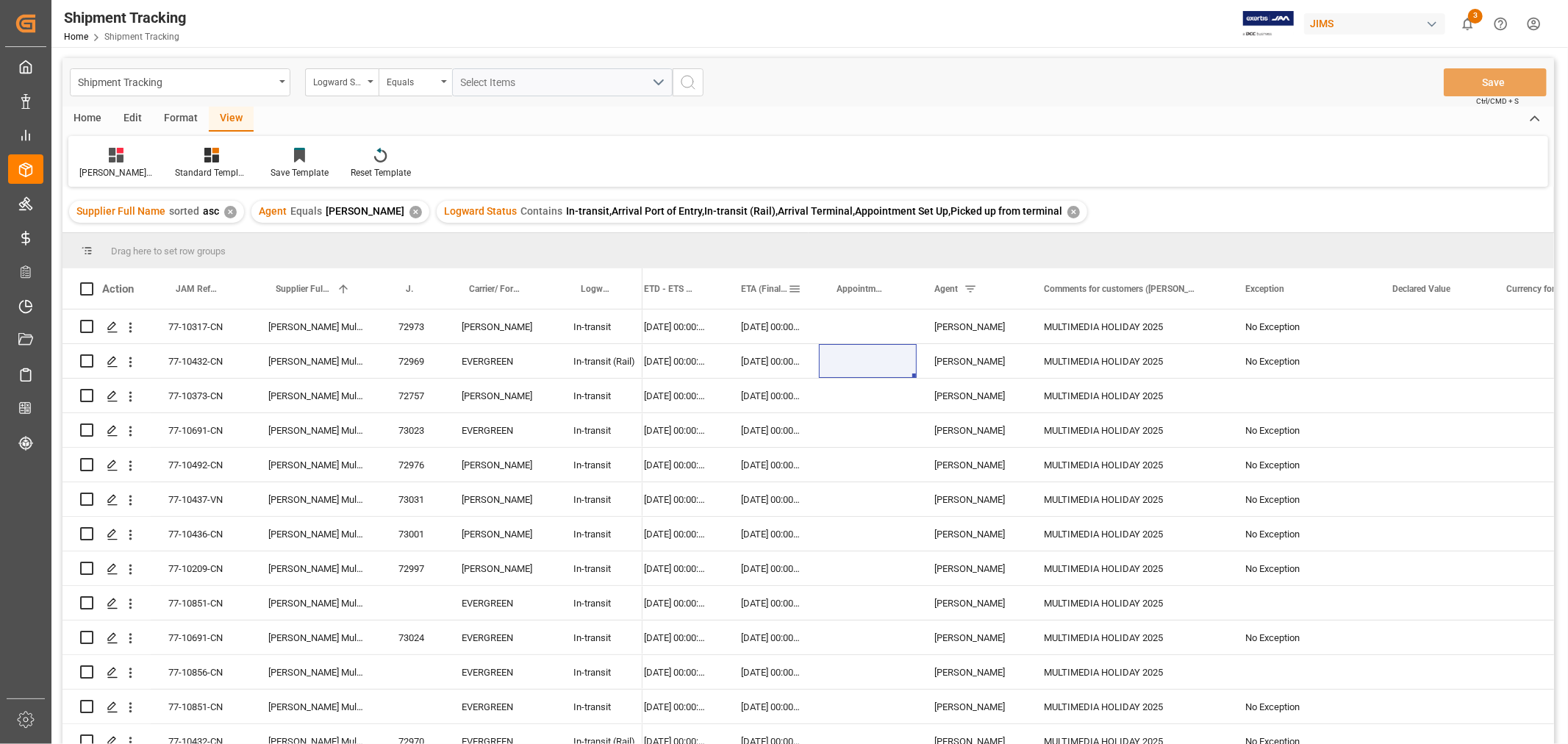
click at [766, 291] on span "ETA (Final Delivery Location)" at bounding box center [764, 289] width 47 height 11
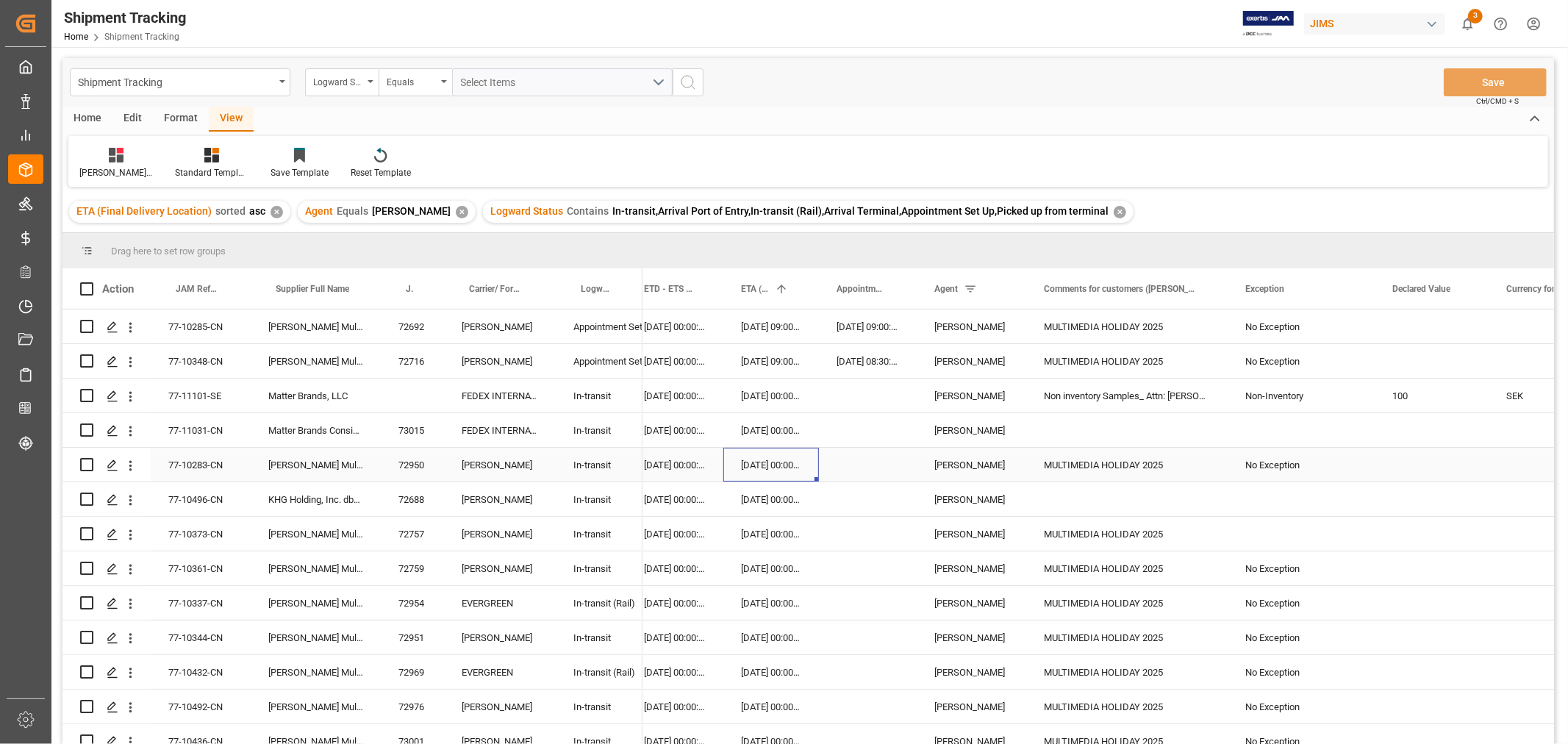
click at [778, 449] on div "06-10-2025 00:00:00" at bounding box center [770, 464] width 96 height 34
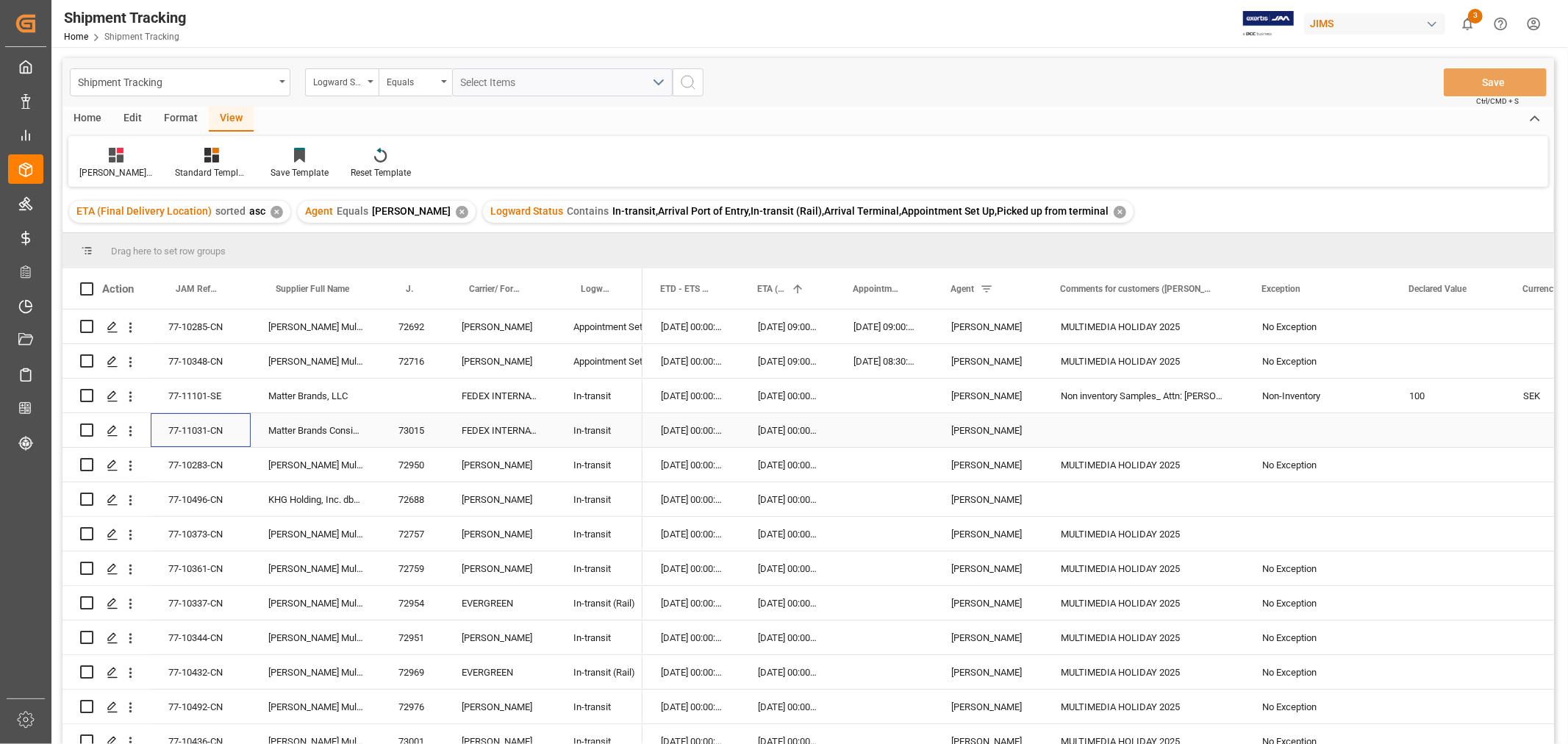
click at [197, 431] on div "77-11031-CN" at bounding box center [200, 430] width 100 height 34
click at [368, 78] on div "Logward Status" at bounding box center [342, 82] width 74 height 28
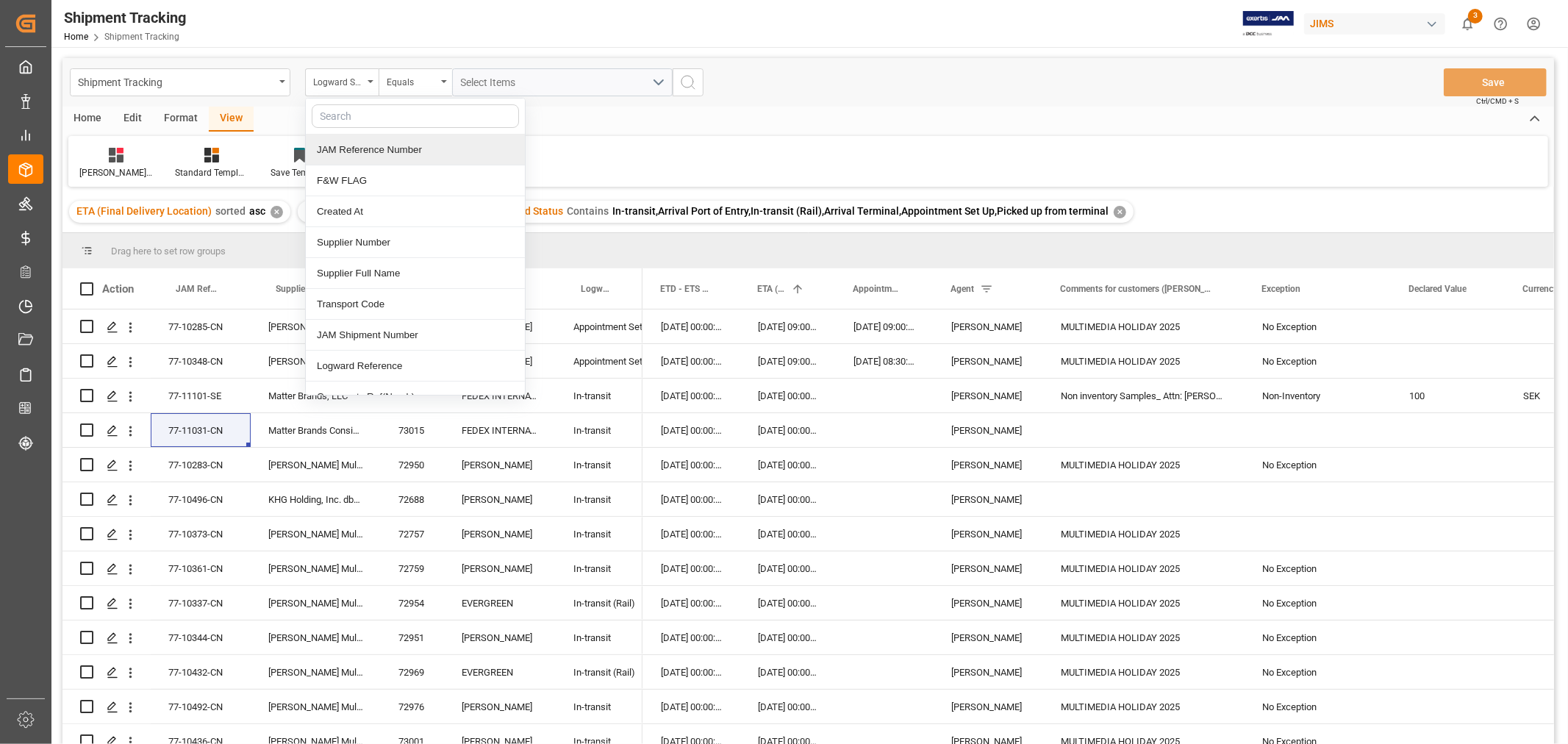
click at [371, 151] on div "JAM Reference Number" at bounding box center [415, 150] width 219 height 31
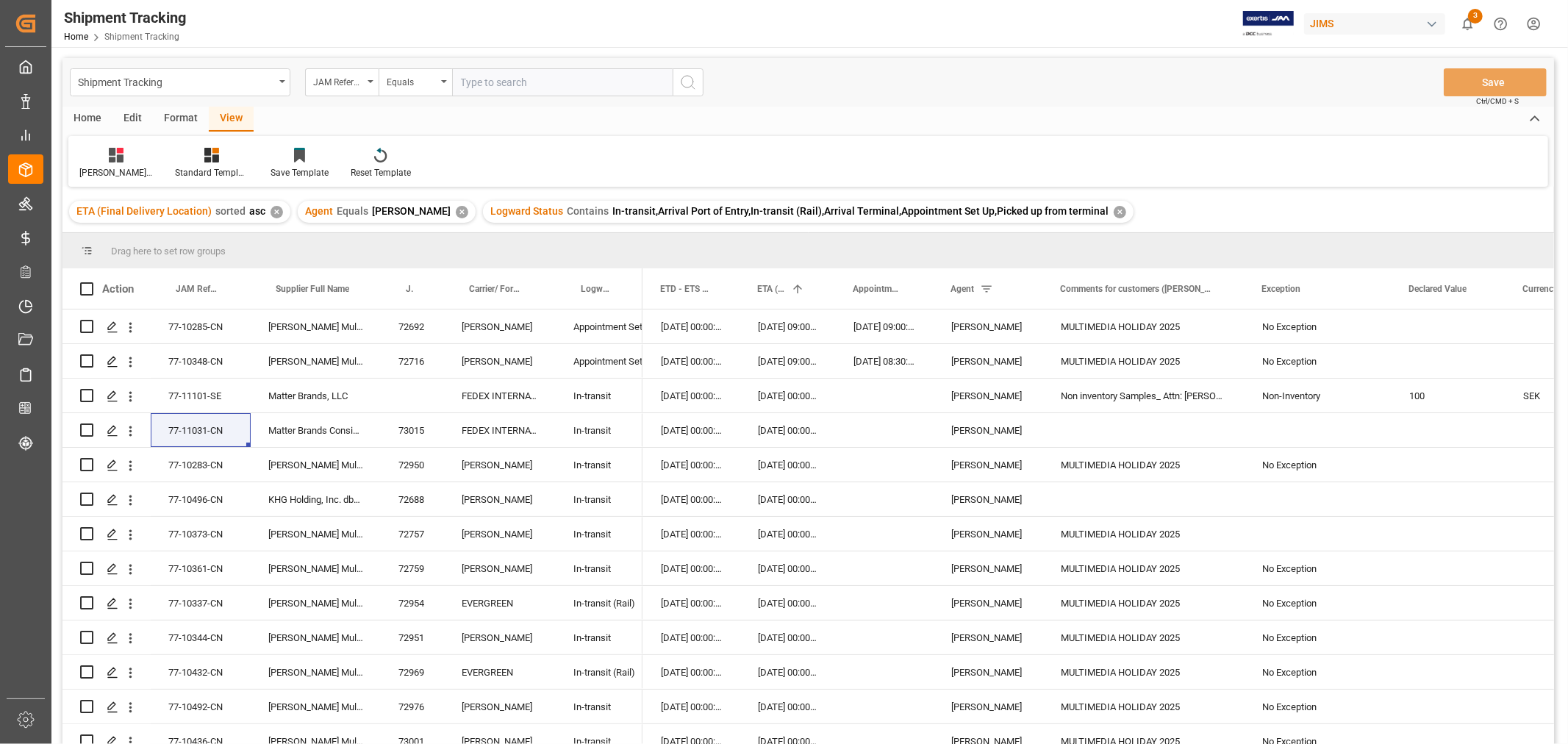
click at [499, 82] on input "text" at bounding box center [562, 82] width 221 height 28
type input "77-10851-CN"
click at [685, 77] on icon "search button" at bounding box center [688, 82] width 17 height 17
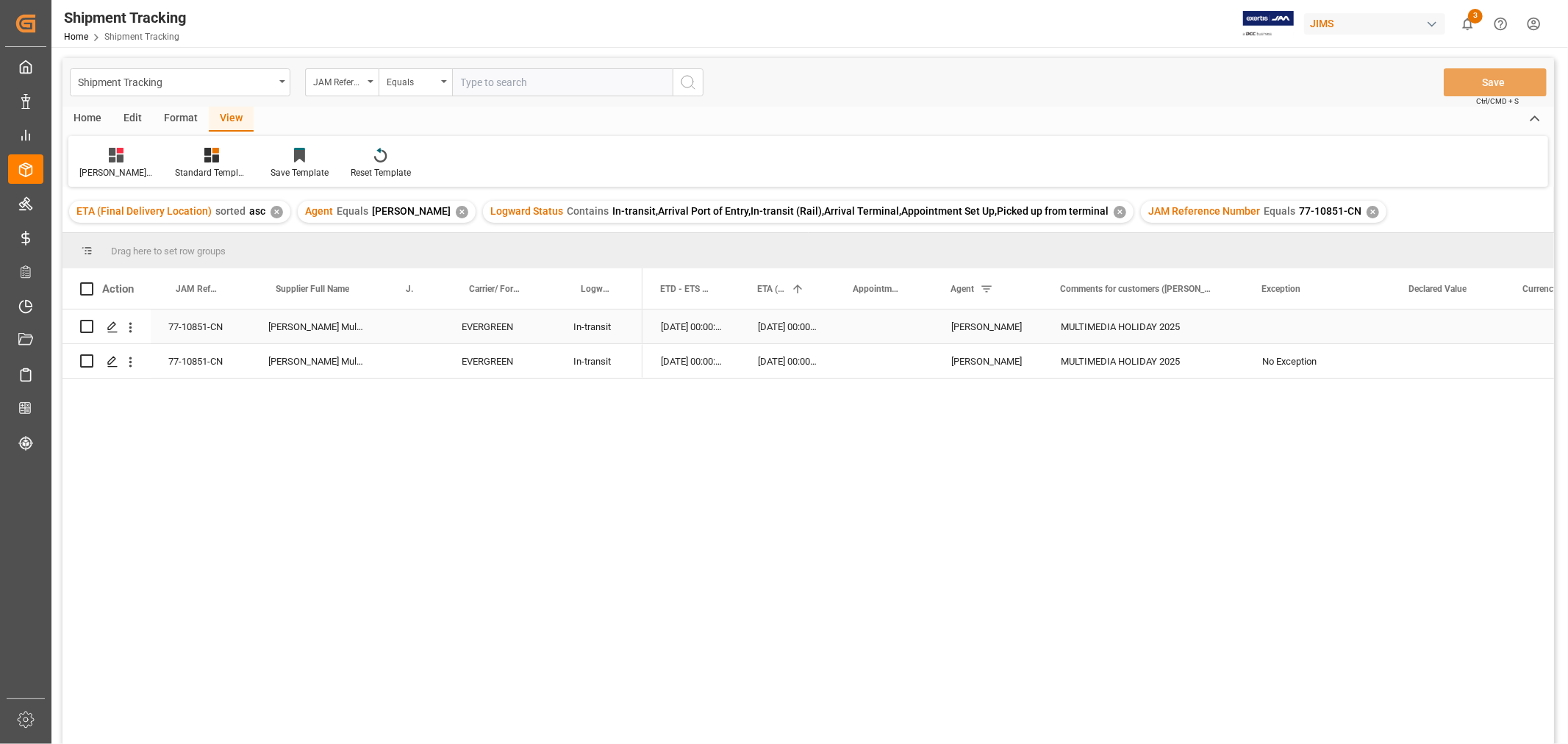
click at [740, 328] on div "03-11-2025 00:00:00" at bounding box center [788, 326] width 96 height 34
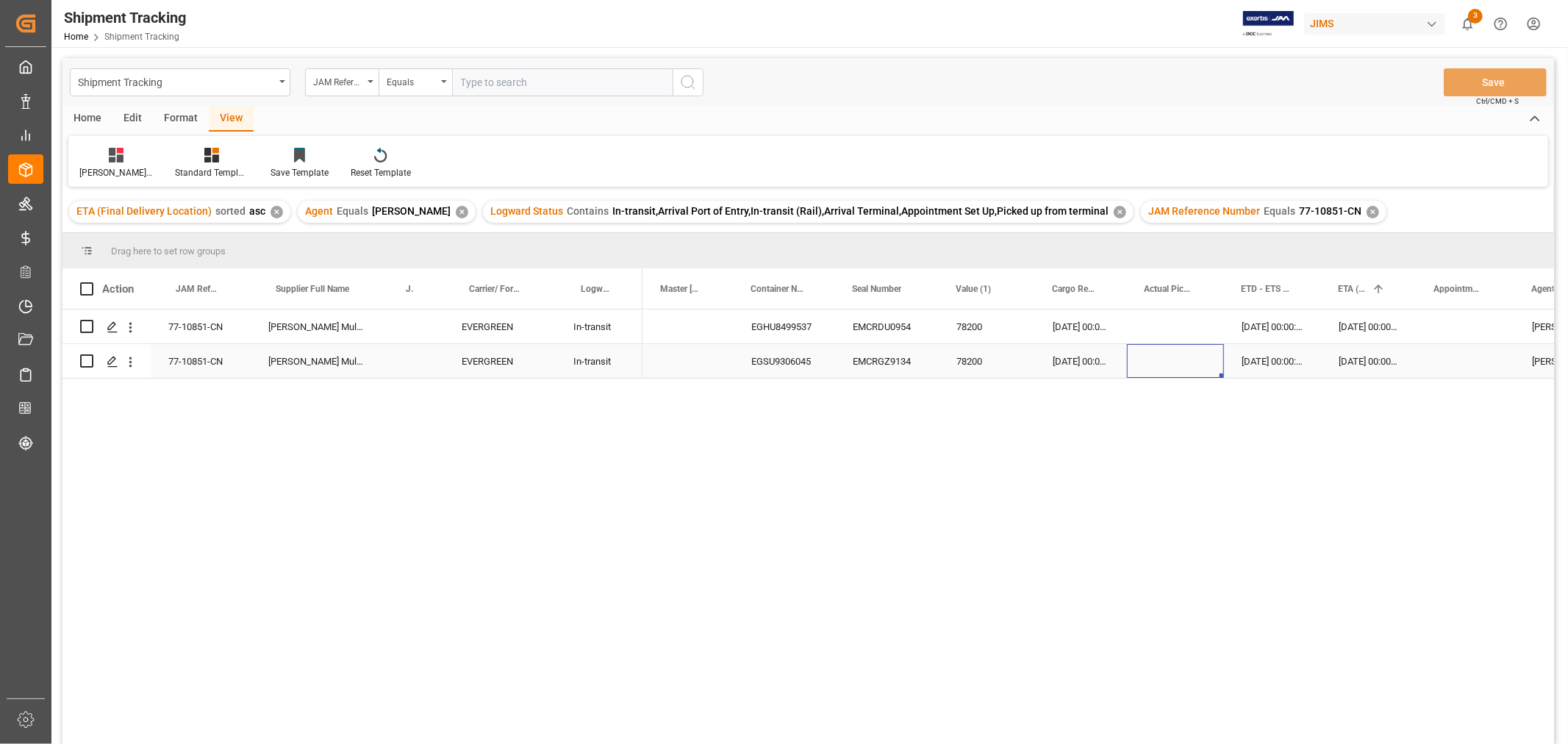
click at [1045, 357] on div "Press SPACE to select this row." at bounding box center [1175, 361] width 97 height 34
click at [1045, 449] on div "16-09-2025 00:00:00 25-09-2025 00:00:00 03-11-2025 00:00:00 HuiXin Gao MULTIMED…" at bounding box center [1098, 532] width 911 height 444
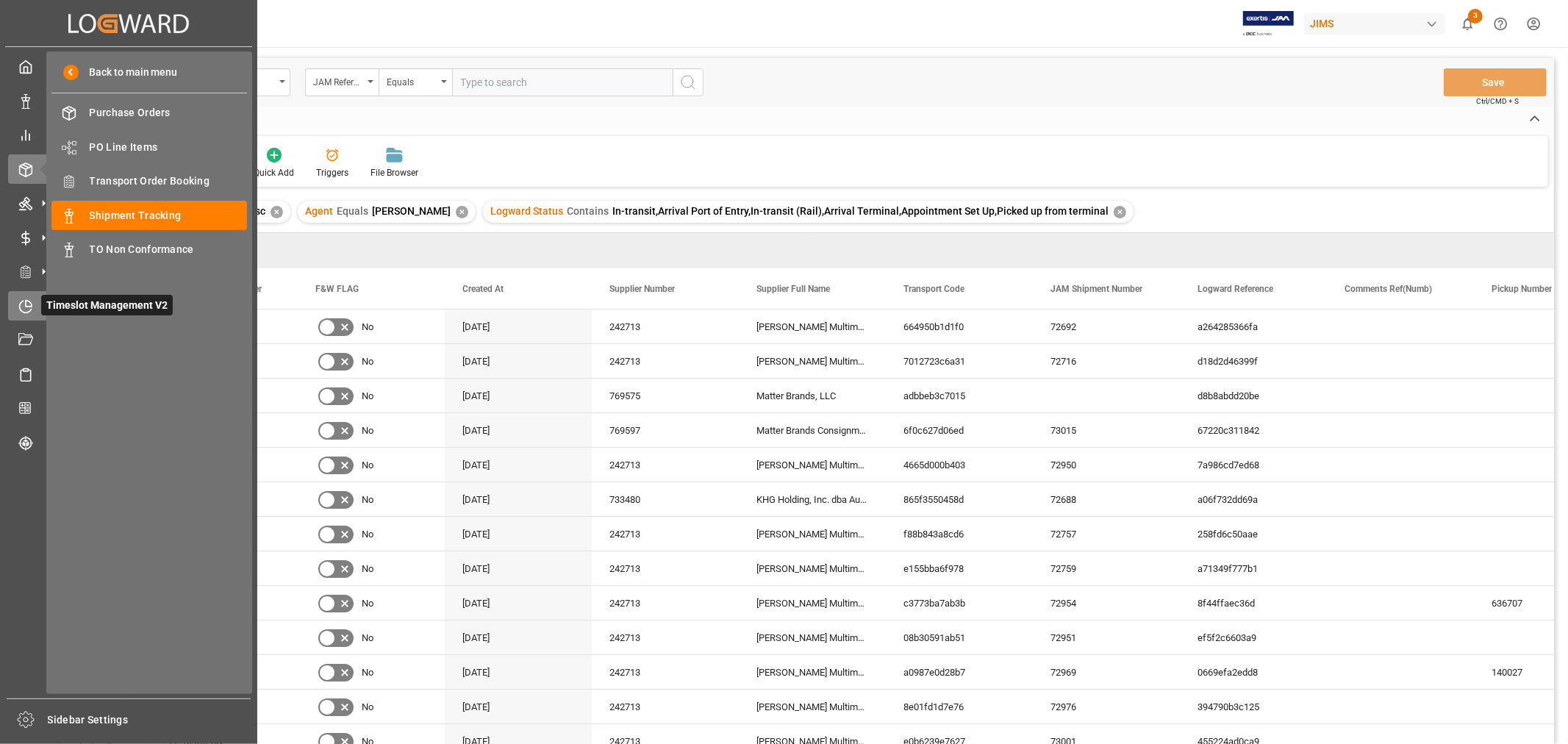
click at [26, 300] on icon at bounding box center [29, 303] width 6 height 6
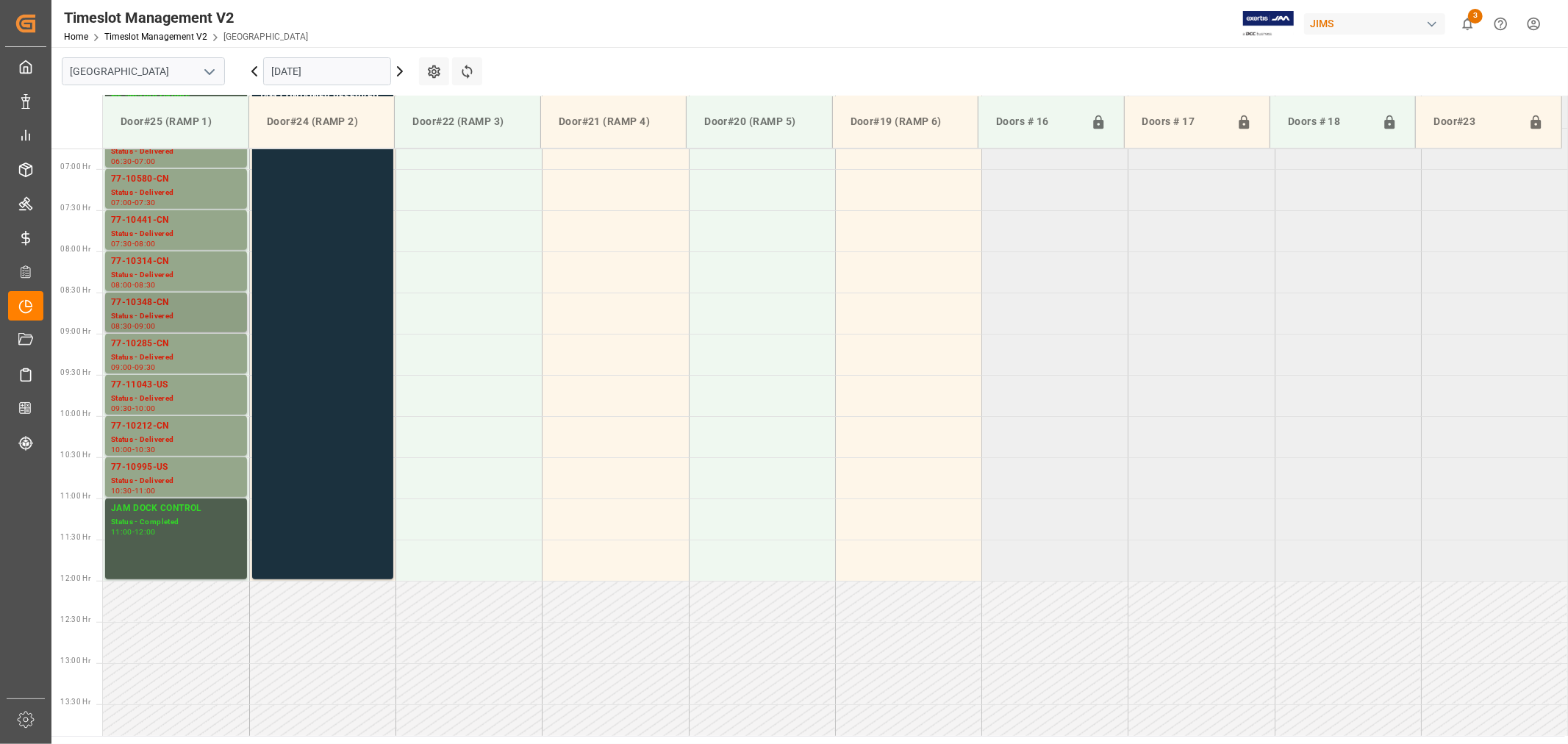
scroll to position [487, 0]
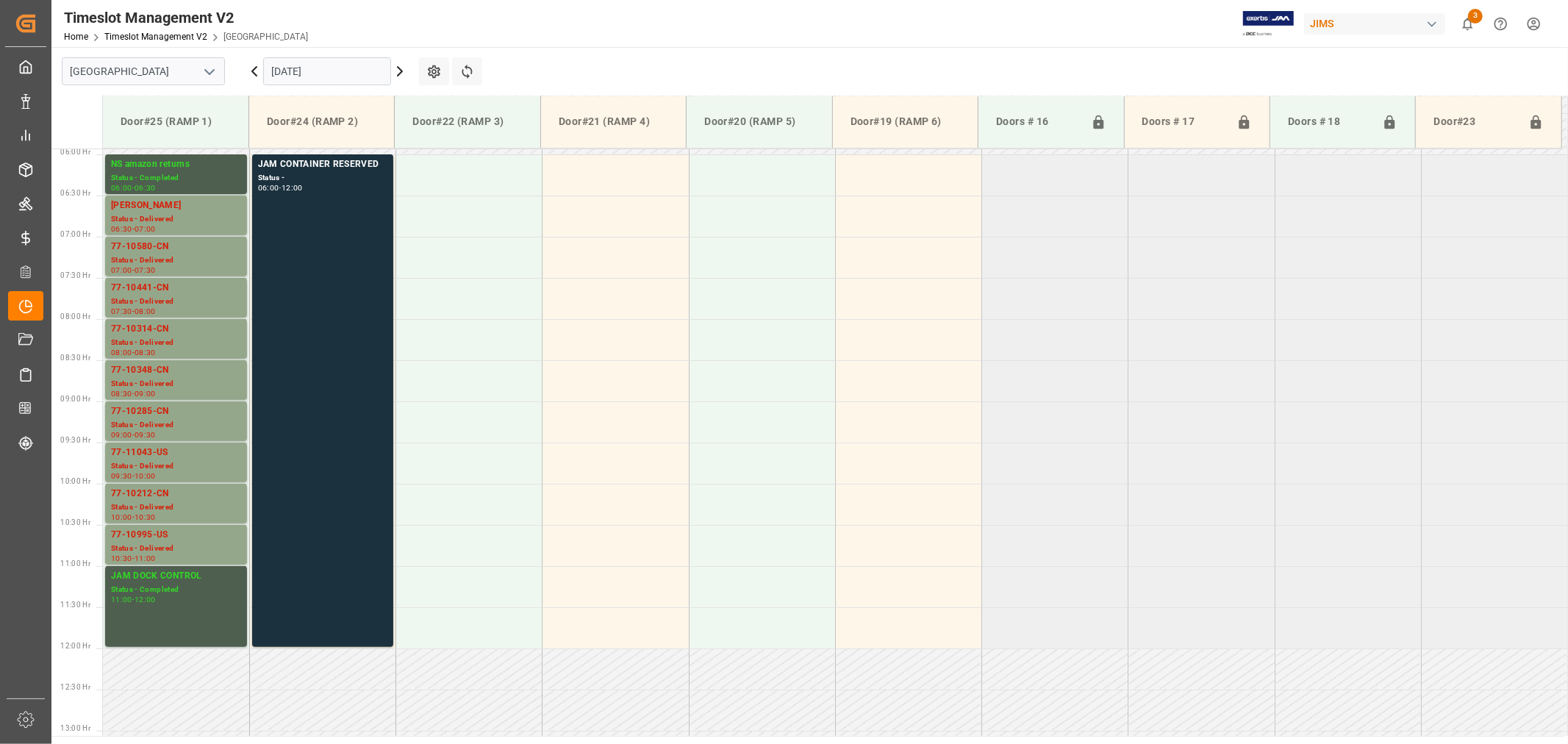
click at [392, 68] on icon at bounding box center [399, 71] width 17 height 17
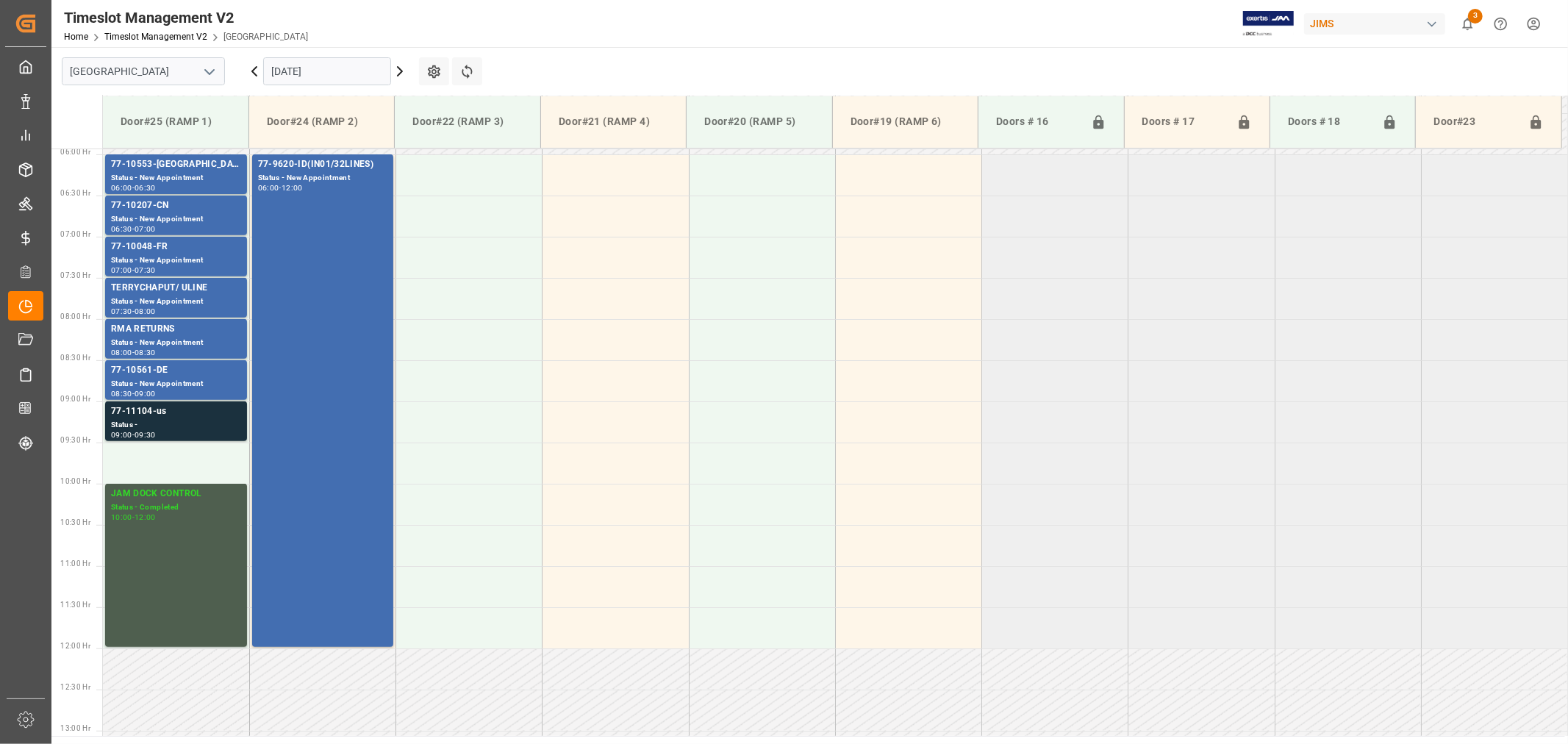
click at [255, 72] on icon at bounding box center [254, 71] width 17 height 17
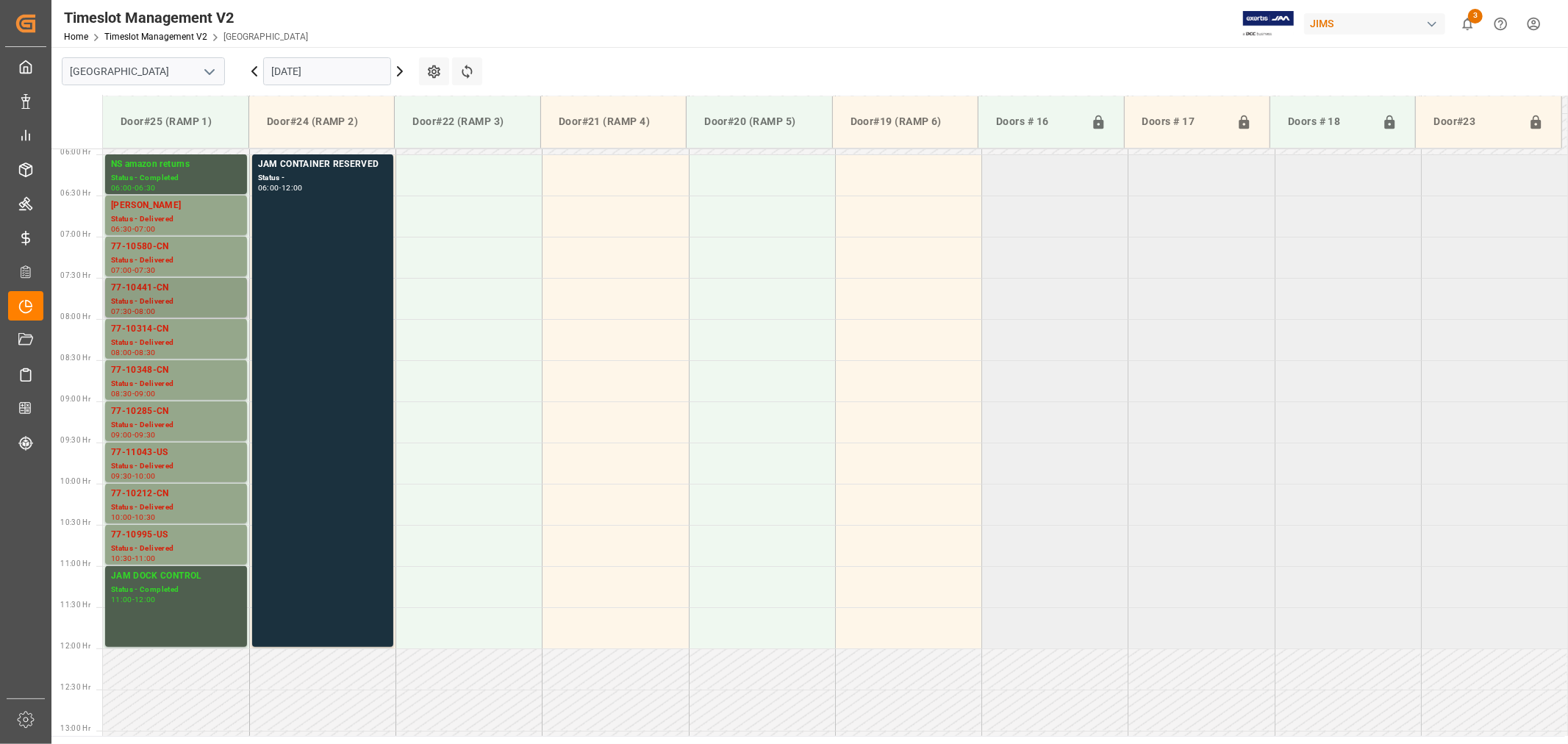
click at [160, 290] on div "77-10441-CN" at bounding box center [175, 288] width 130 height 15
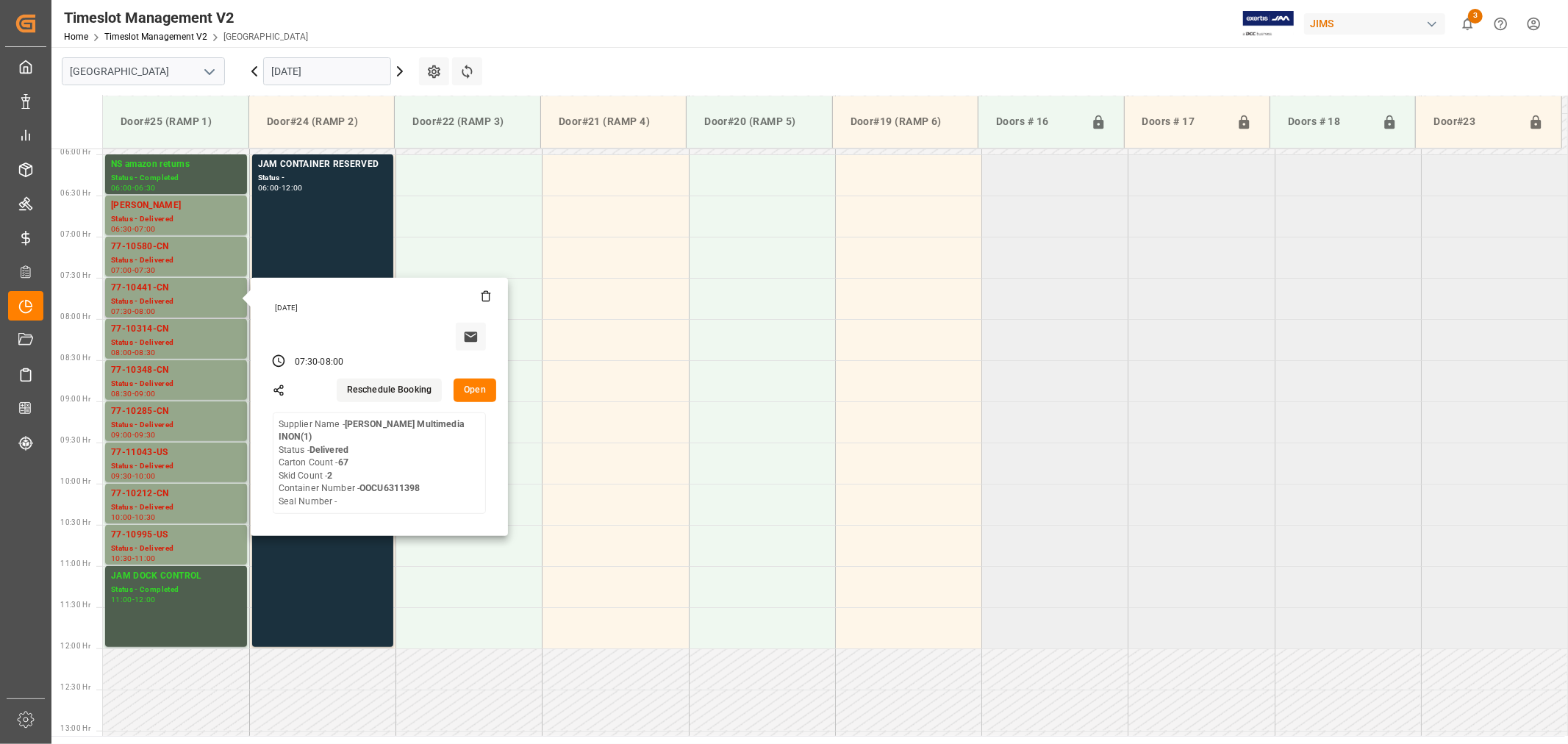
click at [474, 395] on button "Open" at bounding box center [474, 390] width 43 height 23
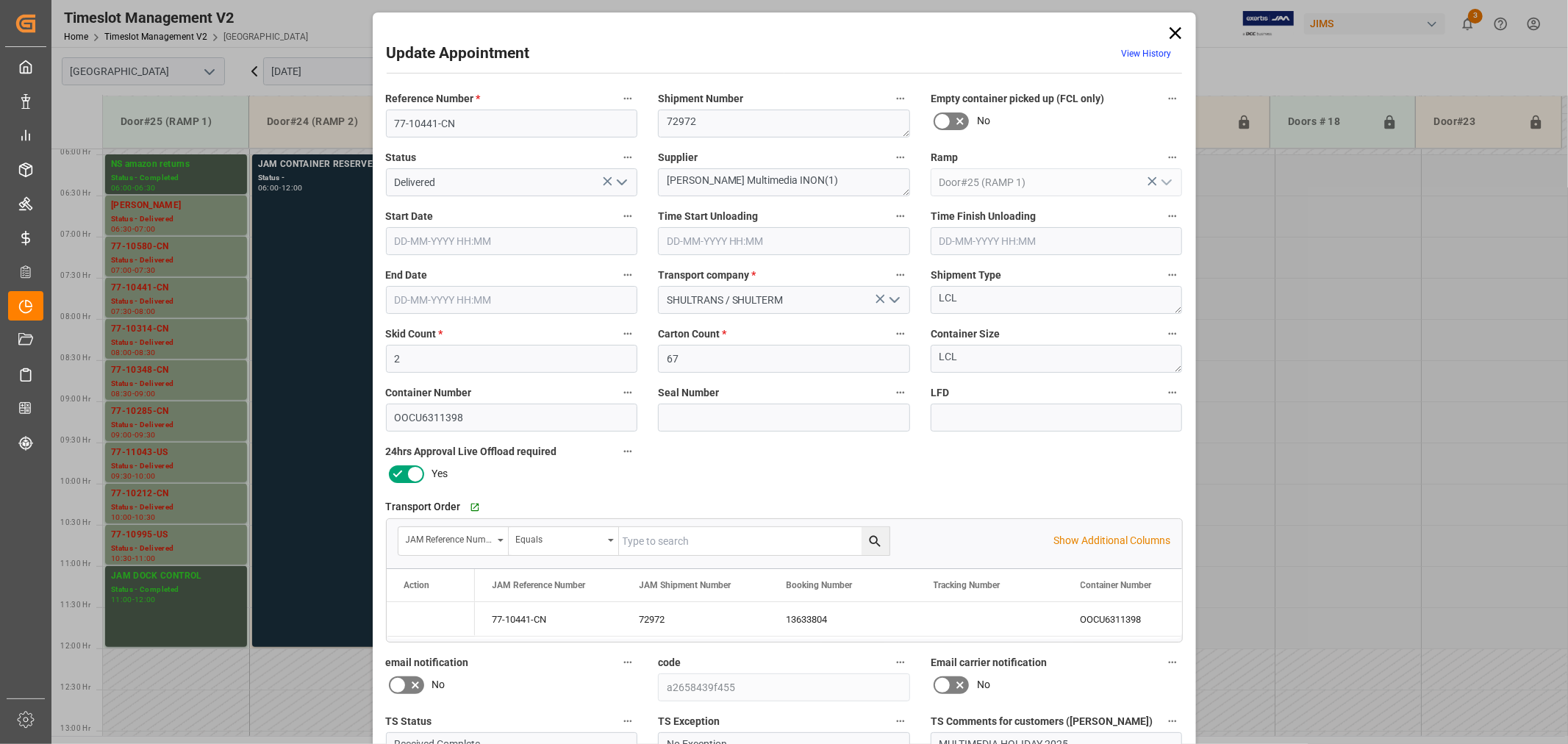
type input "2"
type input "67"
type input "22-09-2025 07:30"
type input "22-09-2025 08:45"
type input "22-09-2025 08:00"
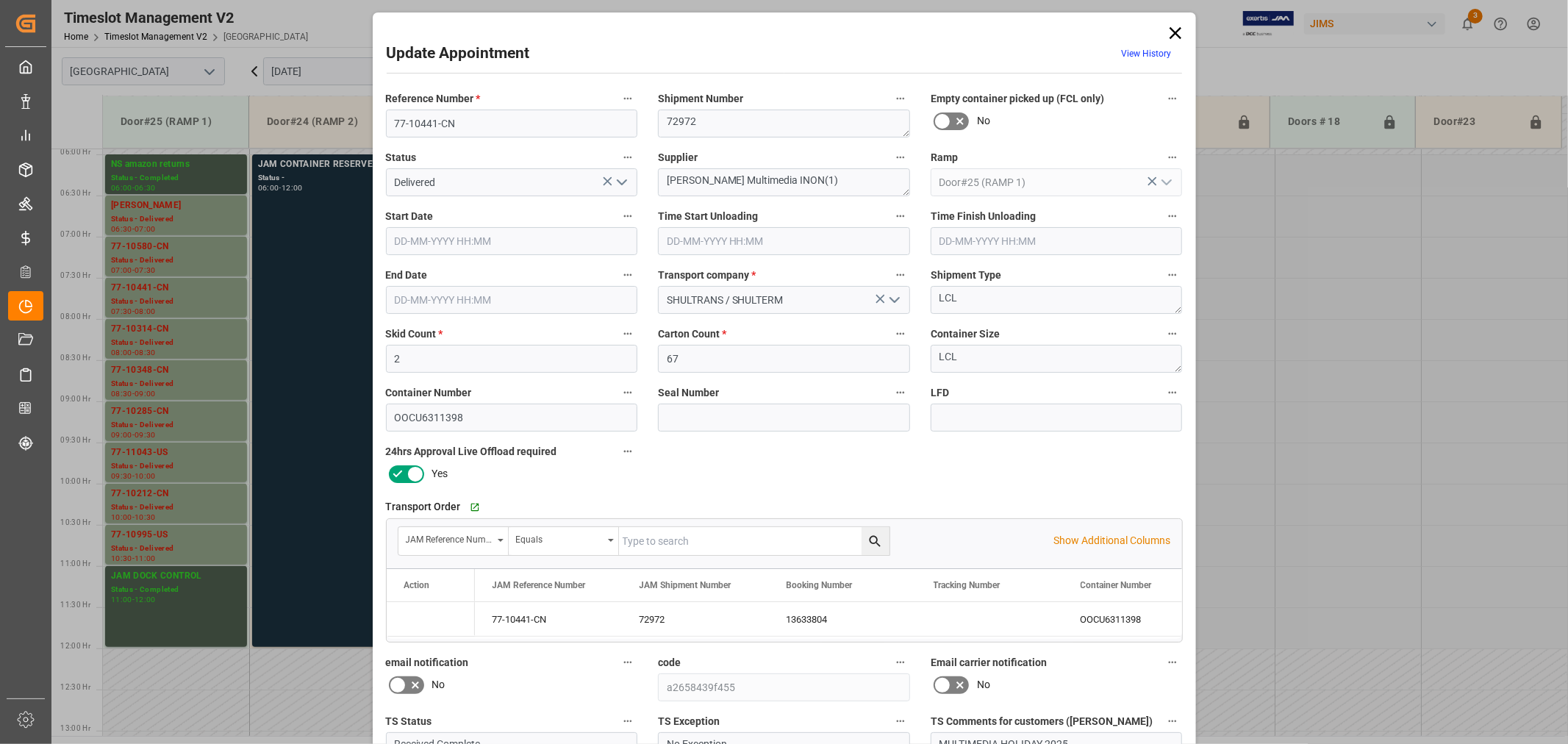
type input "19-09-2025 11:39"
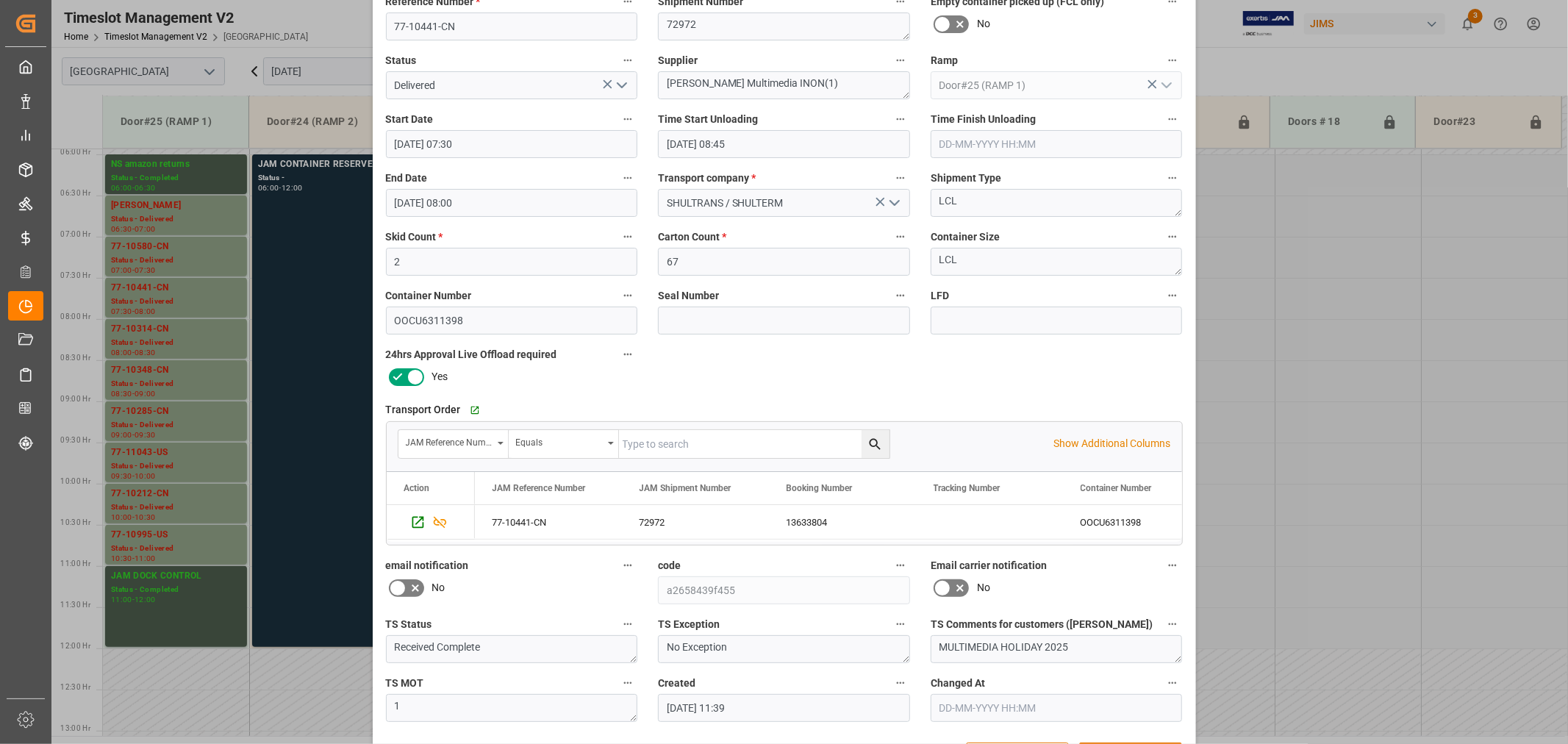
scroll to position [148, 0]
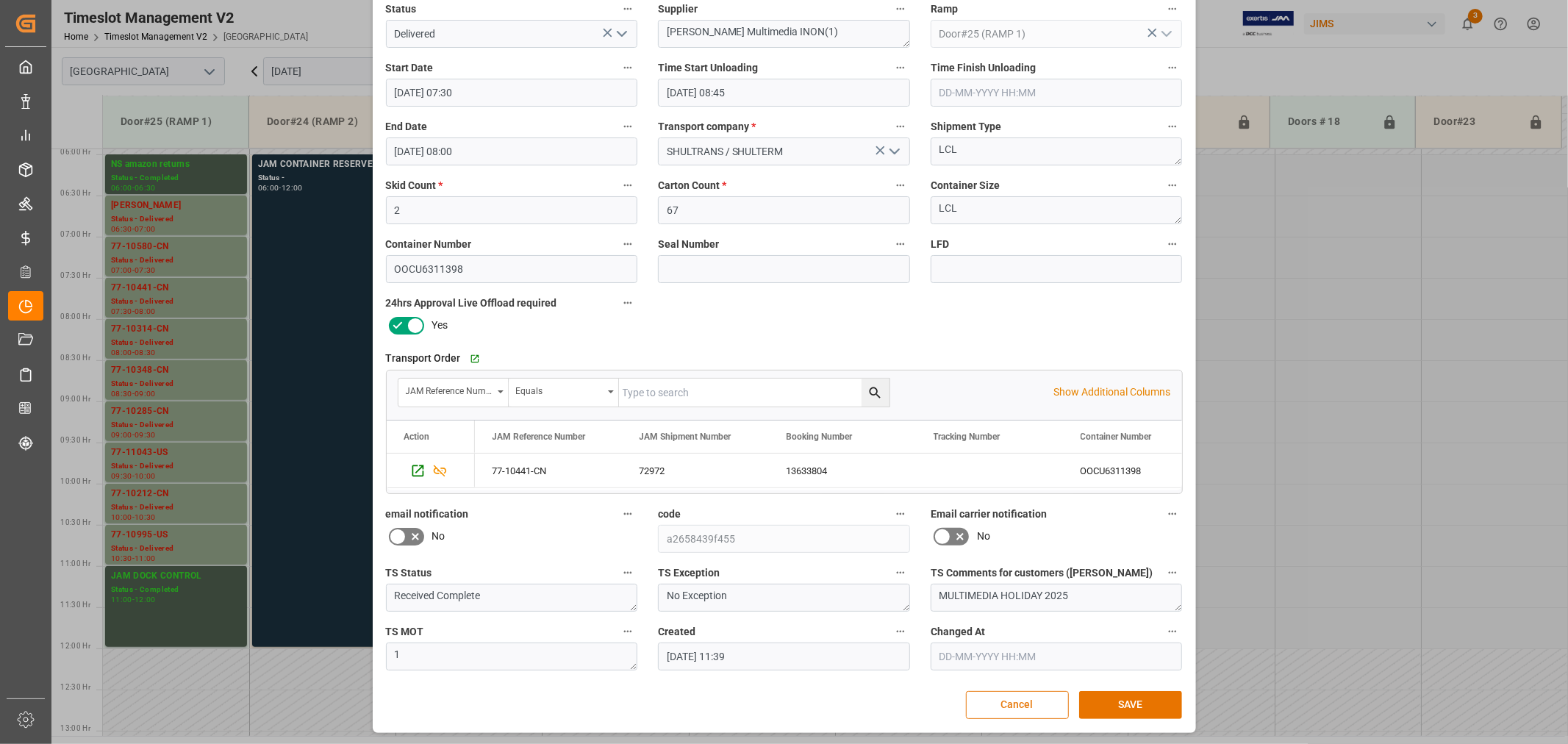
click at [1019, 700] on button "Cancel" at bounding box center [1017, 704] width 103 height 28
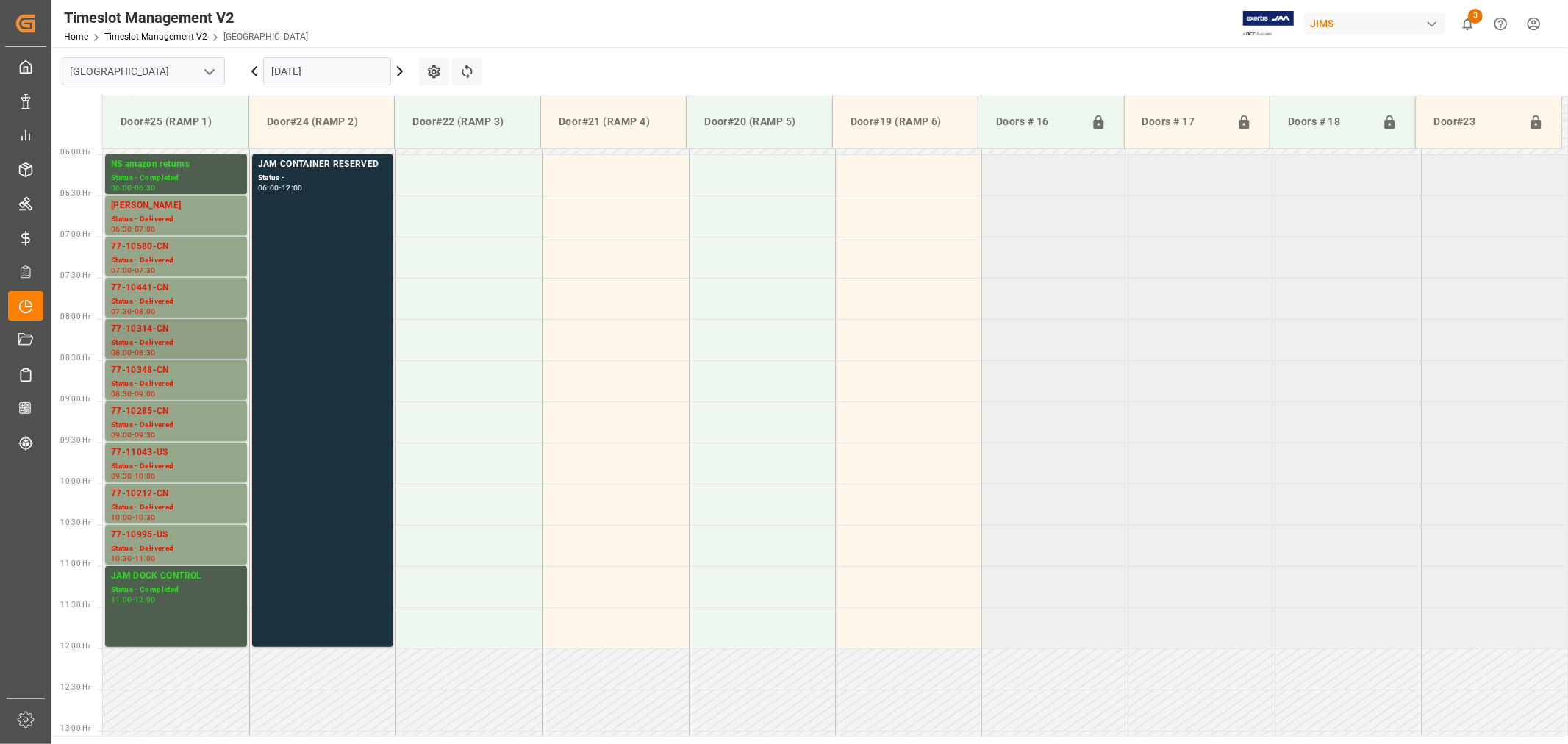
click at [138, 328] on div "77-10314-CN" at bounding box center [175, 330] width 130 height 15
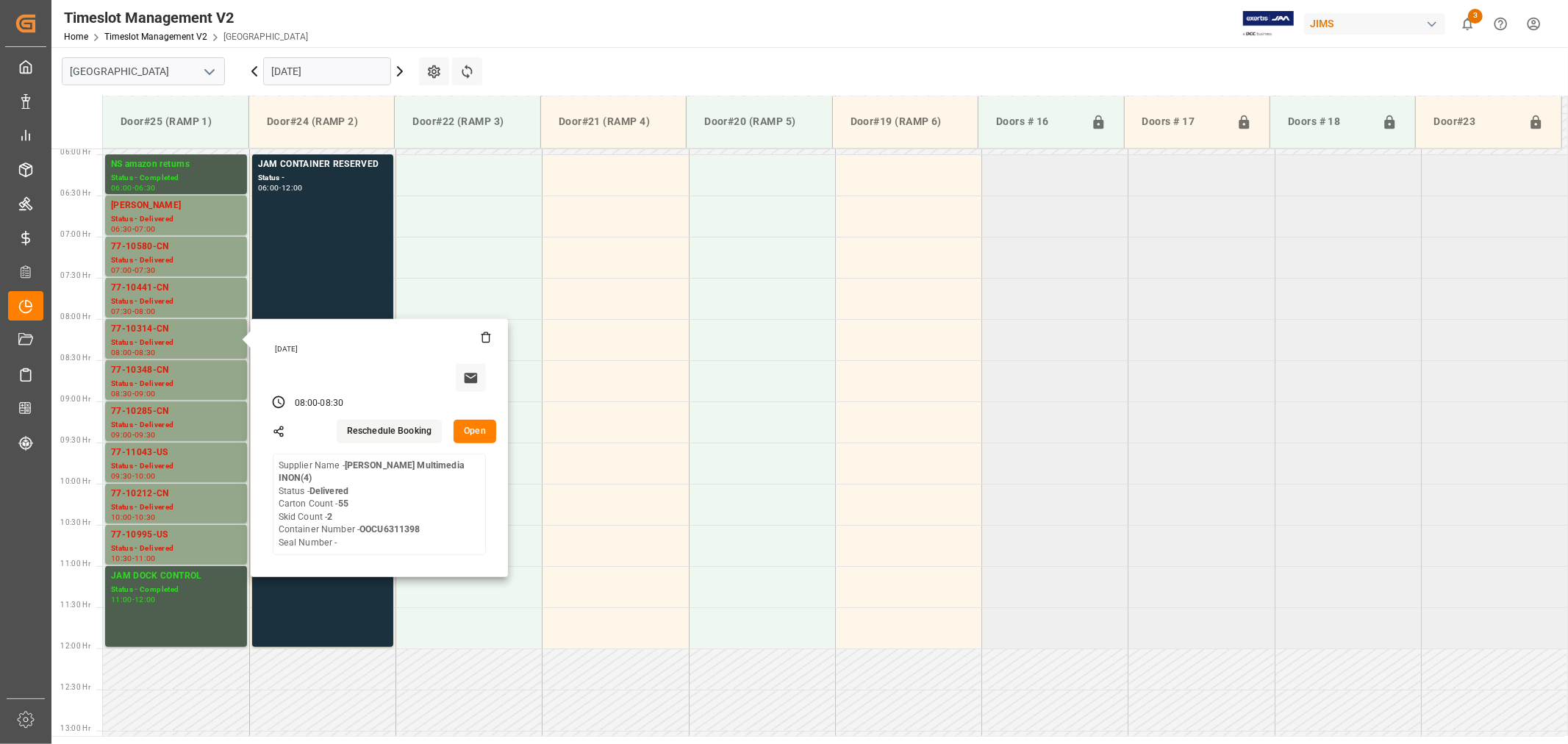
click at [467, 442] on button "Open" at bounding box center [474, 431] width 43 height 23
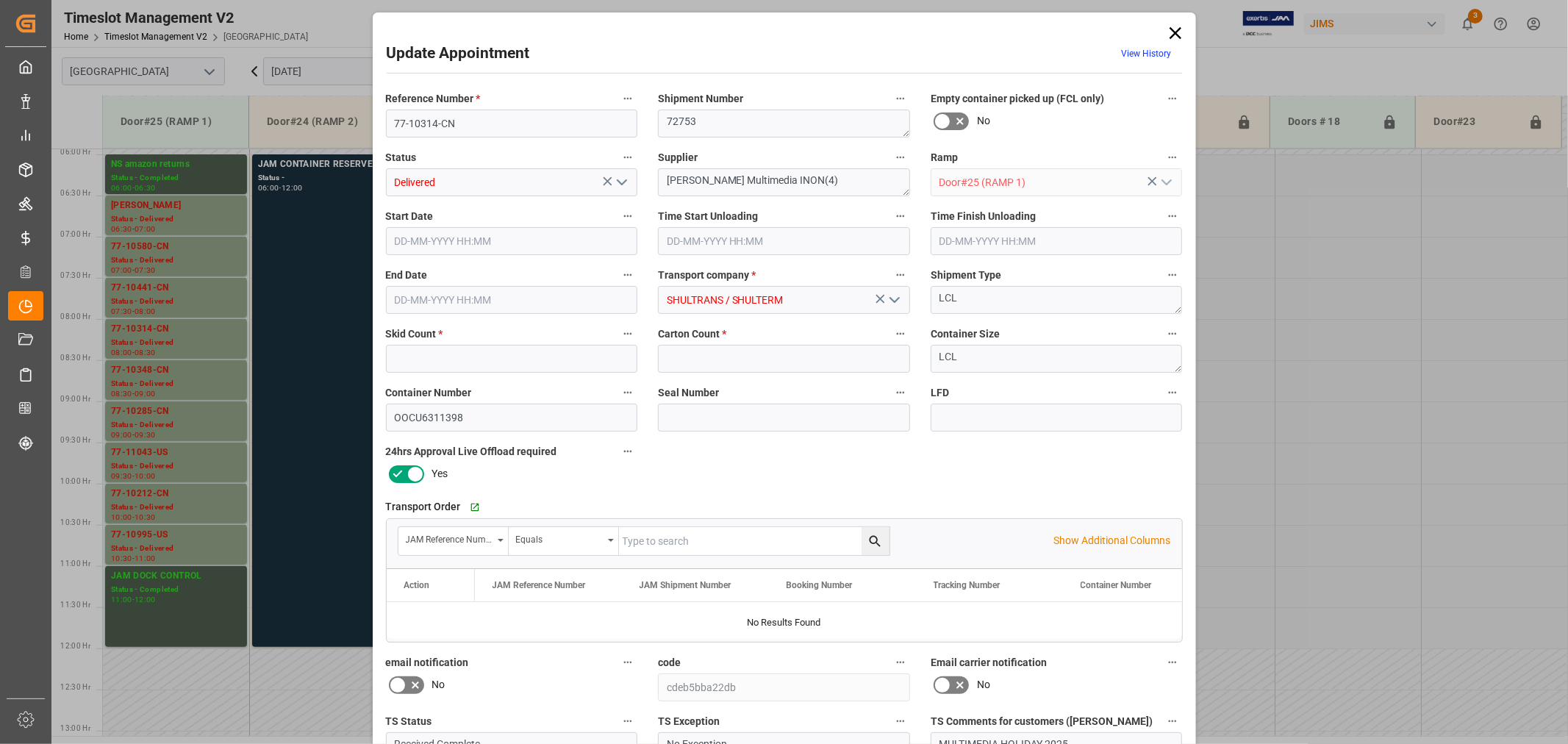
type input "2"
type input "55"
type input "22-09-2025 08:00"
type input "22-09-2025 08:45"
type input "22-09-2025 08:30"
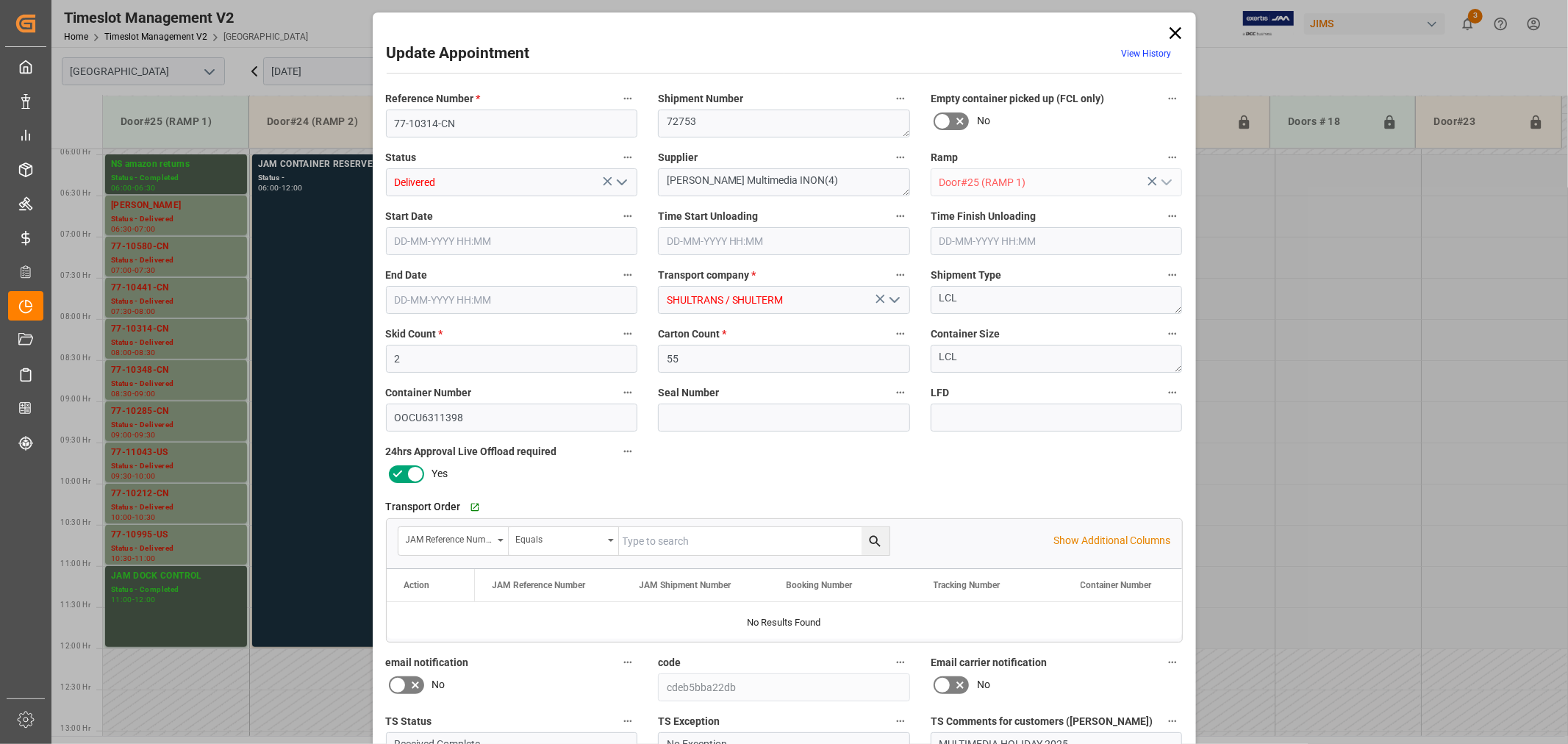
type input "19-09-2025 11:39"
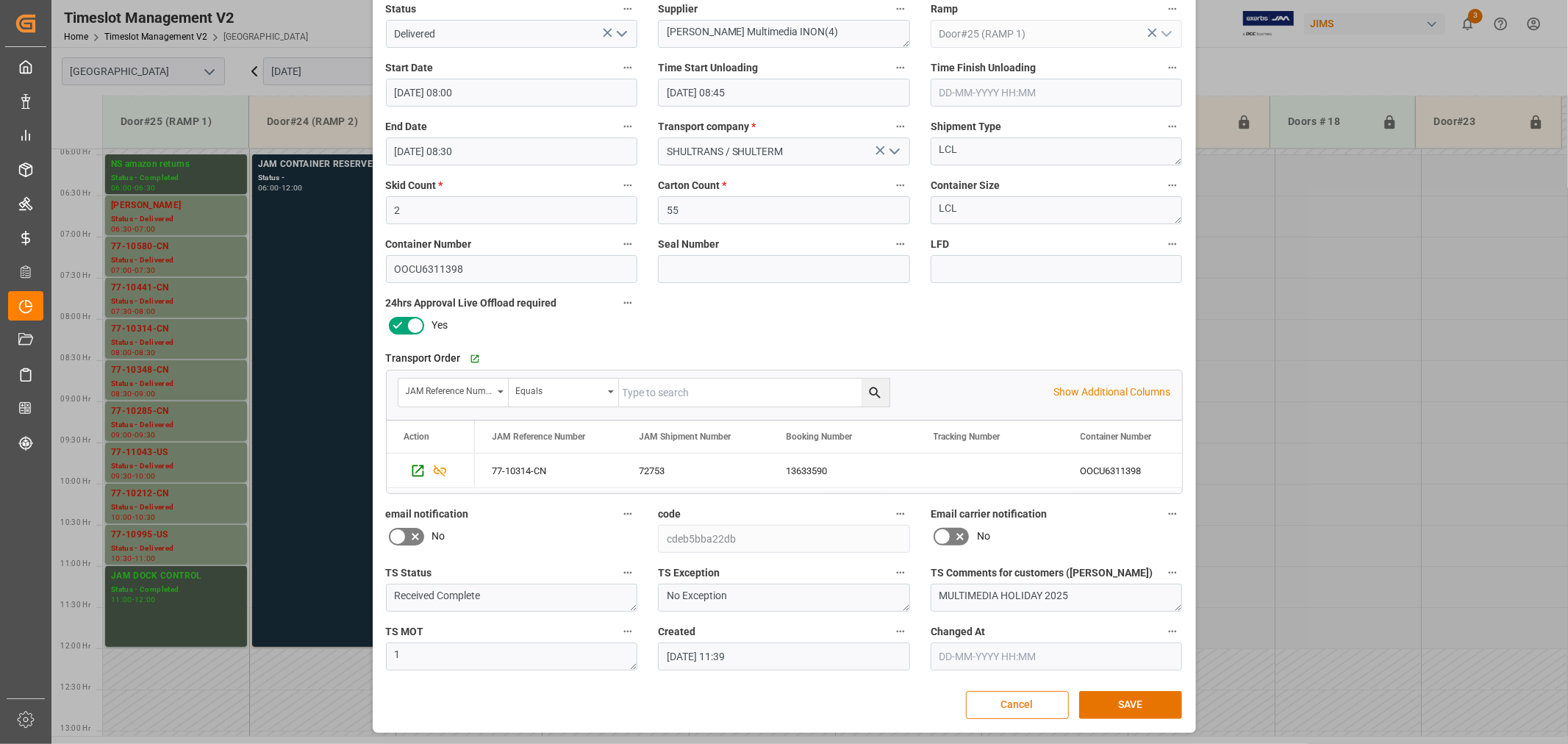
click at [1022, 706] on button "Cancel" at bounding box center [1017, 704] width 103 height 28
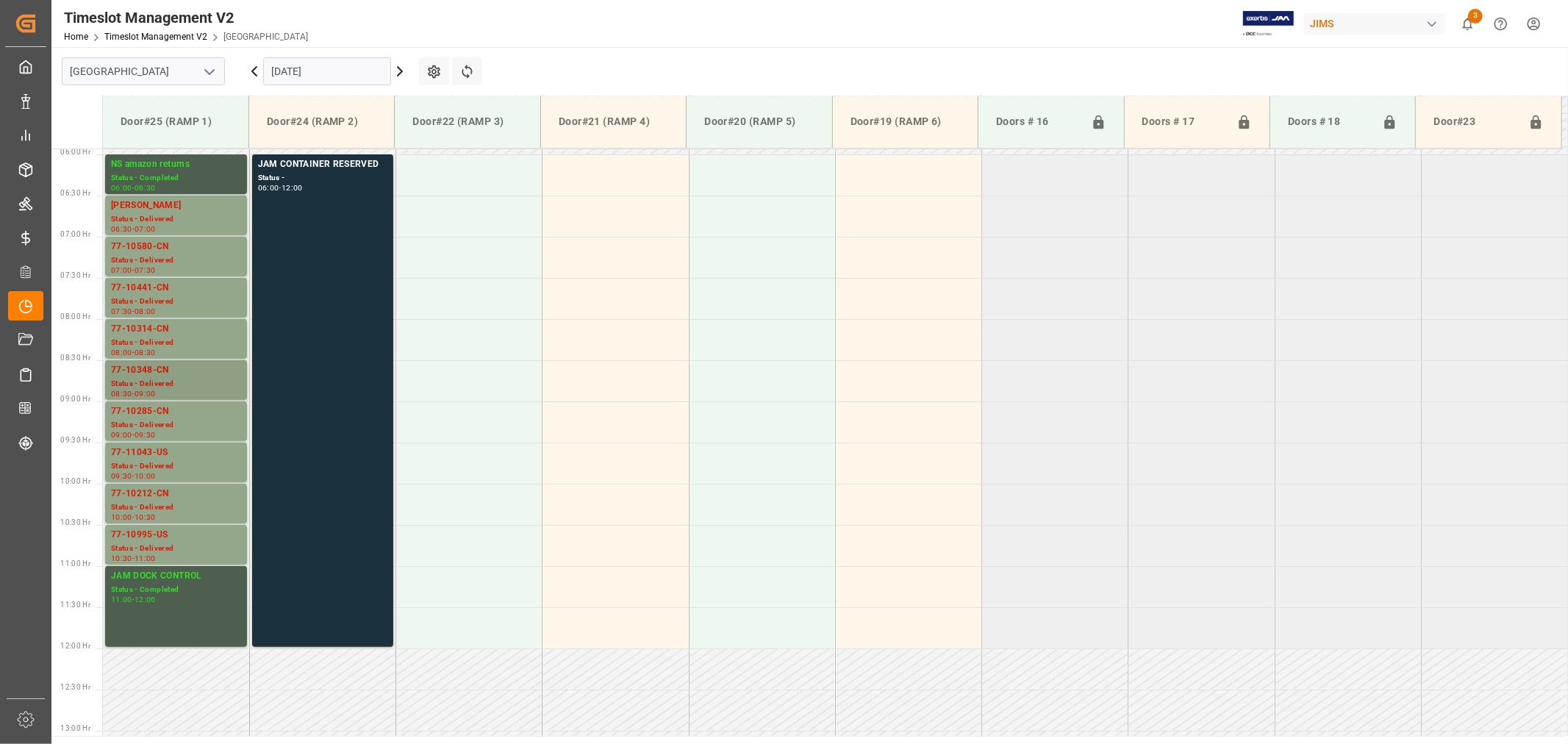
click at [178, 373] on div "77-10348-CN" at bounding box center [175, 370] width 130 height 15
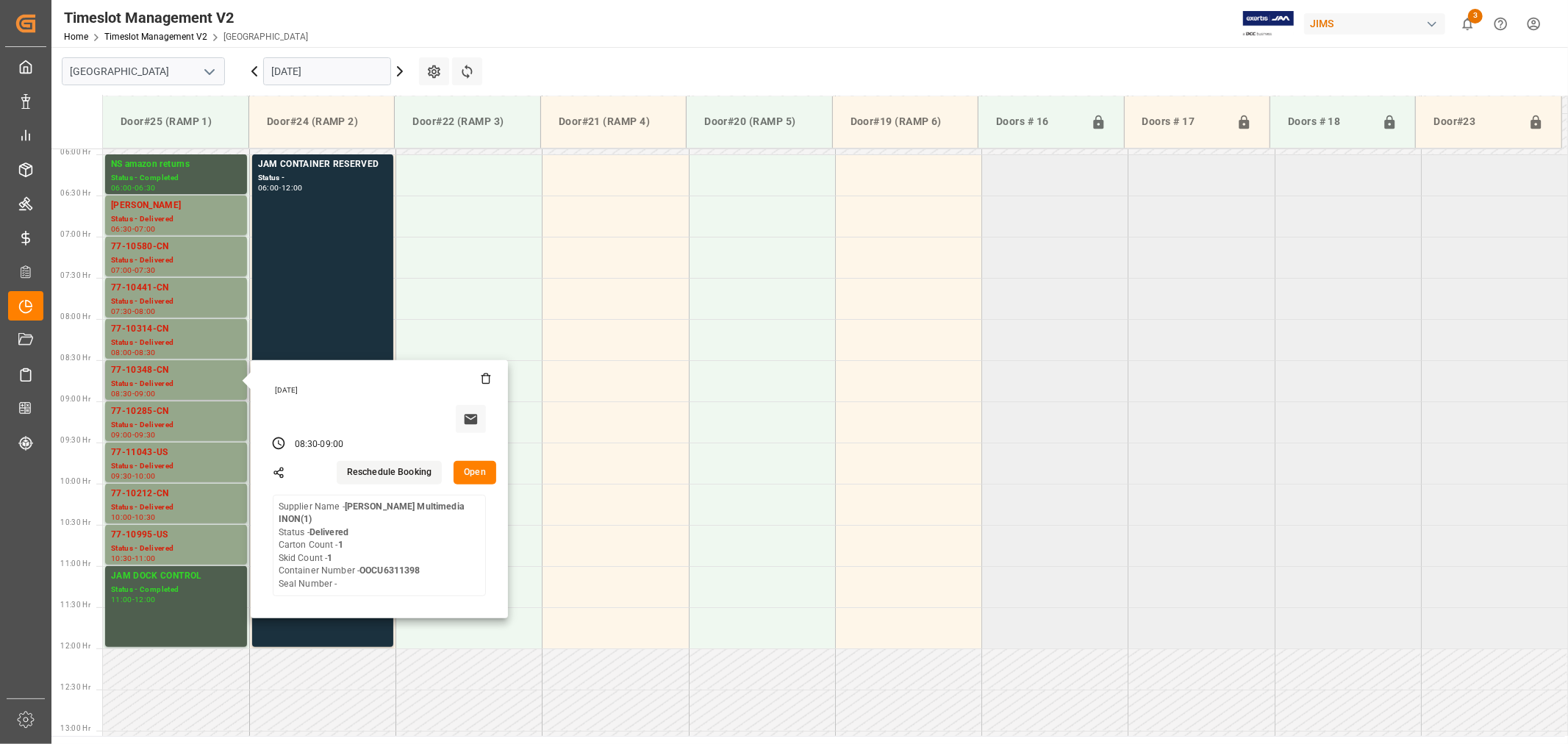
click at [485, 479] on button "Open" at bounding box center [474, 472] width 43 height 23
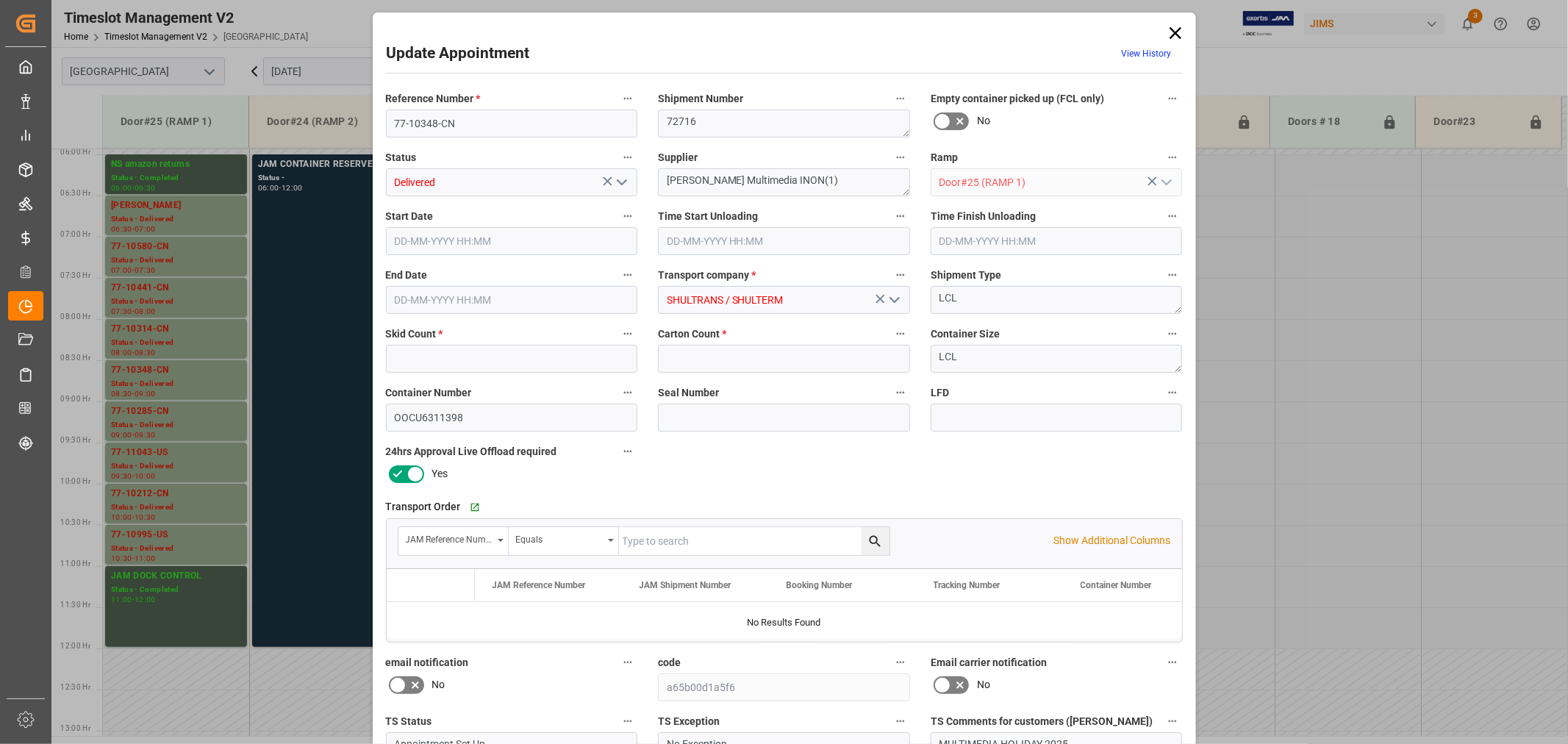
type input "1"
type input "22-09-2025 08:30"
type input "22-09-2025 08:45"
type input "22-09-2025 09:00"
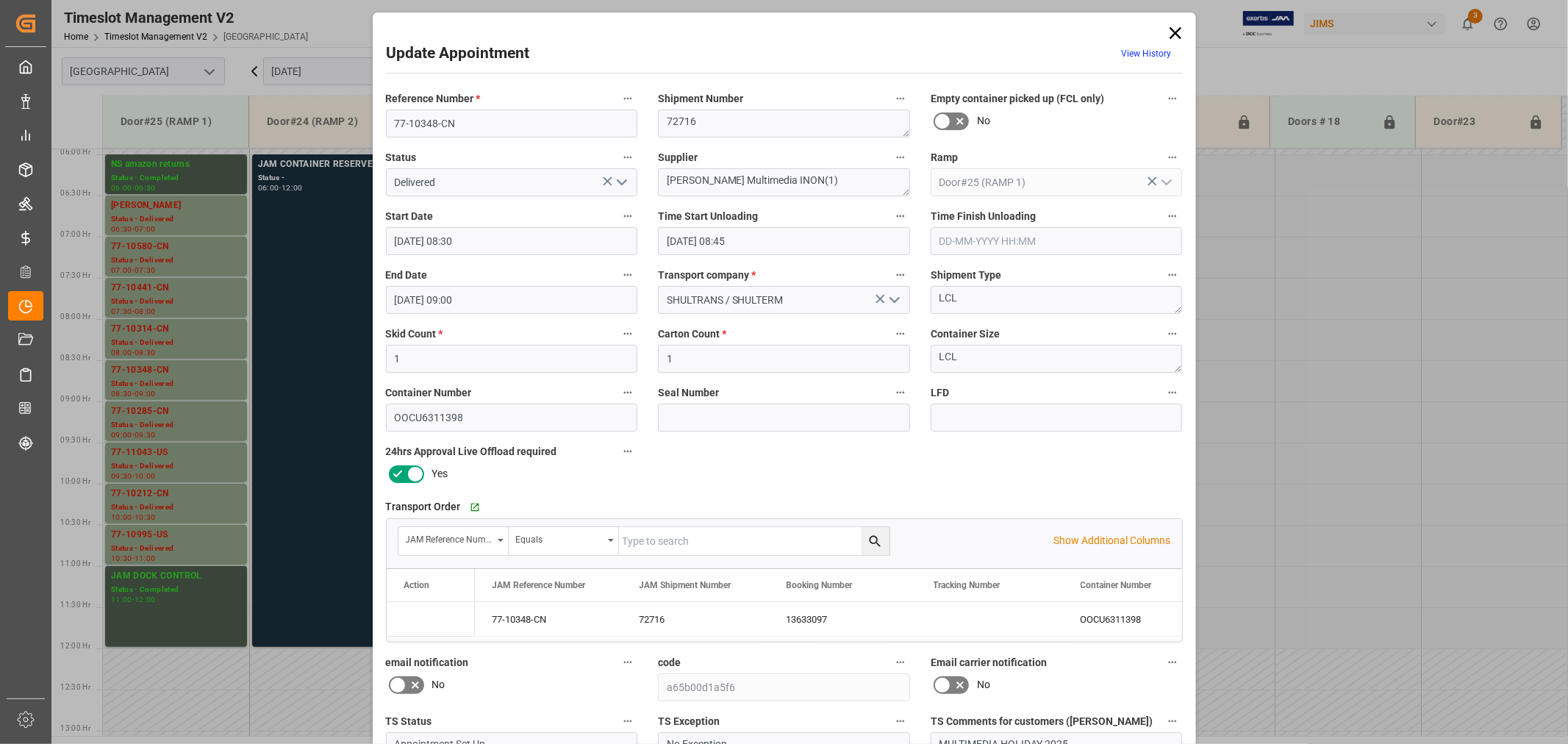
type input "19-09-2025 11:40"
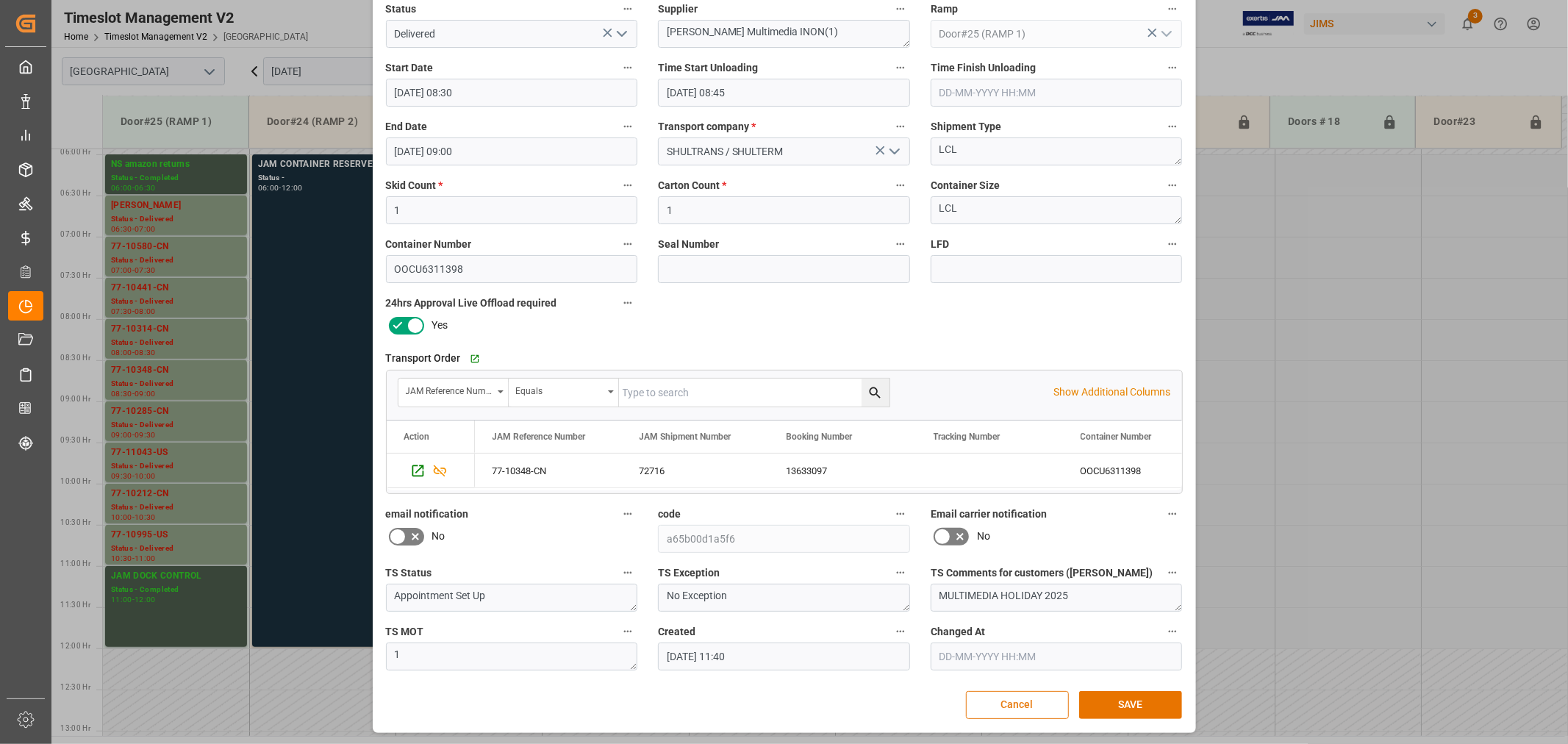
click at [996, 699] on button "Cancel" at bounding box center [1017, 704] width 103 height 28
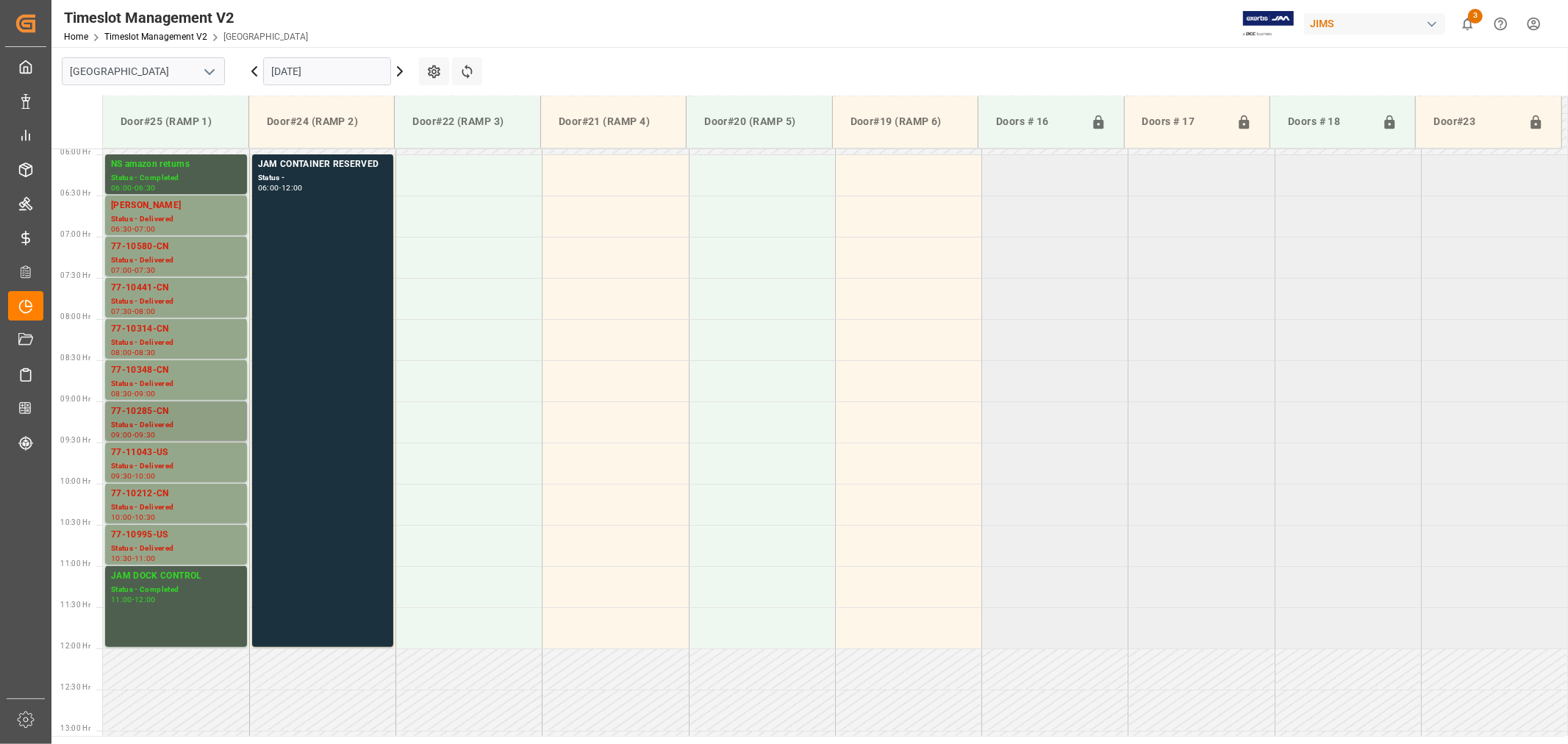
click at [172, 407] on div "77-10285-CN" at bounding box center [175, 412] width 130 height 15
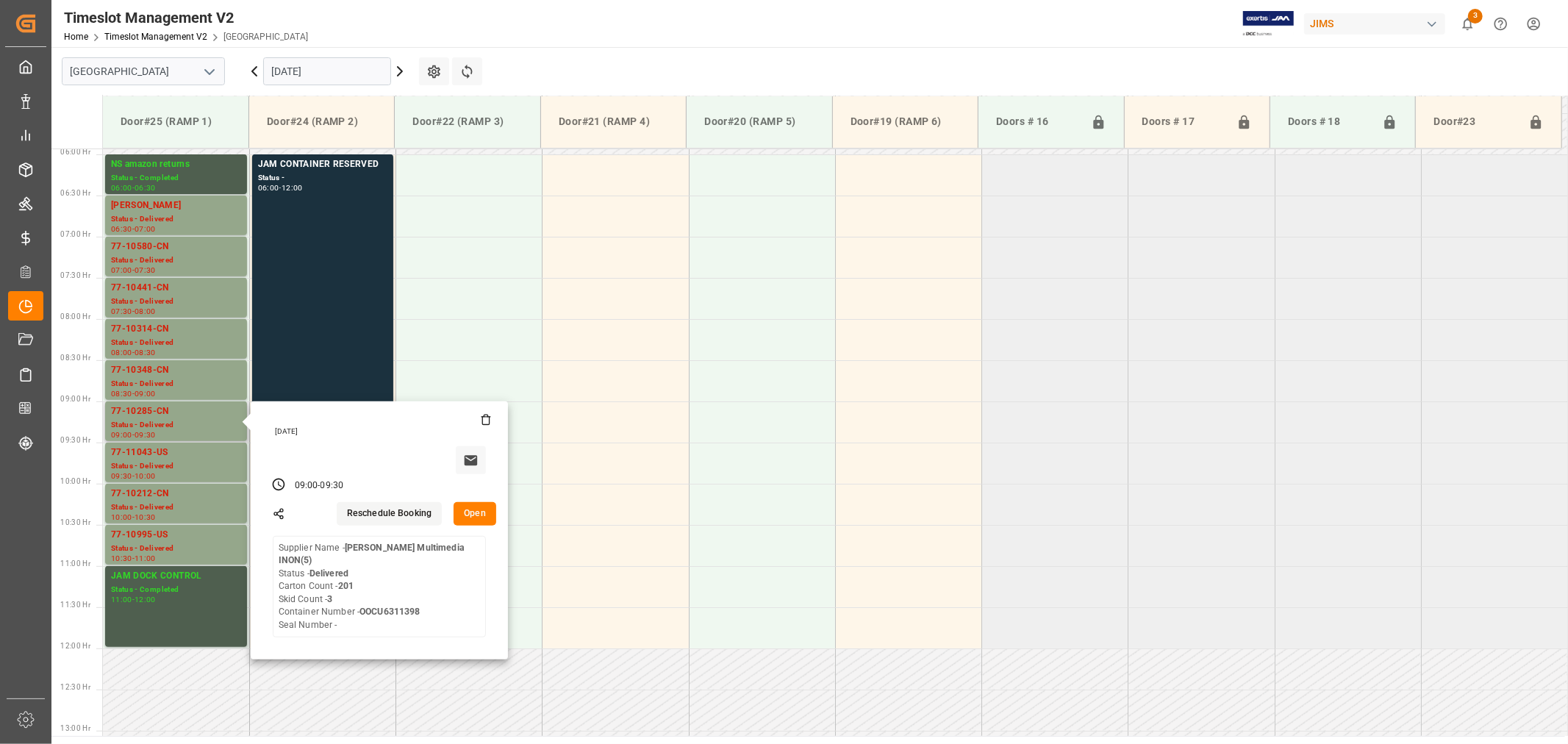
click at [473, 517] on button "Open" at bounding box center [474, 514] width 43 height 23
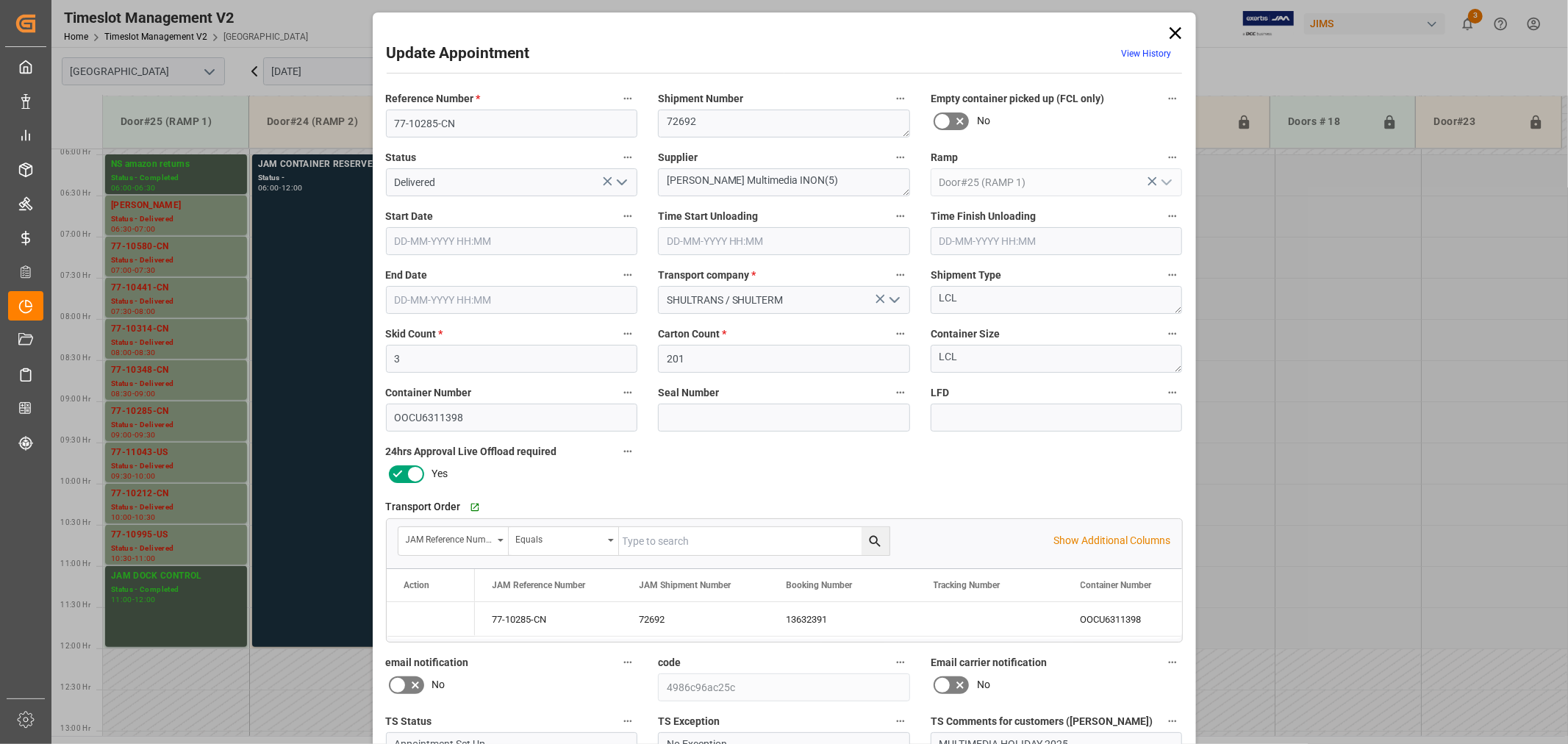
type input "3"
type input "201"
type input "22-09-2025 09:00"
type input "22-09-2025 08:45"
type input "22-09-2025 09:30"
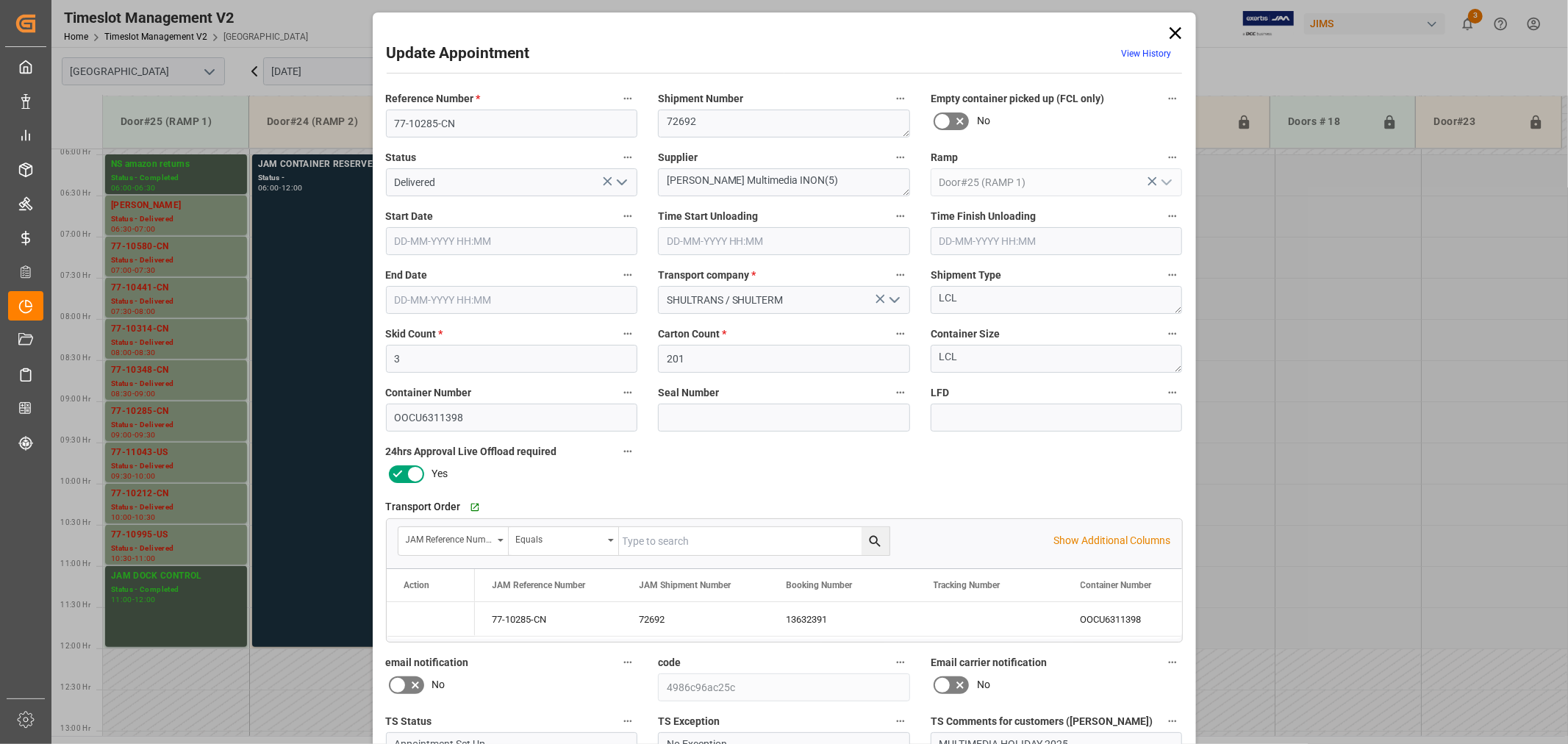
type input "19-09-2025 11:40"
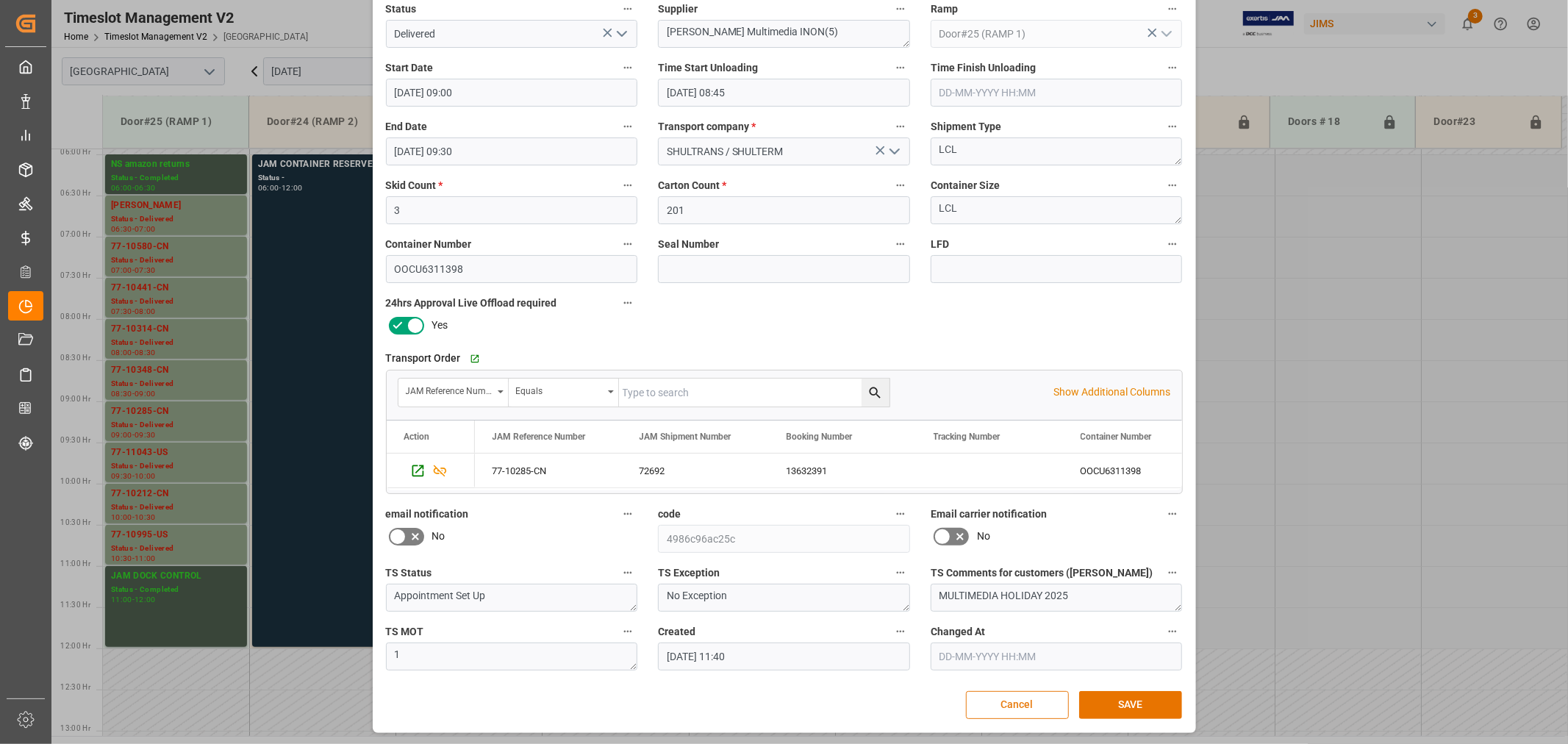
click at [1018, 702] on button "Cancel" at bounding box center [1017, 704] width 103 height 28
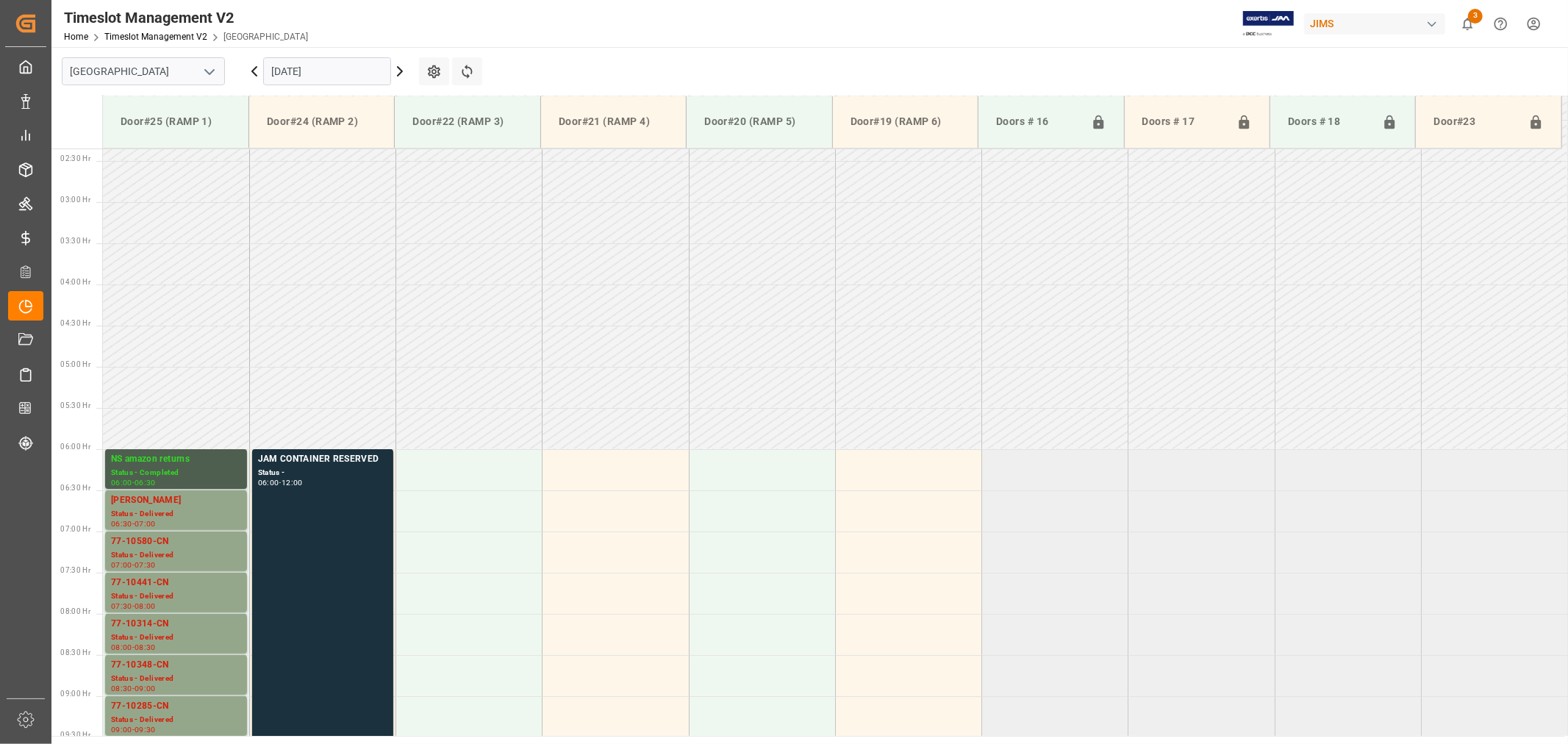
scroll to position [160, 0]
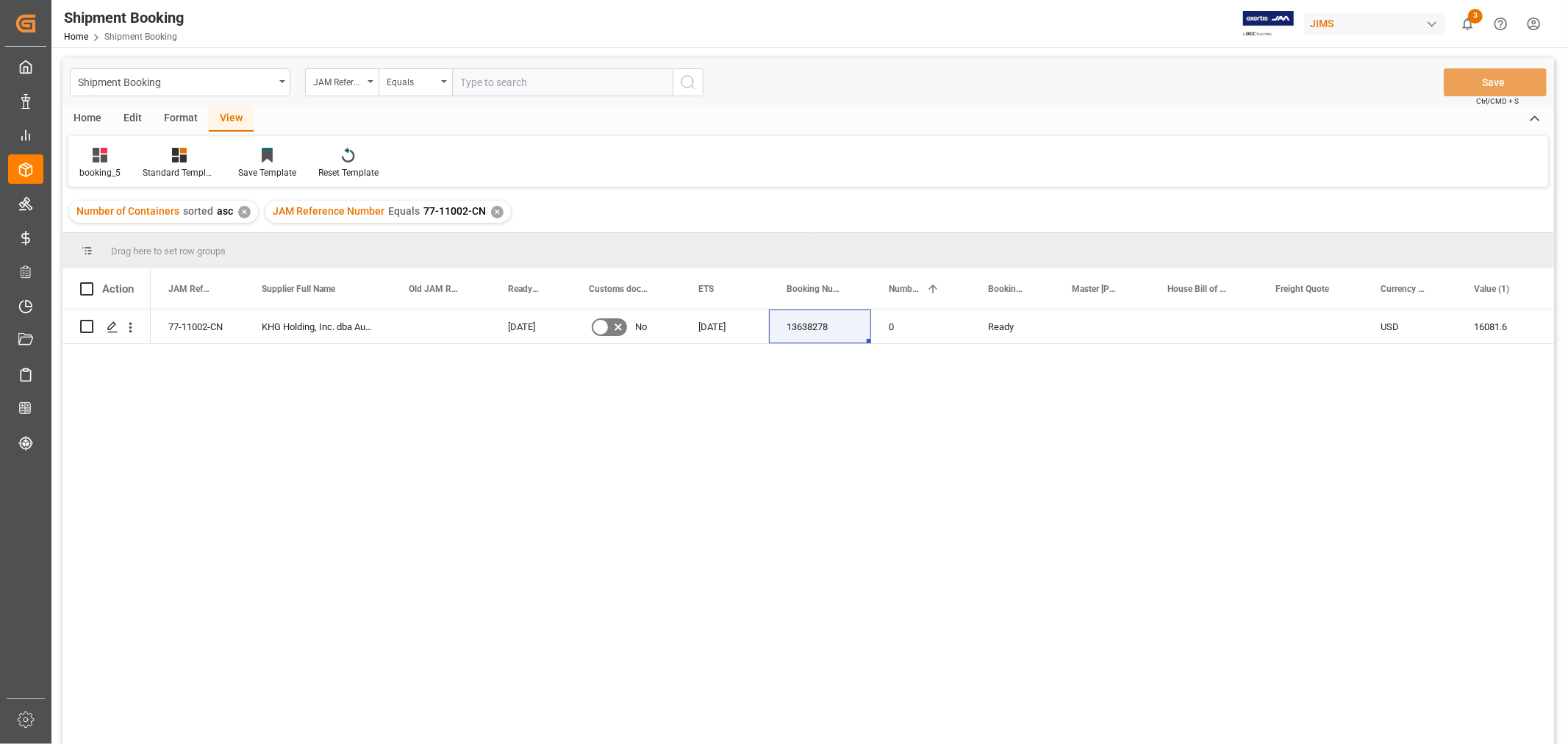
click at [498, 213] on div "✕" at bounding box center [497, 212] width 13 height 13
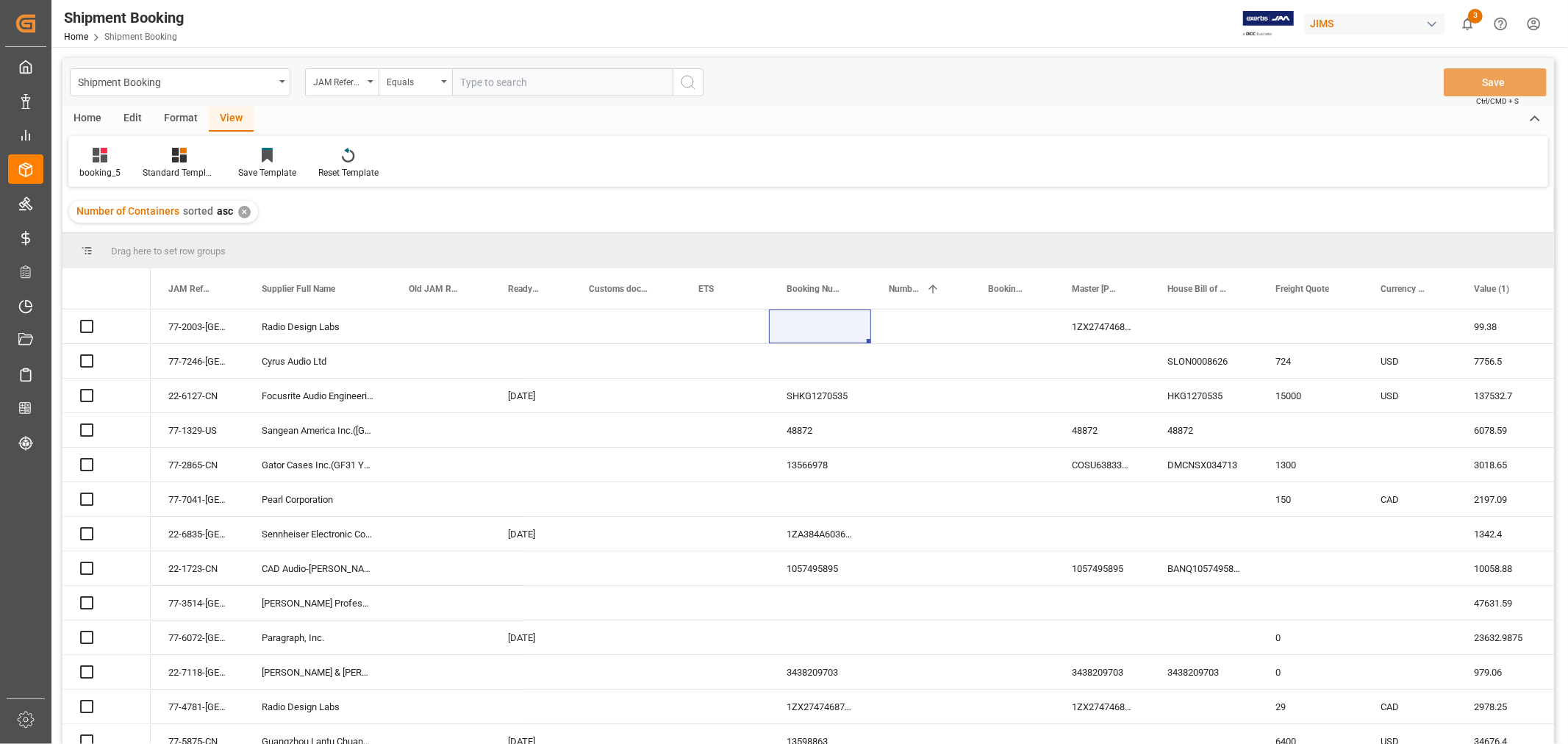
click at [482, 84] on input "text" at bounding box center [562, 82] width 221 height 28
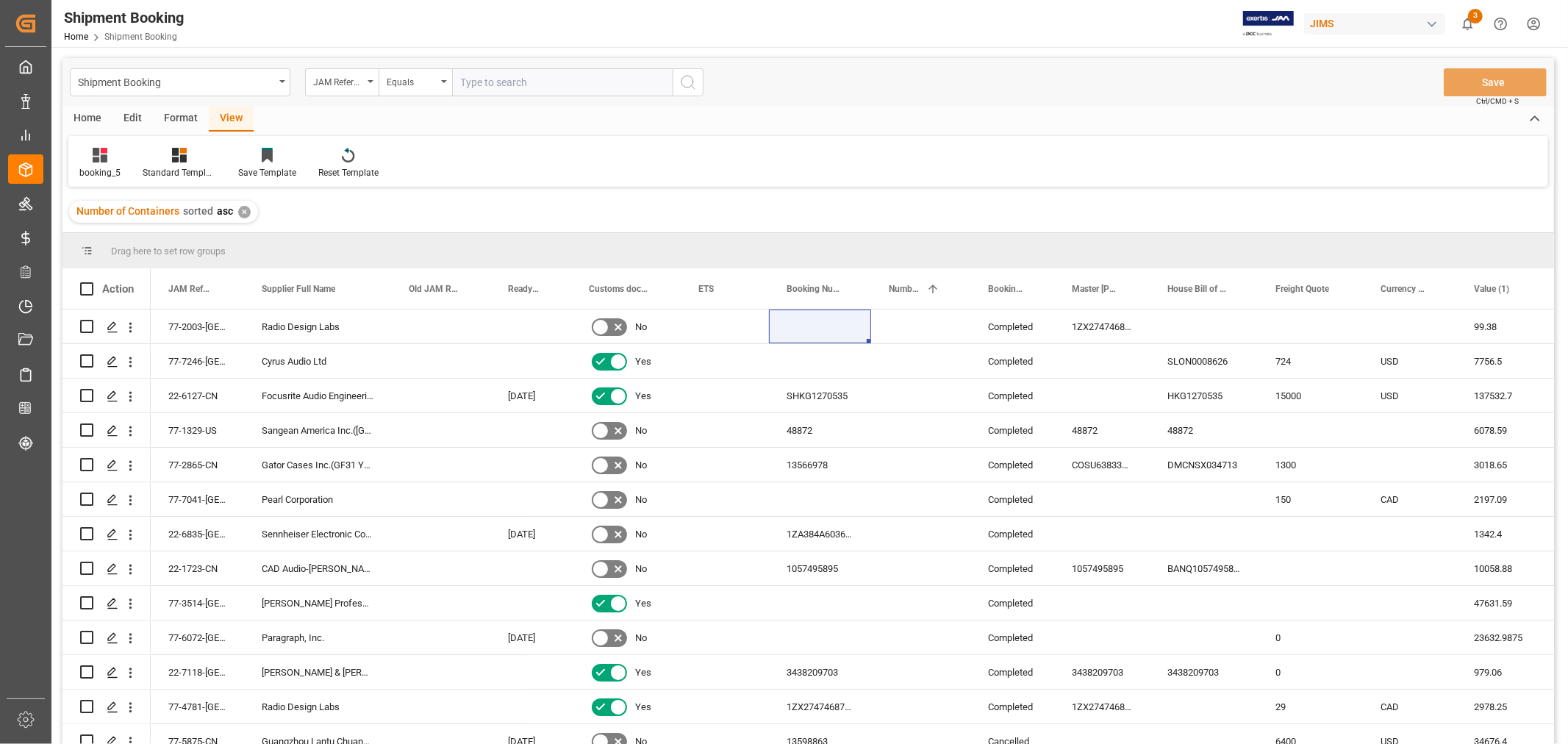
paste input "77-11031-CN"
type input "77-11031-CN"
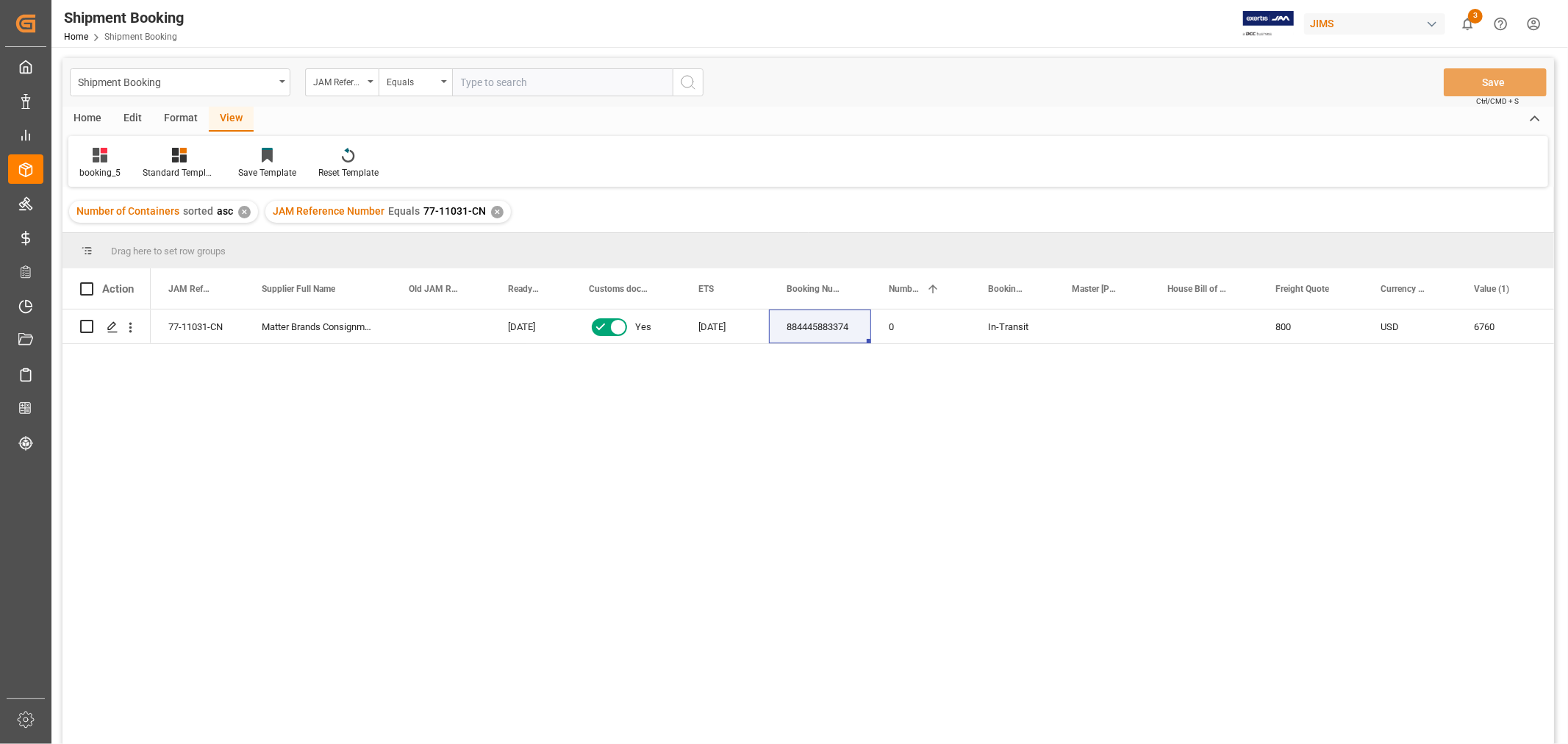
click at [493, 206] on div "✕" at bounding box center [497, 212] width 13 height 13
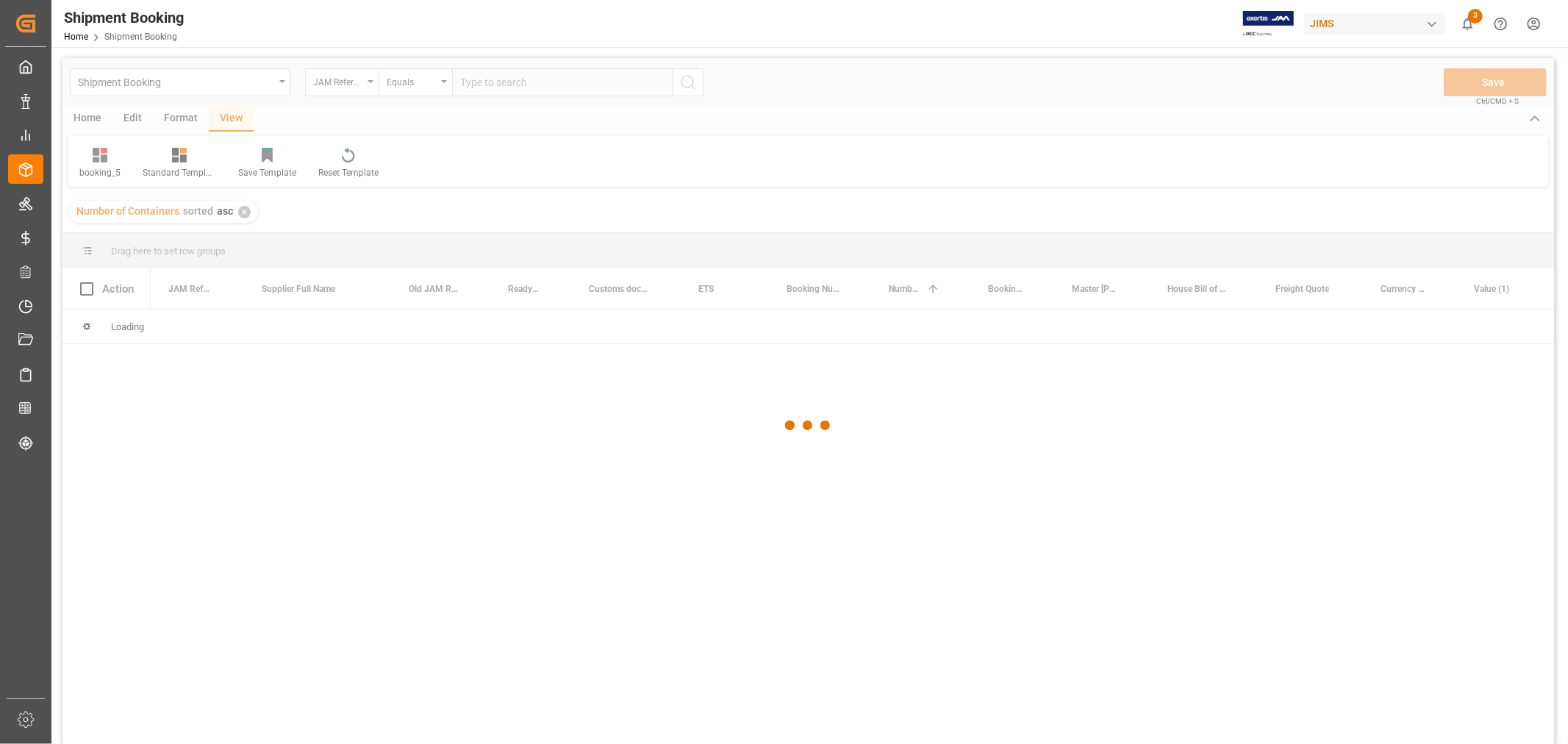
click at [480, 85] on div at bounding box center [808, 425] width 1491 height 735
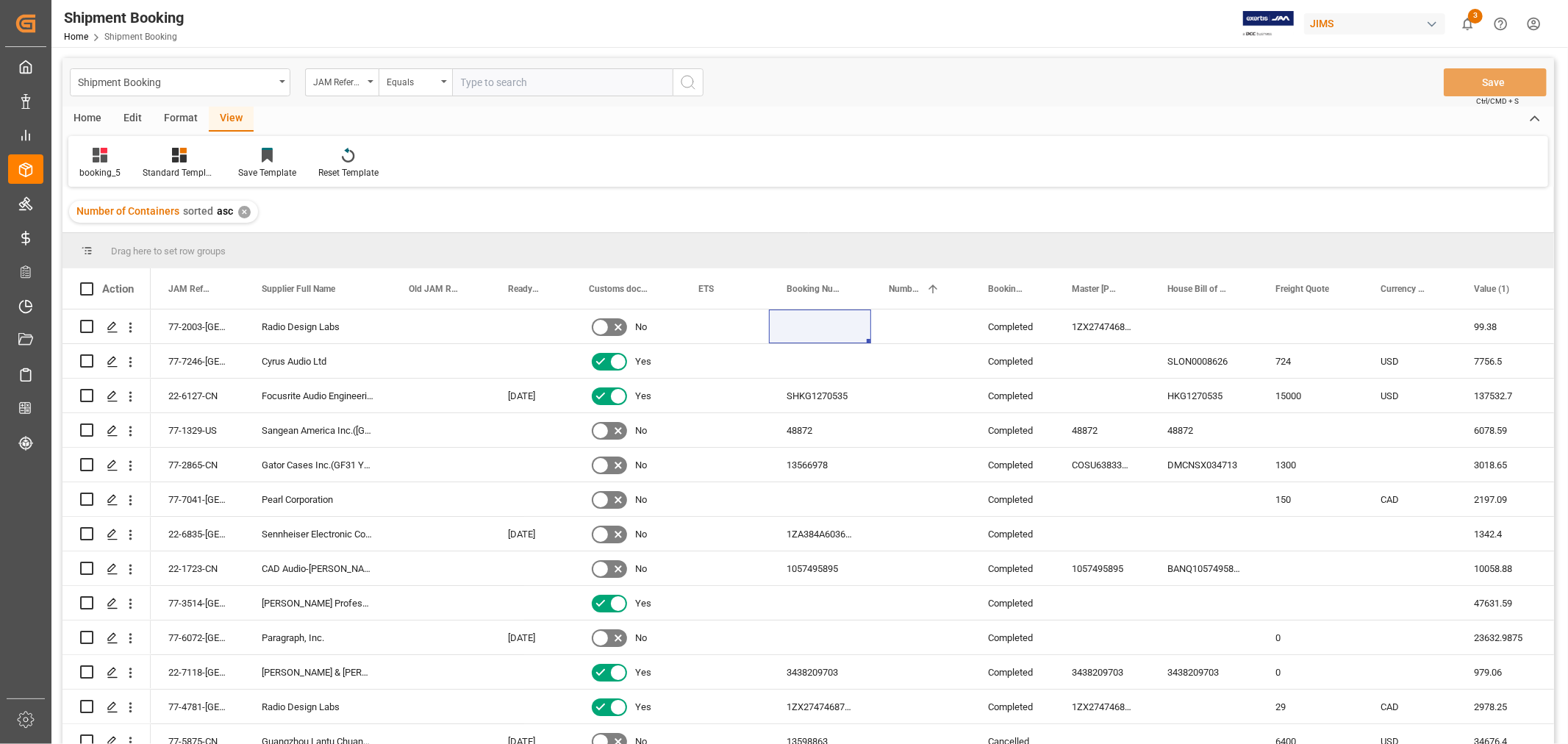
click at [480, 84] on input "text" at bounding box center [562, 82] width 221 height 28
type input "77-11002-cn"
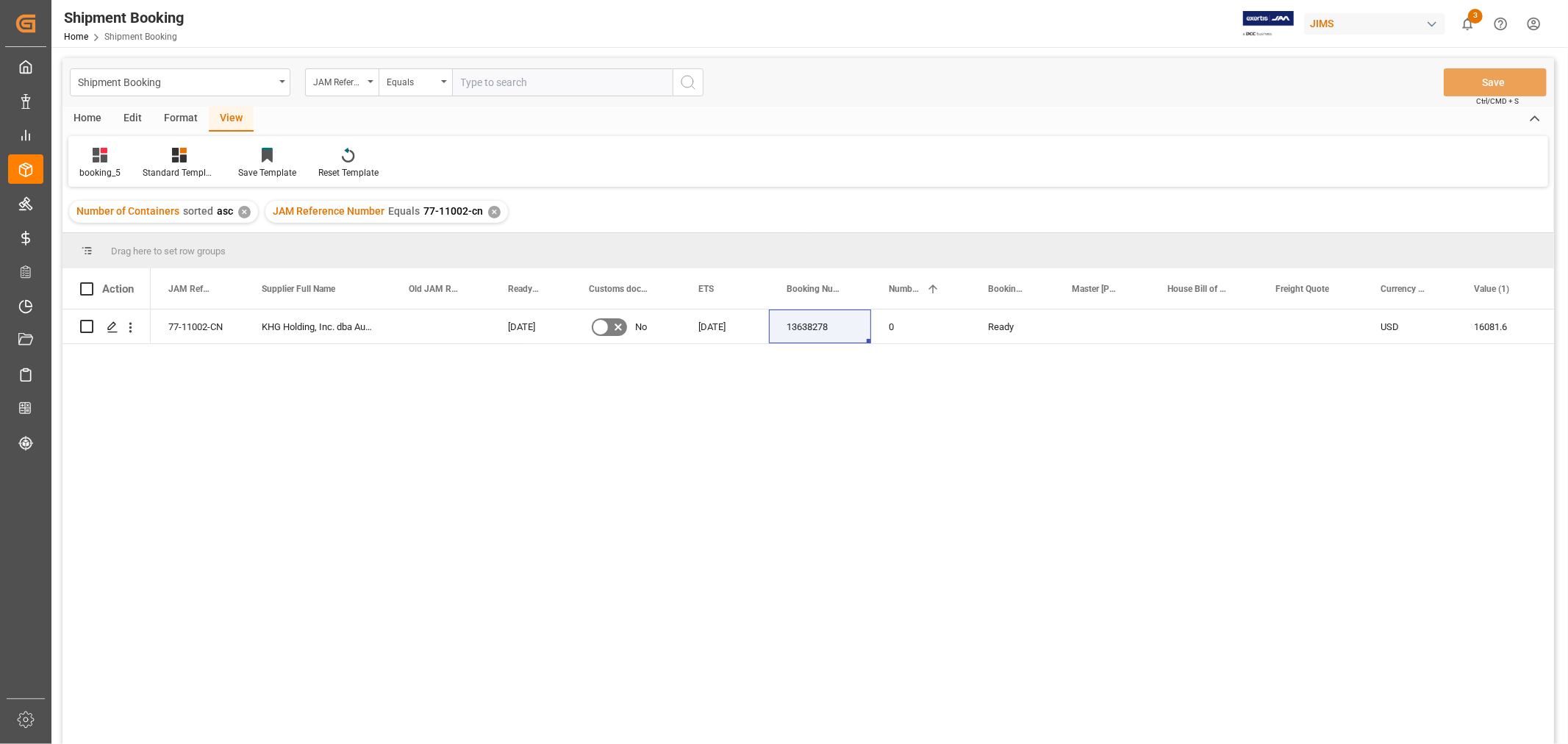
click at [1058, 477] on div "77-11002-CN KHG Holding, Inc. dba Austere [DATE] No [DATE] 13638278 0 Ready USD…" at bounding box center [852, 532] width 1403 height 444
click at [496, 212] on div "JAM Reference Number Equals 77-11002-cn ✕" at bounding box center [386, 211] width 243 height 22
click at [490, 213] on div "✕" at bounding box center [494, 212] width 13 height 13
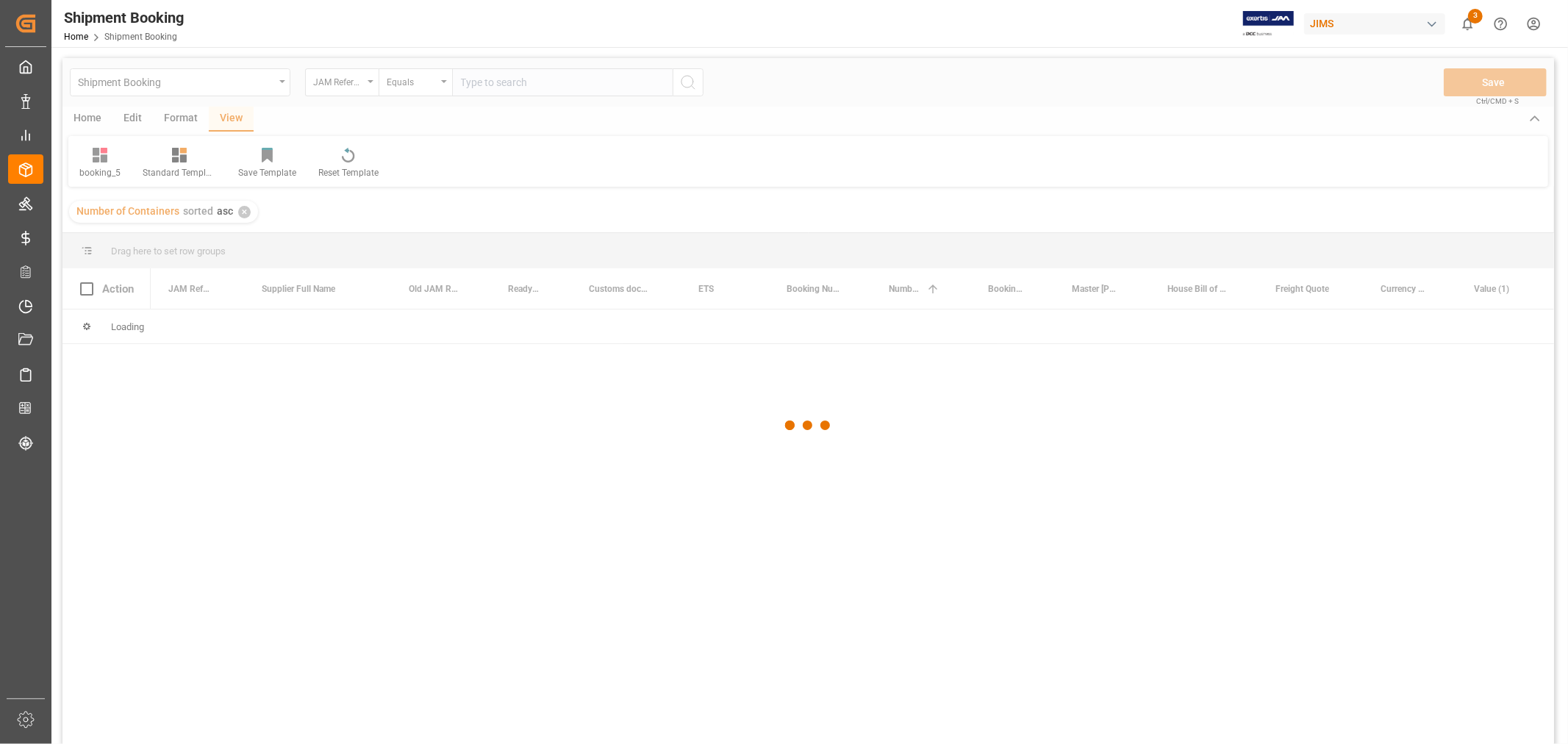
click at [346, 88] on div at bounding box center [808, 425] width 1491 height 735
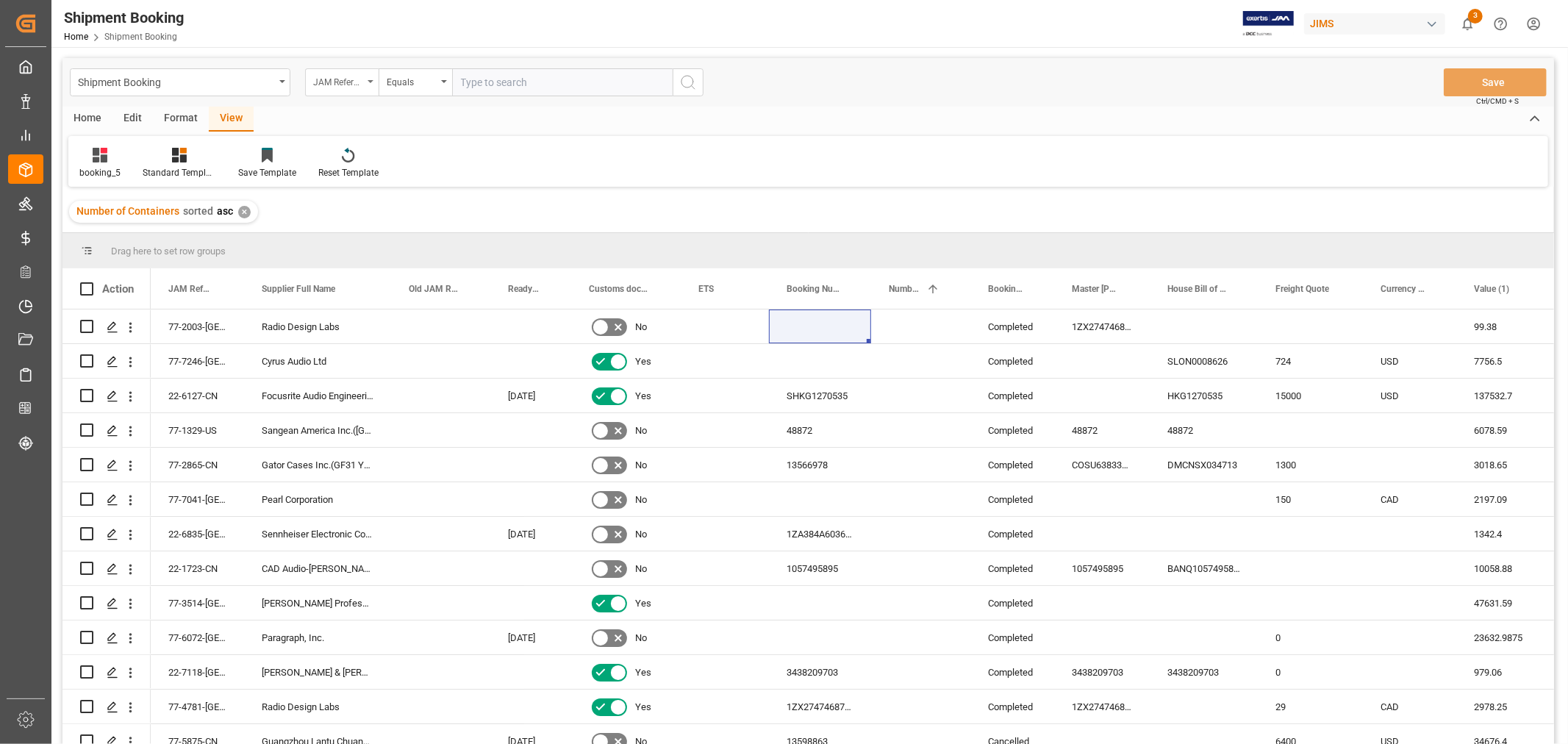
click at [343, 85] on div "JAM Reference Number" at bounding box center [338, 81] width 50 height 17
type input "h"
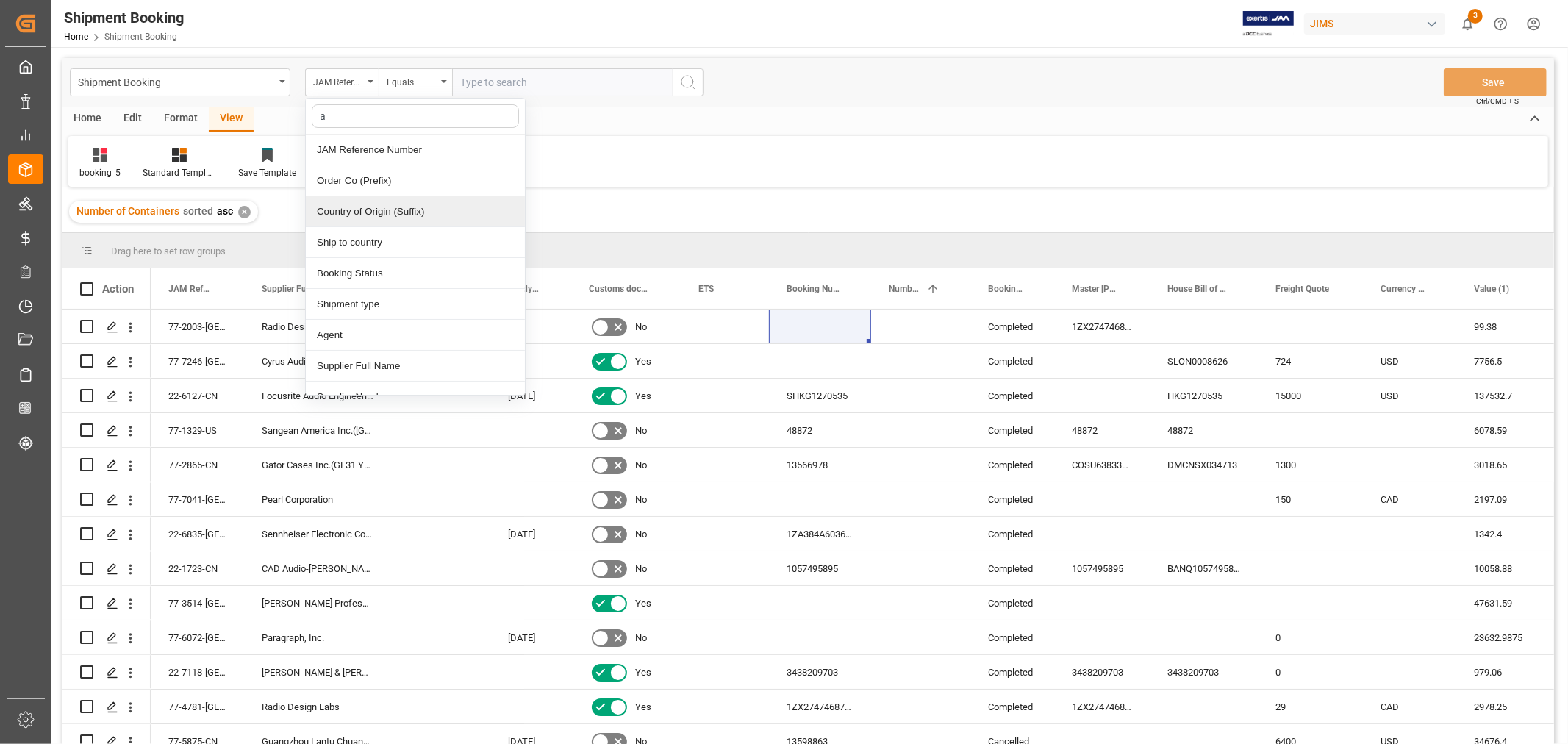
type input "ag"
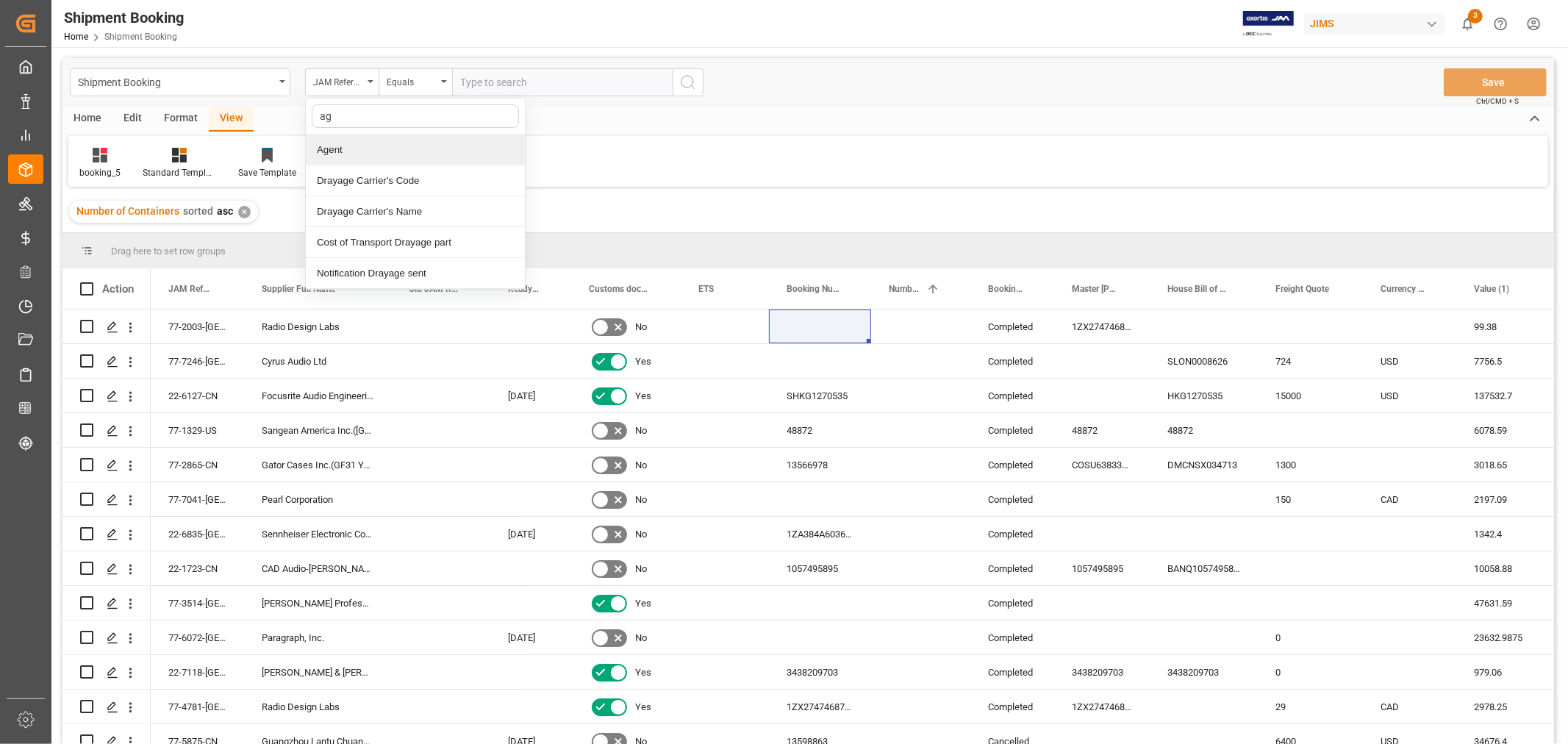
click at [343, 153] on div "Agent" at bounding box center [415, 150] width 219 height 31
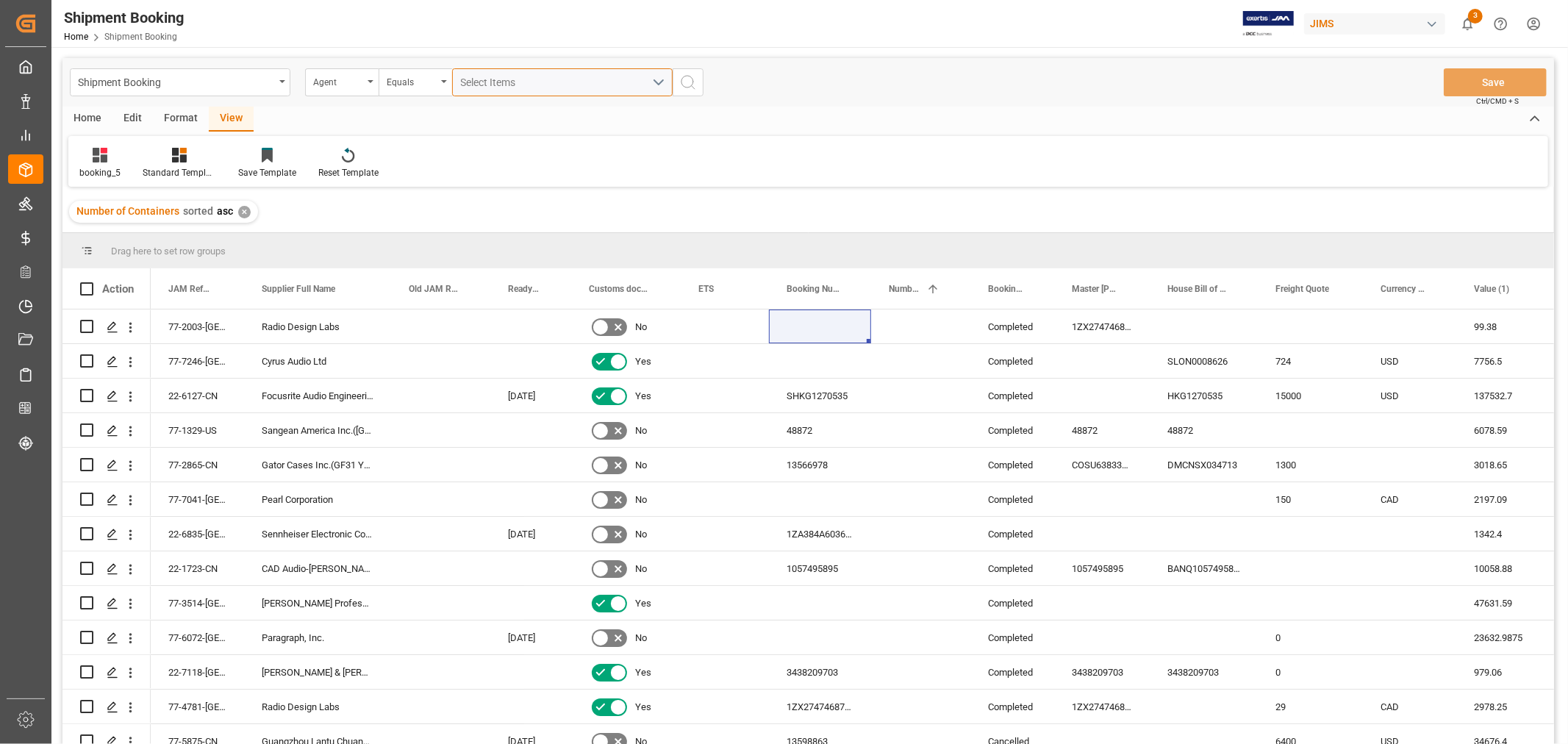
click at [490, 83] on div "Select Items" at bounding box center [557, 83] width 191 height 15
type input "hui"
click at [489, 148] on span "[PERSON_NAME]" at bounding box center [521, 149] width 80 height 12
click at [481, 148] on input "[PERSON_NAME]" at bounding box center [467, 150] width 29 height 29
checkbox input "true"
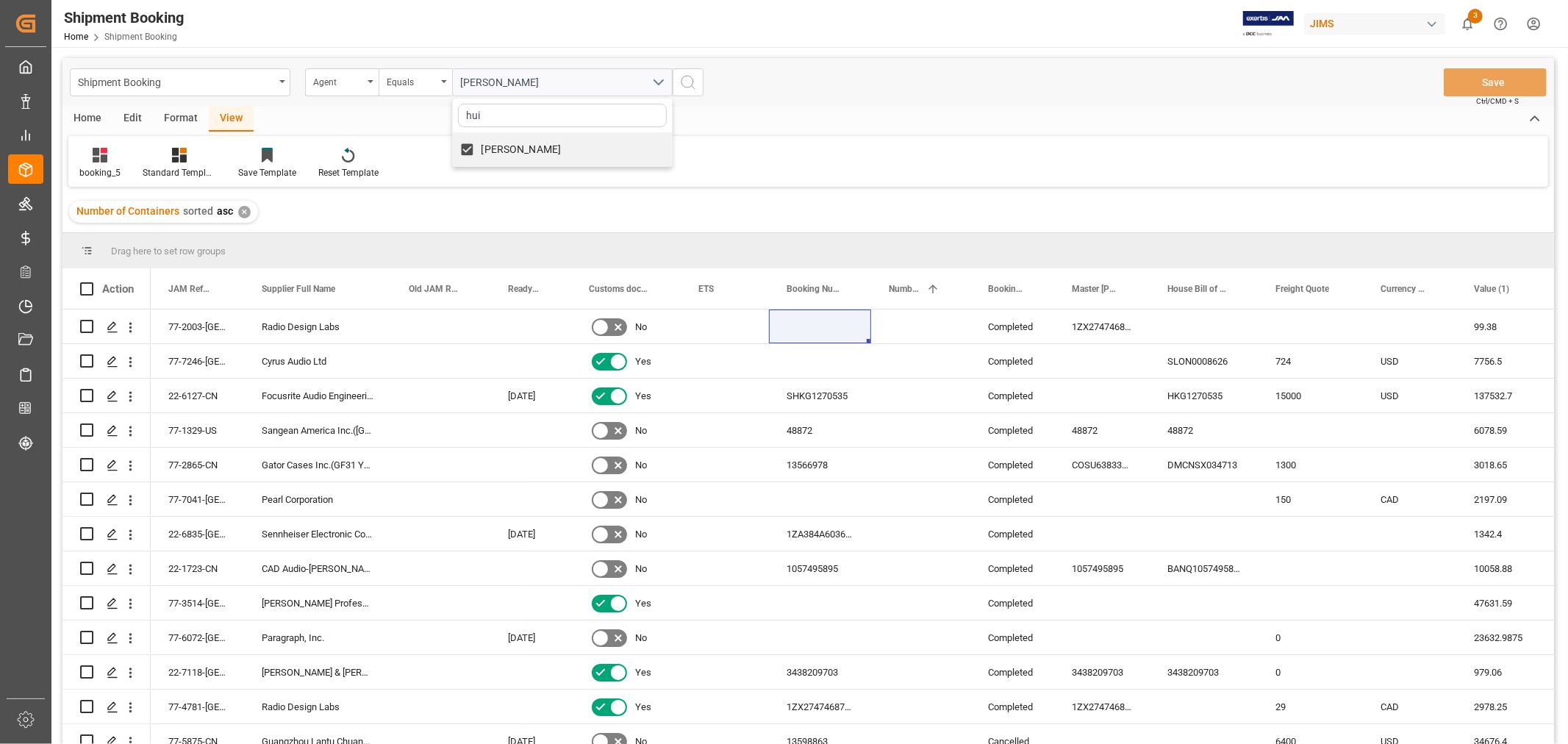
click at [691, 85] on circle "search button" at bounding box center [688, 82] width 12 height 12
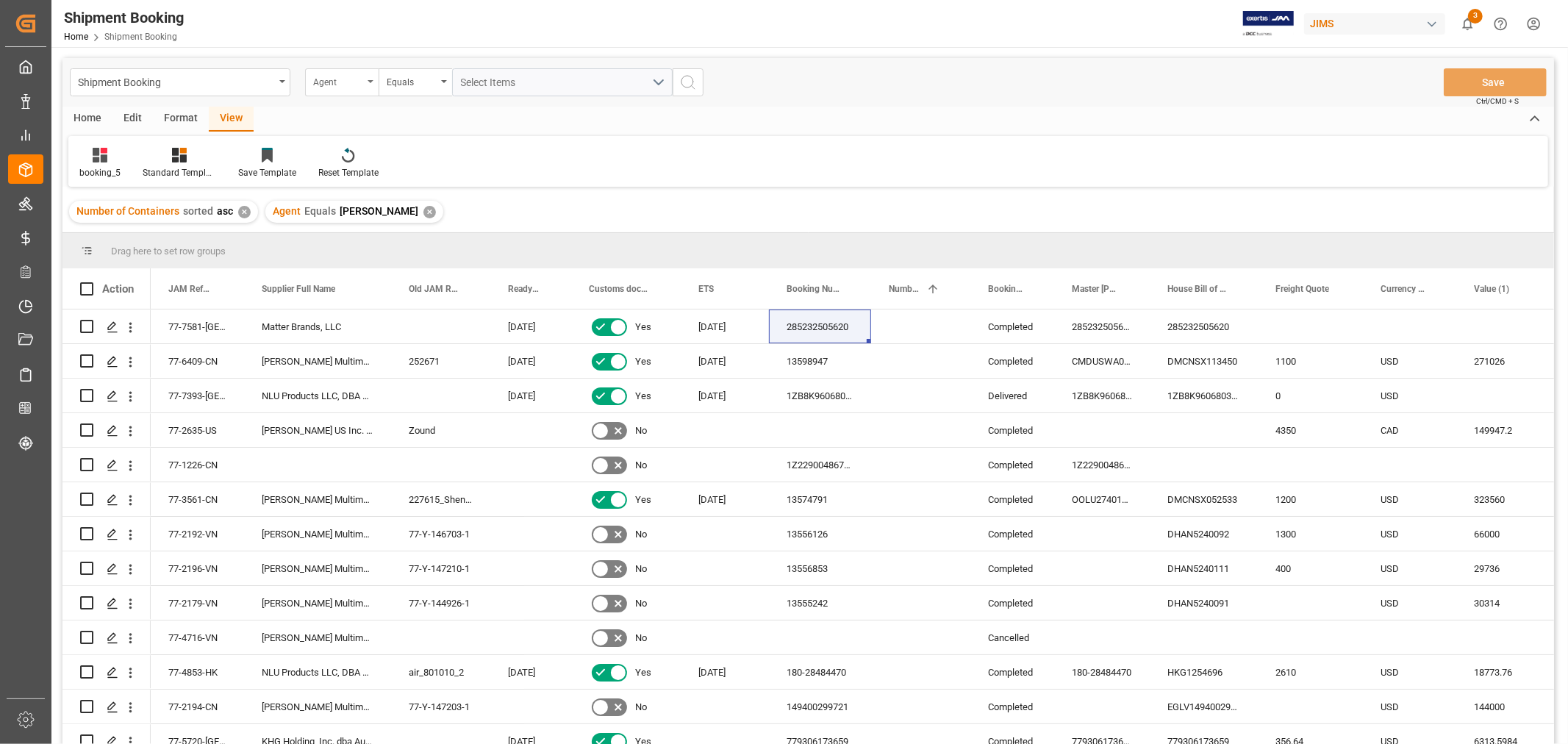
click at [374, 82] on div "Agent" at bounding box center [342, 82] width 74 height 28
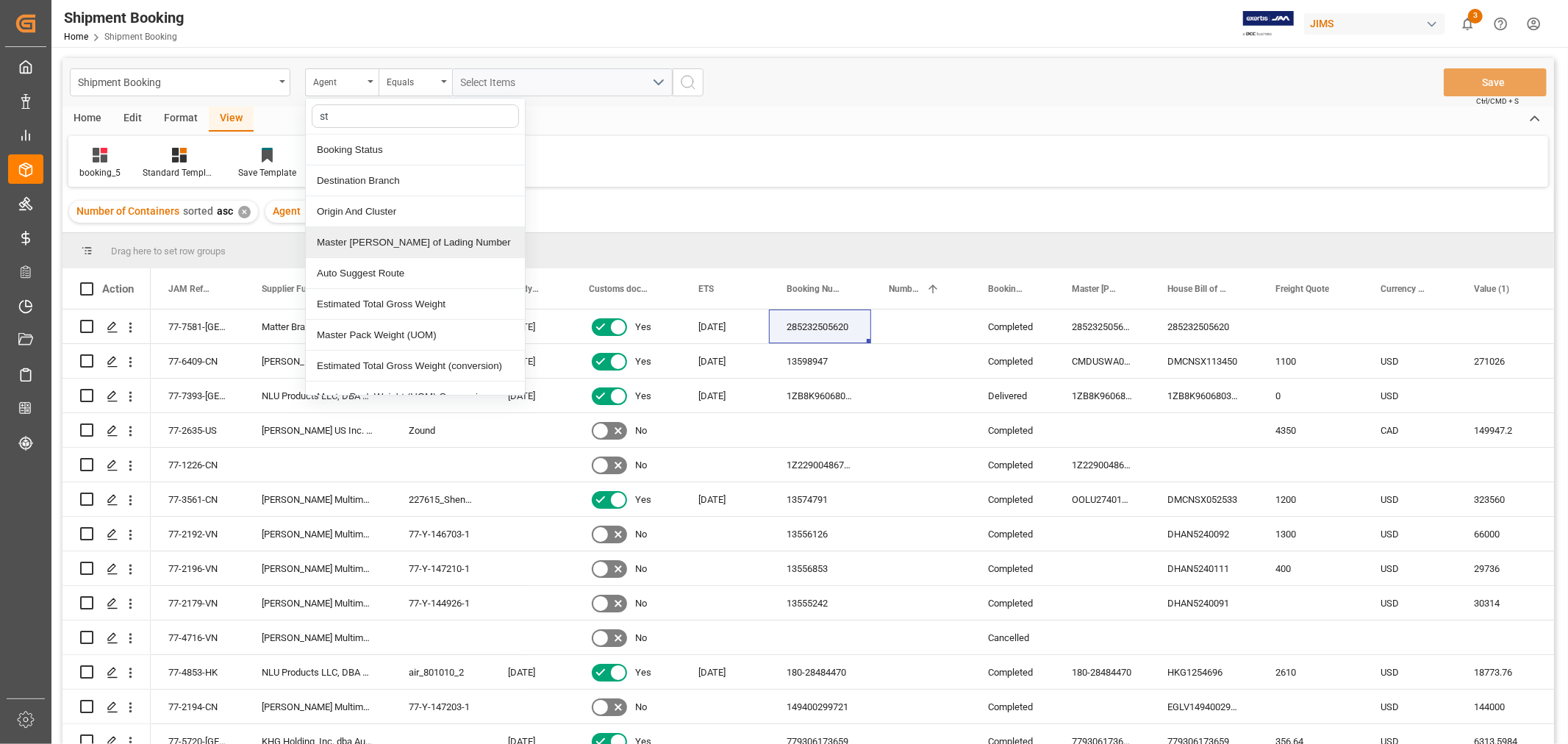
type input "sta"
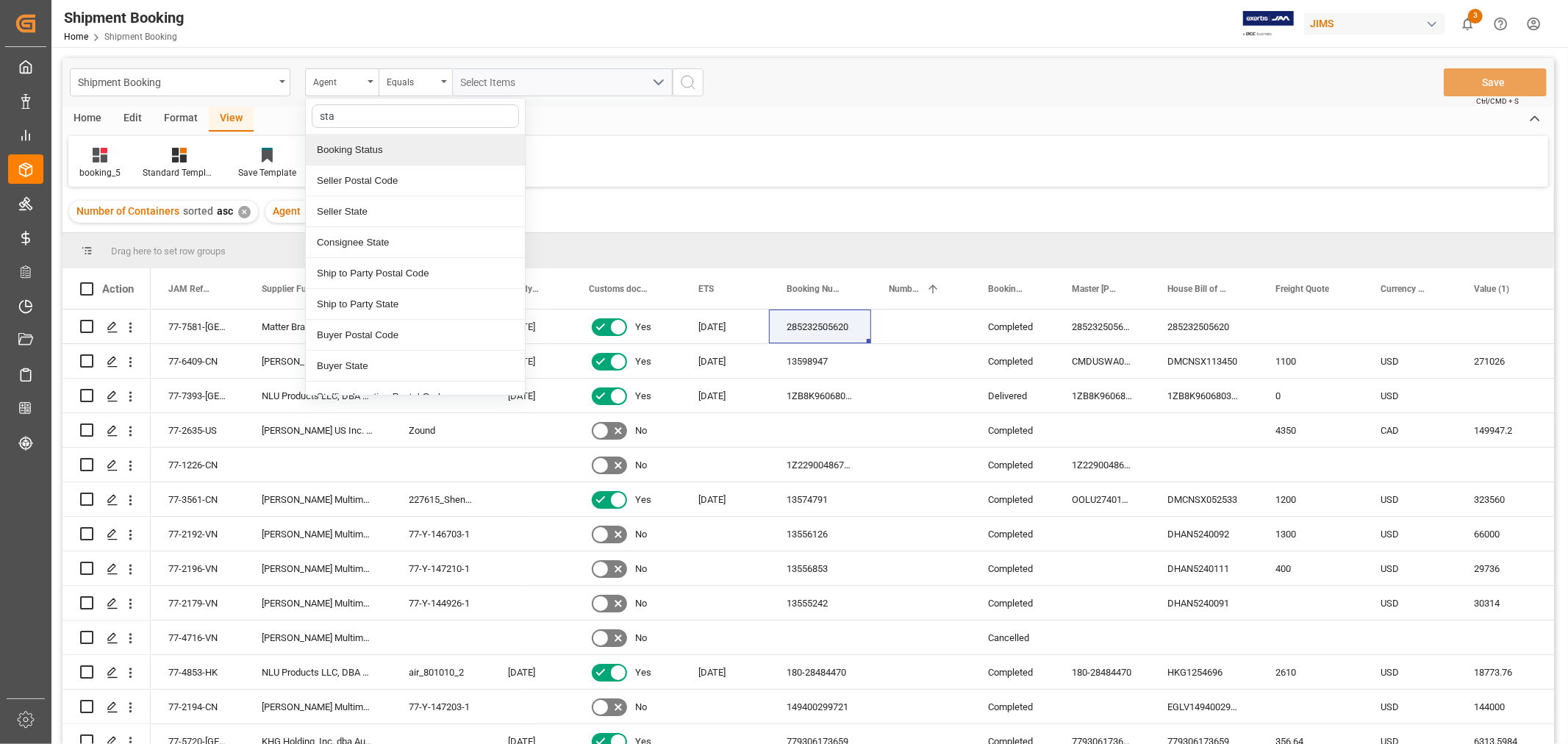
click at [358, 149] on div "Booking Status" at bounding box center [415, 150] width 219 height 31
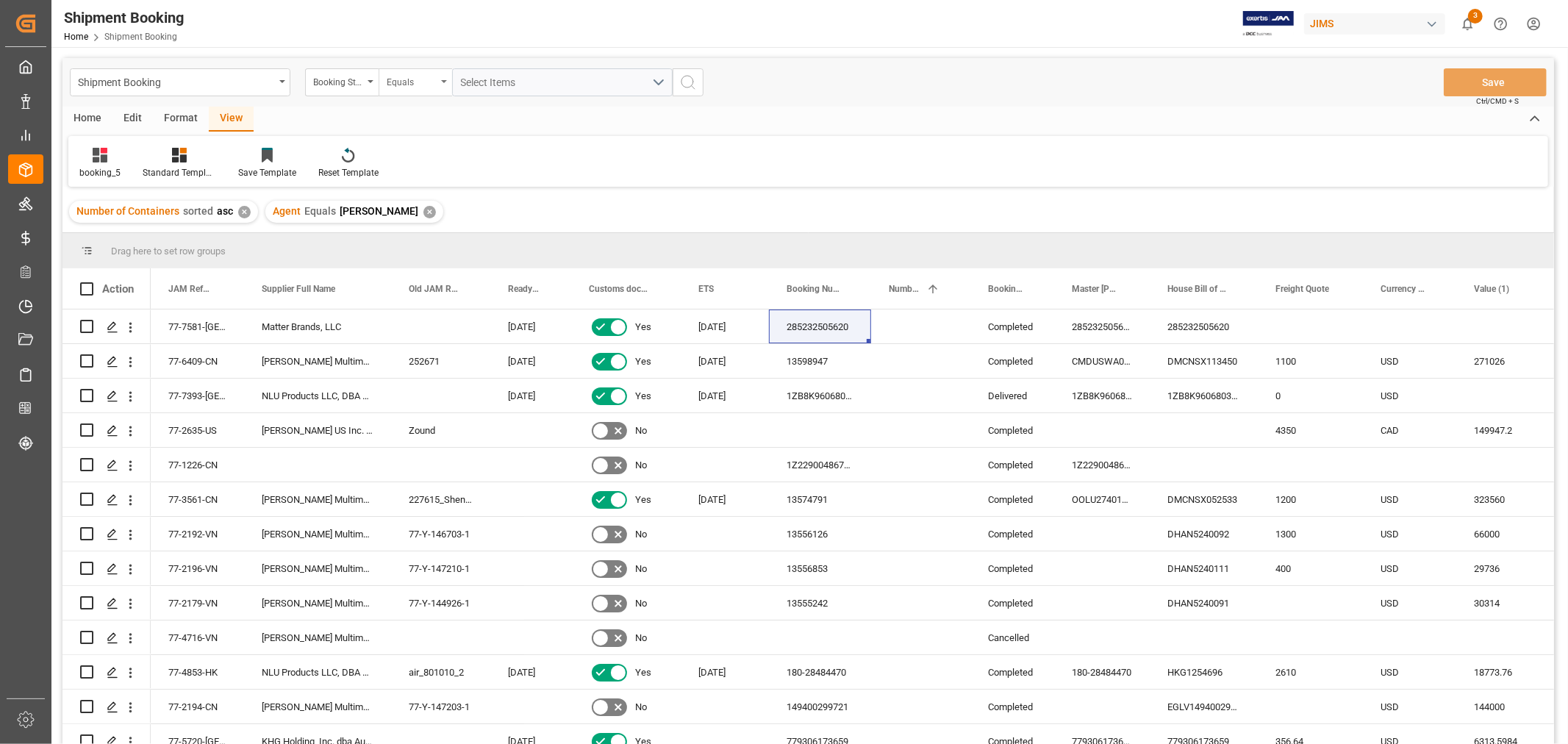
click at [410, 88] on div "Equals" at bounding box center [411, 81] width 50 height 17
click at [412, 209] on div "Contains" at bounding box center [489, 212] width 219 height 31
click at [514, 81] on span "Select Items" at bounding box center [492, 83] width 63 height 12
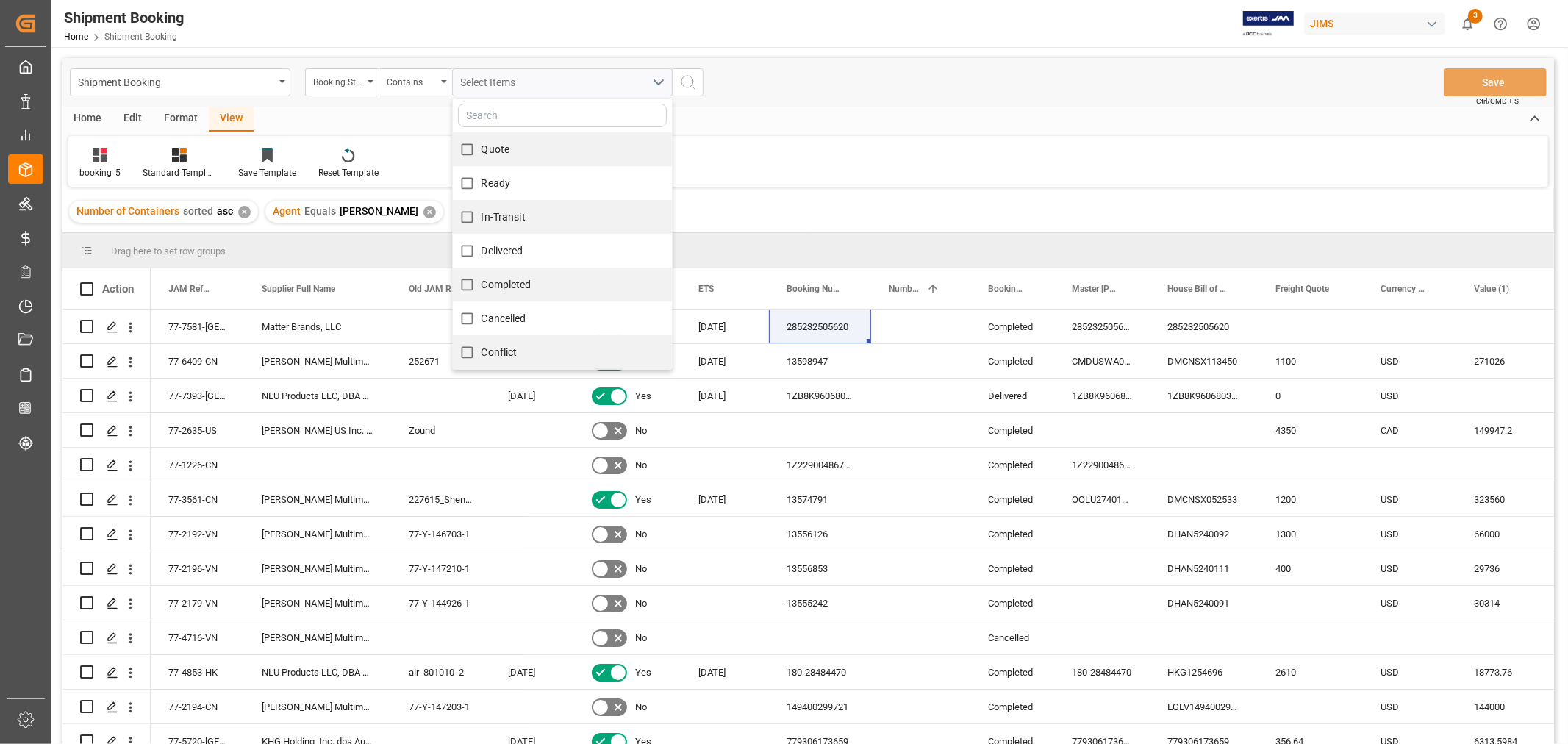
click at [520, 157] on div "Quote" at bounding box center [562, 149] width 219 height 34
click at [491, 150] on span "Quote" at bounding box center [496, 149] width 29 height 12
click at [481, 150] on input "Quote" at bounding box center [467, 150] width 29 height 29
checkbox input "true"
click at [490, 178] on span "Ready" at bounding box center [496, 183] width 29 height 12
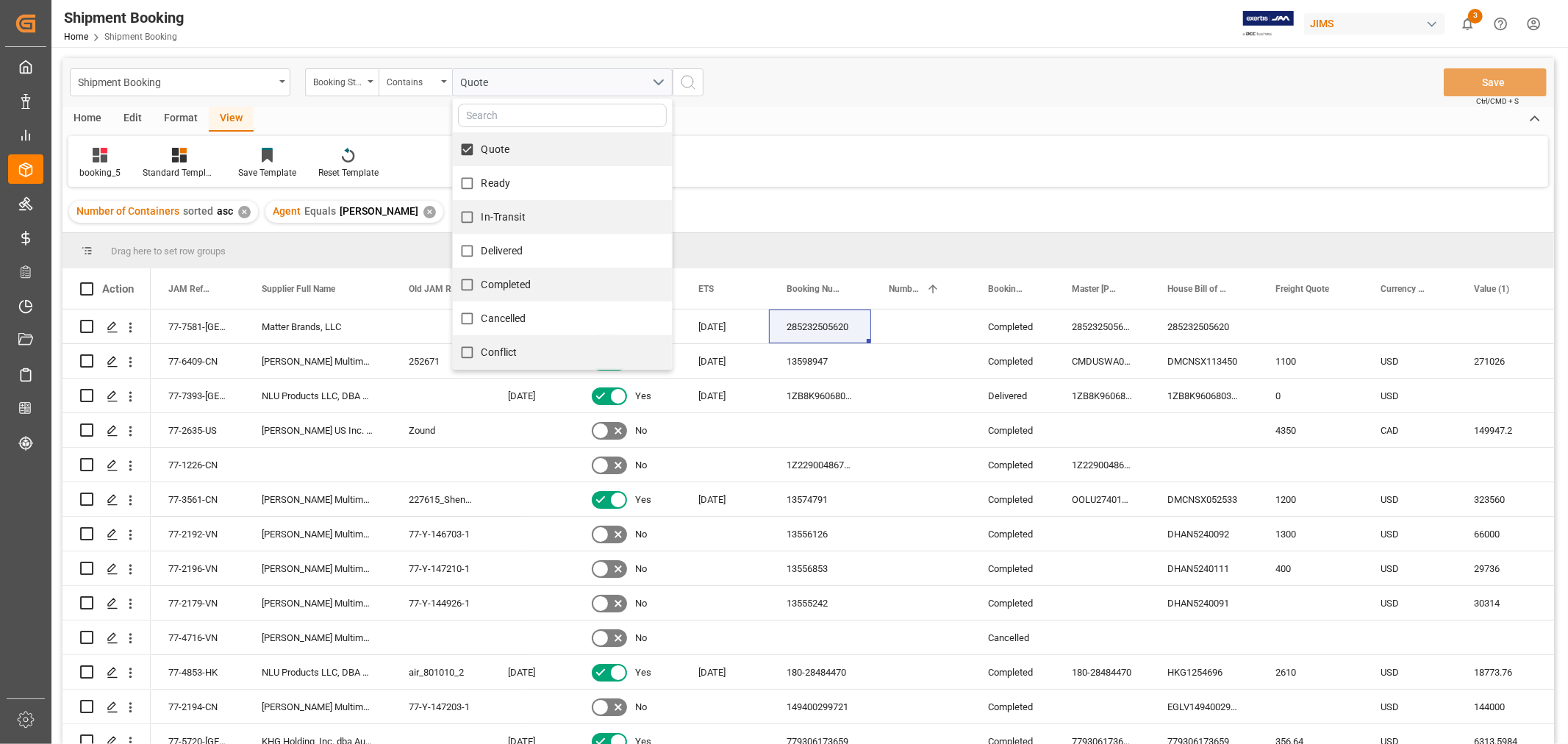
click at [499, 212] on span "In-Transit" at bounding box center [503, 217] width 44 height 12
click at [481, 212] on input "In-Transit" at bounding box center [467, 217] width 29 height 29
checkbox input "true"
click at [468, 185] on input "Ready" at bounding box center [467, 183] width 29 height 29
checkbox input "true"
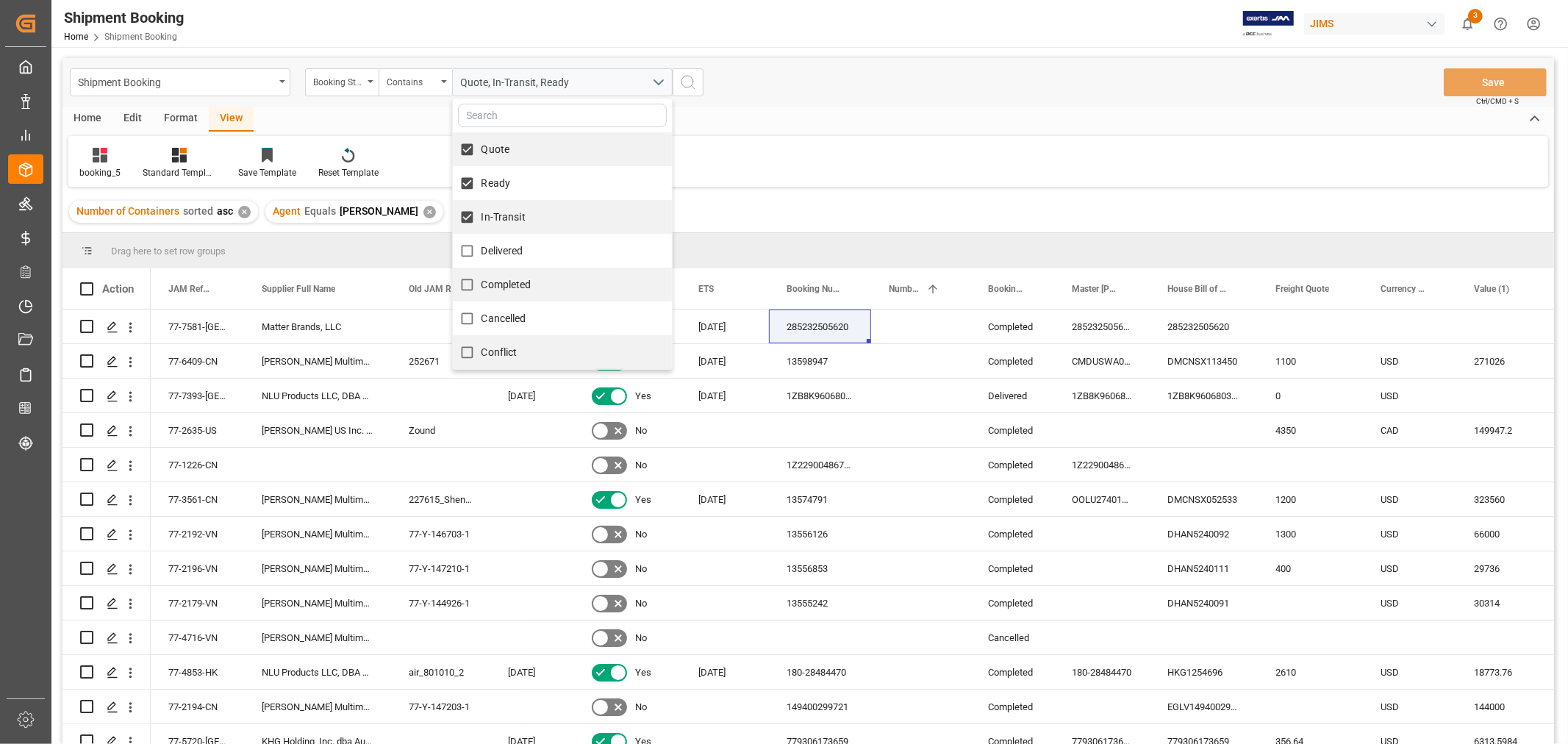
click at [684, 78] on icon "search button" at bounding box center [688, 82] width 17 height 17
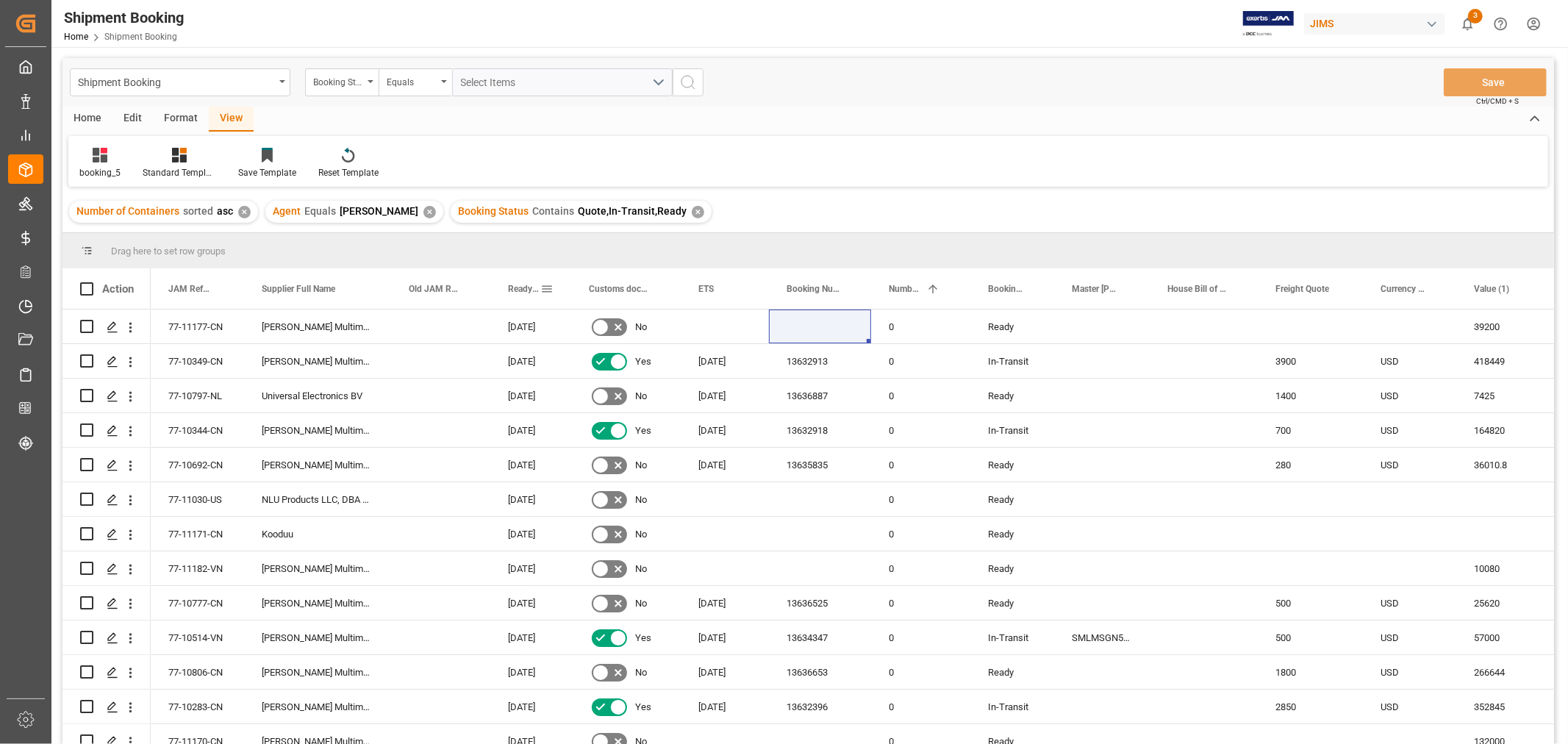
click at [548, 279] on div "Ready Date" at bounding box center [530, 288] width 46 height 41
click at [744, 285] on span at bounding box center [745, 289] width 14 height 14
click at [706, 284] on span "ETS" at bounding box center [706, 289] width 15 height 11
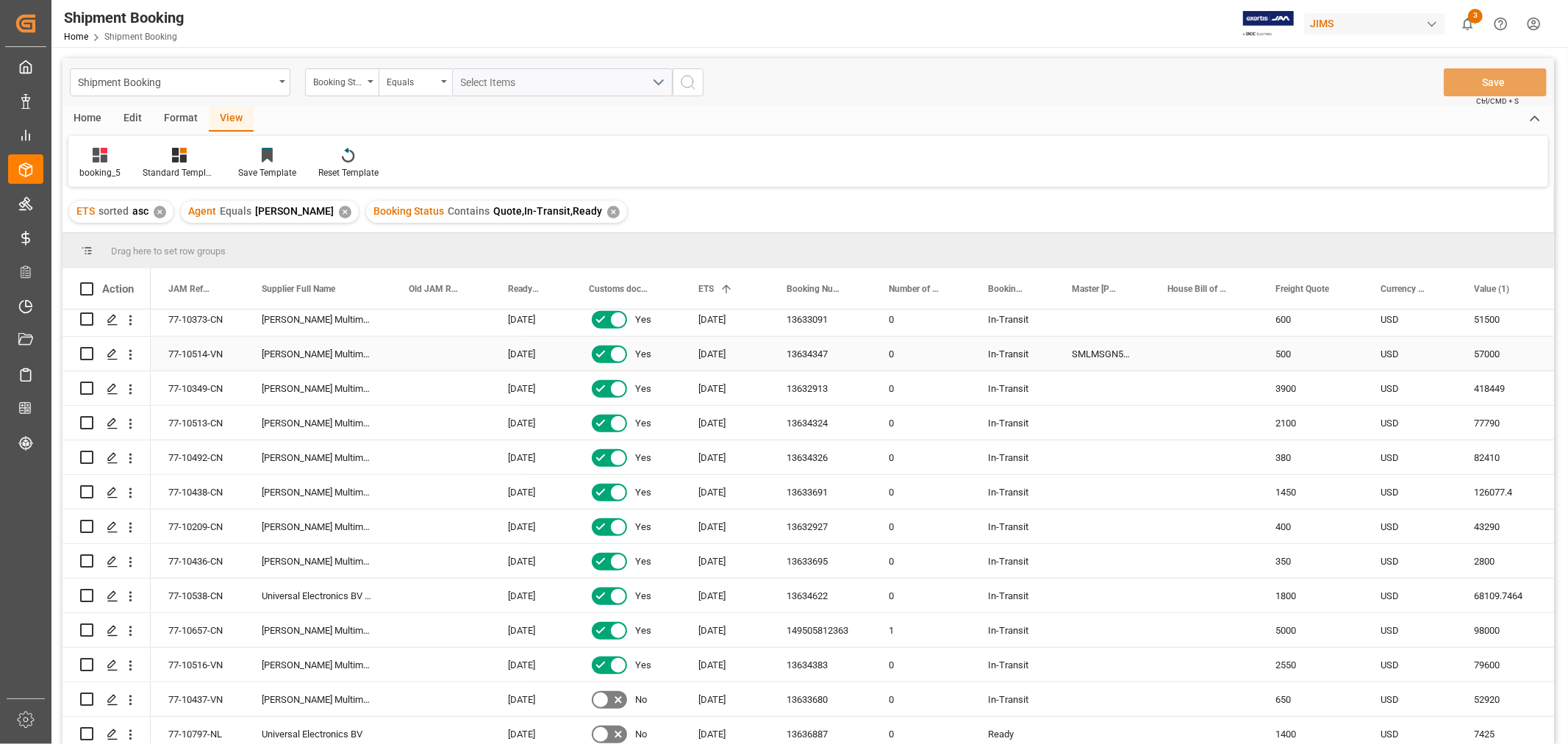
scroll to position [735, 0]
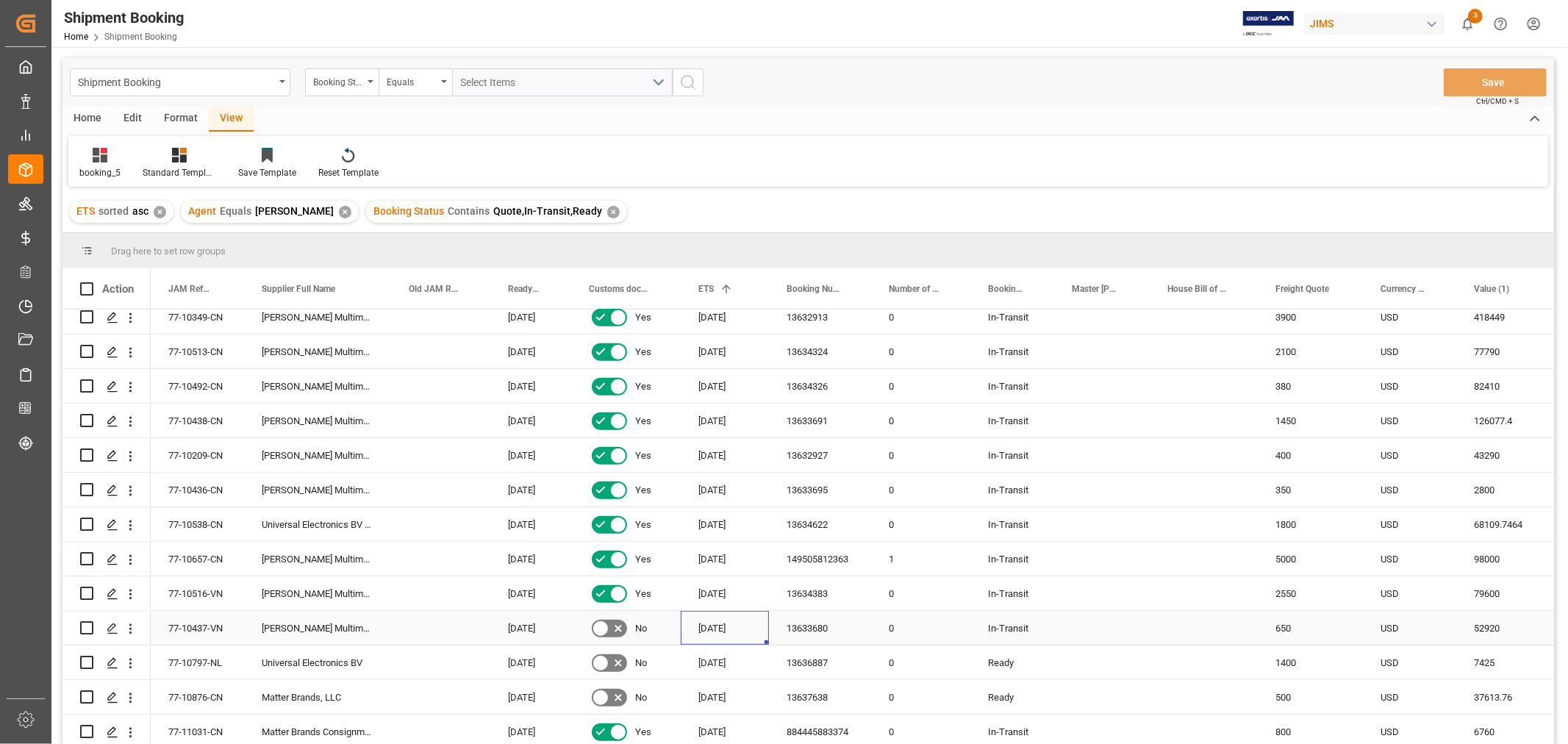
click at [732, 630] on div "[DATE]" at bounding box center [725, 627] width 88 height 34
click at [187, 630] on div "77-10437-VN" at bounding box center [197, 627] width 93 height 34
click at [796, 632] on div "13633680" at bounding box center [820, 627] width 102 height 34
click at [212, 692] on div "77-10876-CN" at bounding box center [197, 697] width 93 height 34
click at [802, 699] on div "13637638" at bounding box center [820, 697] width 102 height 34
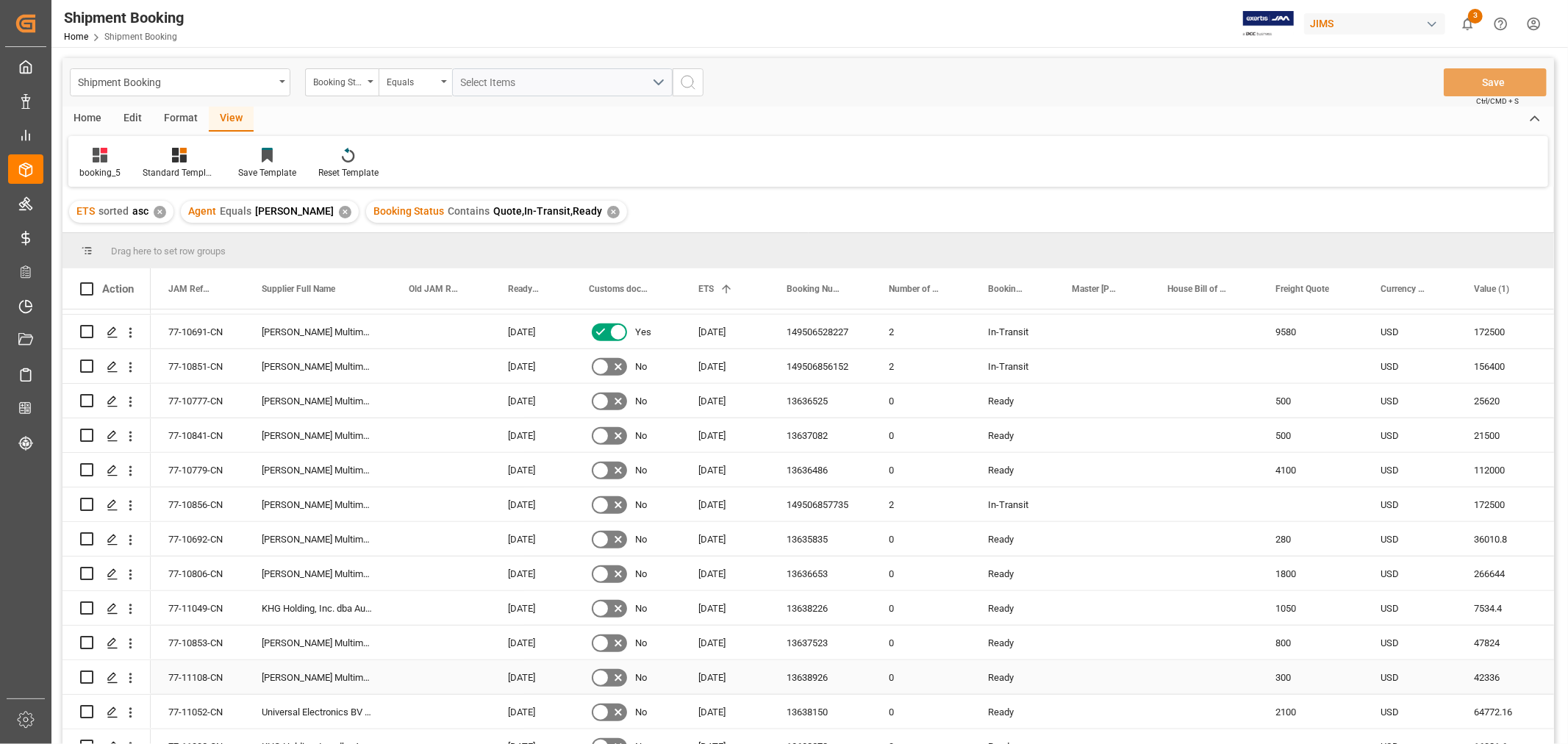
scroll to position [1143, 0]
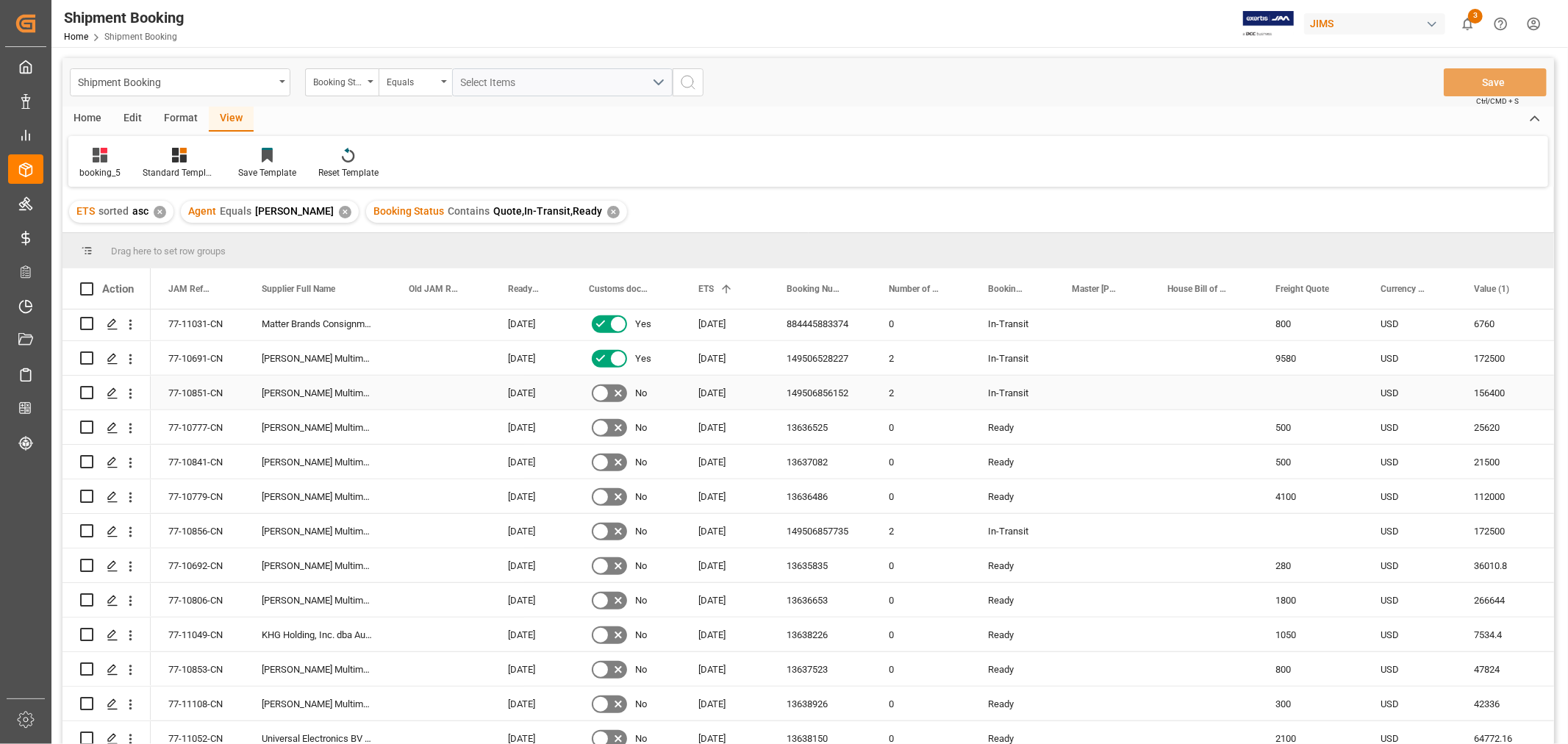
click at [215, 392] on div "77-10851-CN" at bounding box center [197, 392] width 93 height 34
